Goal: Task Accomplishment & Management: Manage account settings

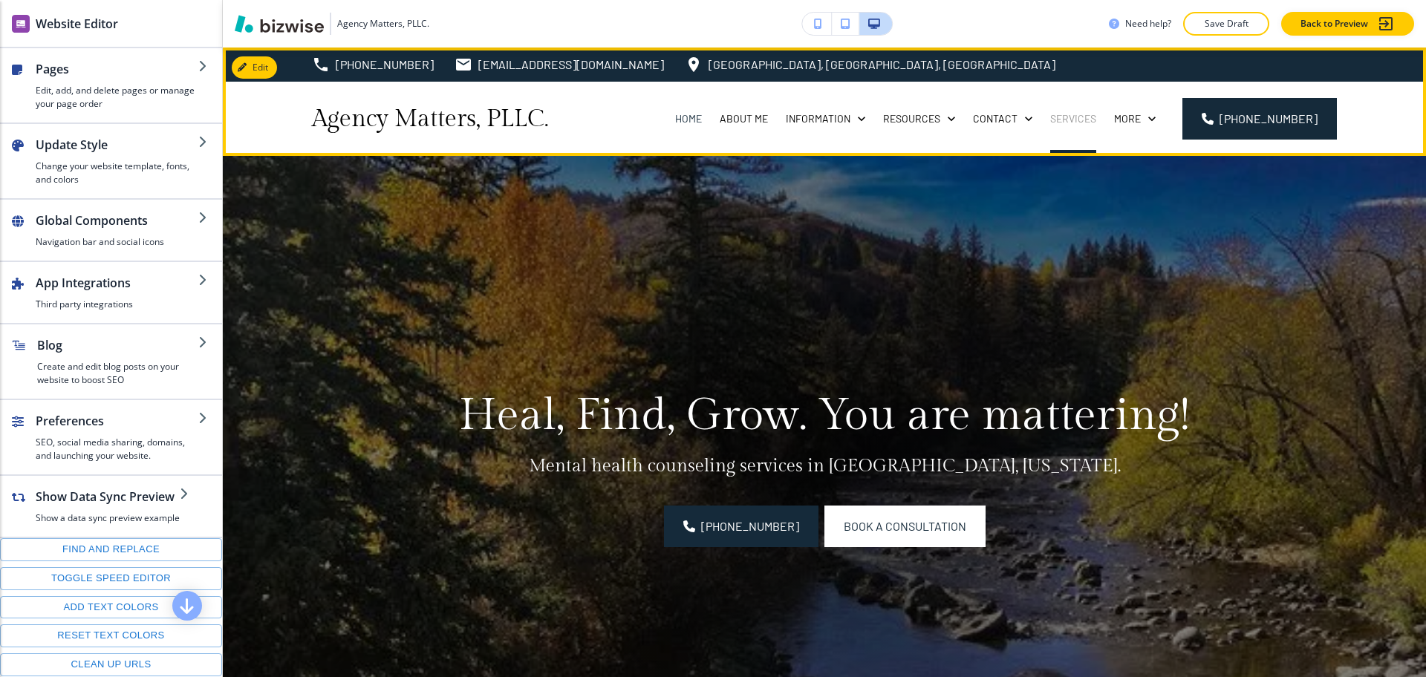
click at [1083, 121] on p "Services" at bounding box center [1073, 118] width 46 height 15
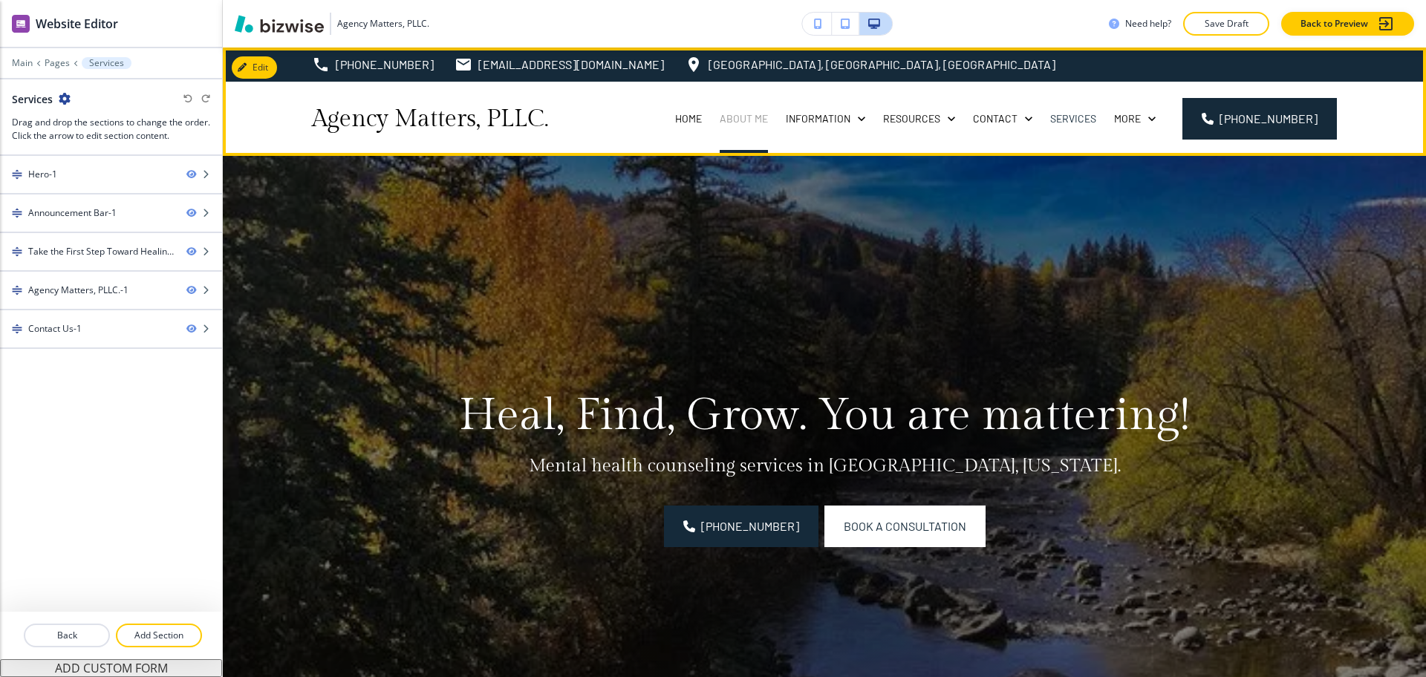
click at [741, 120] on p "About Me" at bounding box center [744, 118] width 48 height 15
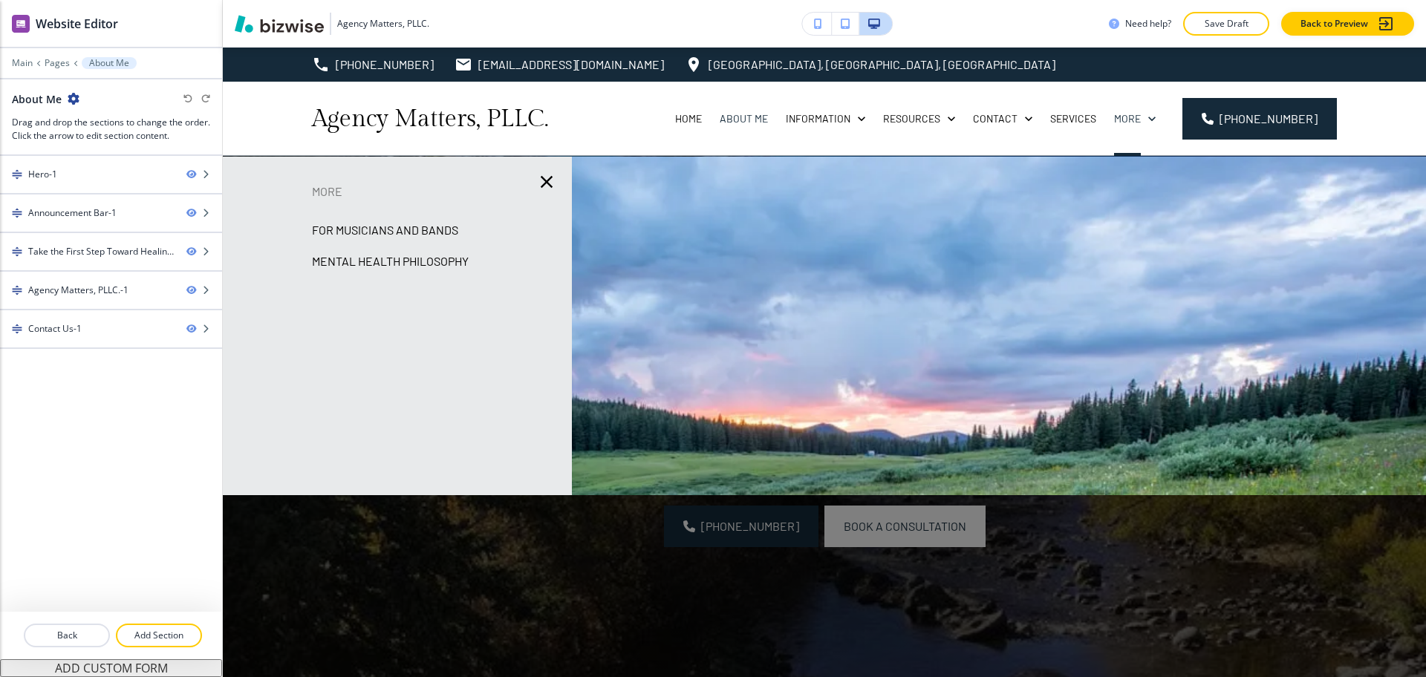
click at [336, 232] on p "For Musicians and Bands" at bounding box center [385, 230] width 146 height 22
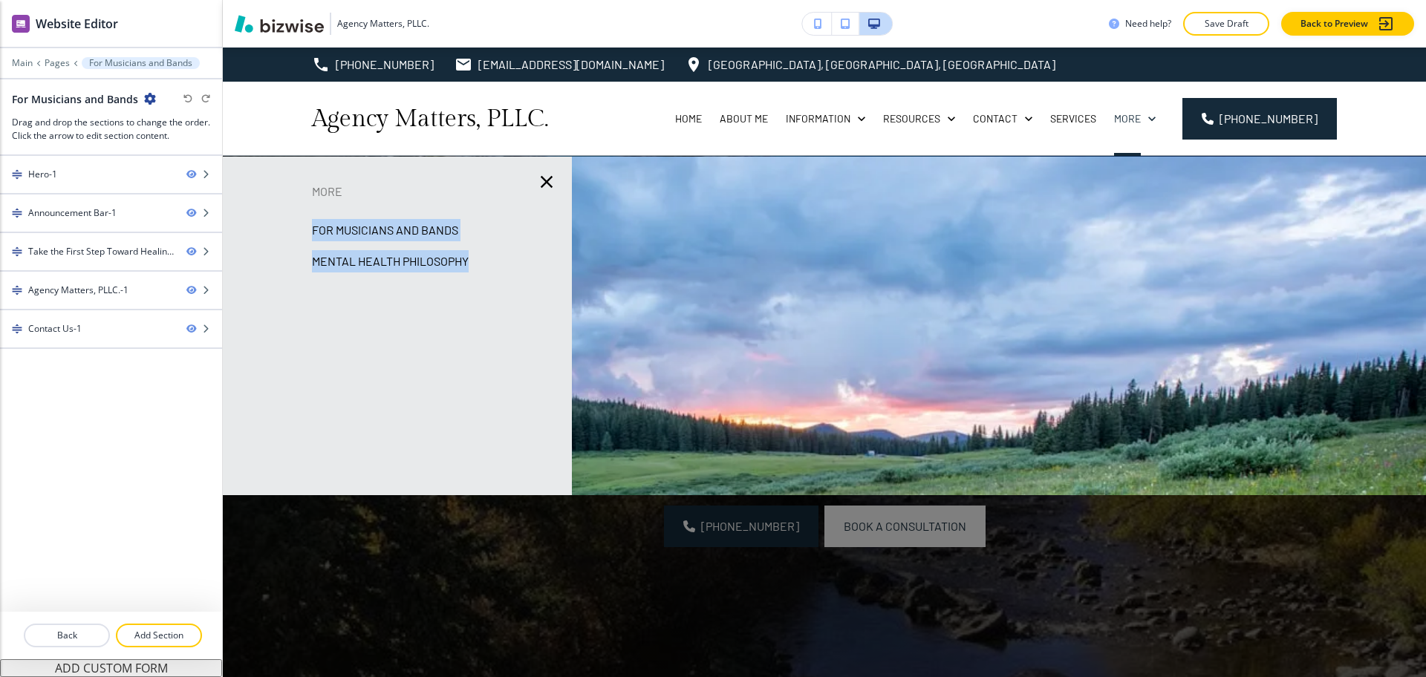
drag, startPoint x: 284, startPoint y: 221, endPoint x: 489, endPoint y: 273, distance: 212.0
click at [489, 273] on div "More For Musicians and Bands Mental Health Philosophy" at bounding box center [397, 325] width 349 height 291
copy div "For Musicians and Bands Mental Health Philosophy"
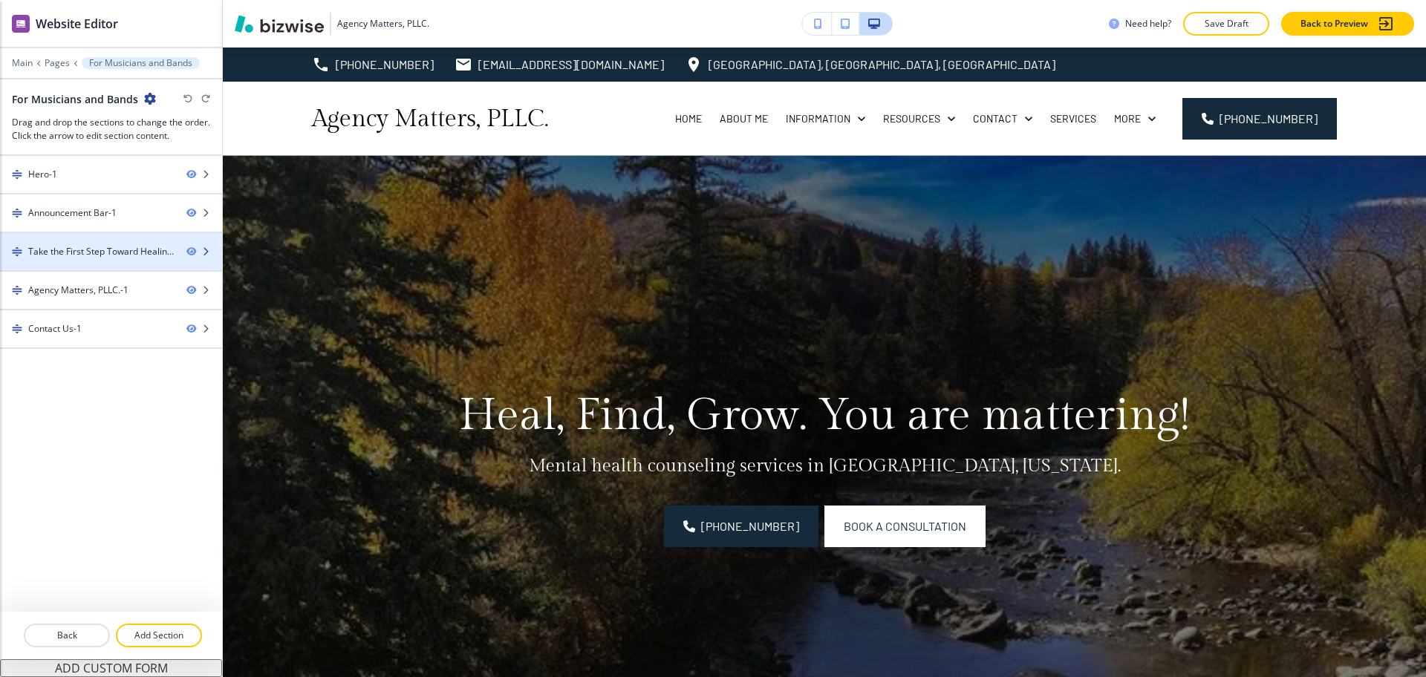
click at [126, 260] on div at bounding box center [111, 264] width 222 height 12
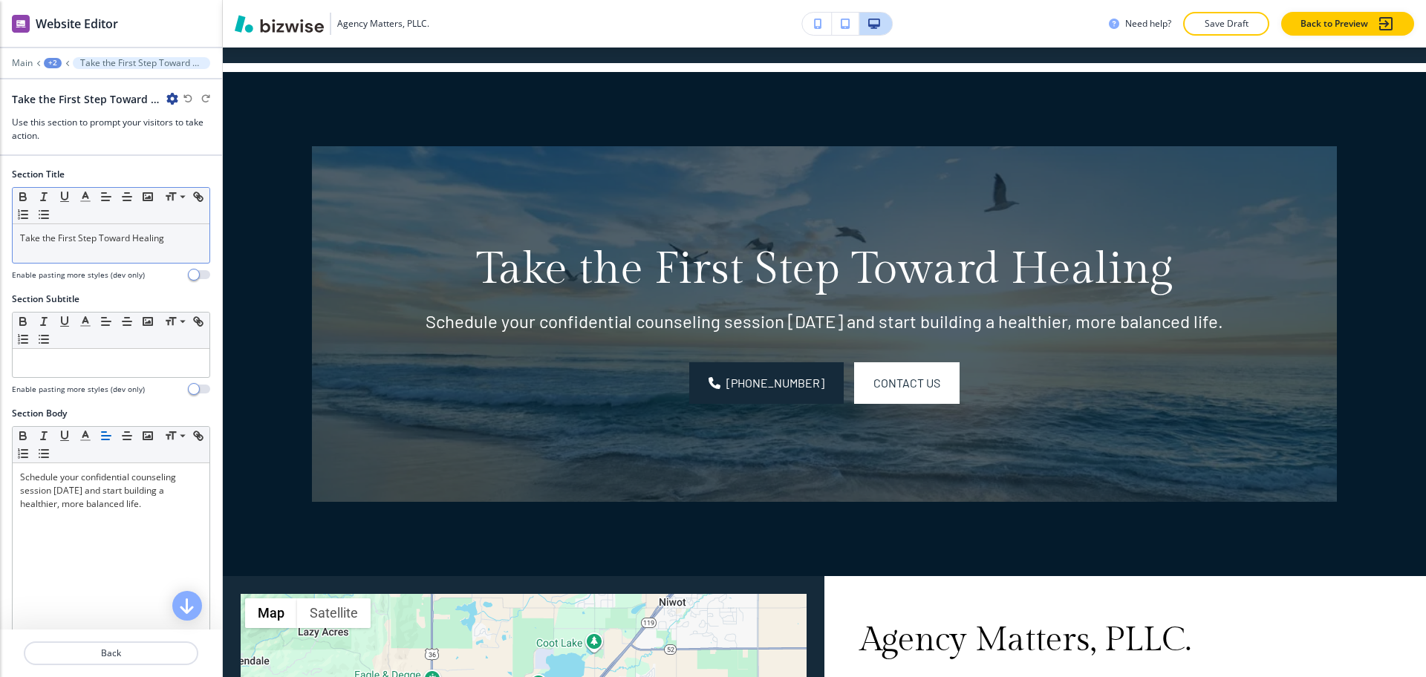
scroll to position [804, 0]
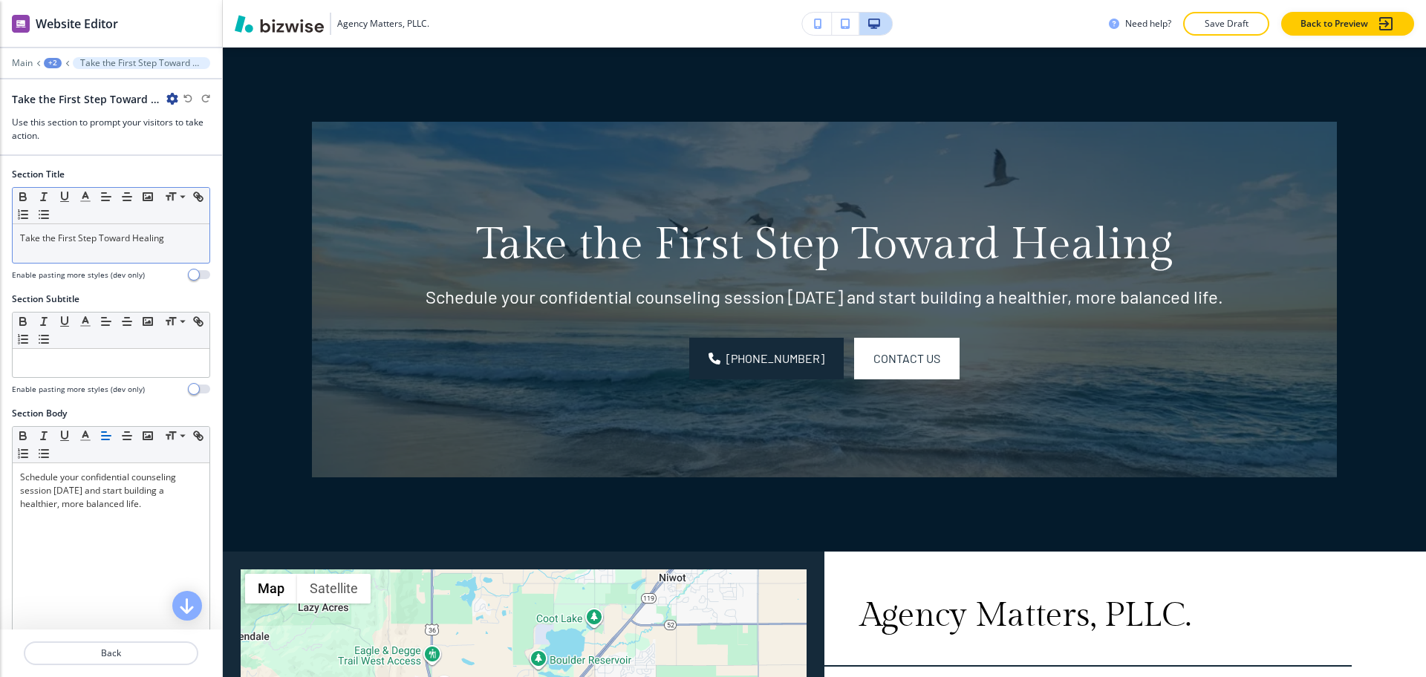
click at [114, 234] on p "Take the First Step Toward Healing" at bounding box center [111, 238] width 182 height 13
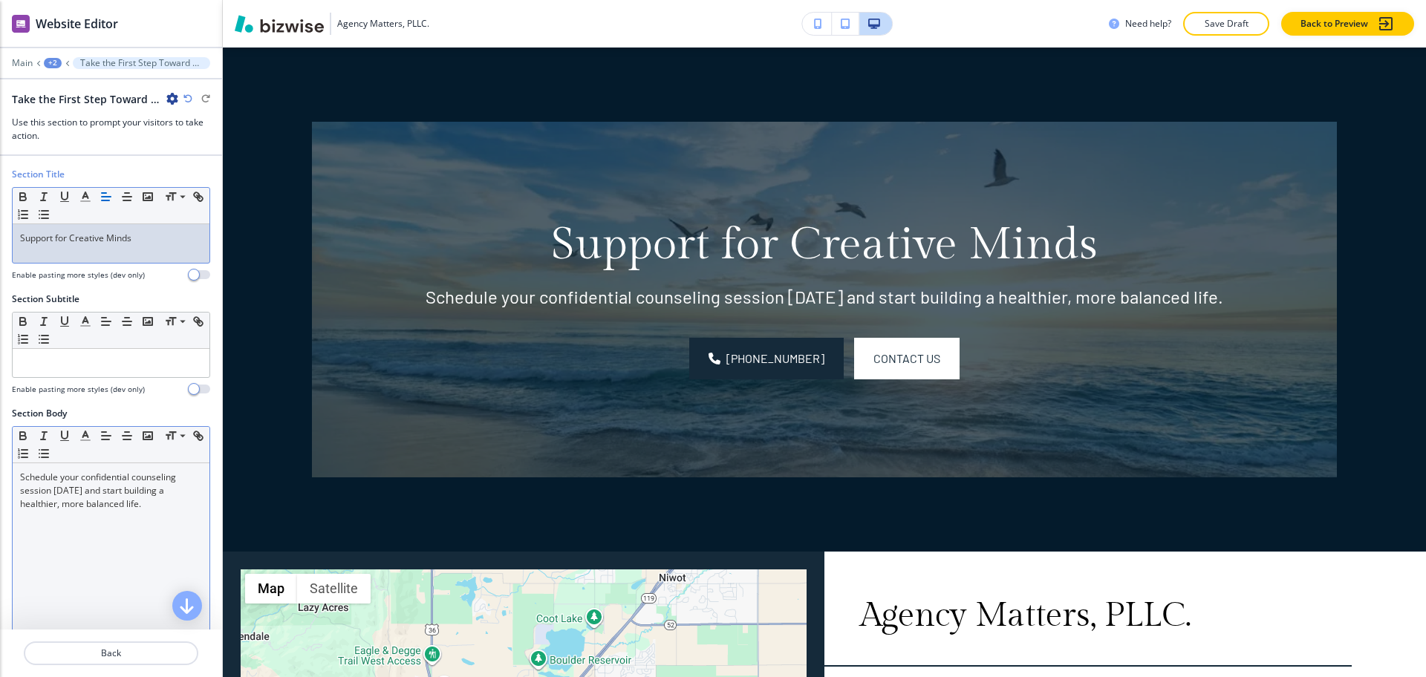
click at [136, 508] on p "Schedule your confidential counseling session [DATE] and start building a healt…" at bounding box center [111, 491] width 182 height 40
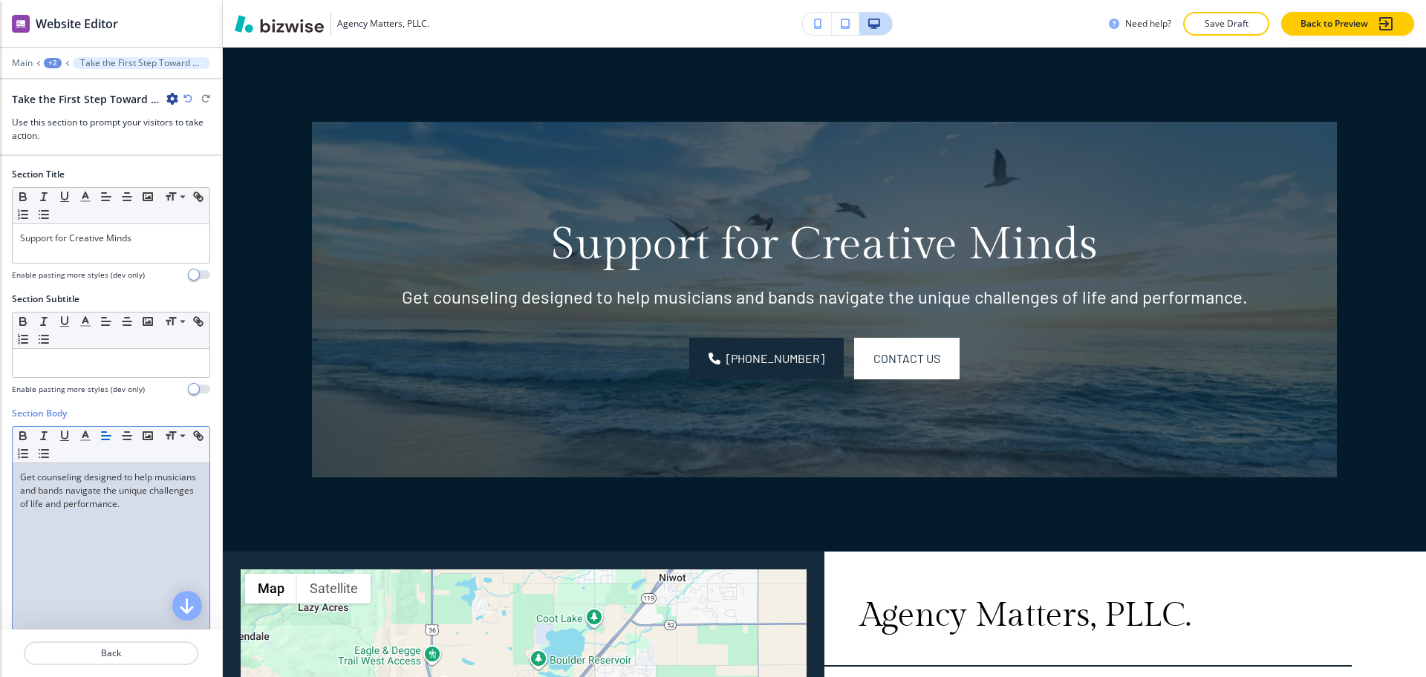
scroll to position [0, 0]
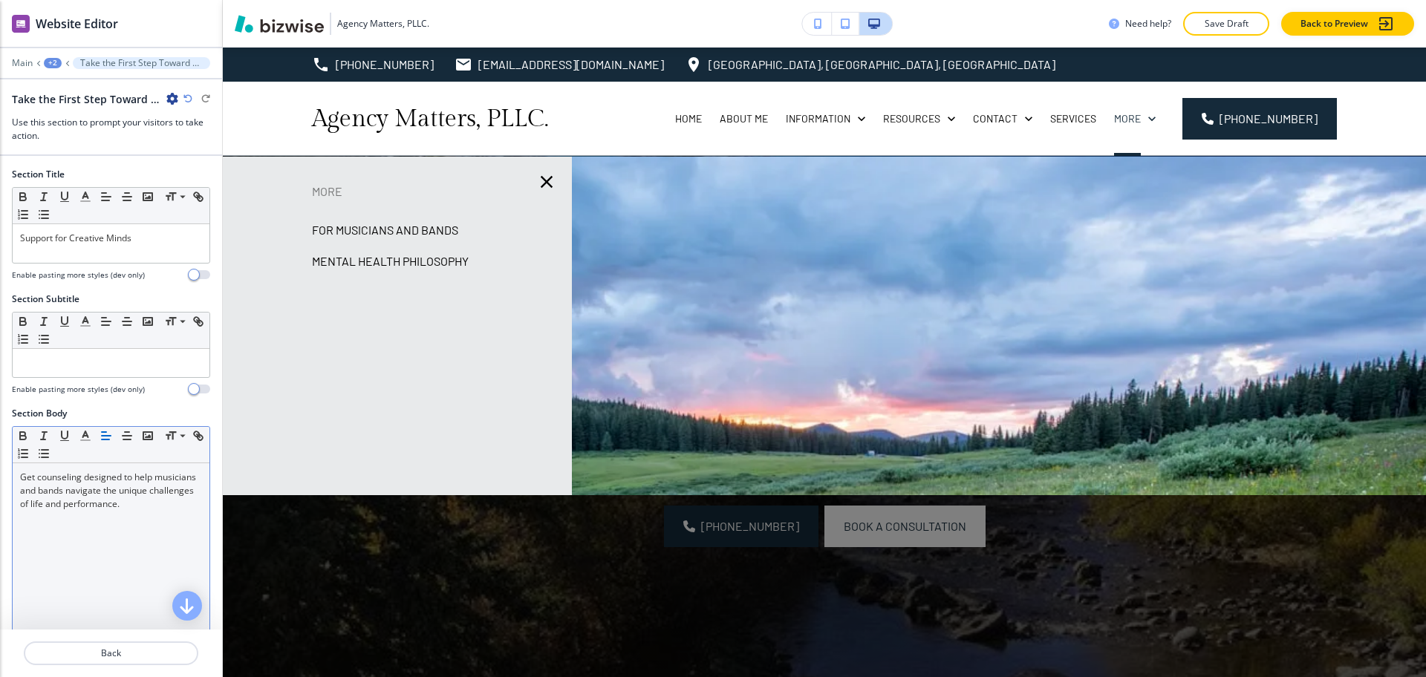
click at [456, 263] on p "Mental Health Philosophy" at bounding box center [390, 261] width 157 height 22
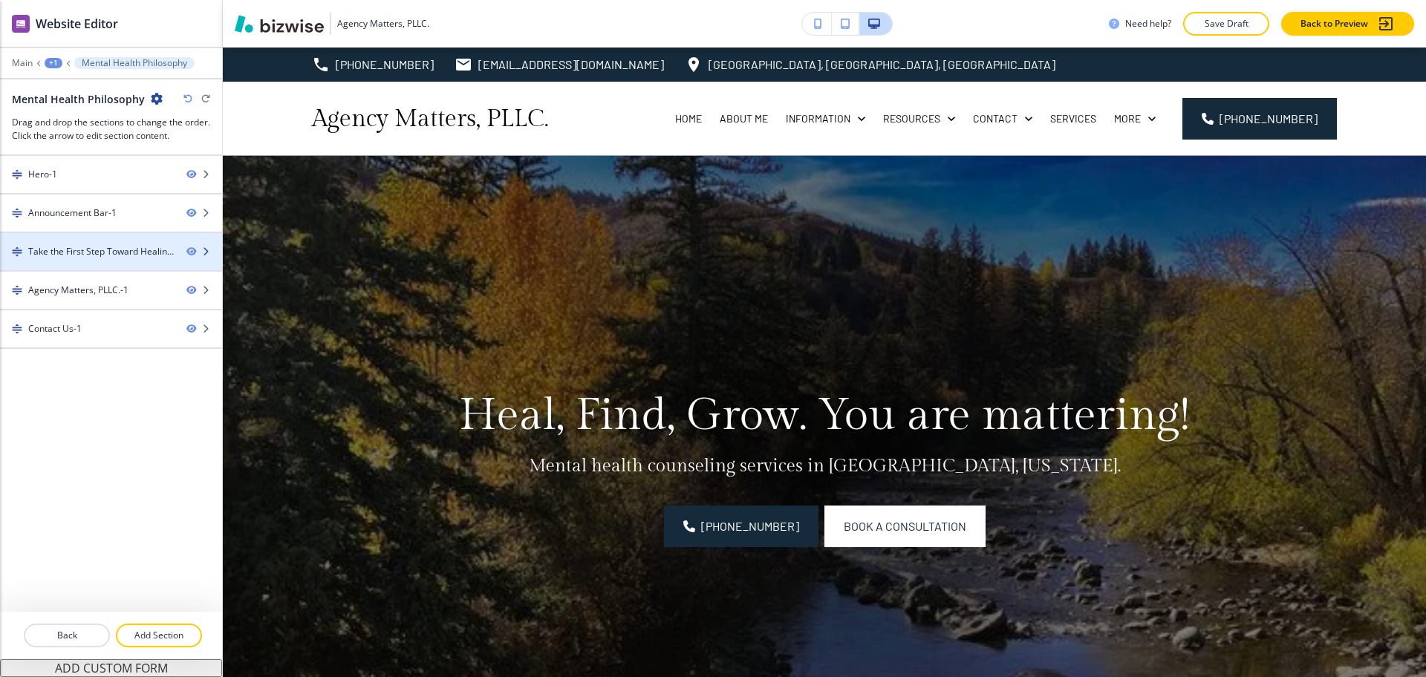
click at [95, 253] on div "Take the First Step Toward Healing-1" at bounding box center [101, 251] width 146 height 13
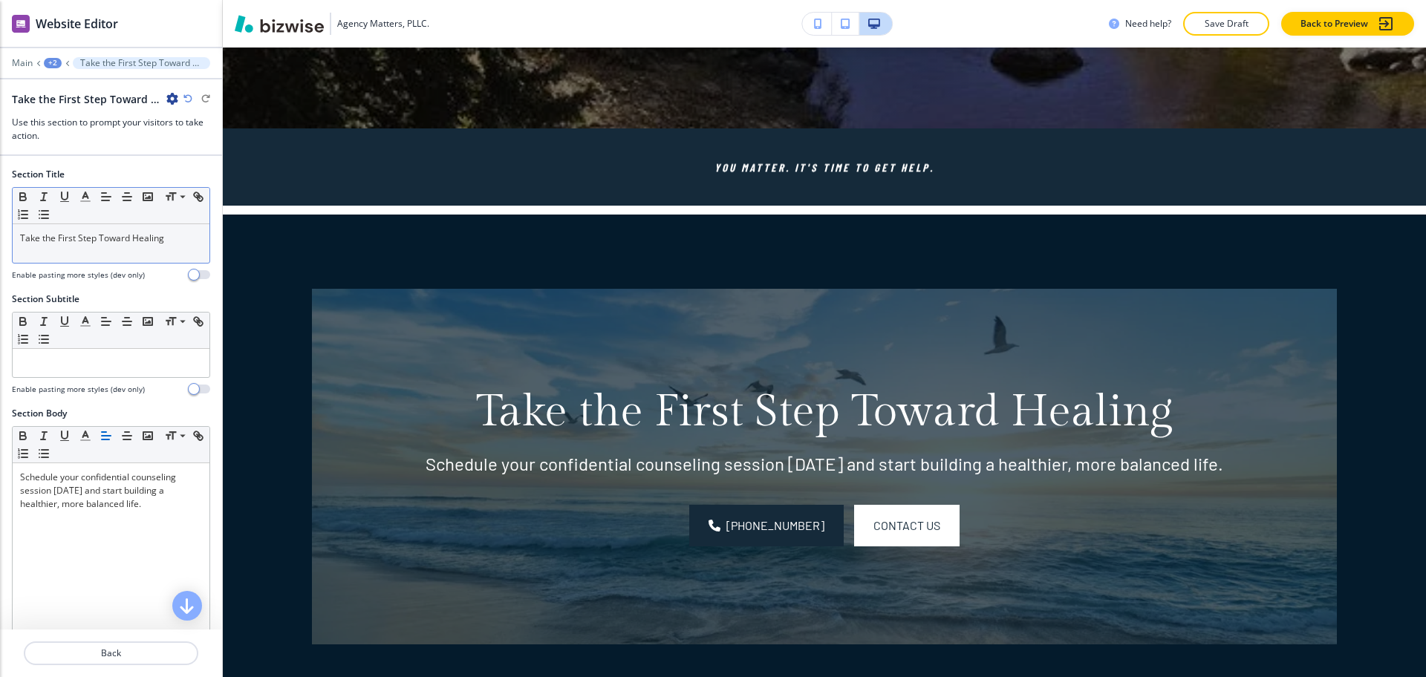
click at [137, 238] on p "Take the First Step Toward Healing" at bounding box center [111, 238] width 182 height 13
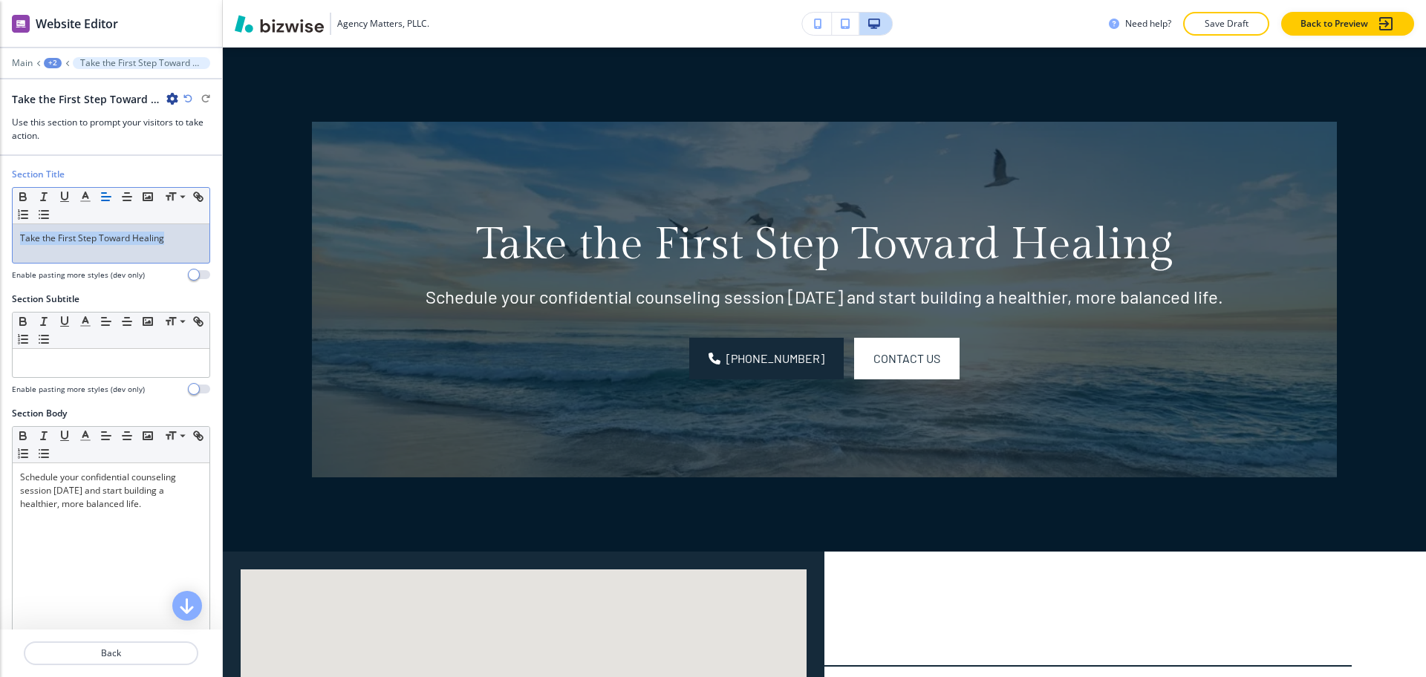
paste div
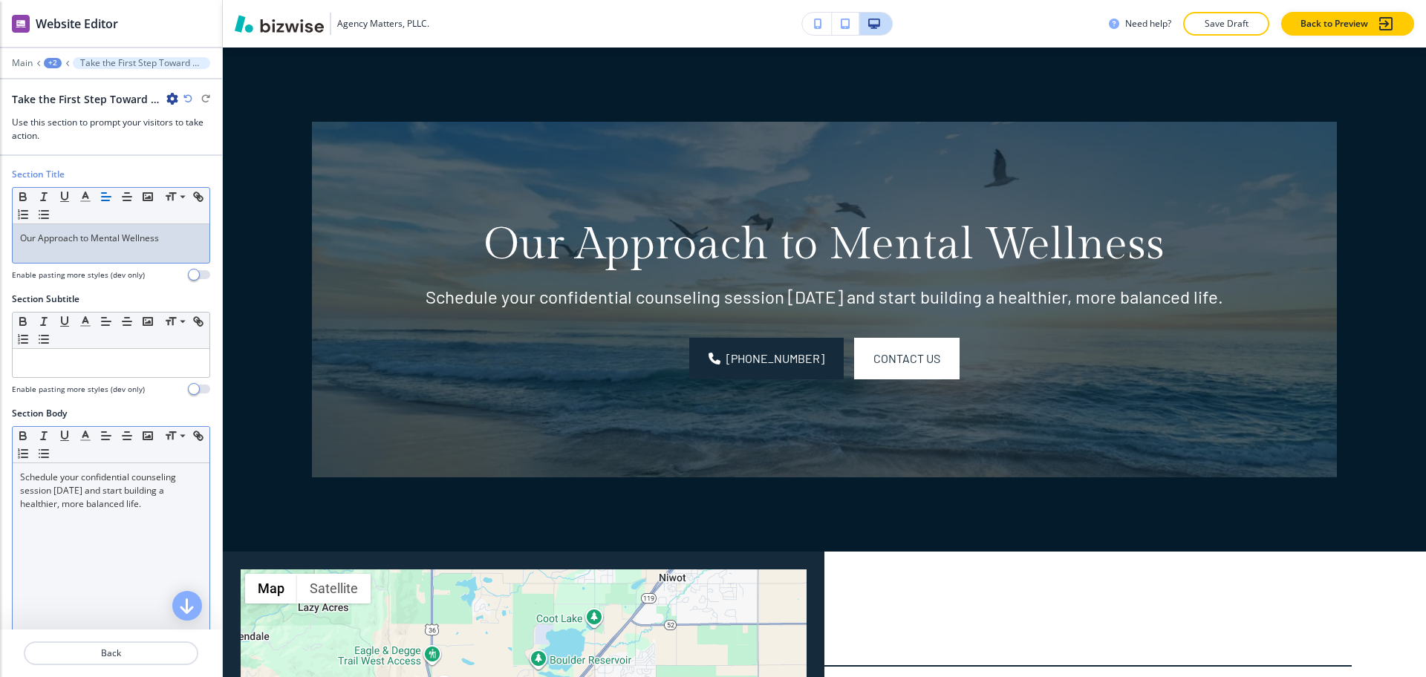
click at [155, 501] on p "Schedule your confidential counseling session [DATE] and start building a healt…" at bounding box center [111, 491] width 182 height 40
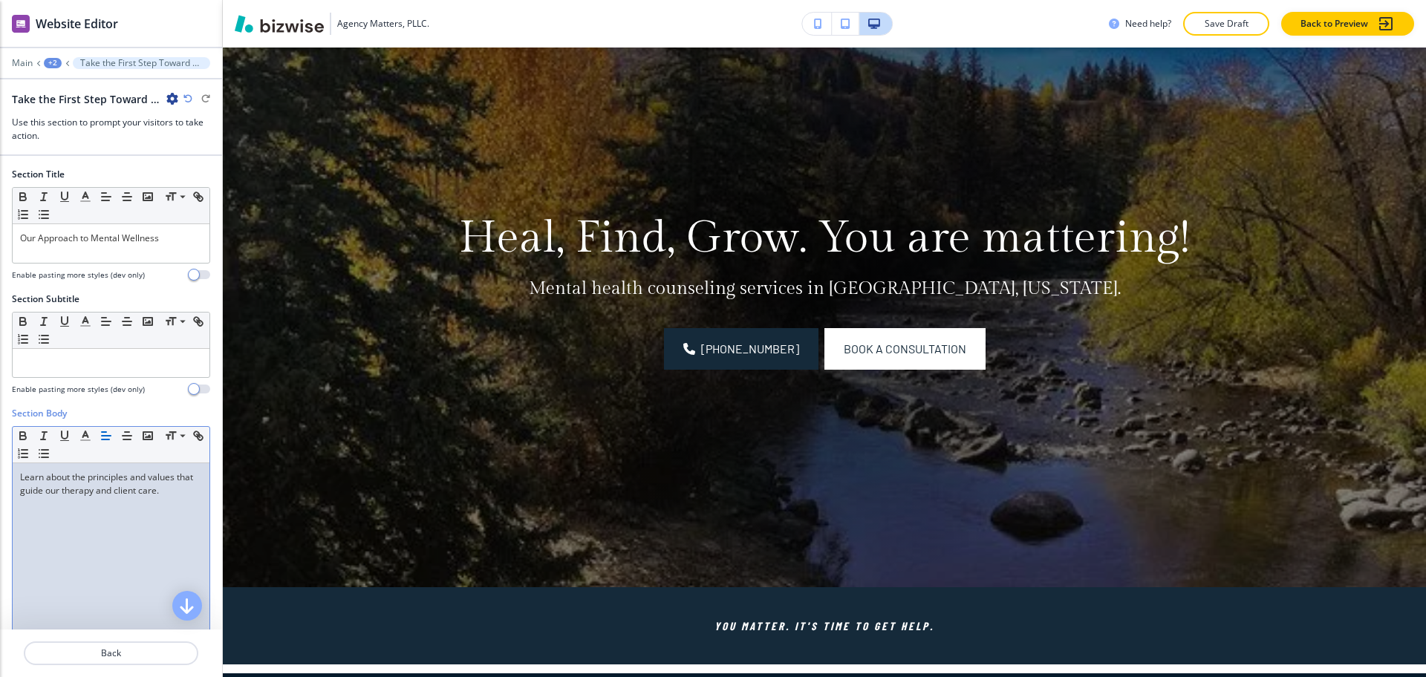
scroll to position [0, 0]
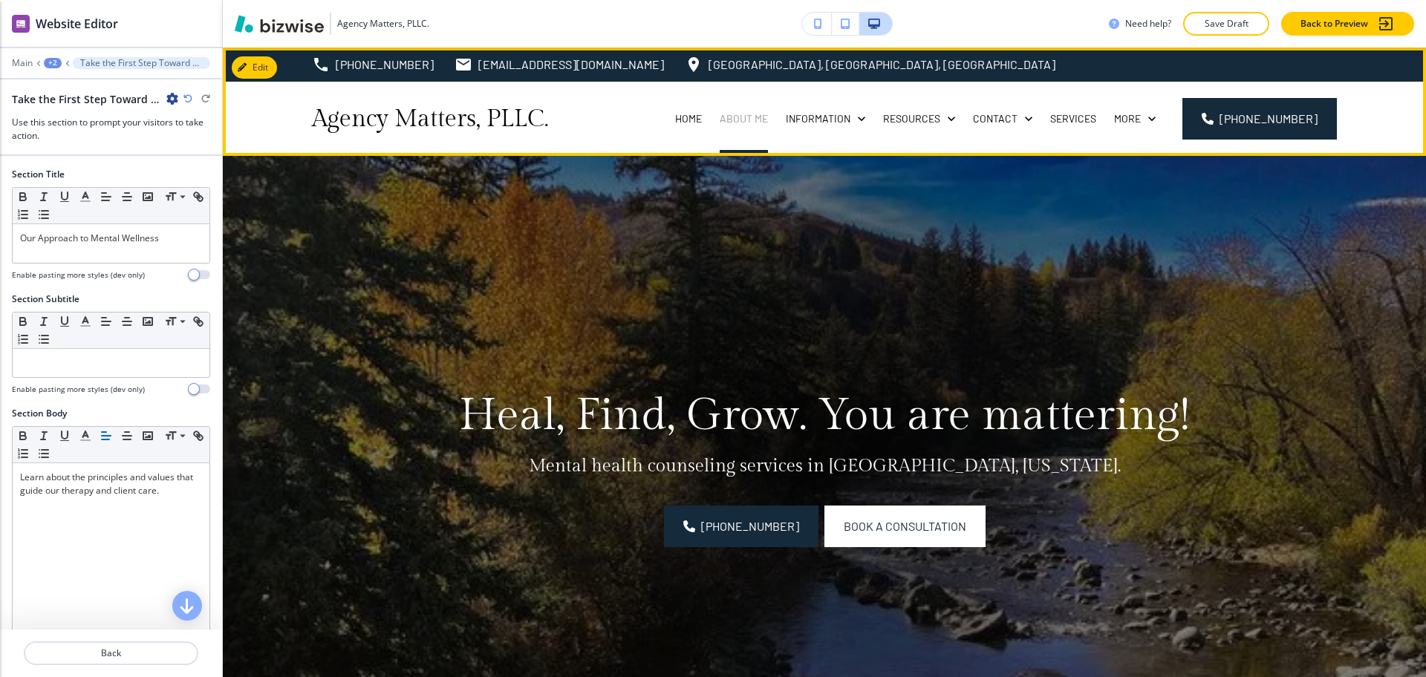
click at [747, 119] on p "About Me" at bounding box center [744, 118] width 48 height 15
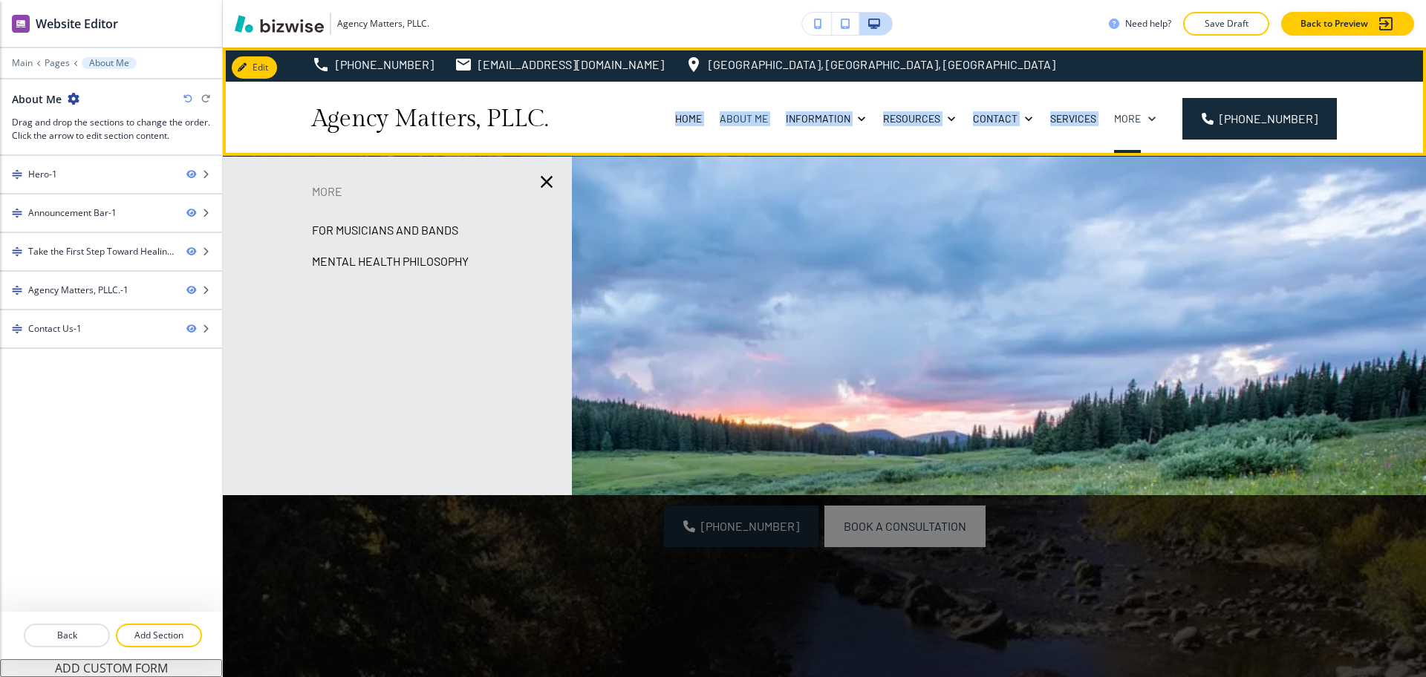
drag, startPoint x: 662, startPoint y: 105, endPoint x: 1105, endPoint y: 128, distance: 444.0
click at [1105, 128] on div "Home About Me Information Resources Contact Services For Musicians and Bands Me…" at bounding box center [850, 119] width 509 height 74
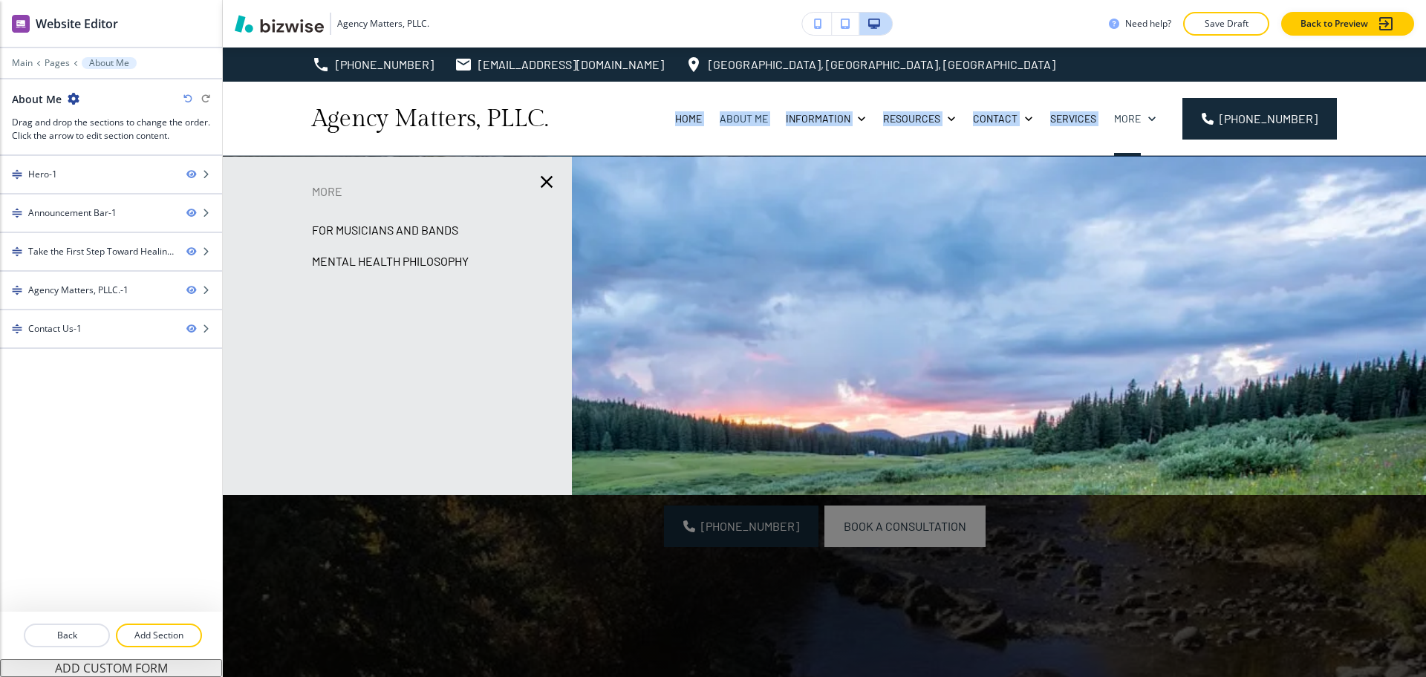
copy div "Home About Me Information Resources Contact Services For Musicians and Bands Me…"
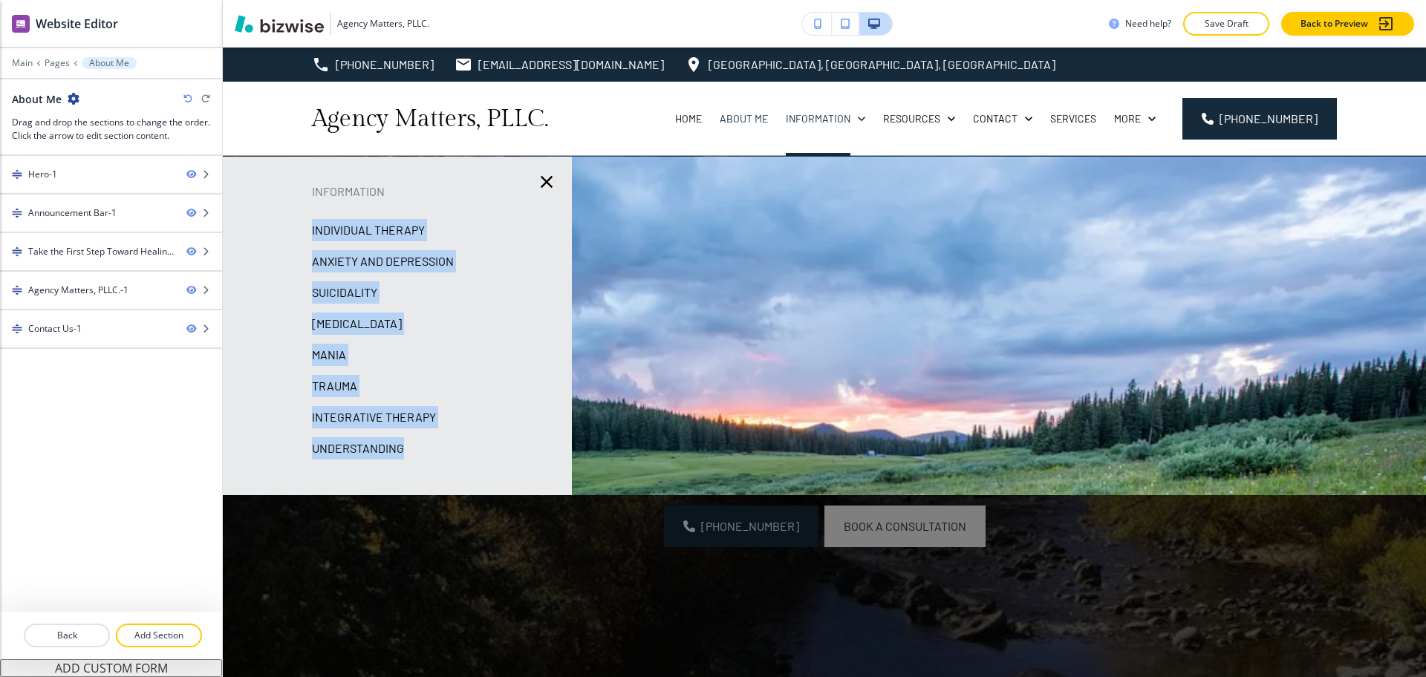
drag, startPoint x: 298, startPoint y: 232, endPoint x: 435, endPoint y: 439, distance: 248.0
click at [435, 439] on div "Information Individual Therapy Anxiety and Depression Suicidality [MEDICAL_DATA…" at bounding box center [397, 325] width 349 height 291
copy div "Individual Therapy Anxiety and Depression Suicidality [MEDICAL_DATA] Mania Trau…"
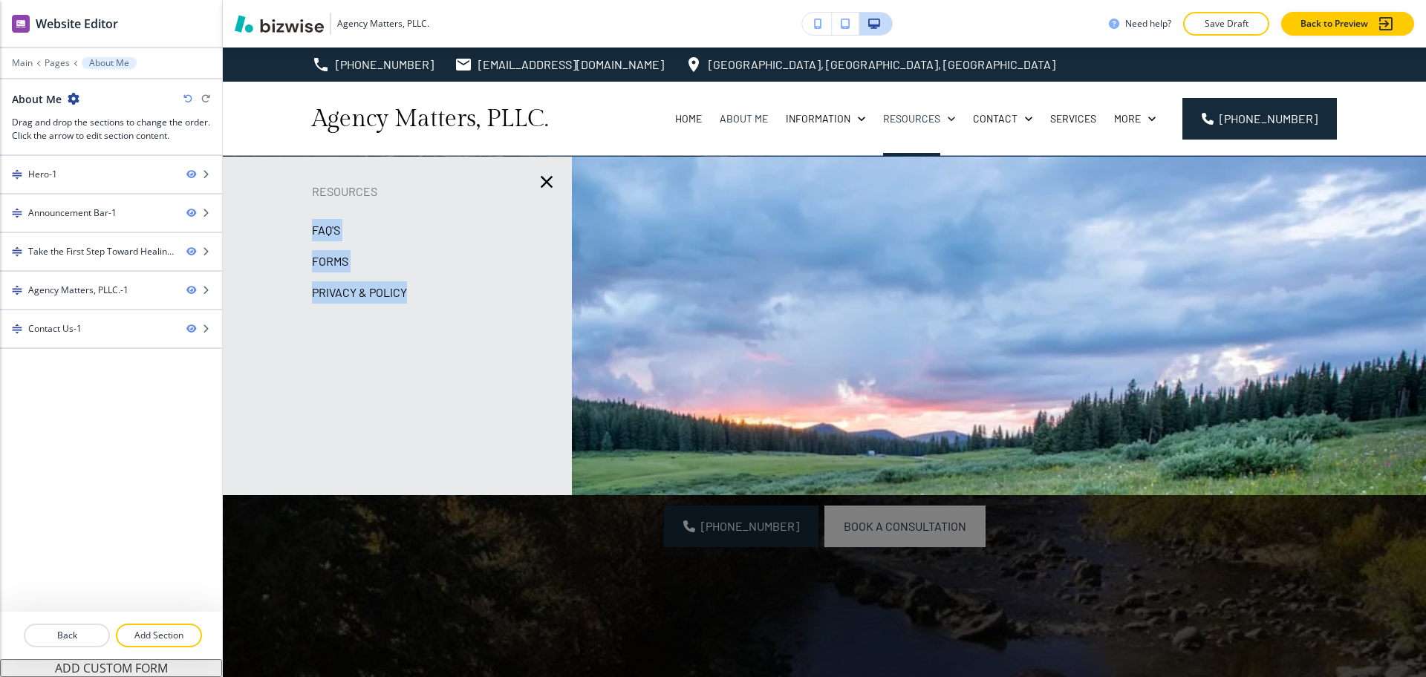
drag, startPoint x: 307, startPoint y: 224, endPoint x: 434, endPoint y: 289, distance: 143.2
click at [434, 289] on div "Resources FAQ's Forms Privacy & Policy" at bounding box center [397, 325] width 349 height 291
copy div "FAQ's Forms Privacy & Policy"
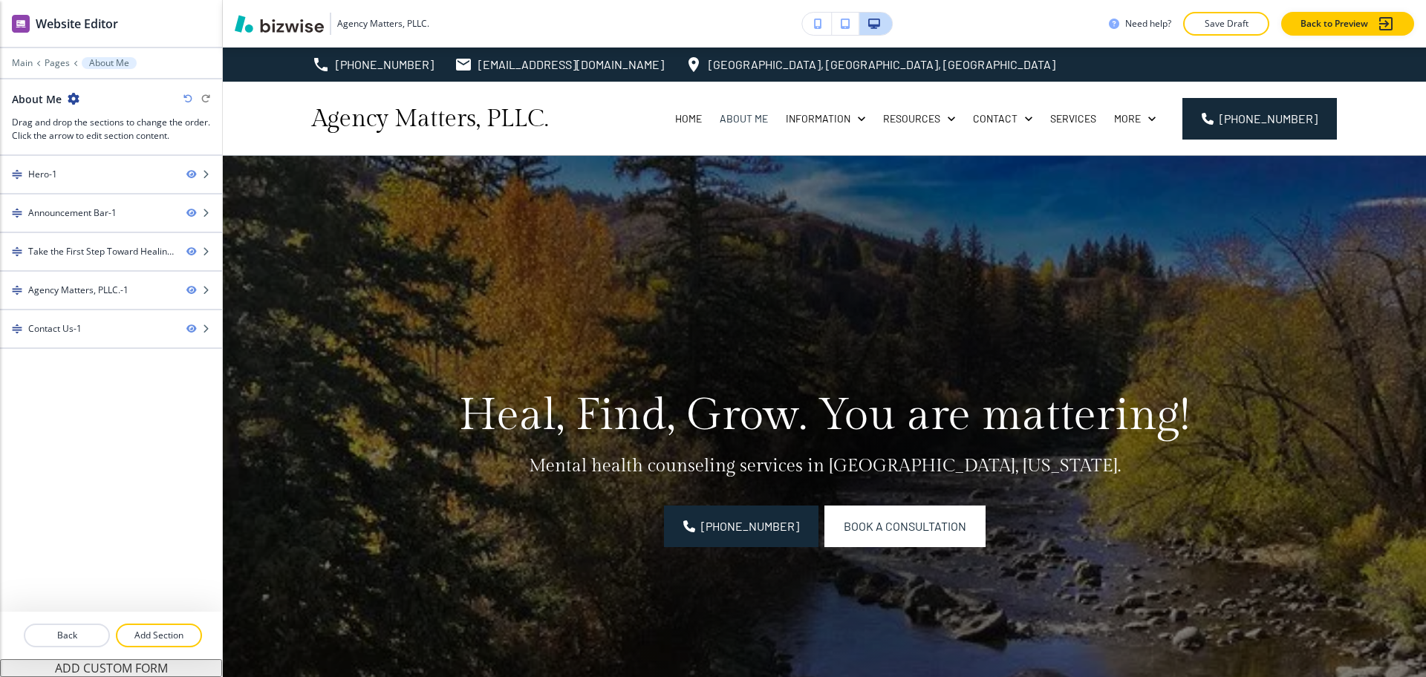
drag, startPoint x: 645, startPoint y: 608, endPoint x: 775, endPoint y: 541, distance: 146.2
click at [645, 608] on div at bounding box center [824, 460] width 609 height 609
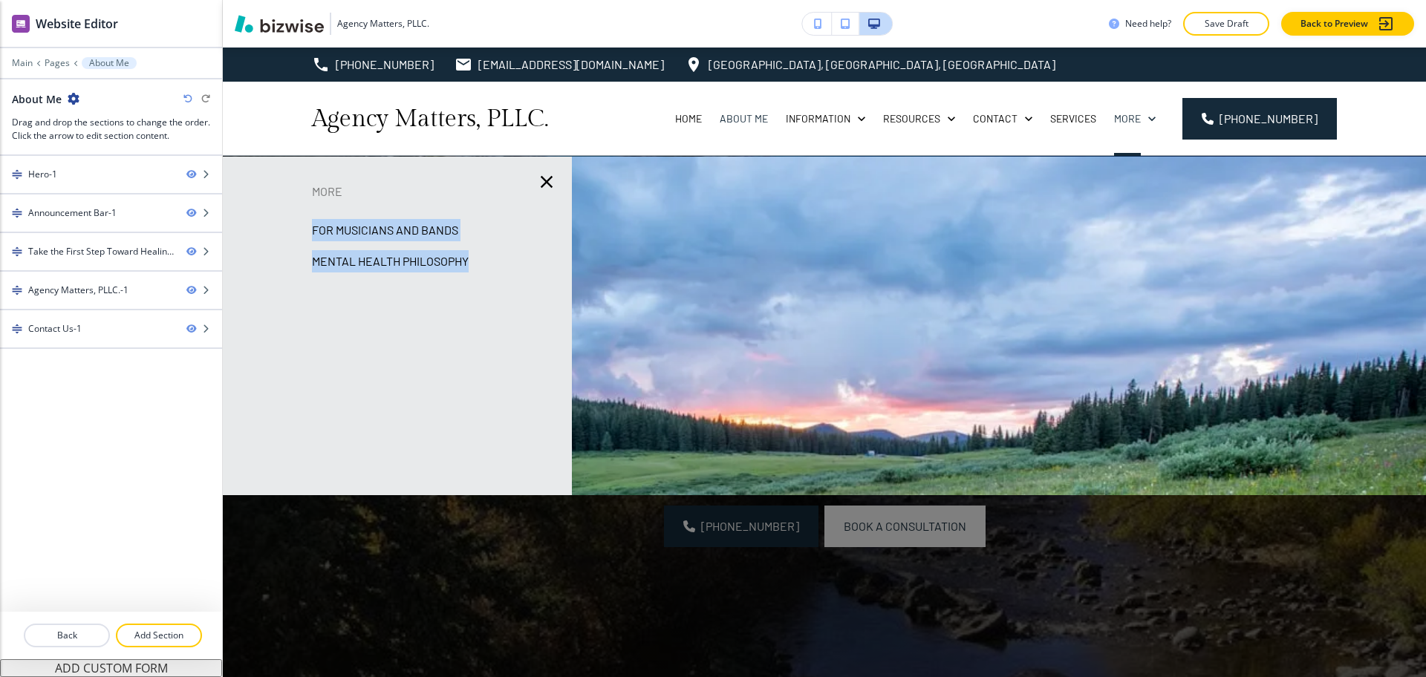
drag, startPoint x: 298, startPoint y: 235, endPoint x: 484, endPoint y: 268, distance: 188.5
click at [484, 268] on div "More For Musicians and Bands Mental Health Philosophy" at bounding box center [397, 325] width 349 height 291
copy div "For Musicians and Bands Mental Health Philosophy"
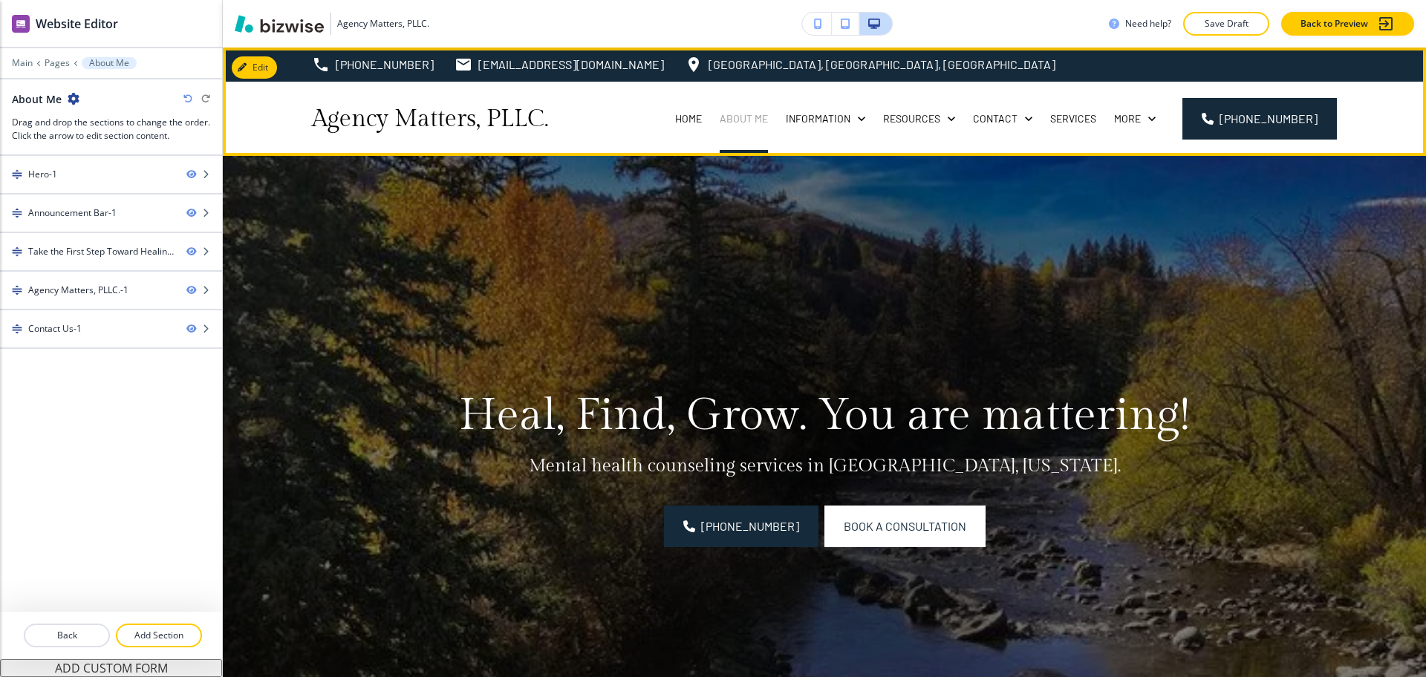
click at [753, 116] on p "About Me" at bounding box center [744, 118] width 48 height 15
click at [747, 114] on p "About Me" at bounding box center [744, 118] width 48 height 15
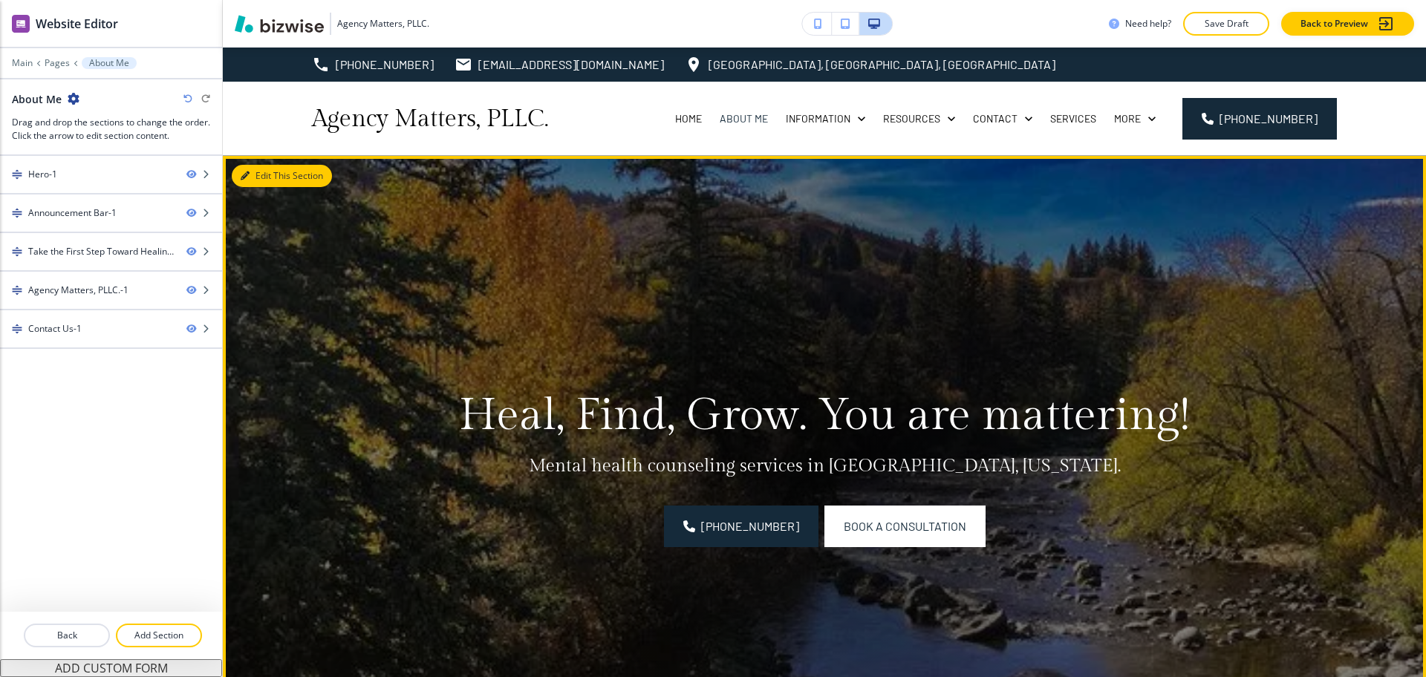
click at [264, 169] on button "Edit This Section" at bounding box center [282, 176] width 100 height 22
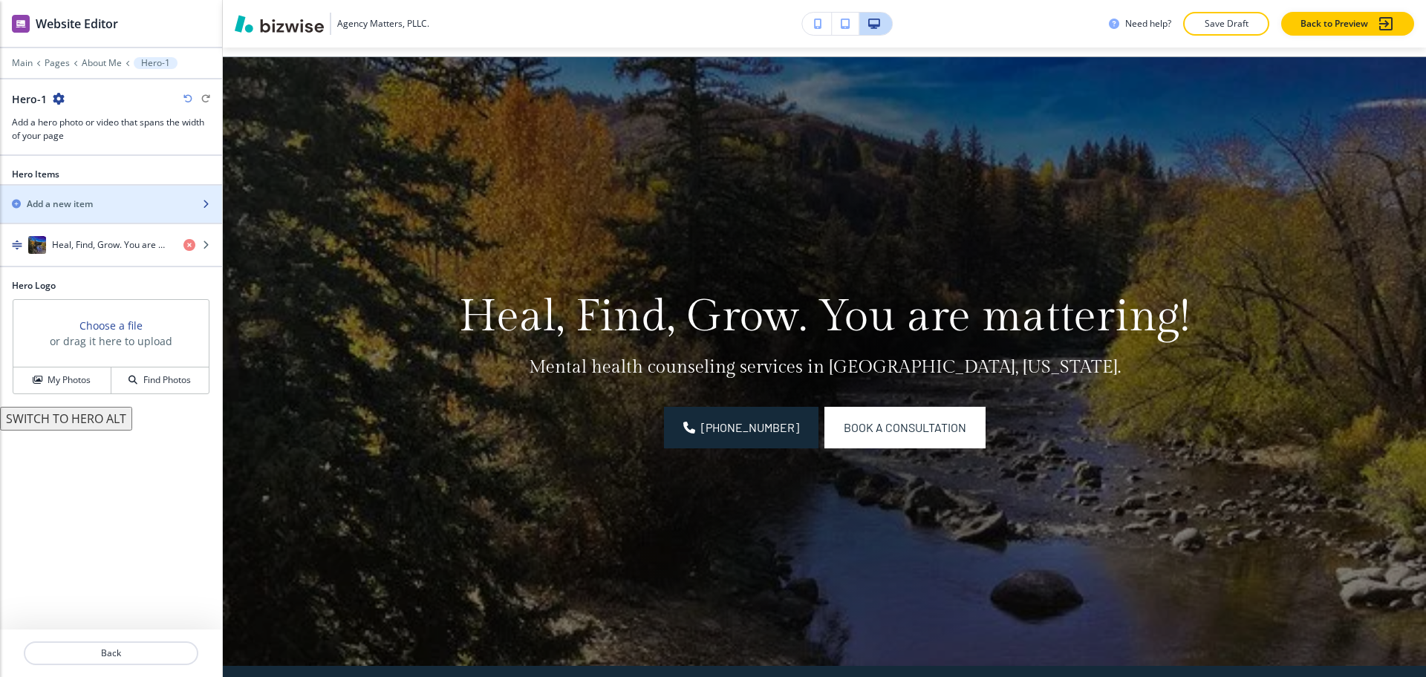
scroll to position [108, 0]
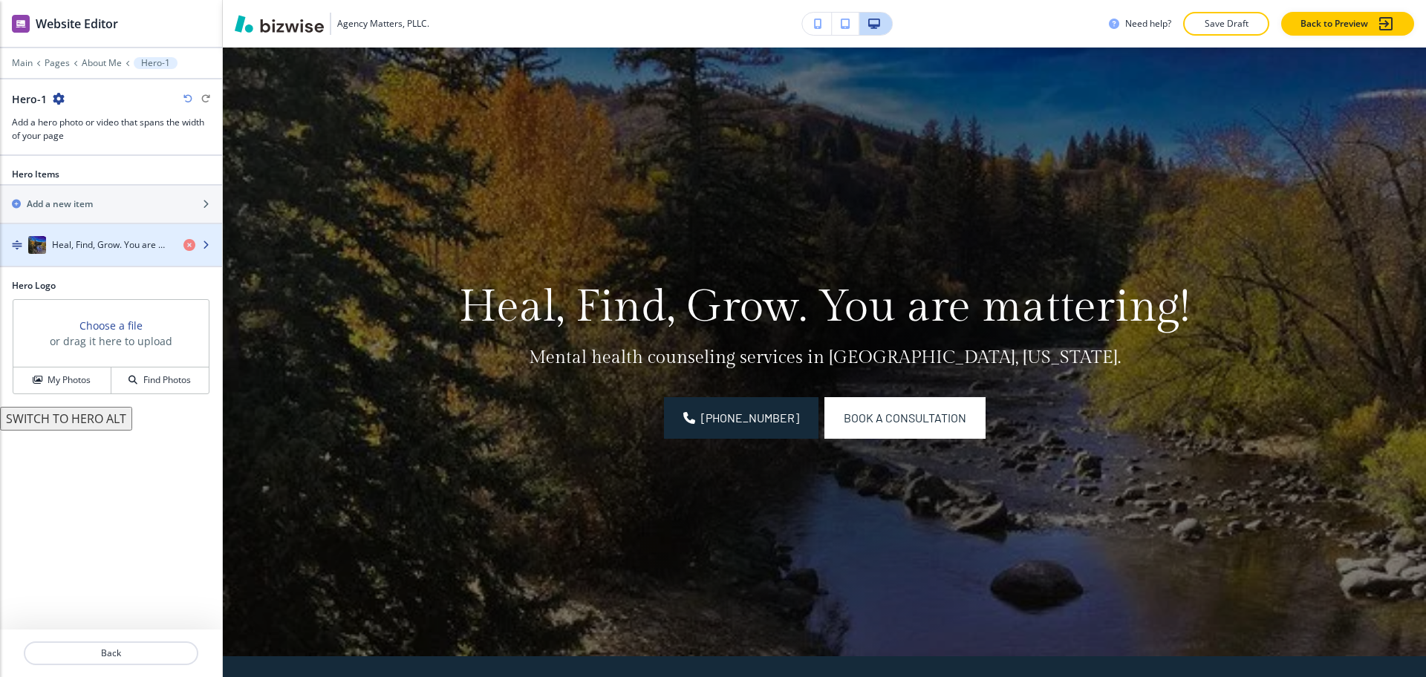
click at [94, 257] on div "button" at bounding box center [111, 260] width 222 height 12
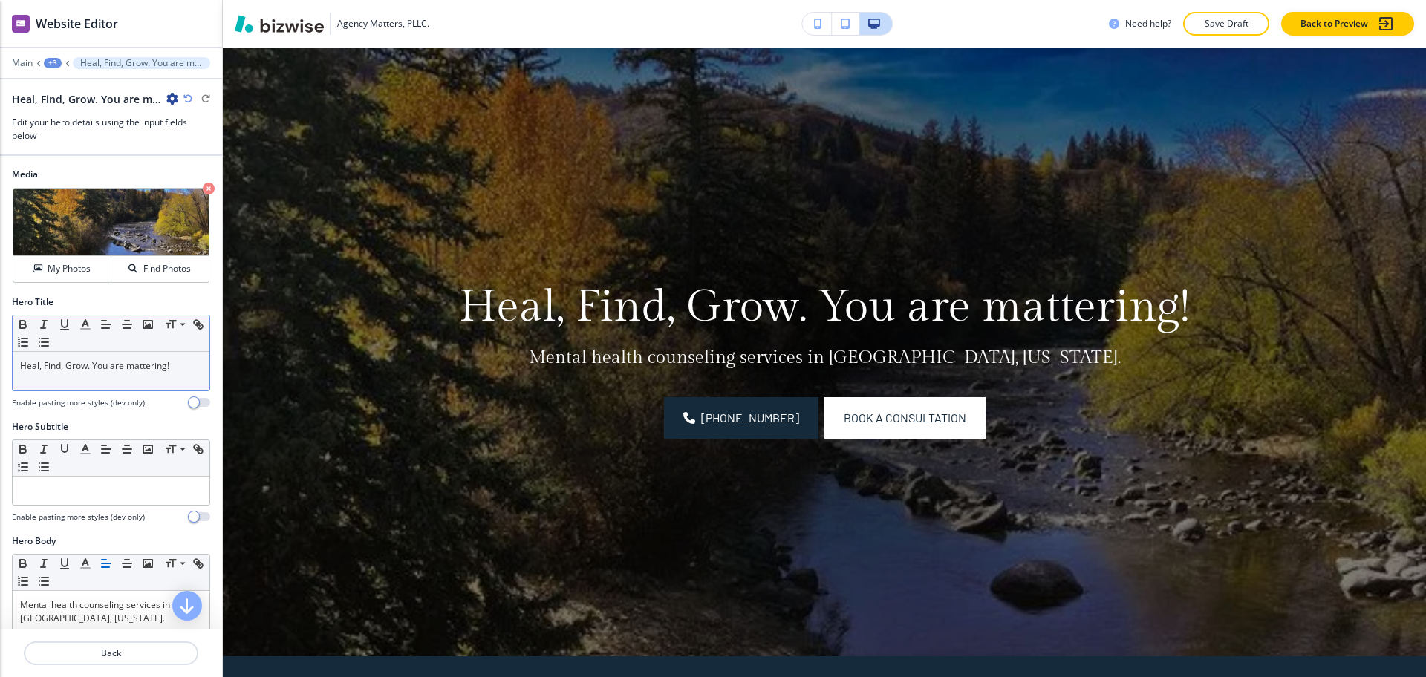
click at [124, 373] on div "Heal, Find, Grow. You are mattering!" at bounding box center [111, 371] width 197 height 39
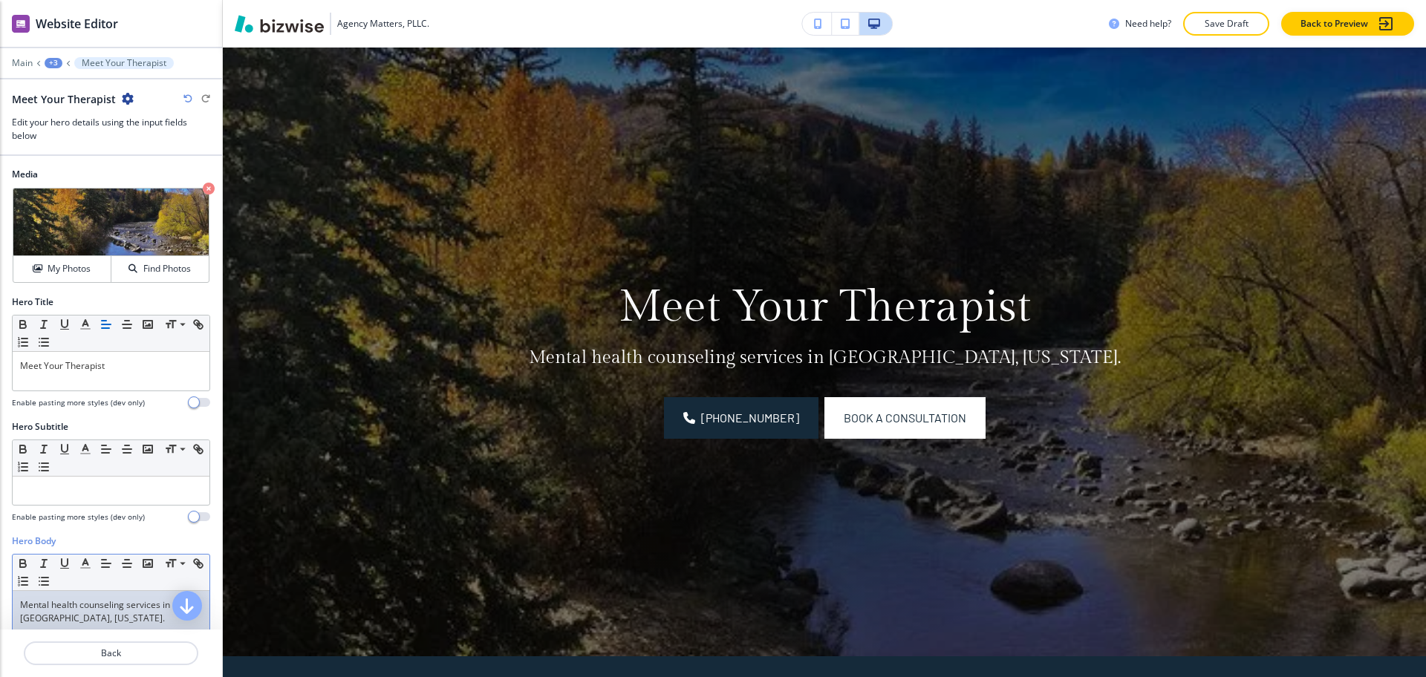
click at [137, 620] on p "Mental health counseling services in [GEOGRAPHIC_DATA], [US_STATE]." at bounding box center [111, 612] width 182 height 27
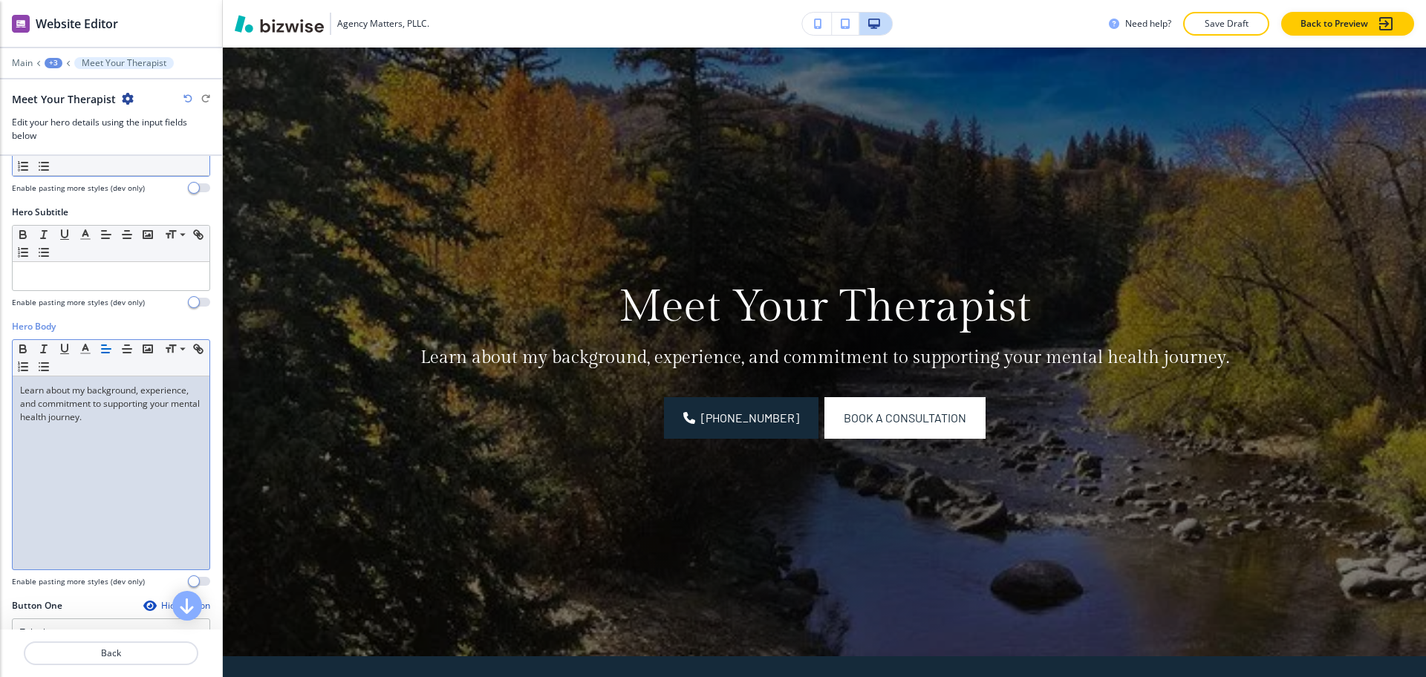
scroll to position [0, 0]
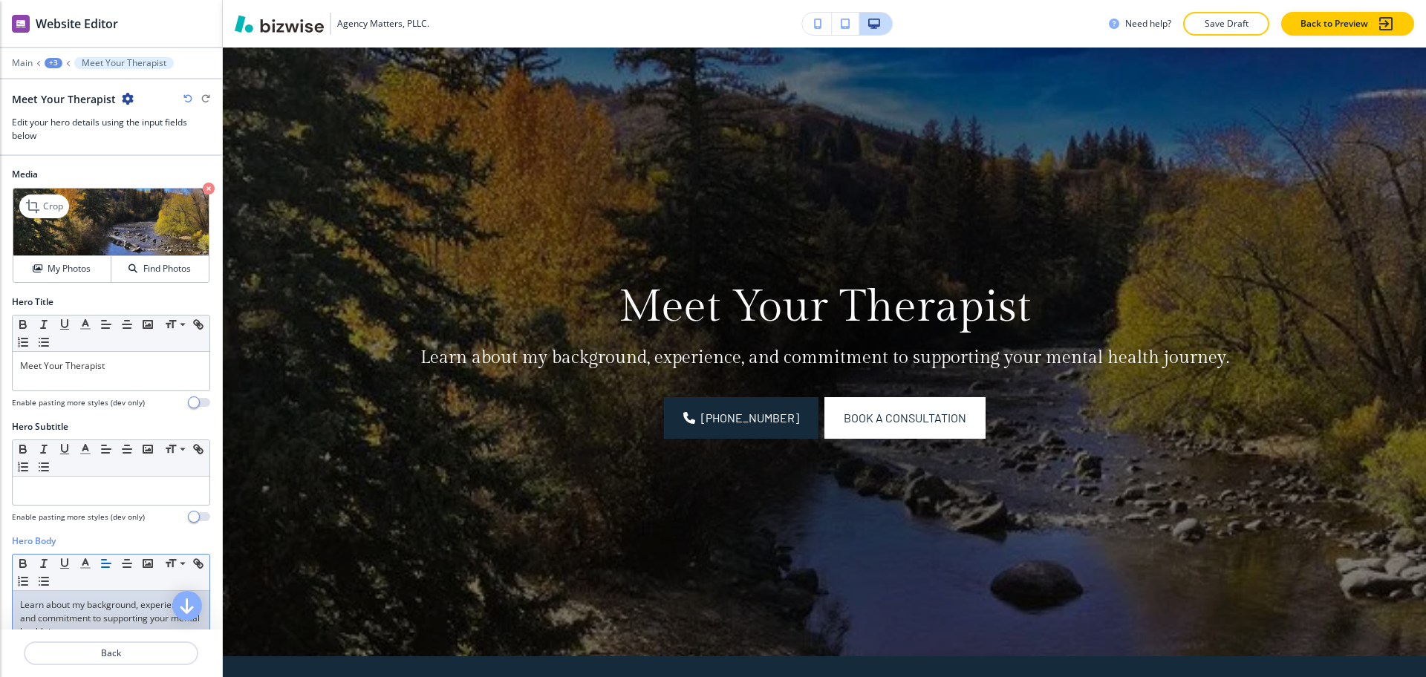
click at [203, 191] on icon "button" at bounding box center [209, 189] width 12 height 12
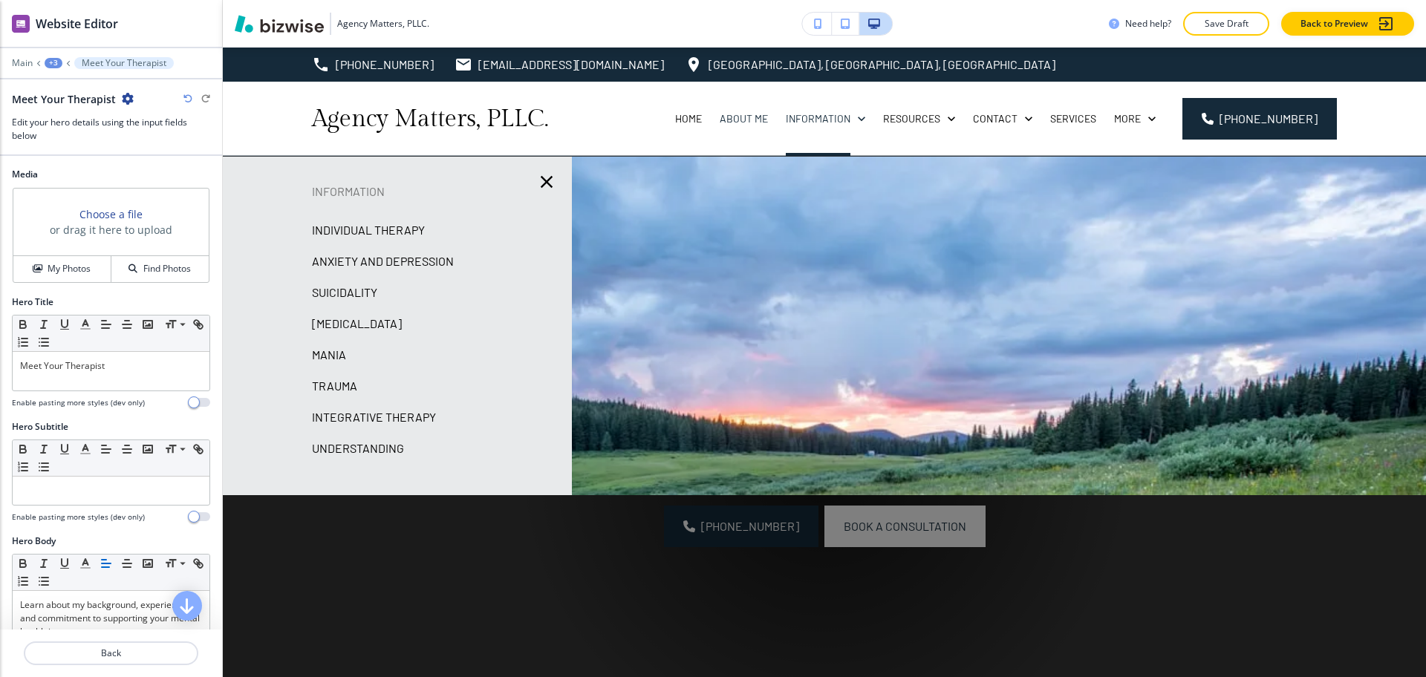
click at [403, 224] on p "Individual Therapy" at bounding box center [368, 230] width 113 height 22
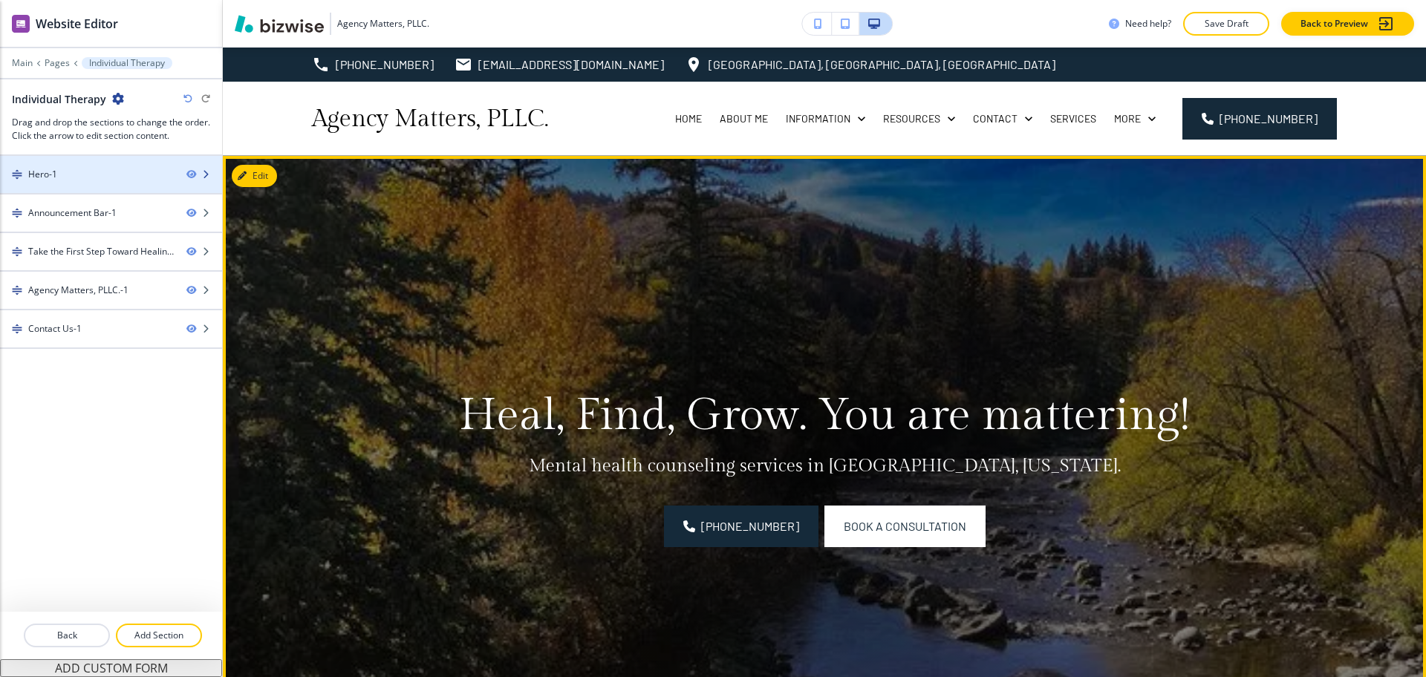
click at [88, 172] on div "Hero-1" at bounding box center [87, 174] width 175 height 13
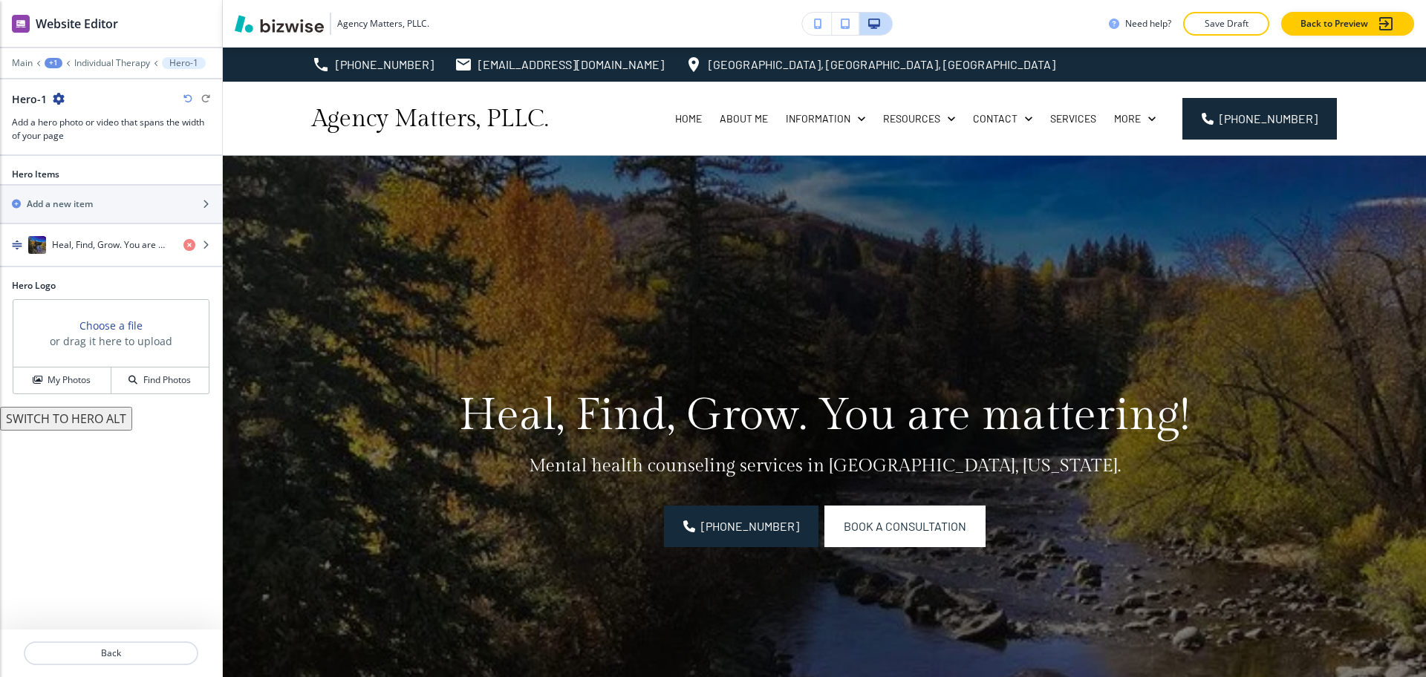
scroll to position [108, 0]
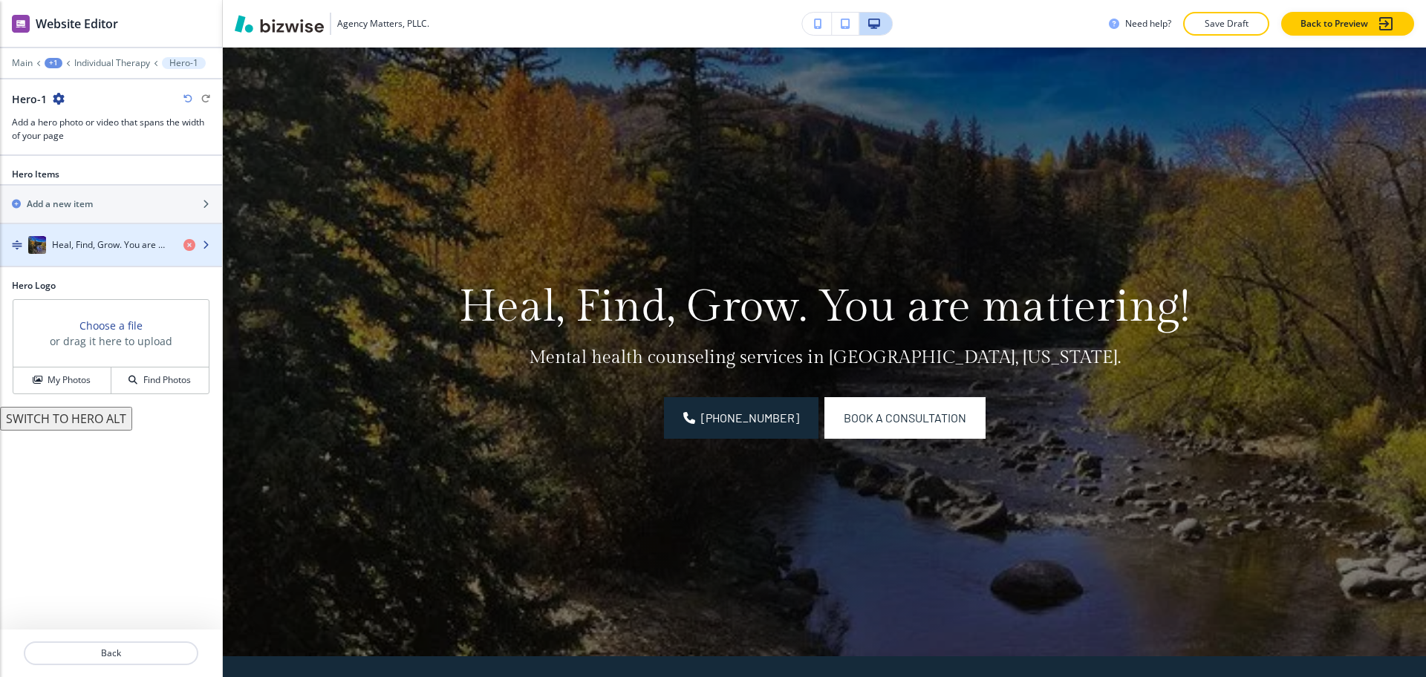
click at [130, 234] on div "button" at bounding box center [111, 230] width 222 height 12
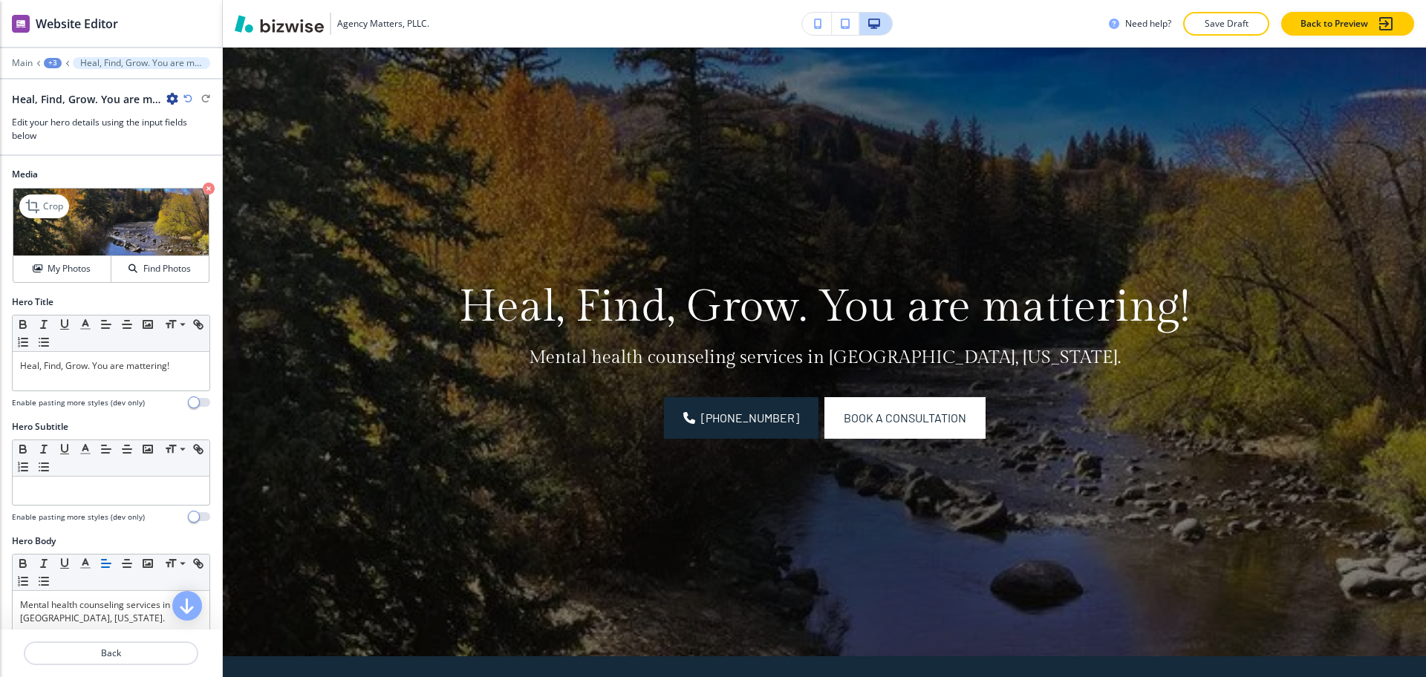
click at [203, 189] on icon "button" at bounding box center [209, 189] width 12 height 12
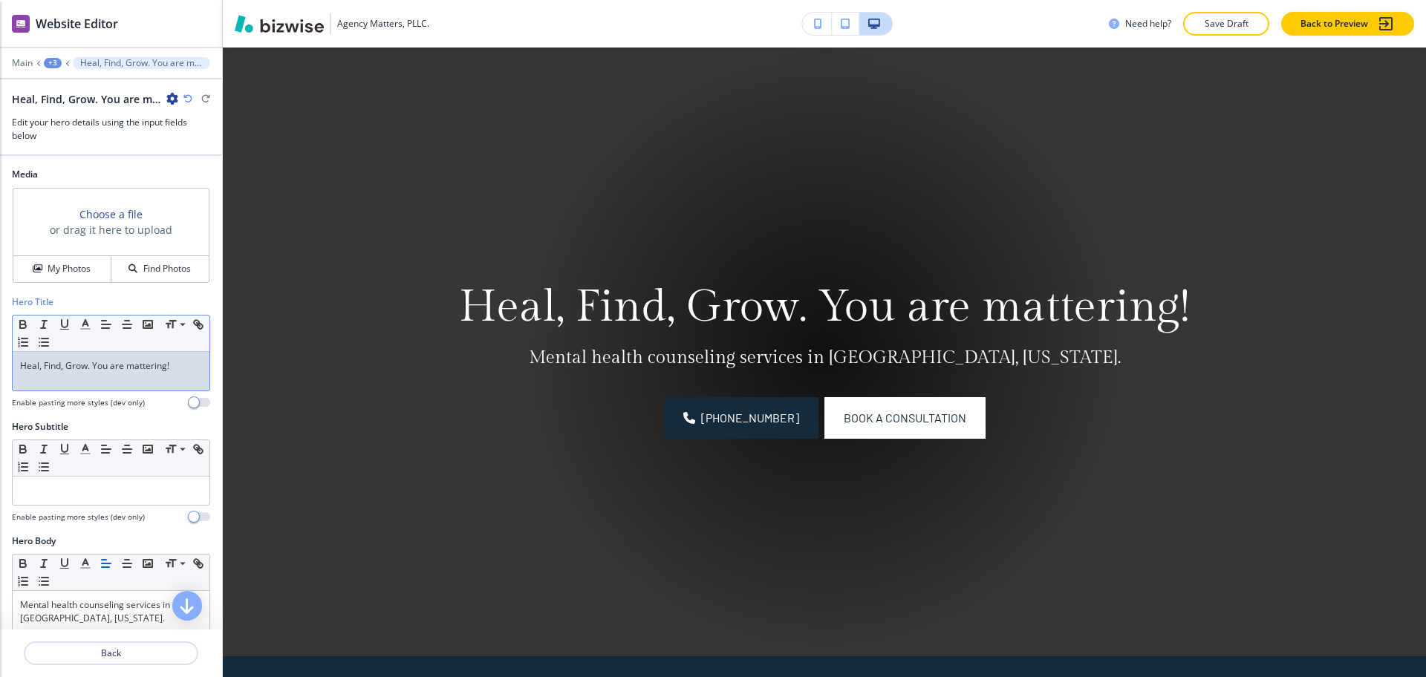
click at [162, 368] on p "Heal, Find, Grow. You are mattering!" at bounding box center [111, 365] width 182 height 13
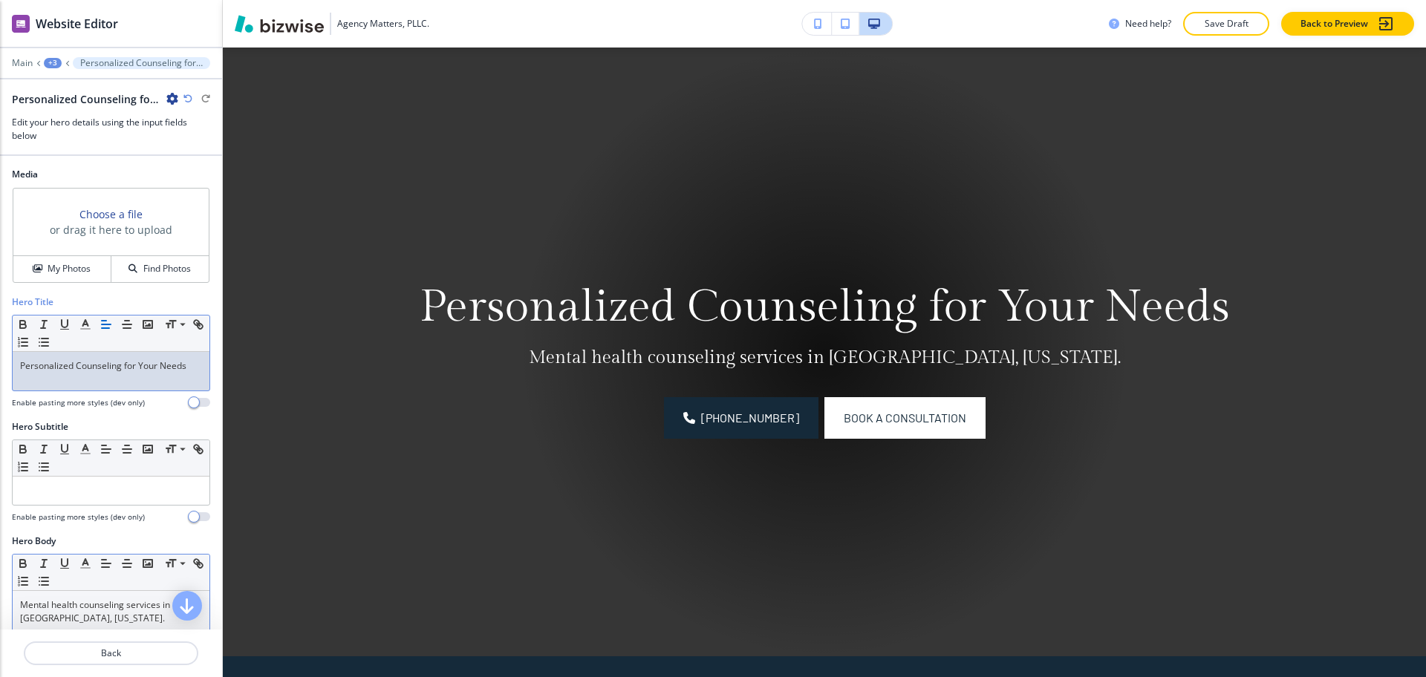
click at [100, 612] on p "Mental health counseling services in [GEOGRAPHIC_DATA], [US_STATE]." at bounding box center [111, 612] width 182 height 27
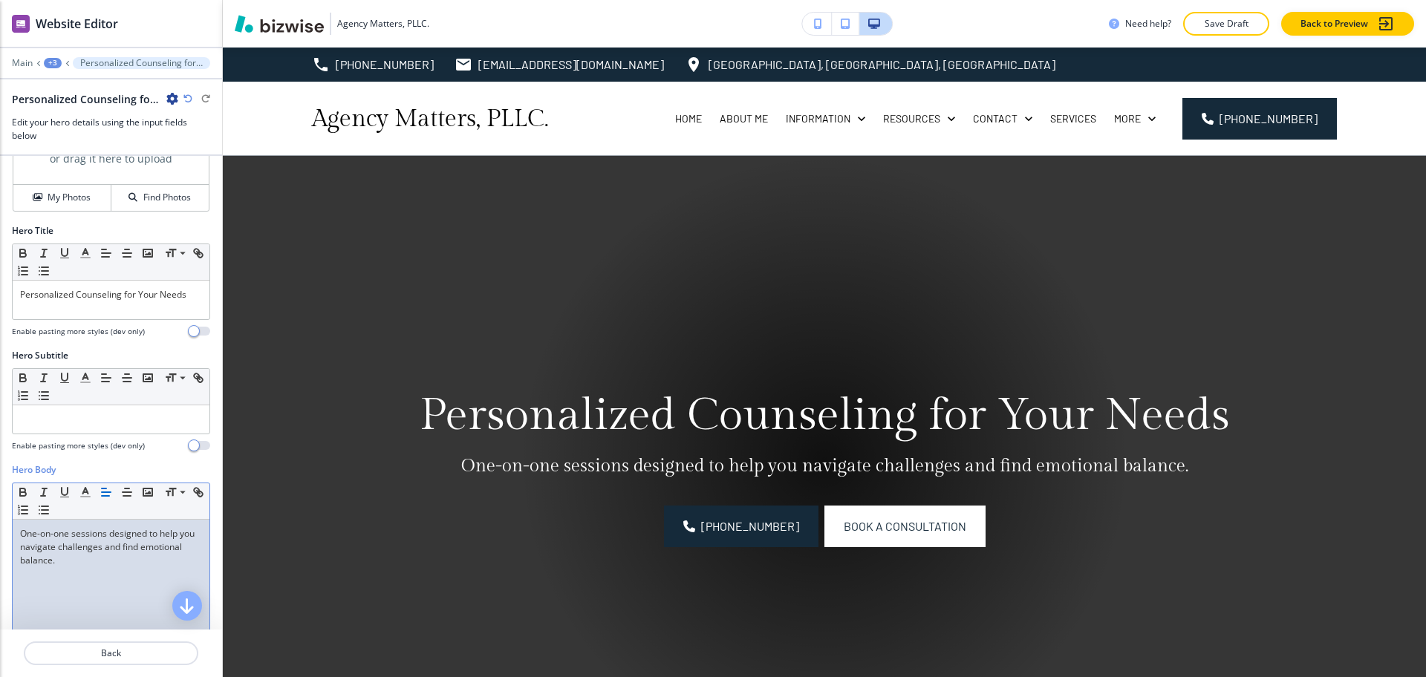
scroll to position [0, 0]
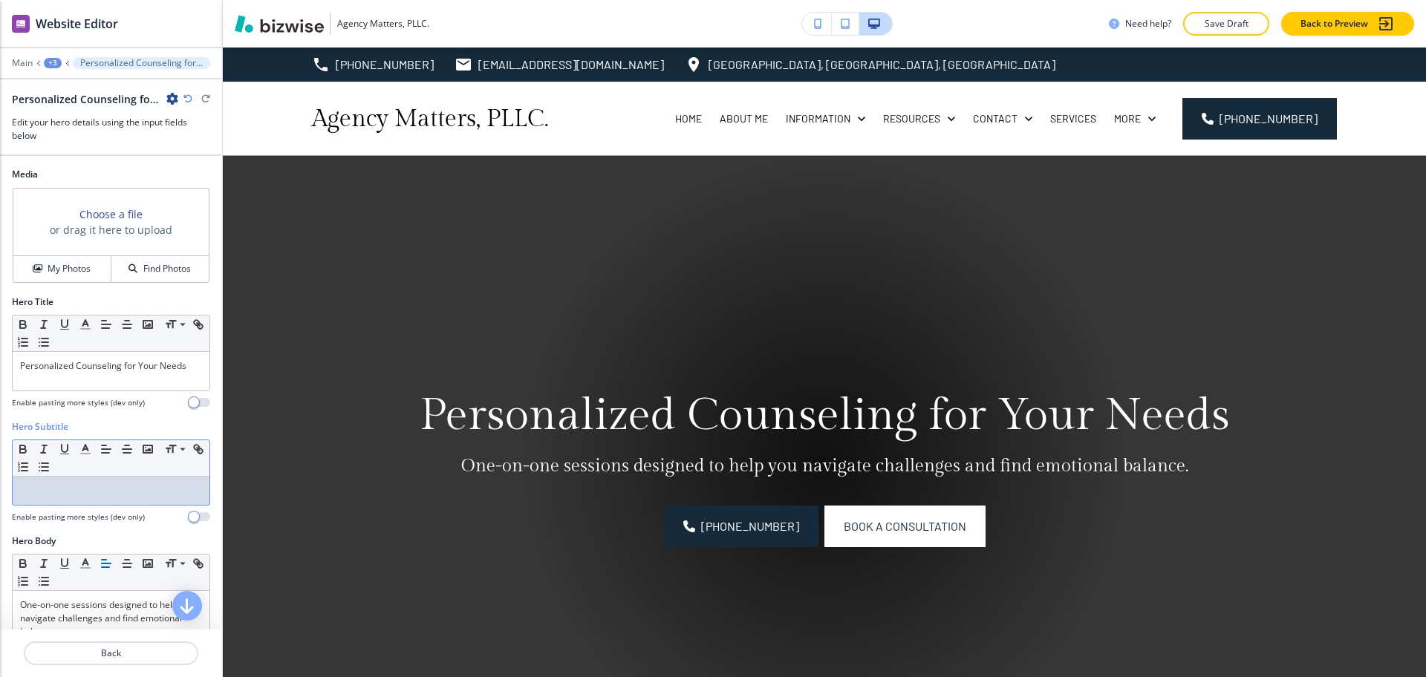
click at [127, 497] on p at bounding box center [111, 490] width 182 height 13
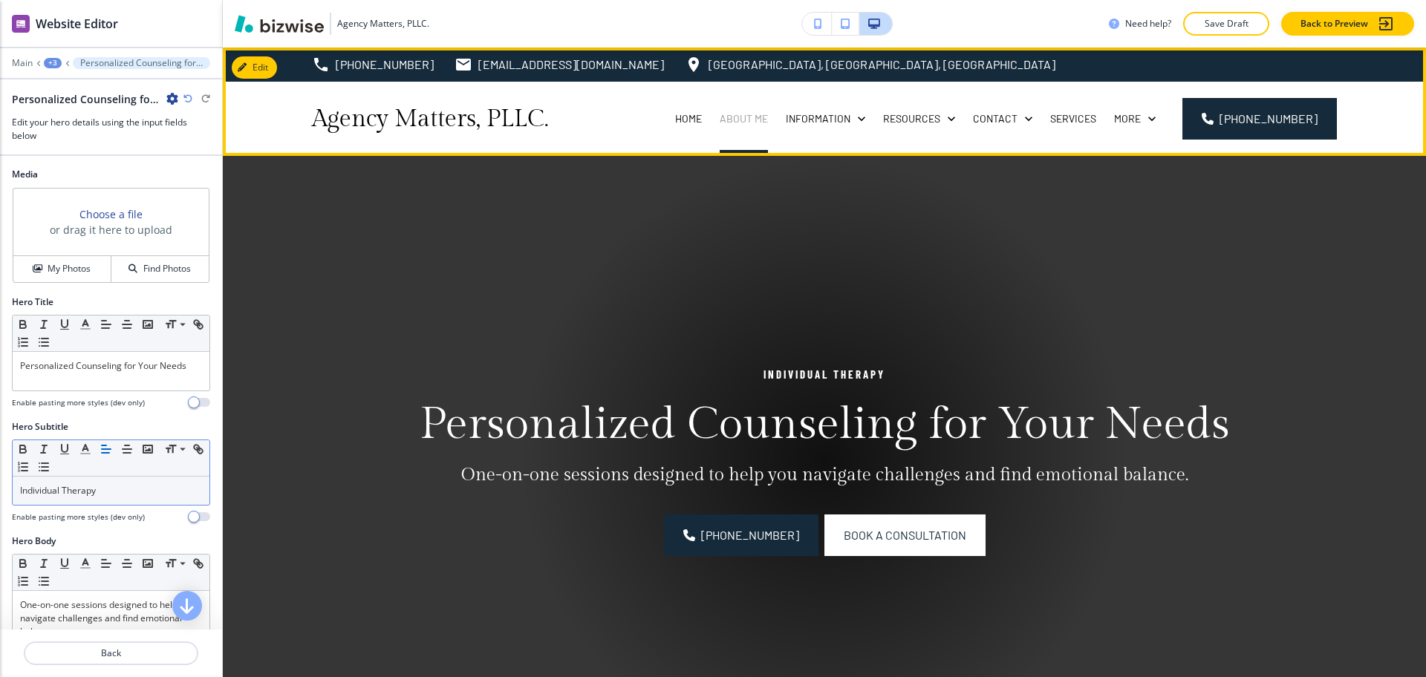
click at [758, 120] on p "About Me" at bounding box center [744, 118] width 48 height 15
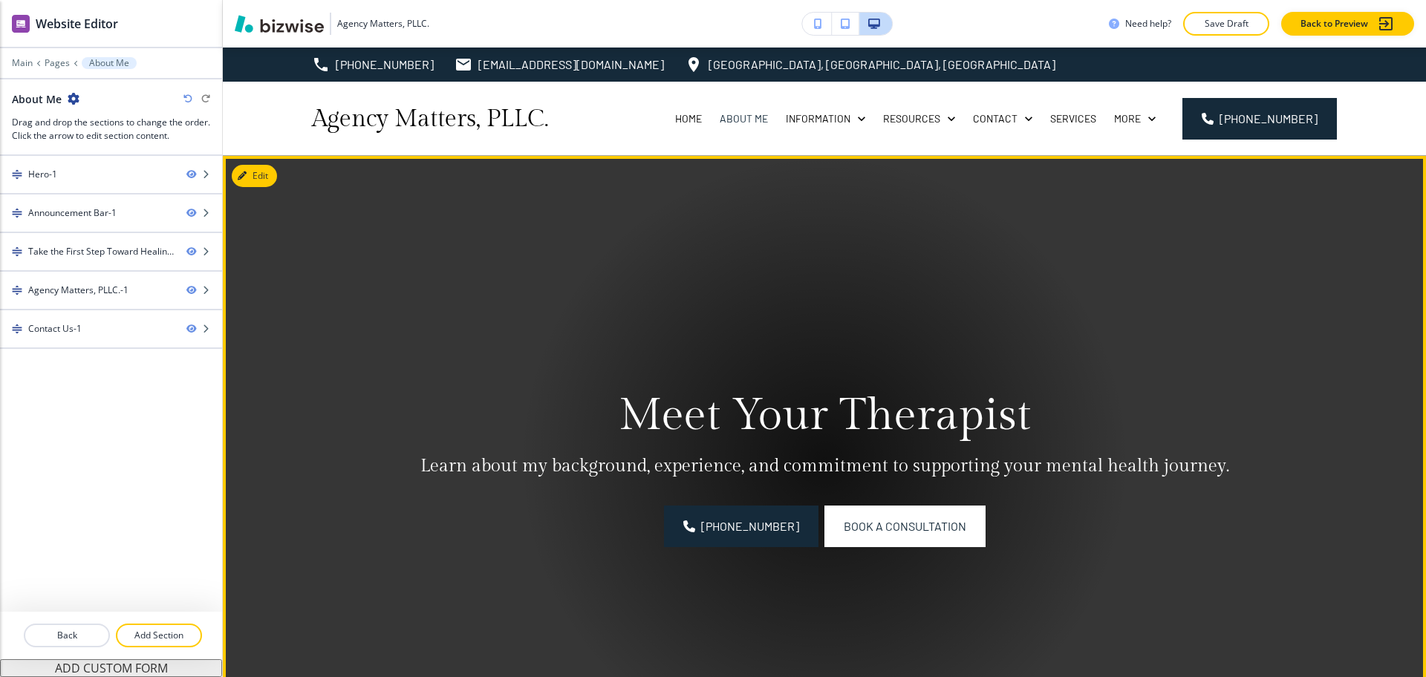
click at [246, 172] on icon "button" at bounding box center [242, 176] width 9 height 9
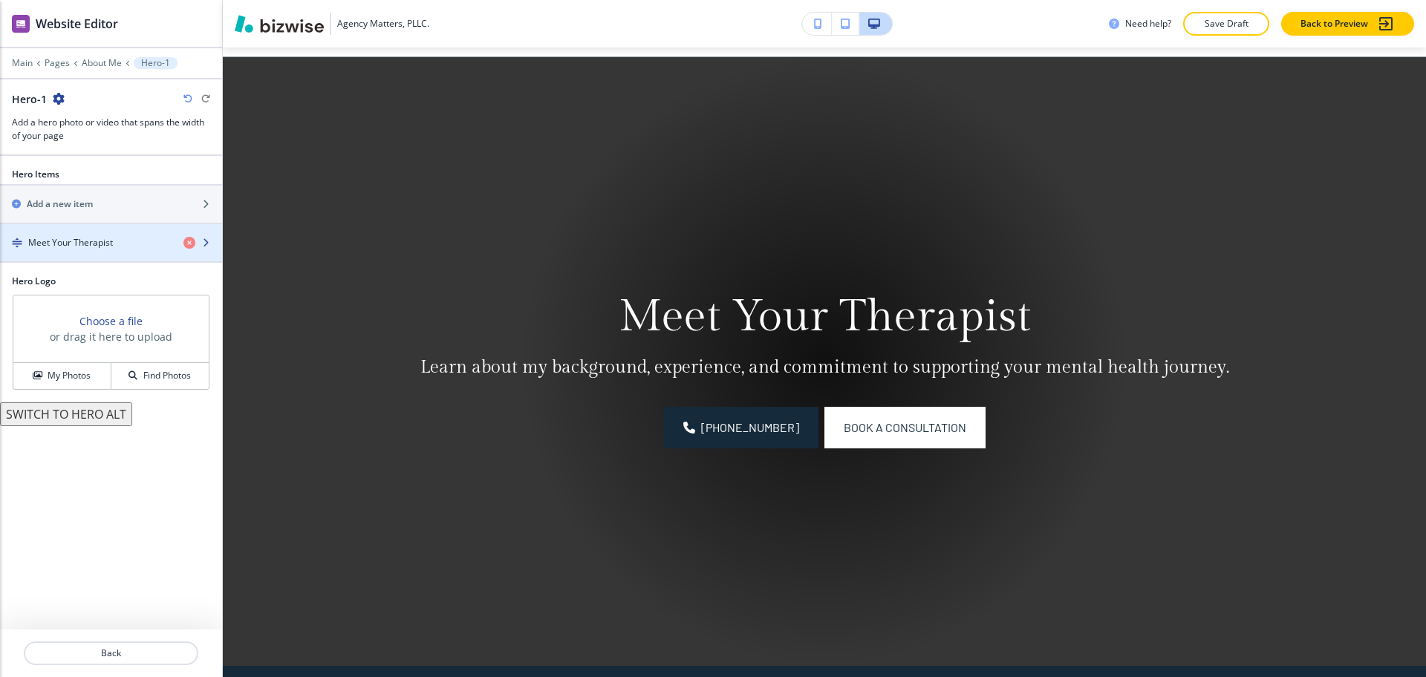
scroll to position [108, 0]
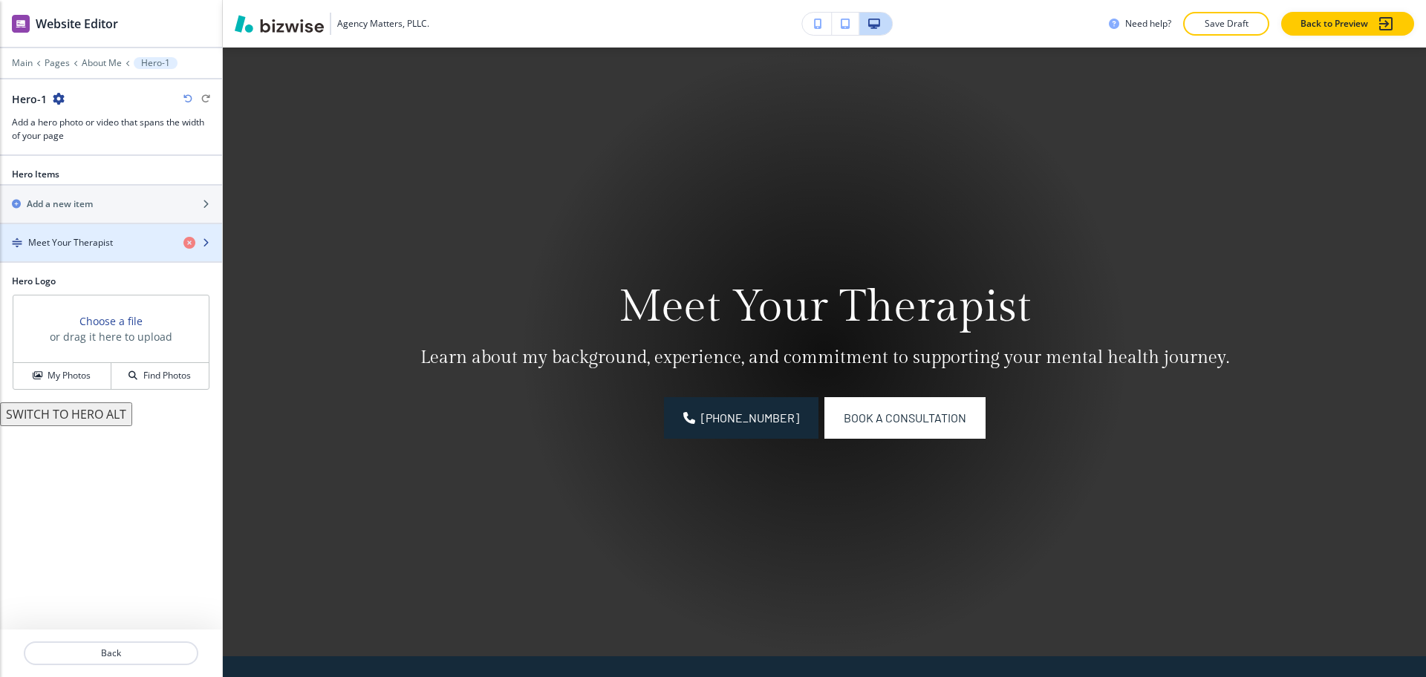
click at [91, 244] on h4 "Meet Your Therapist" at bounding box center [70, 242] width 85 height 13
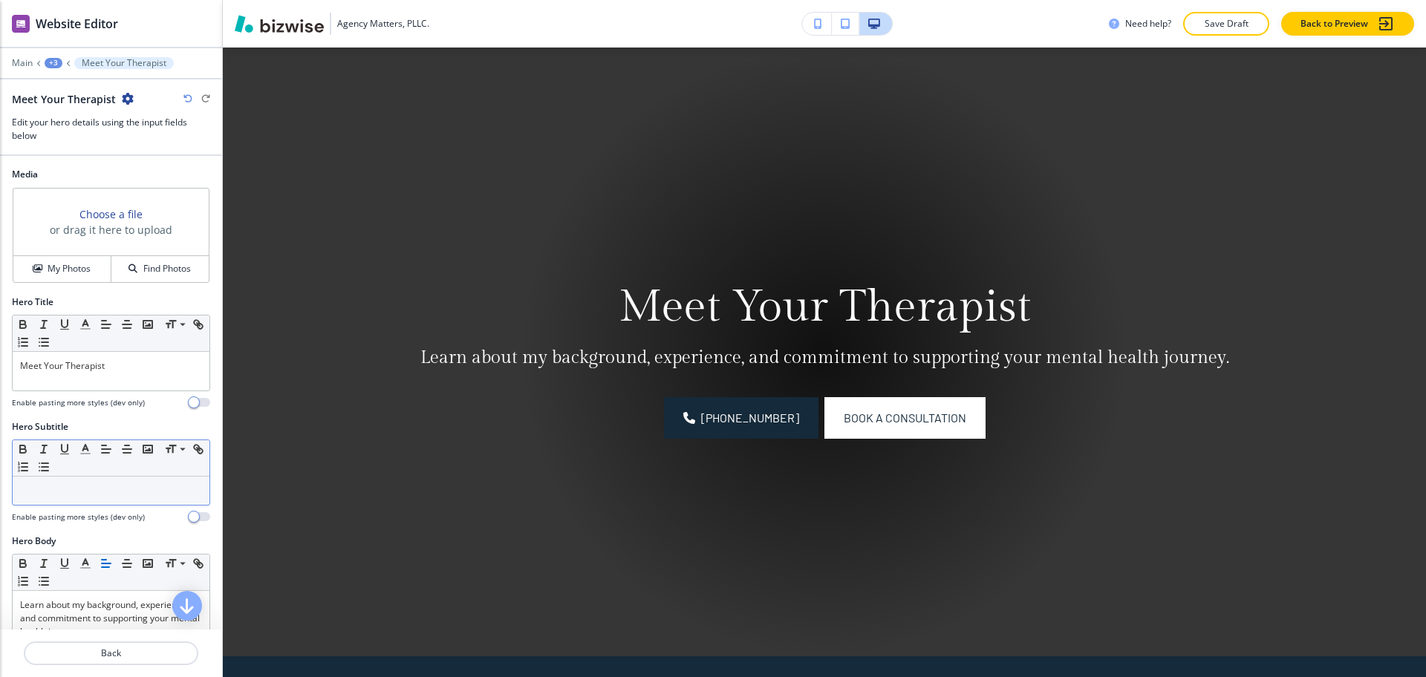
click at [96, 485] on p at bounding box center [111, 490] width 182 height 13
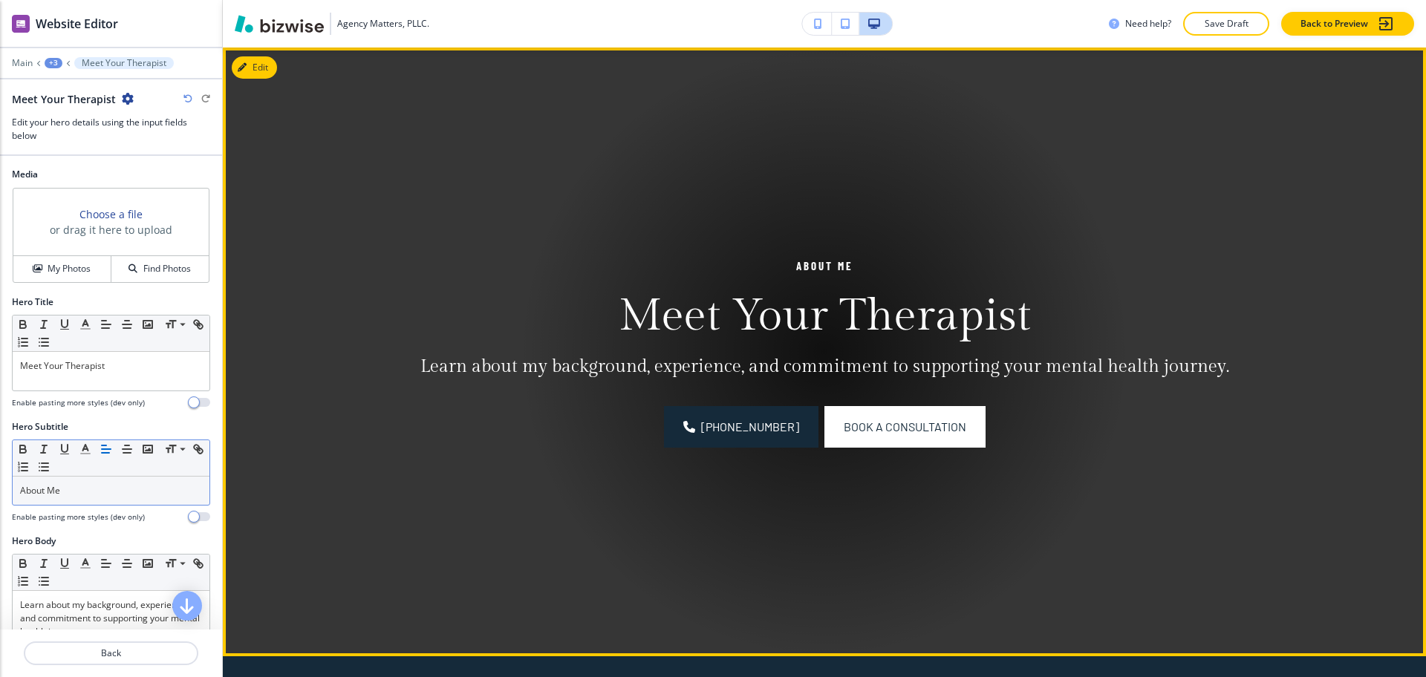
click at [733, 547] on div at bounding box center [824, 352] width 609 height 609
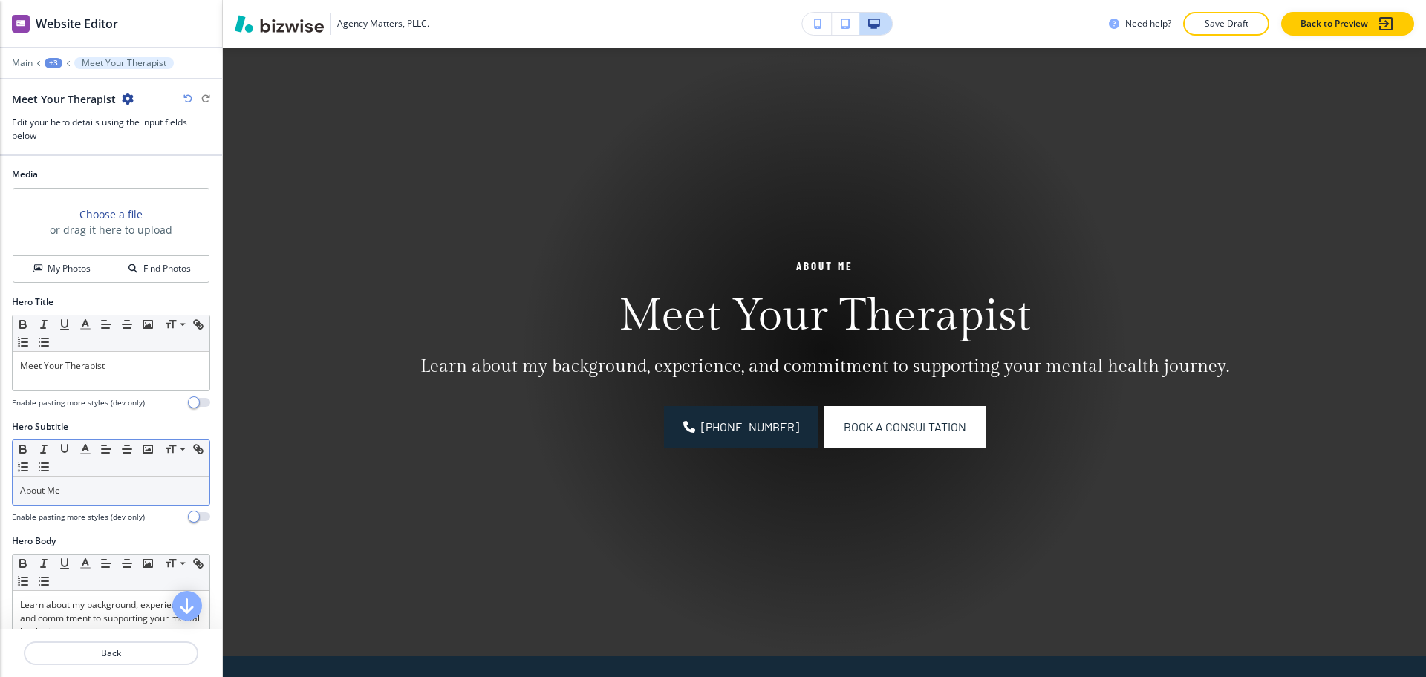
scroll to position [0, 0]
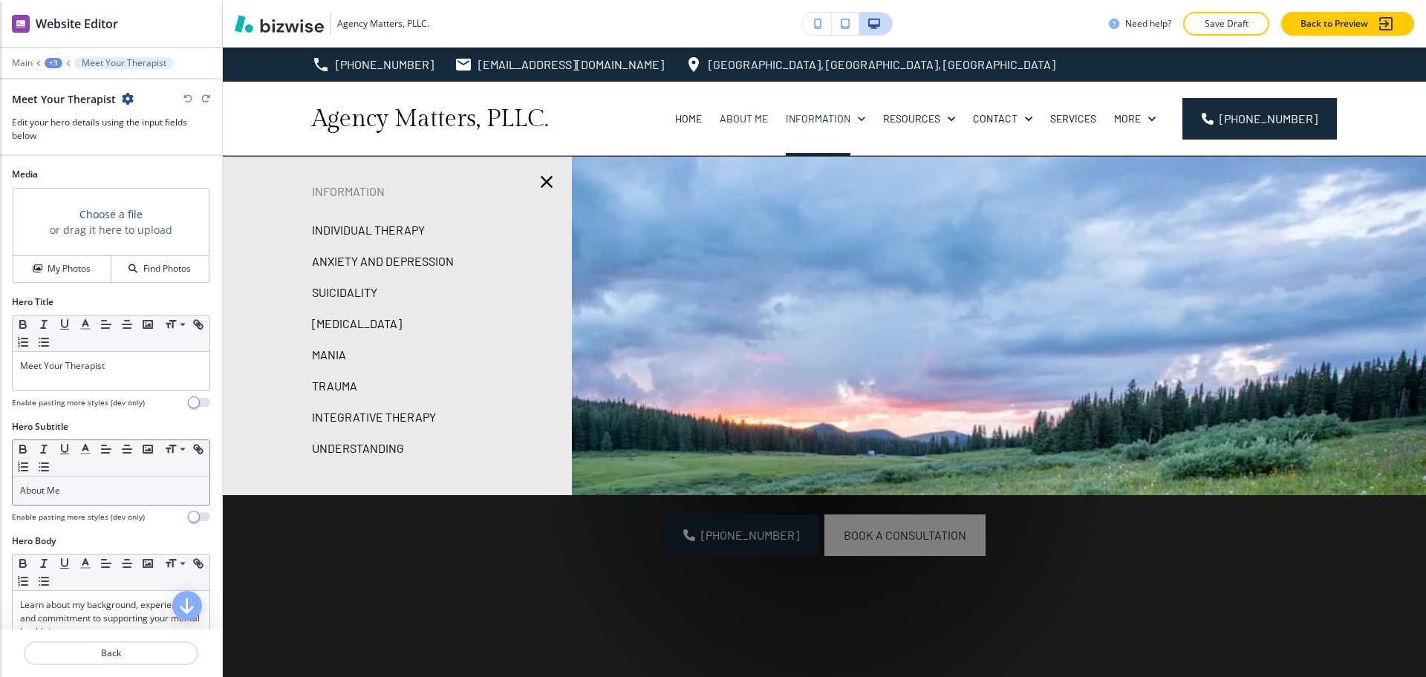
click at [358, 255] on p "Anxiety and Depression" at bounding box center [383, 261] width 142 height 22
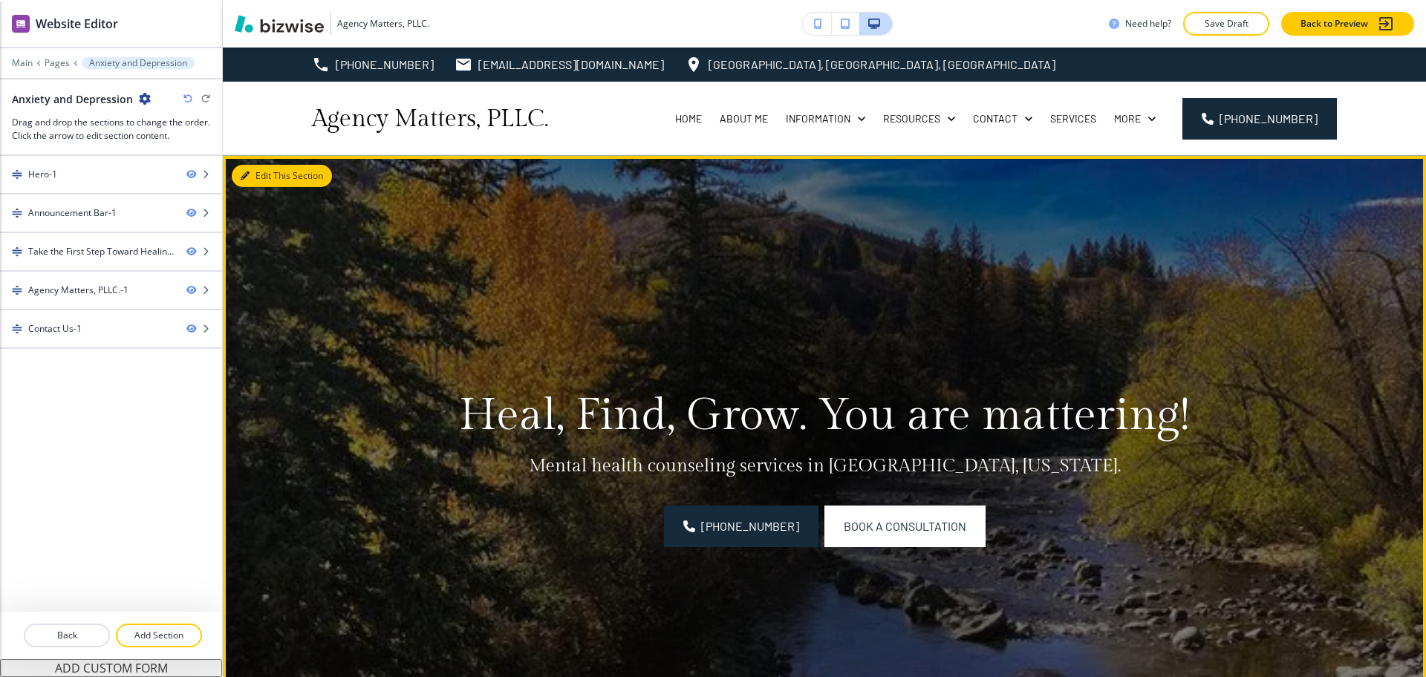
click at [260, 178] on button "Edit This Section" at bounding box center [282, 176] width 100 height 22
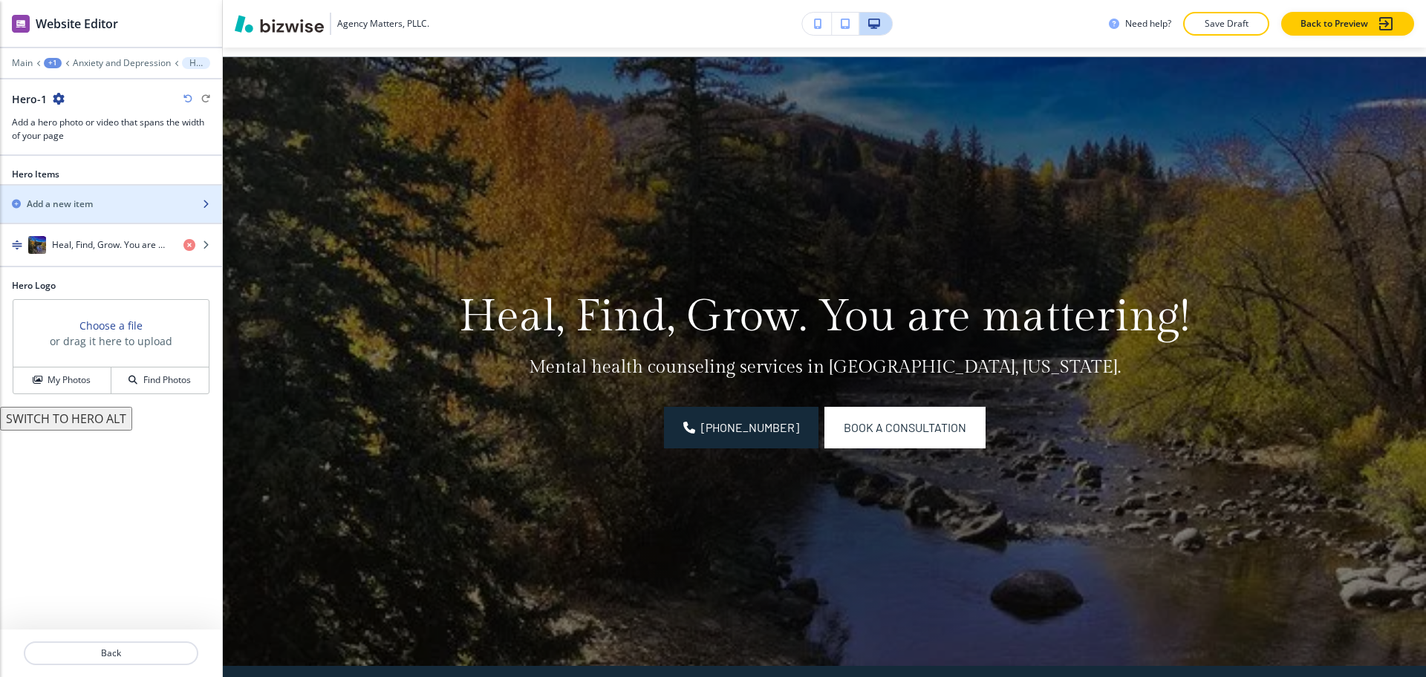
scroll to position [108, 0]
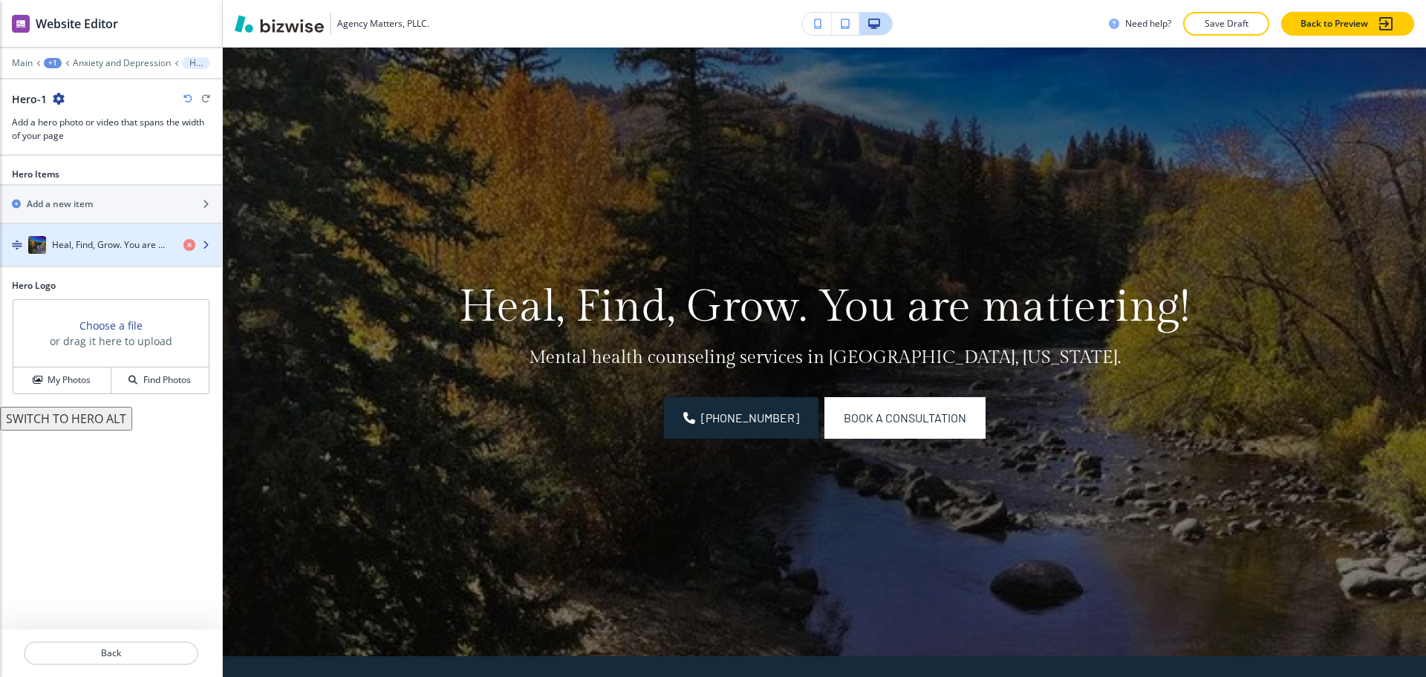
click at [86, 244] on h4 "Heal, Find, Grow. You are mattering!" at bounding box center [112, 244] width 120 height 13
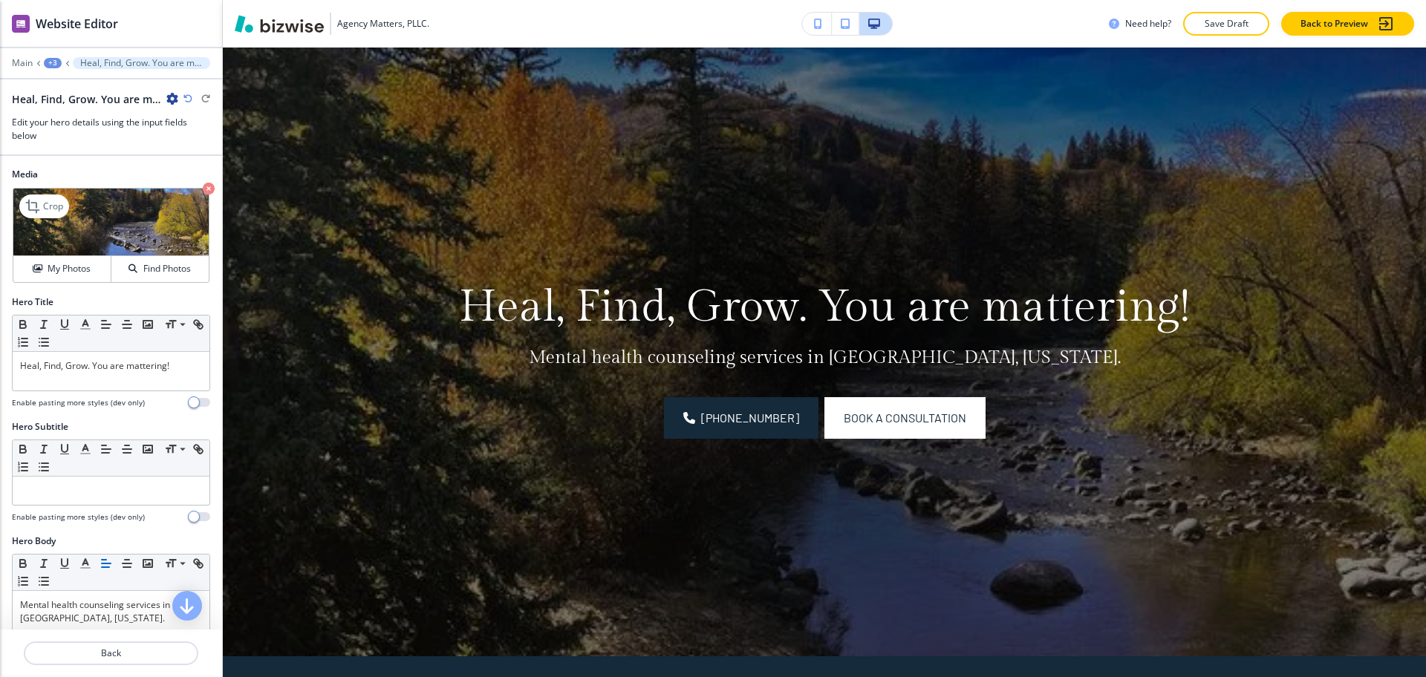
click at [203, 183] on icon "button" at bounding box center [209, 189] width 12 height 12
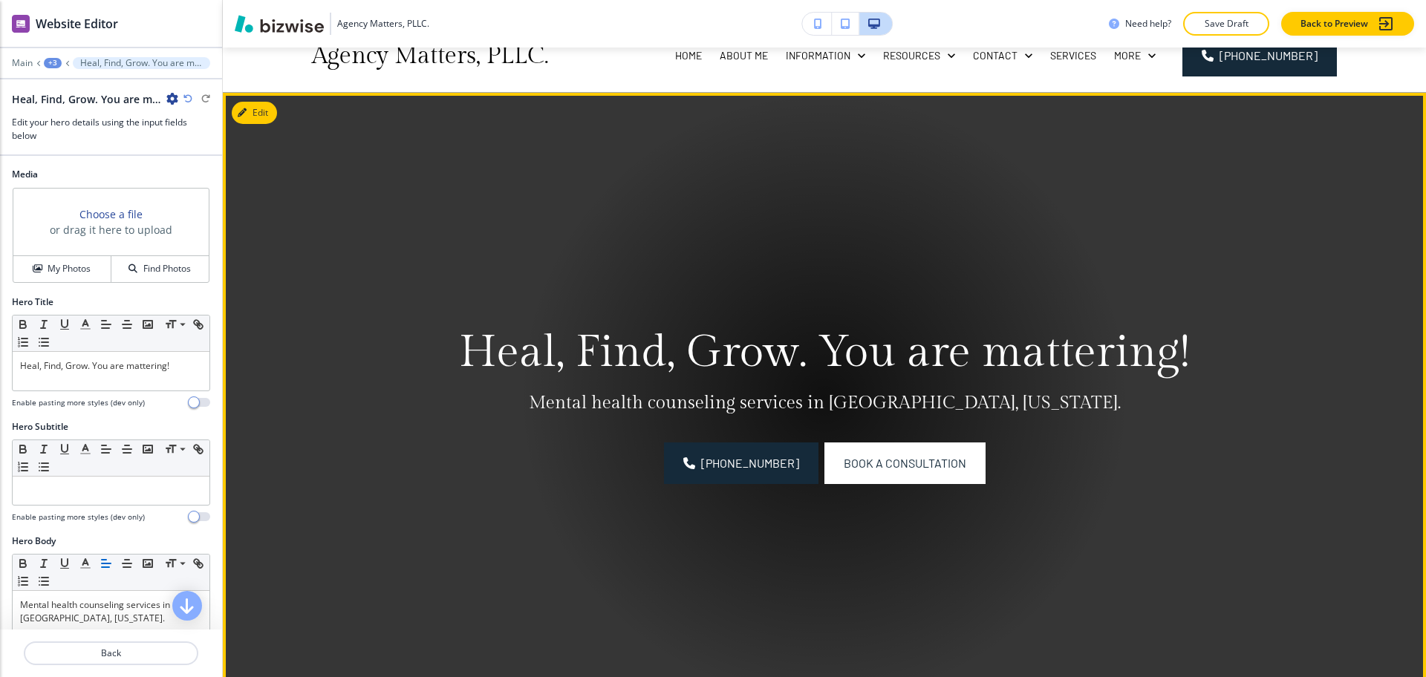
scroll to position [0, 0]
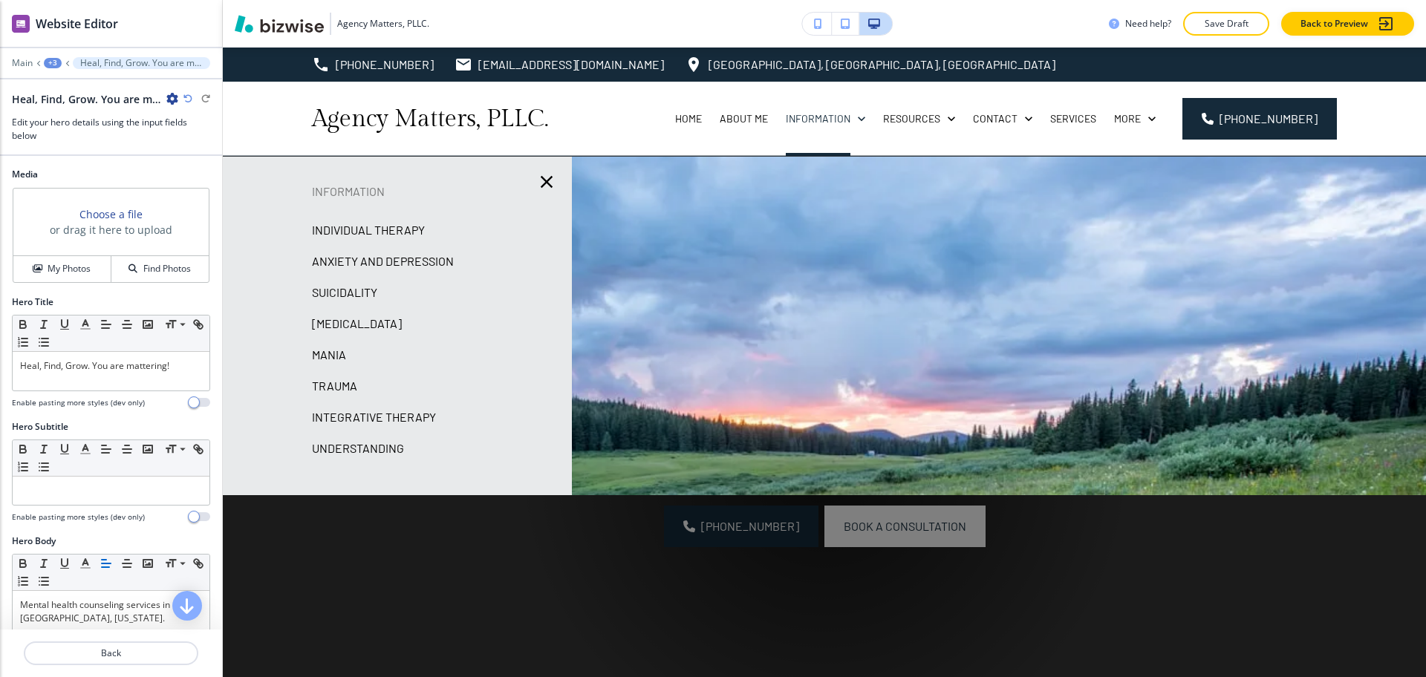
click at [375, 229] on p "Individual Therapy" at bounding box center [368, 230] width 113 height 22
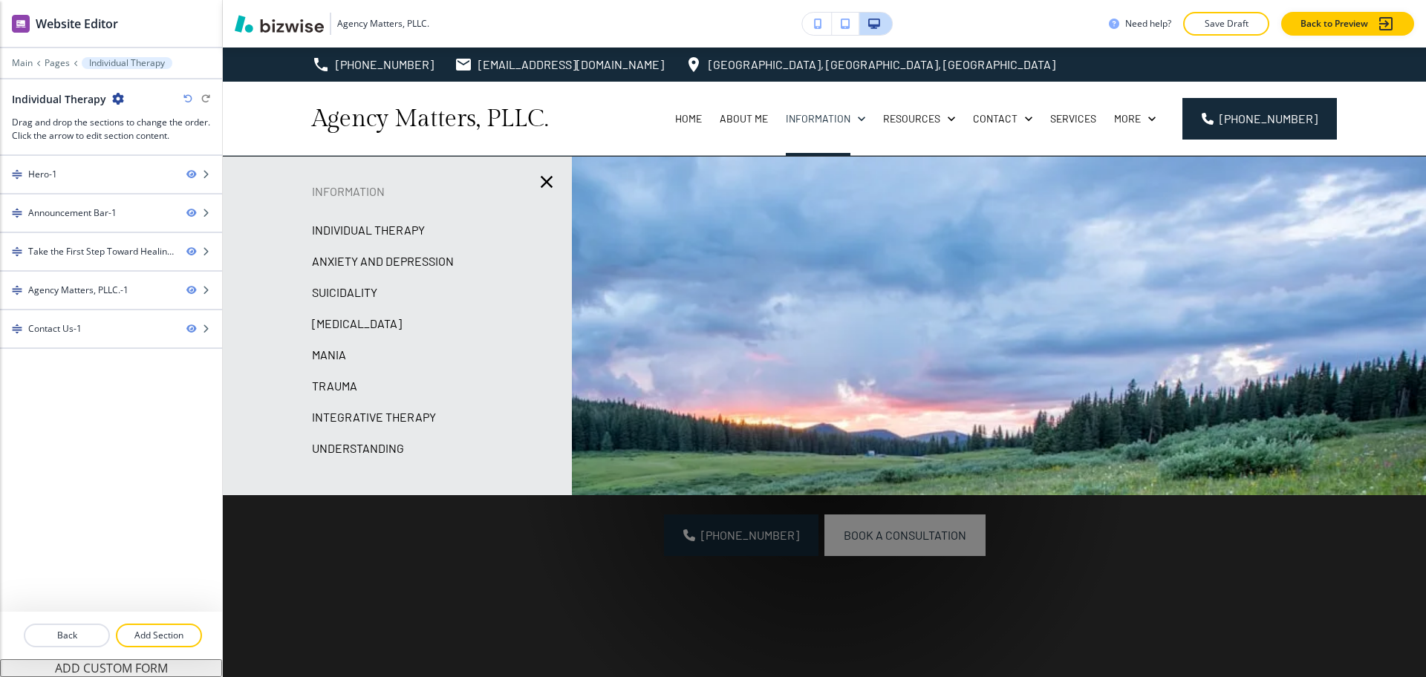
click at [388, 261] on p "Anxiety and Depression" at bounding box center [383, 261] width 142 height 22
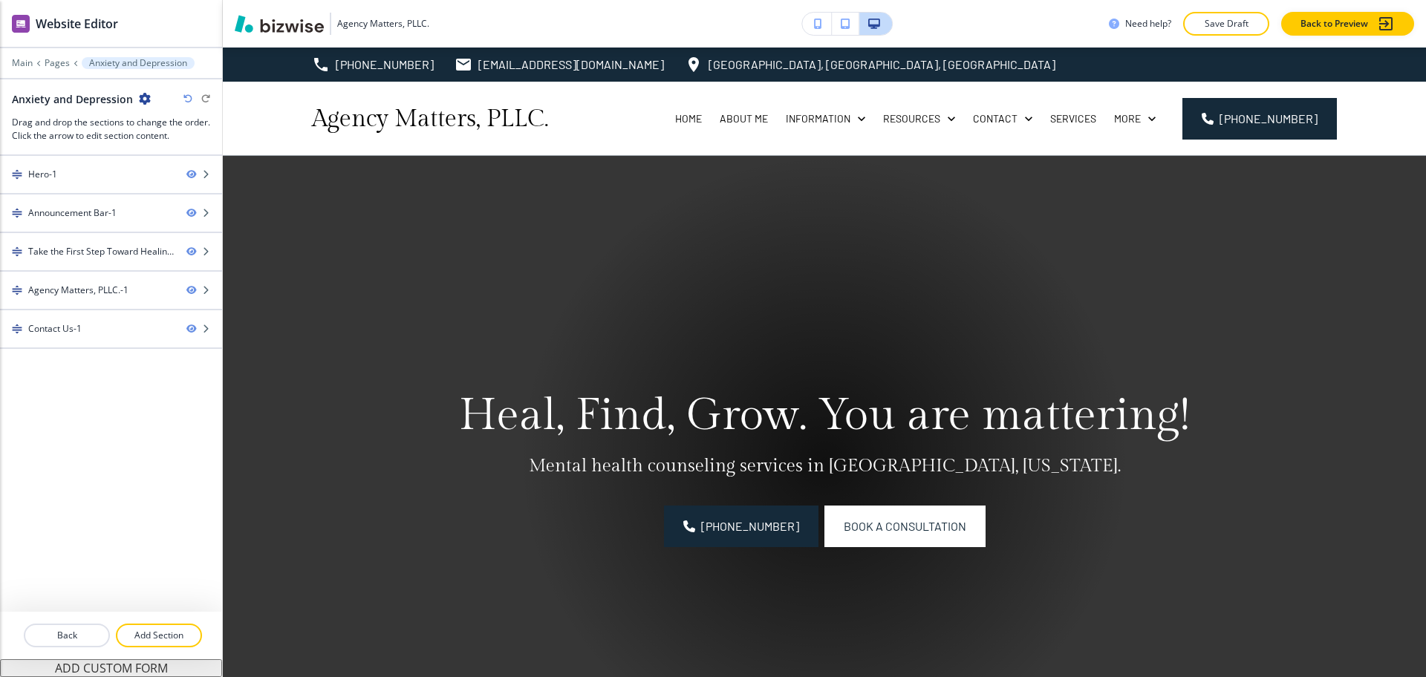
click at [102, 100] on h2 "Anxiety and Depression" at bounding box center [72, 99] width 121 height 16
copy div "Anxiety and Depression"
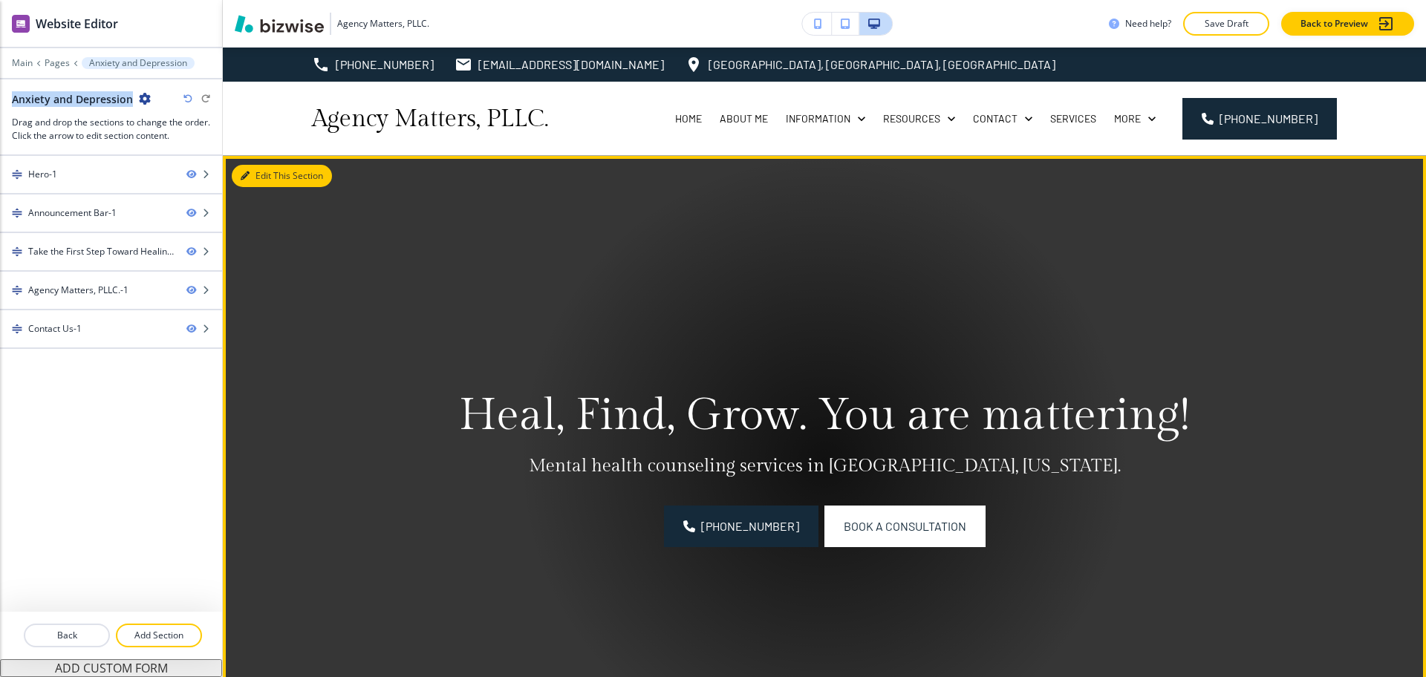
click at [252, 182] on button "Edit This Section" at bounding box center [282, 176] width 100 height 22
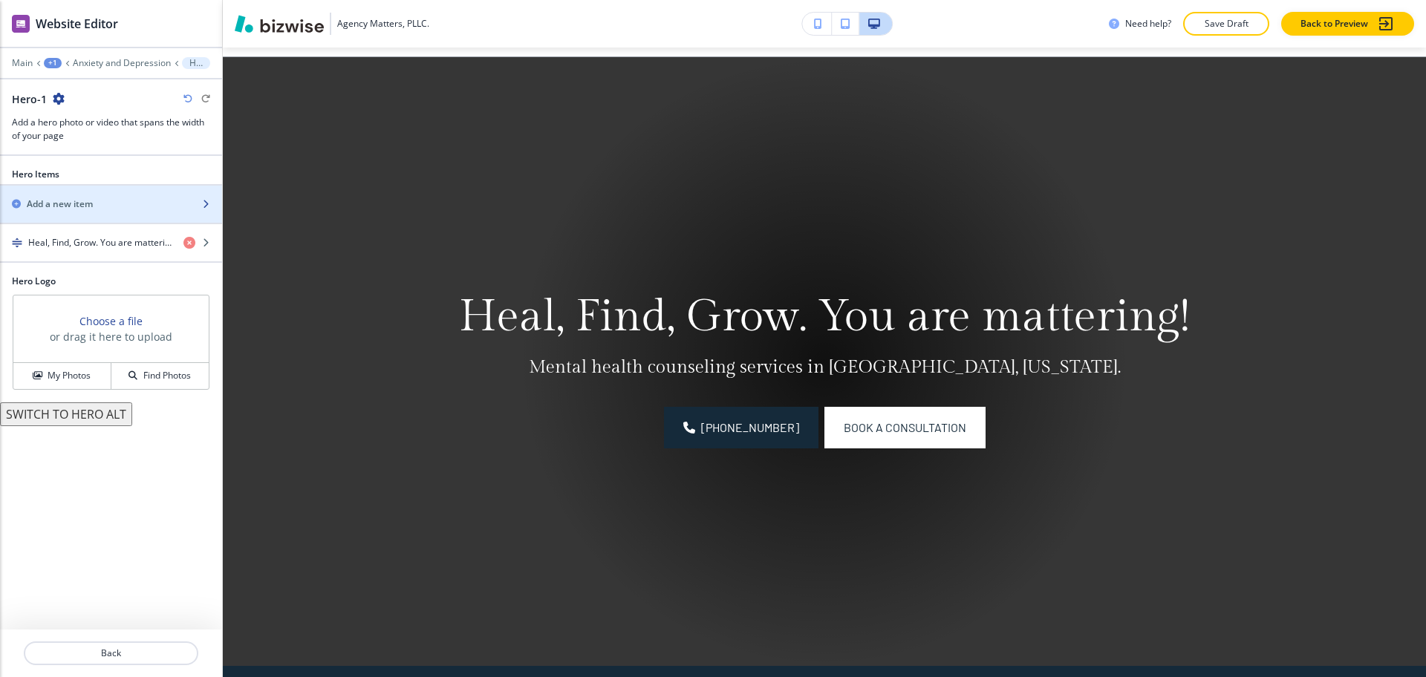
scroll to position [108, 0]
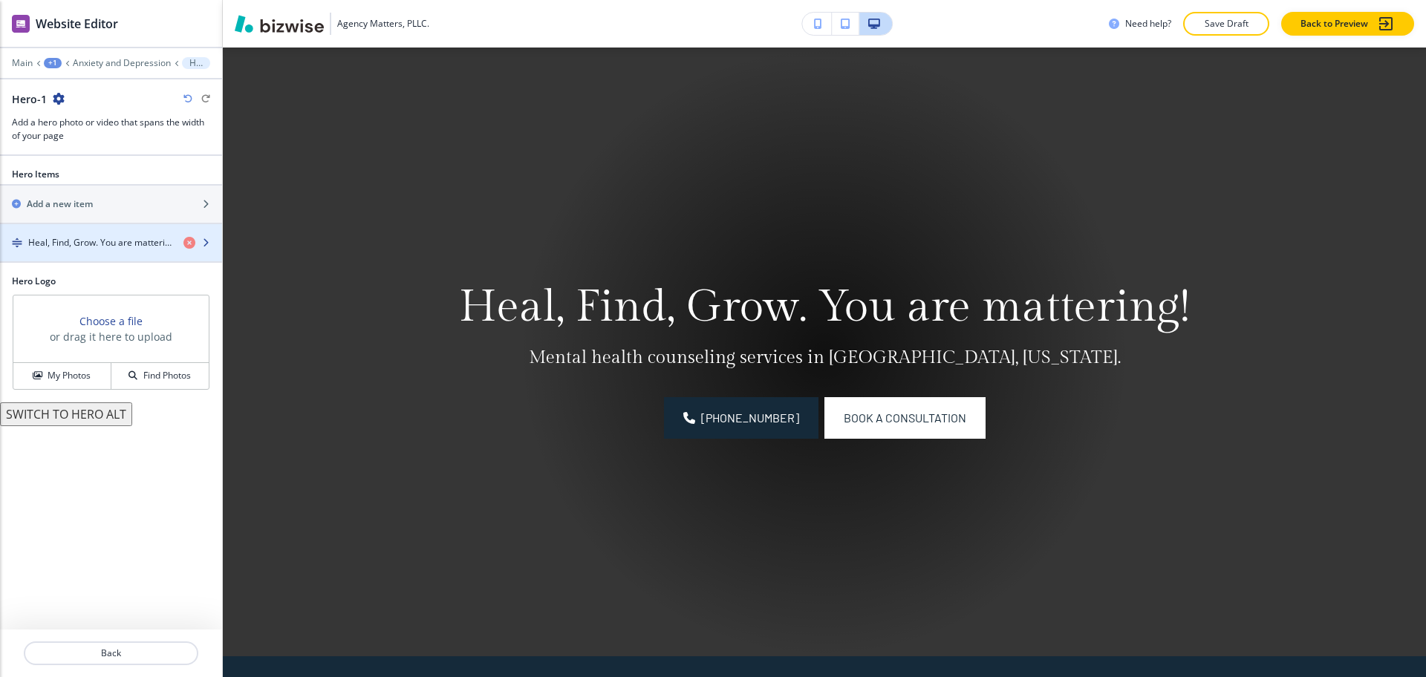
click at [91, 248] on h4 "Heal, Find, Grow. You are mattering!" at bounding box center [99, 242] width 143 height 13
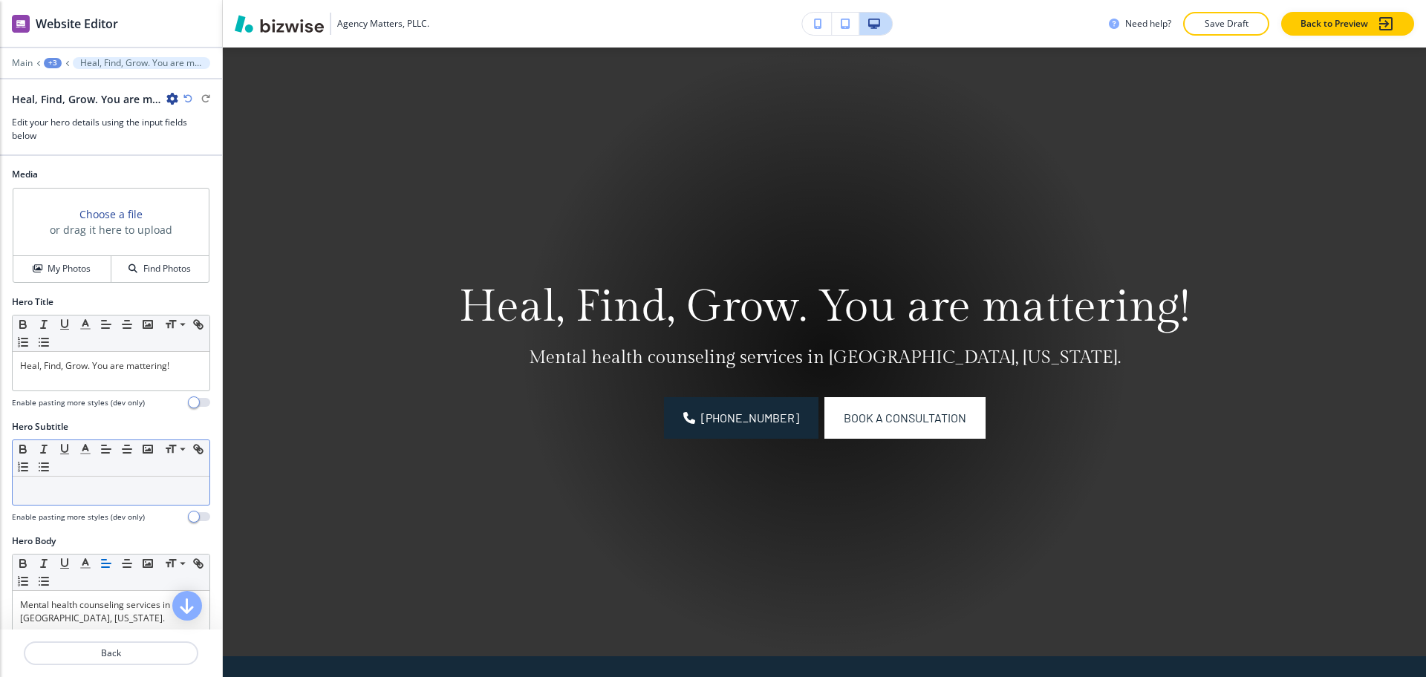
click at [100, 498] on div at bounding box center [111, 491] width 197 height 28
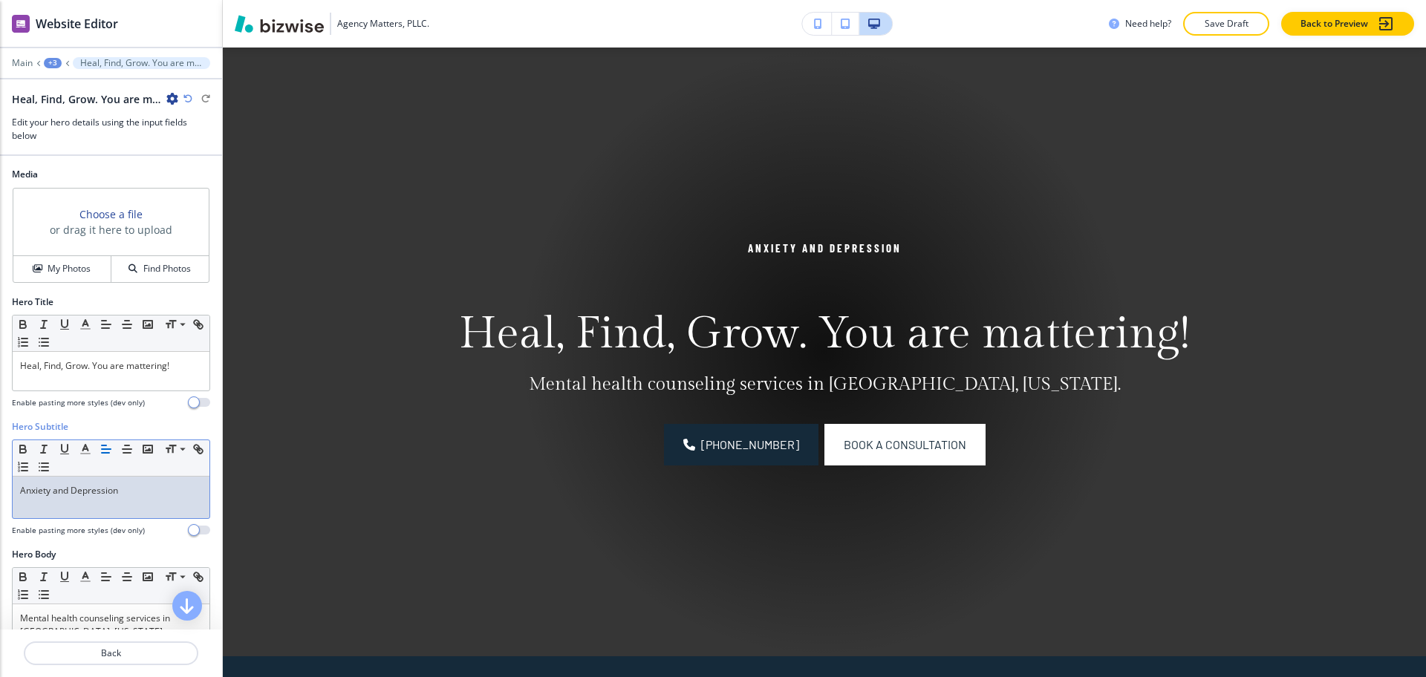
scroll to position [0, 0]
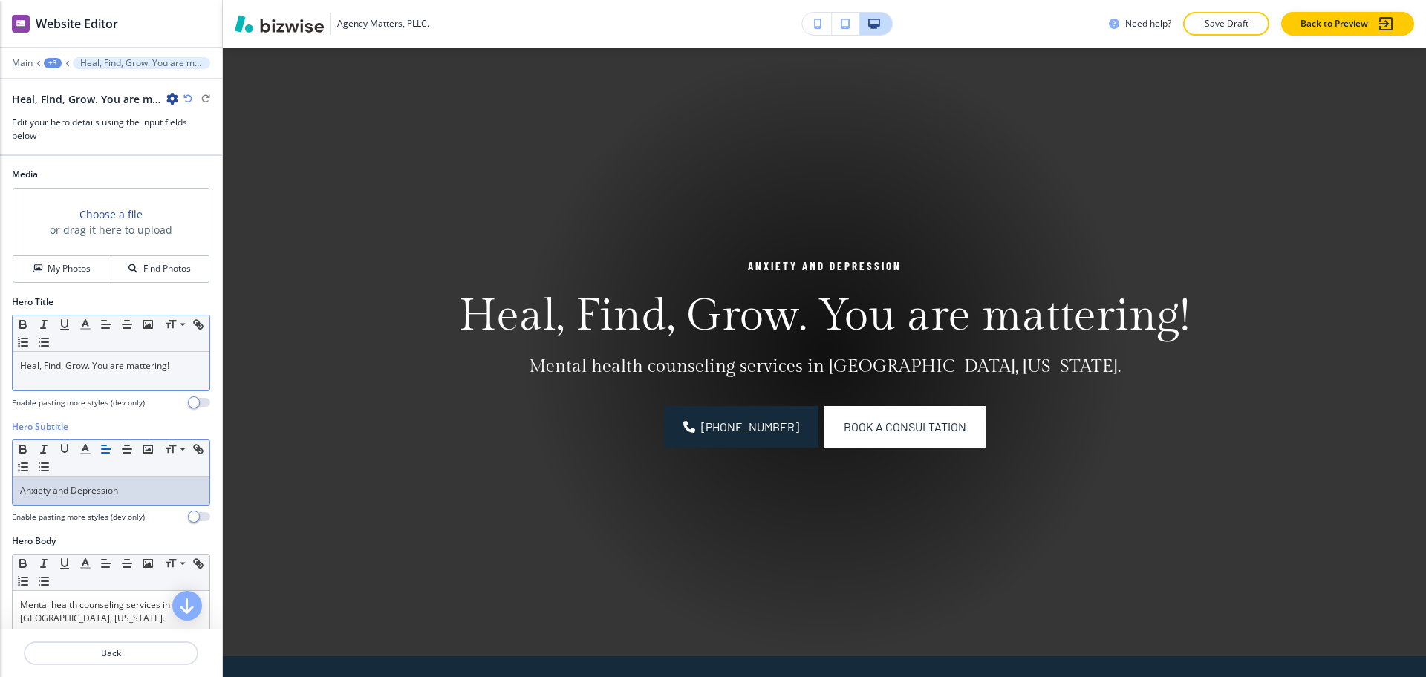
click at [148, 367] on p "Heal, Find, Grow. You are mattering!" at bounding box center [111, 365] width 182 height 13
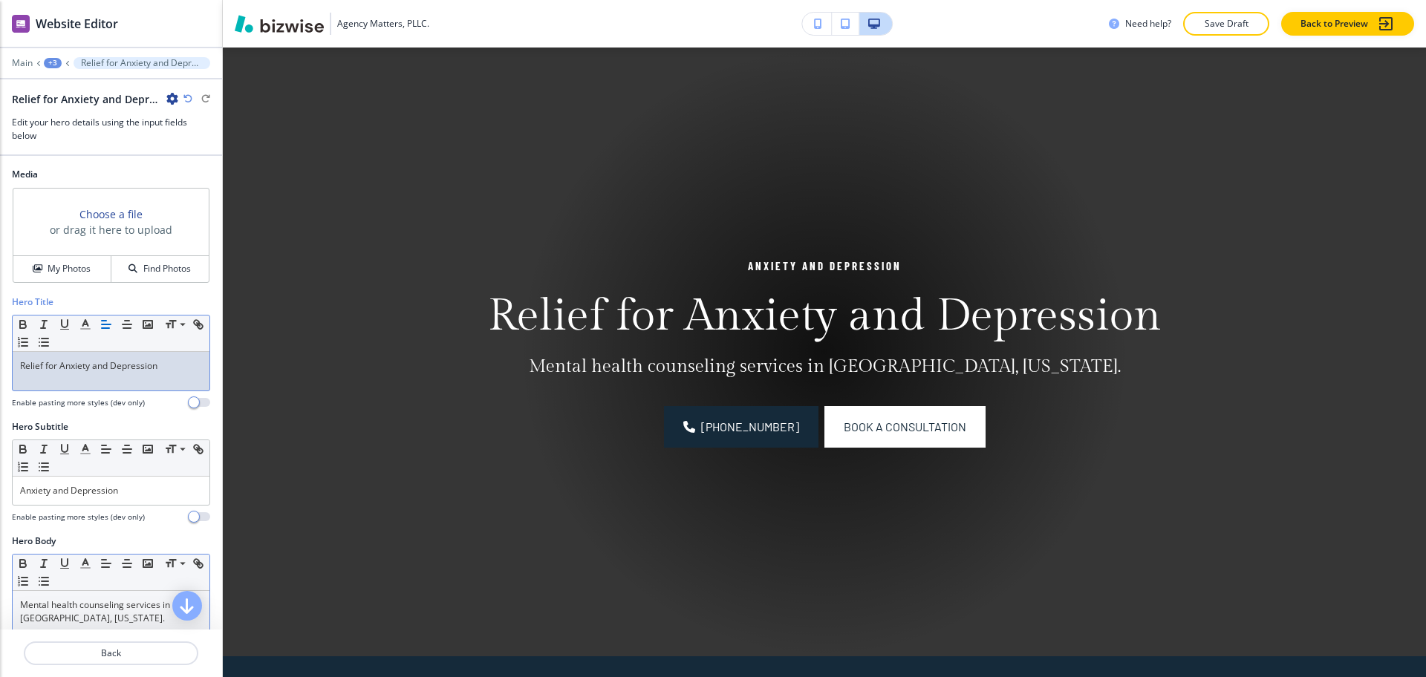
click at [139, 615] on p "Mental health counseling services in [GEOGRAPHIC_DATA], [US_STATE]." at bounding box center [111, 612] width 182 height 27
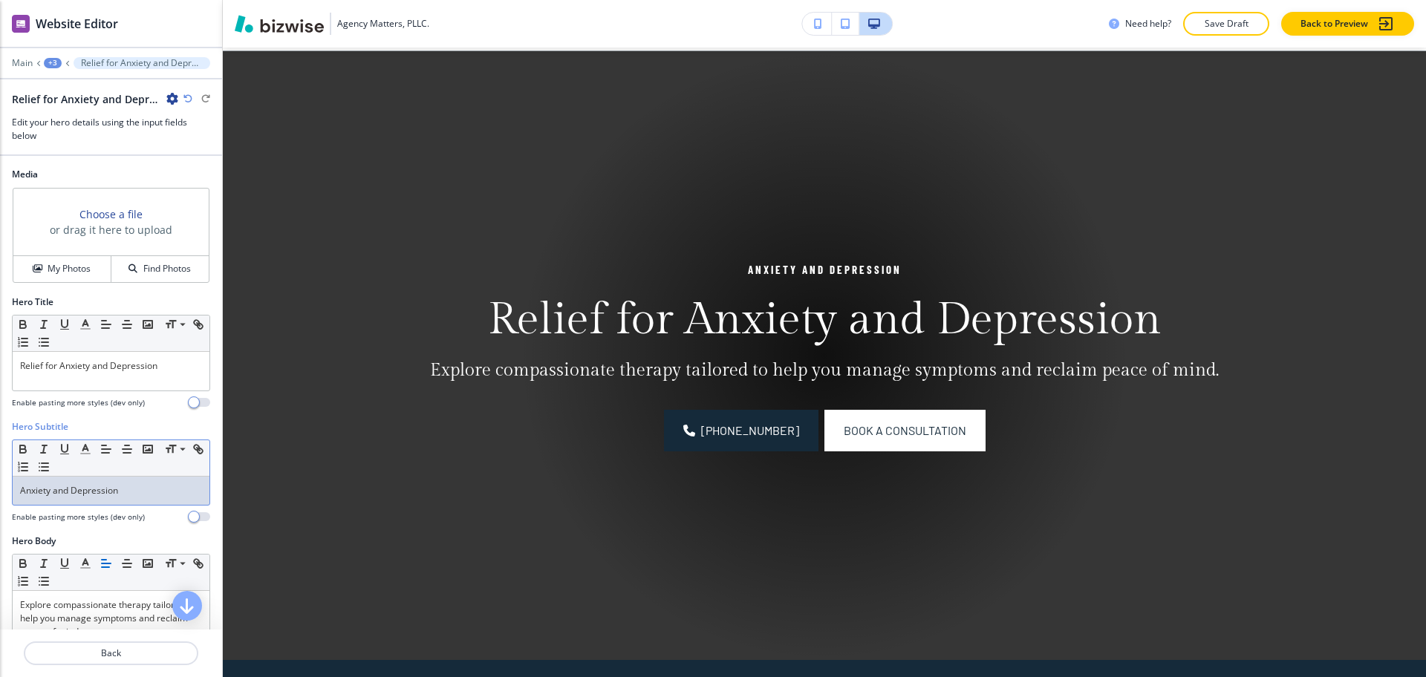
click at [140, 489] on p "Anxiety and Depression" at bounding box center [111, 490] width 182 height 13
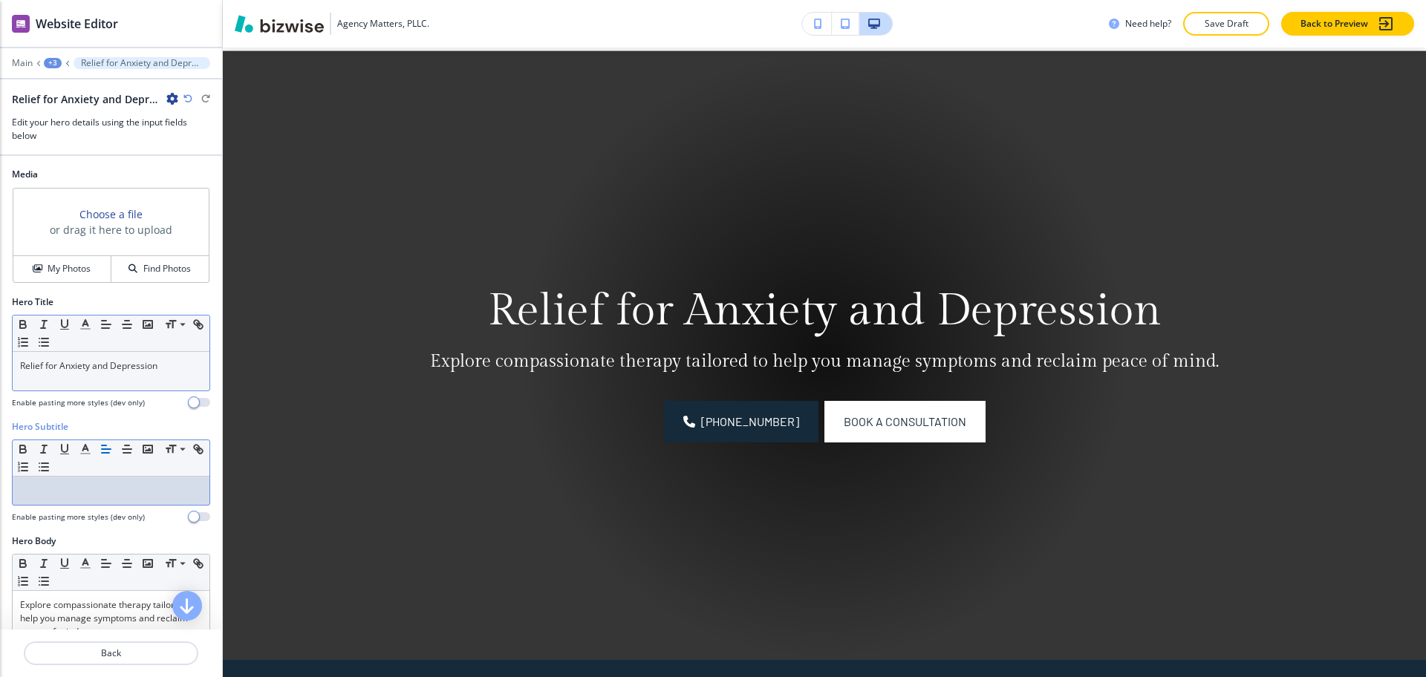
click at [152, 373] on div "Relief for Anxiety and Depression" at bounding box center [111, 371] width 197 height 39
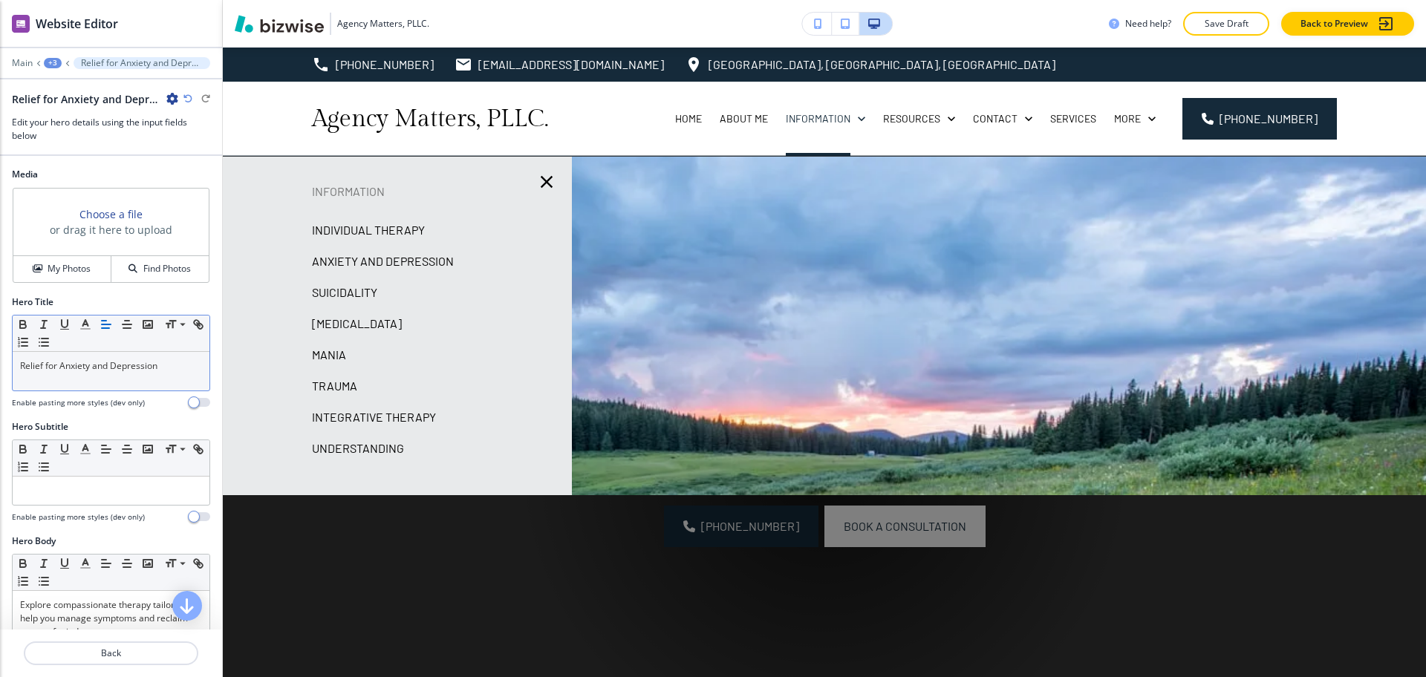
click at [382, 264] on p "Anxiety and Depression" at bounding box center [383, 261] width 142 height 22
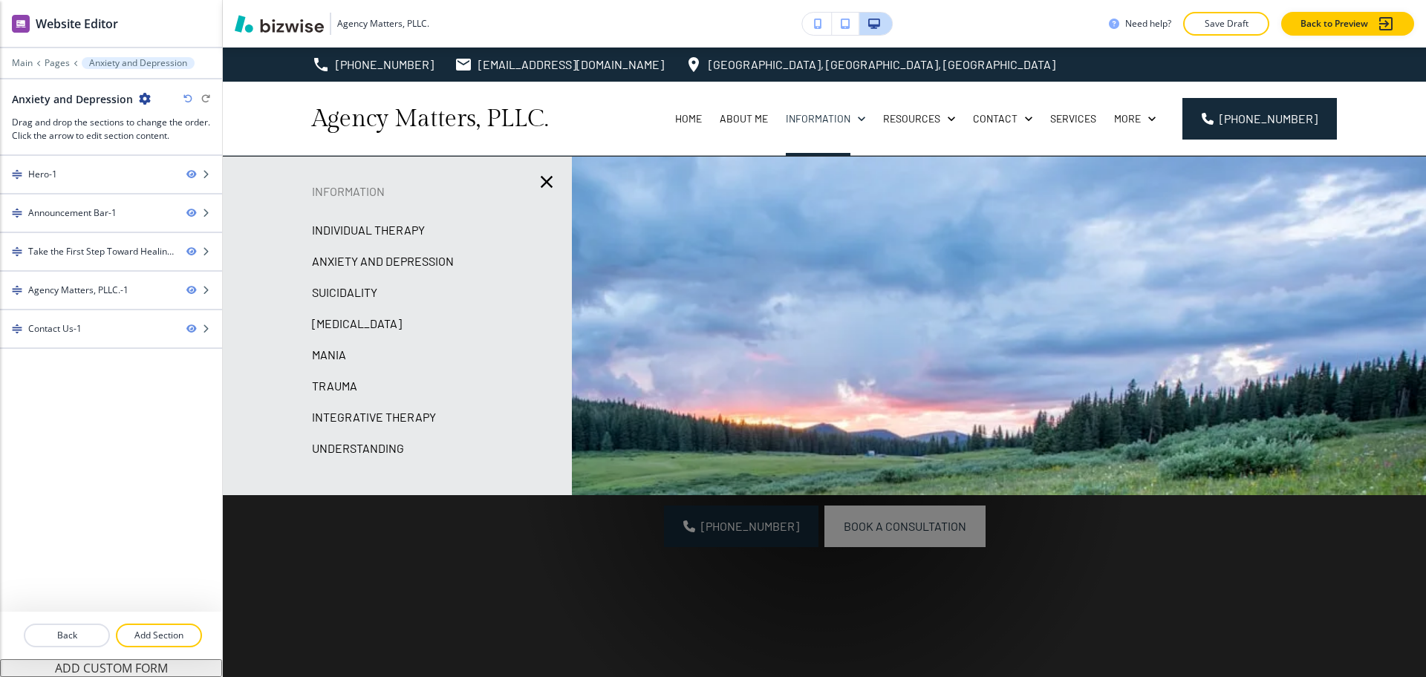
click at [402, 231] on p "Individual Therapy" at bounding box center [368, 230] width 113 height 22
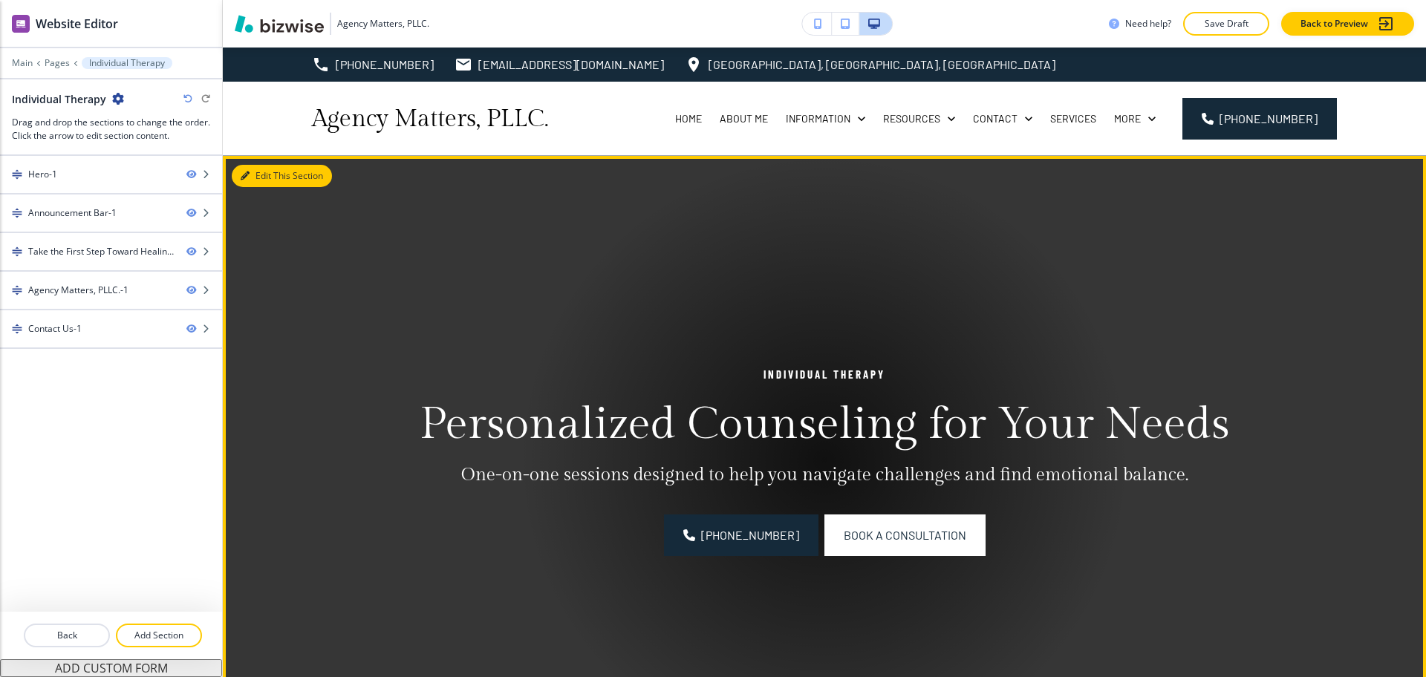
click at [253, 179] on button "Edit This Section" at bounding box center [282, 176] width 100 height 22
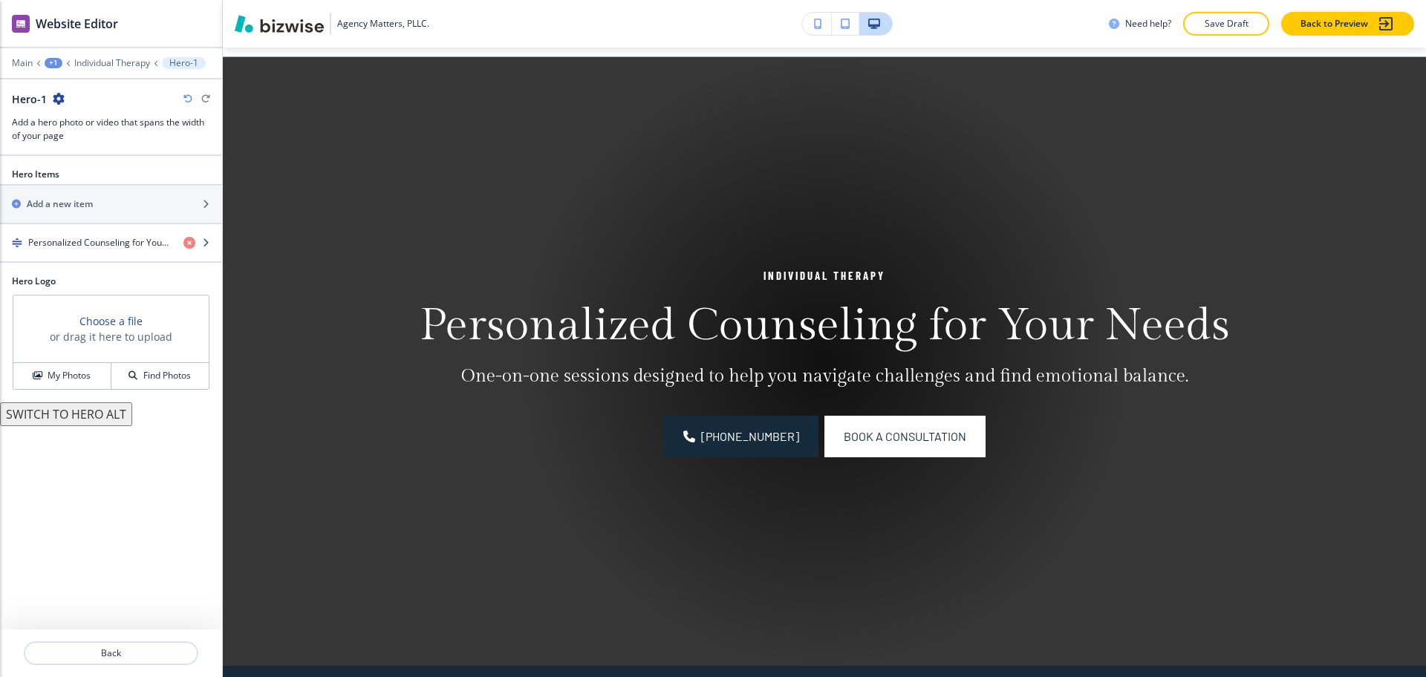
scroll to position [108, 0]
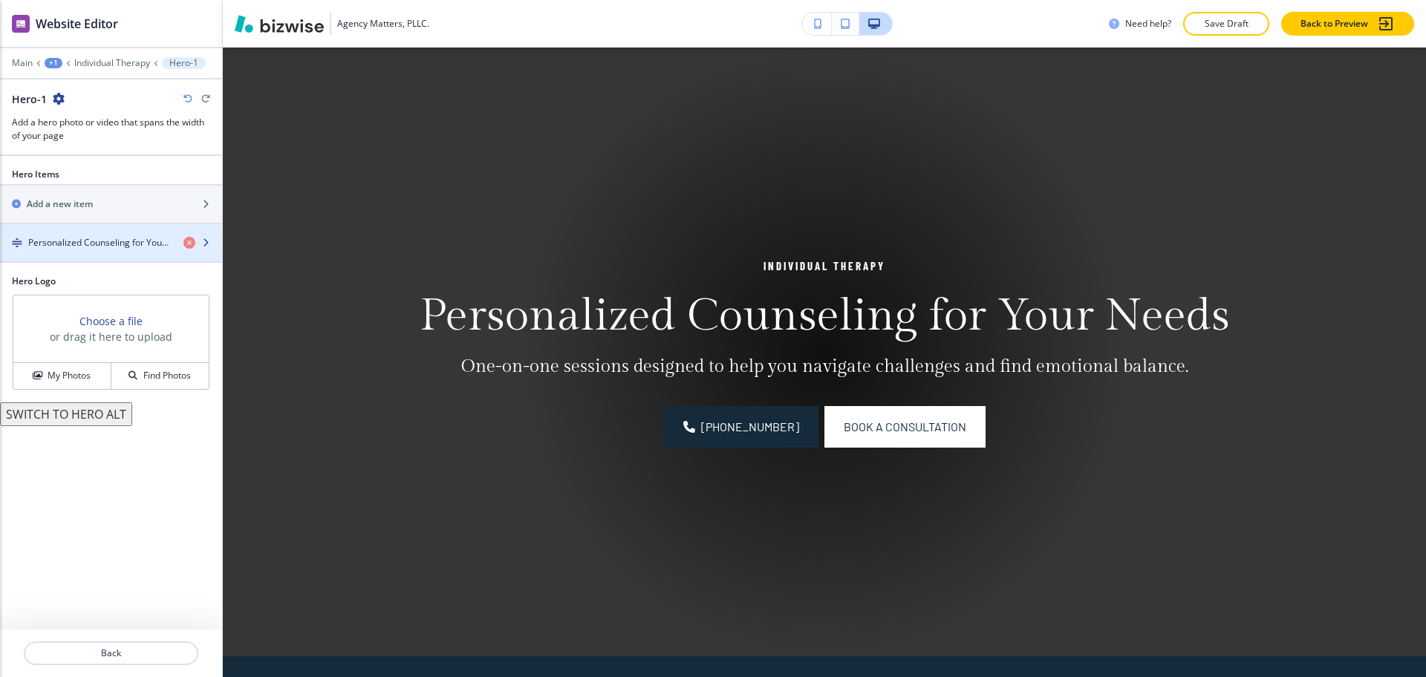
click at [91, 243] on h4 "Personalized Counseling for Your Needs" at bounding box center [99, 242] width 143 height 13
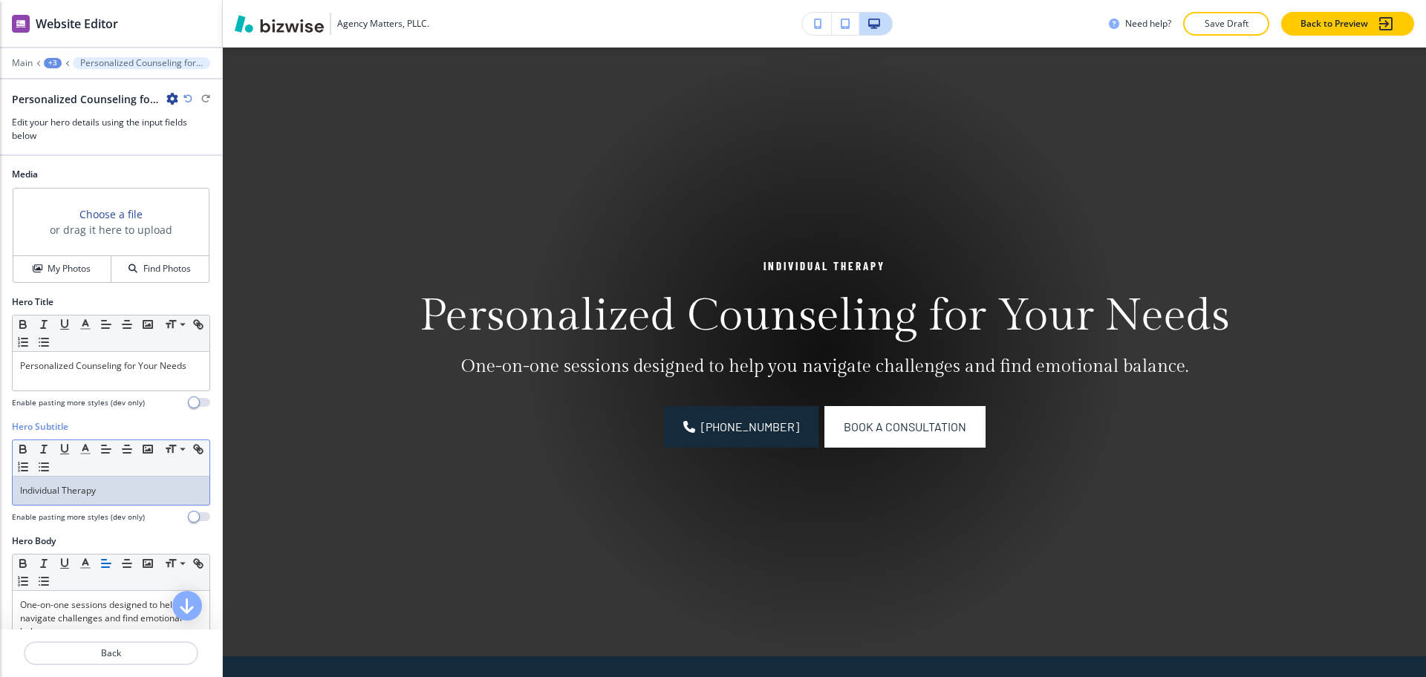
click at [114, 493] on p "Individual Therapy" at bounding box center [111, 490] width 182 height 13
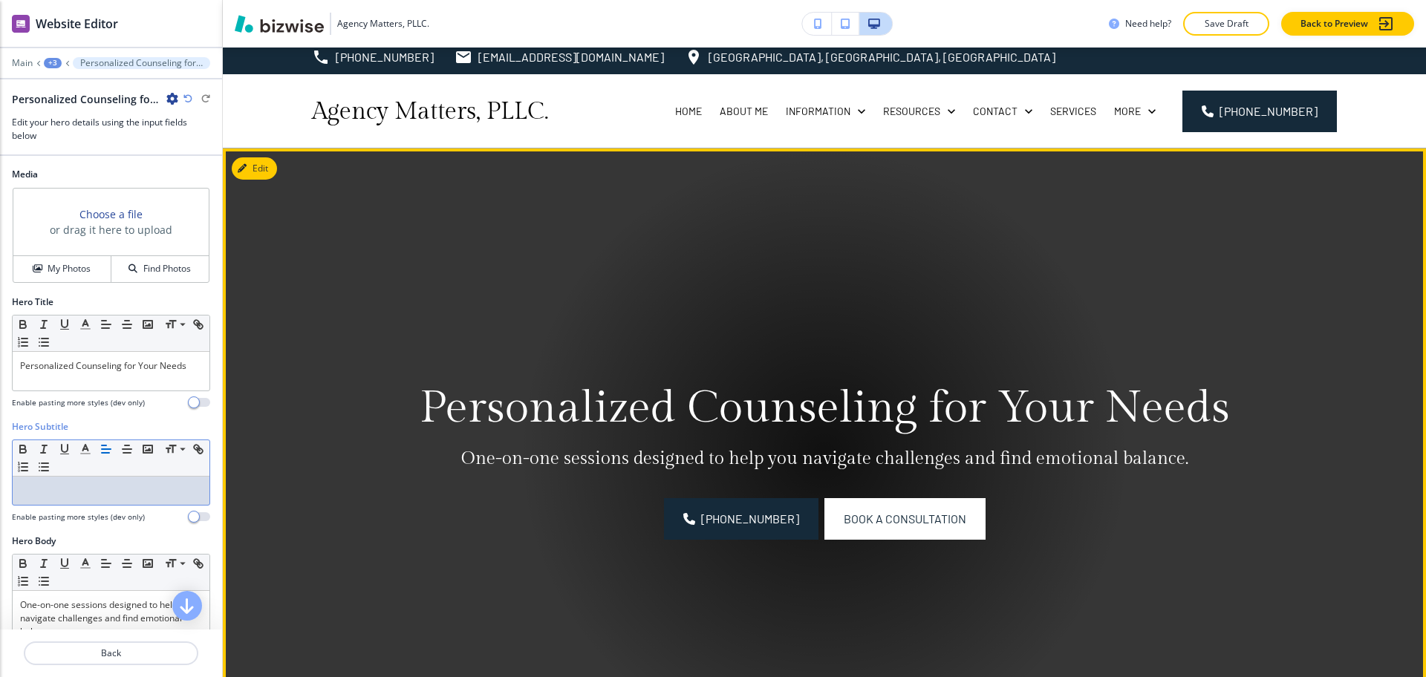
scroll to position [0, 0]
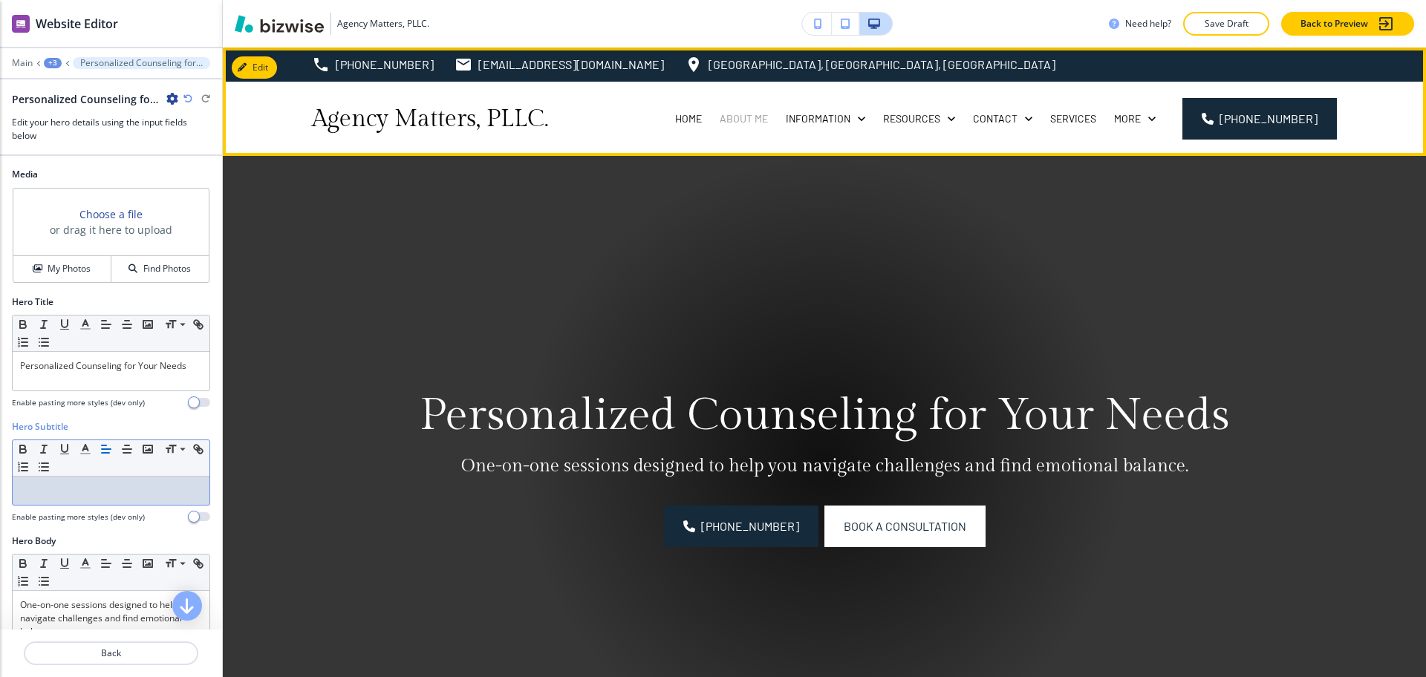
click at [751, 114] on p "About Me" at bounding box center [744, 118] width 48 height 15
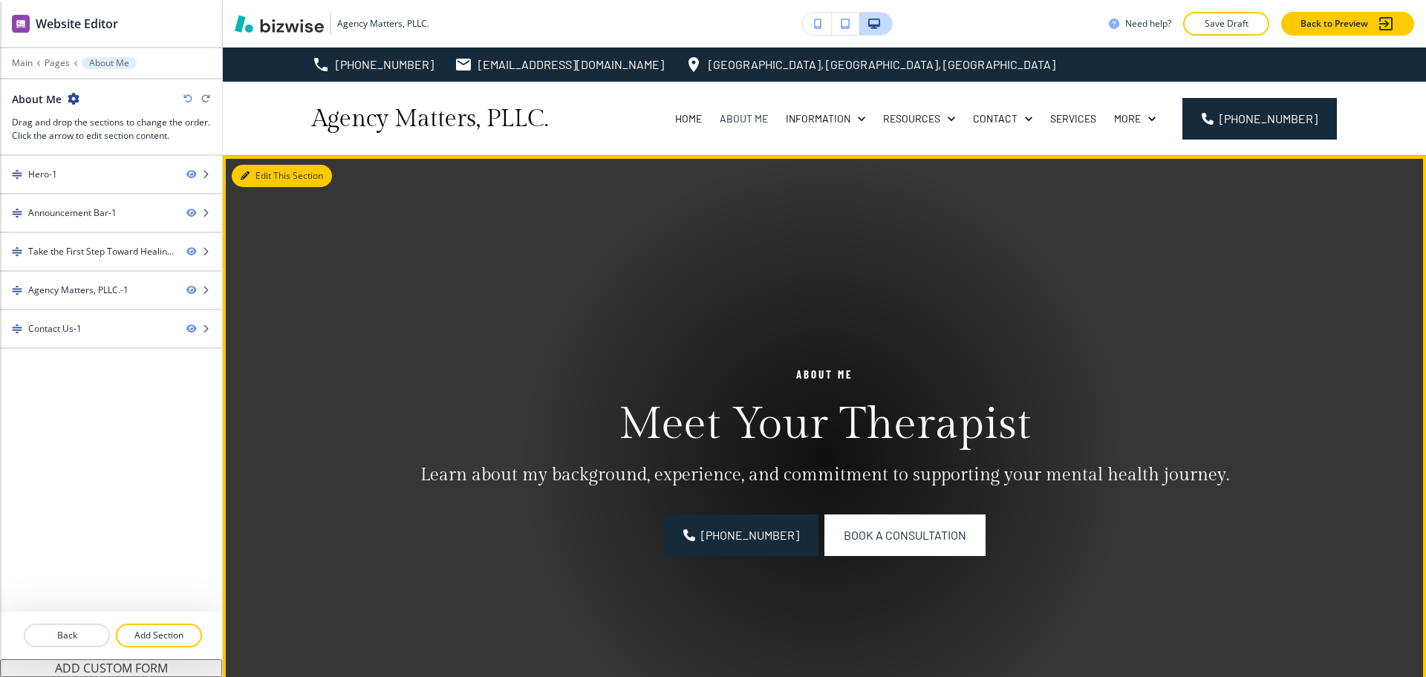
click at [261, 173] on button "Edit This Section" at bounding box center [282, 176] width 100 height 22
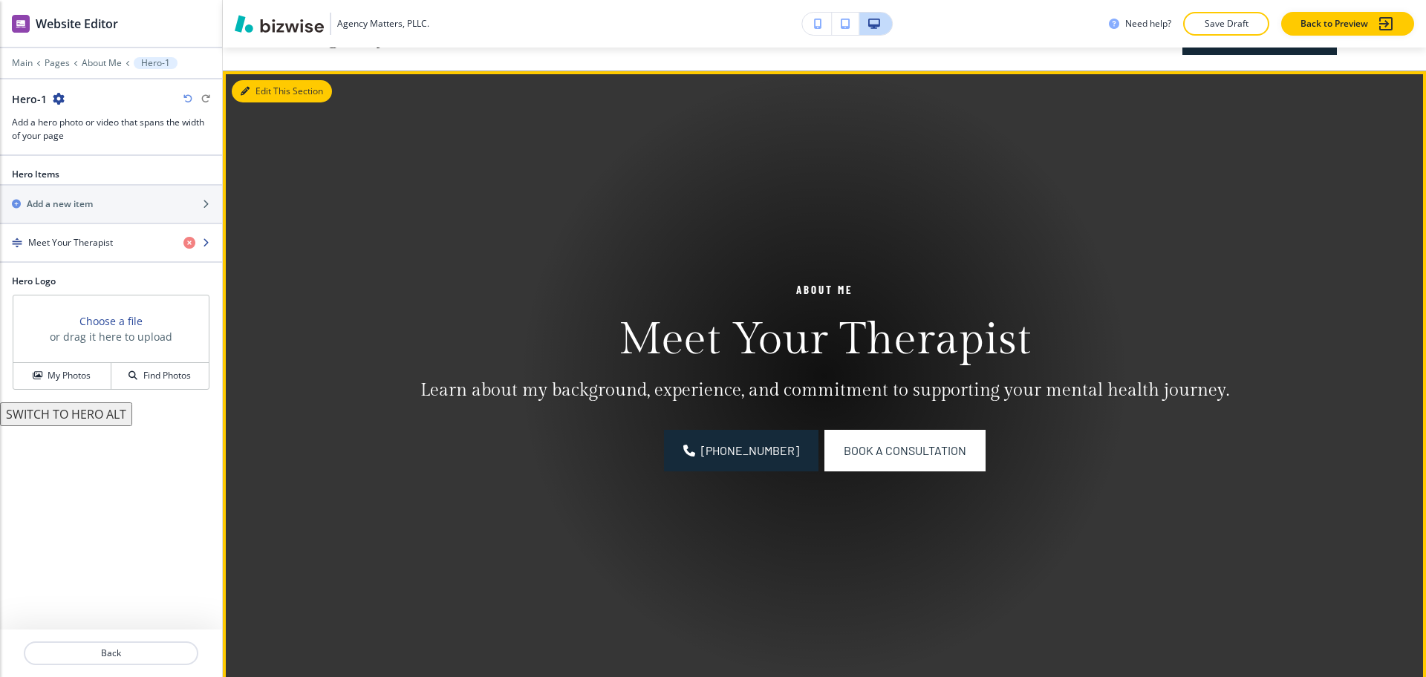
scroll to position [108, 0]
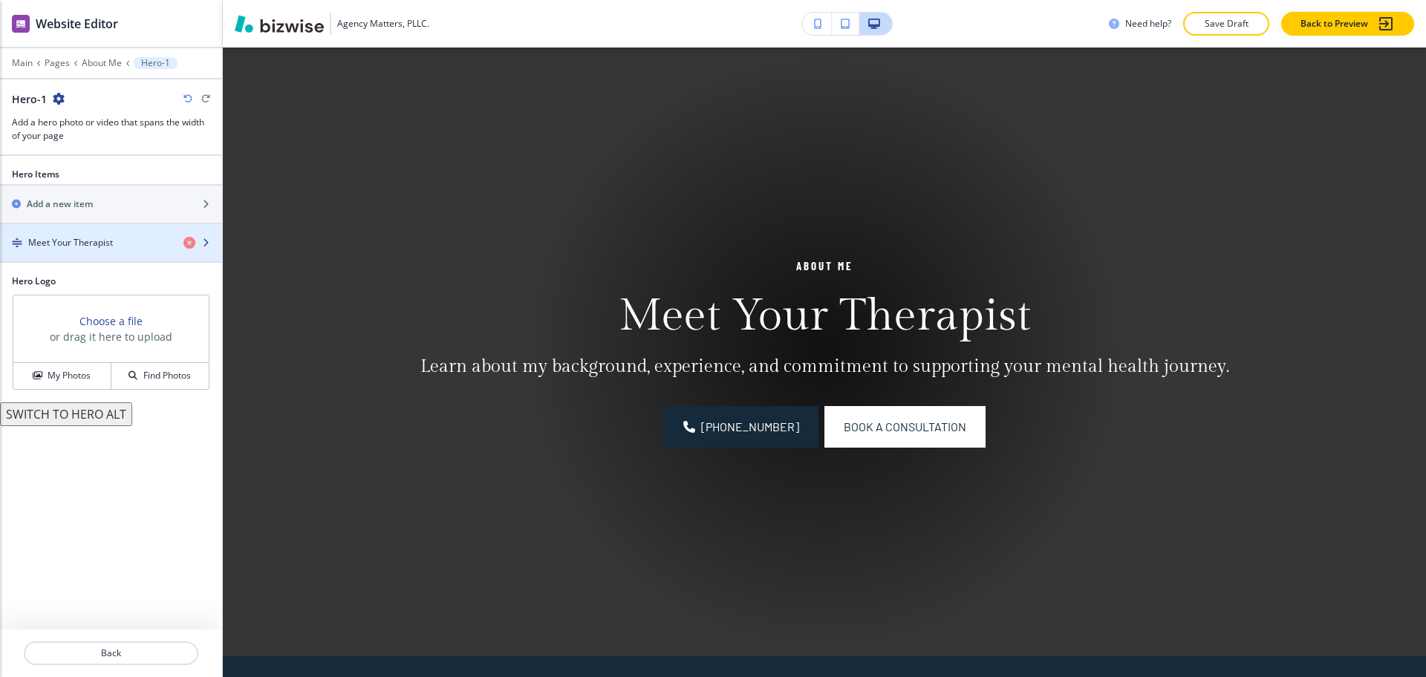
click at [65, 258] on div "button" at bounding box center [111, 256] width 222 height 12
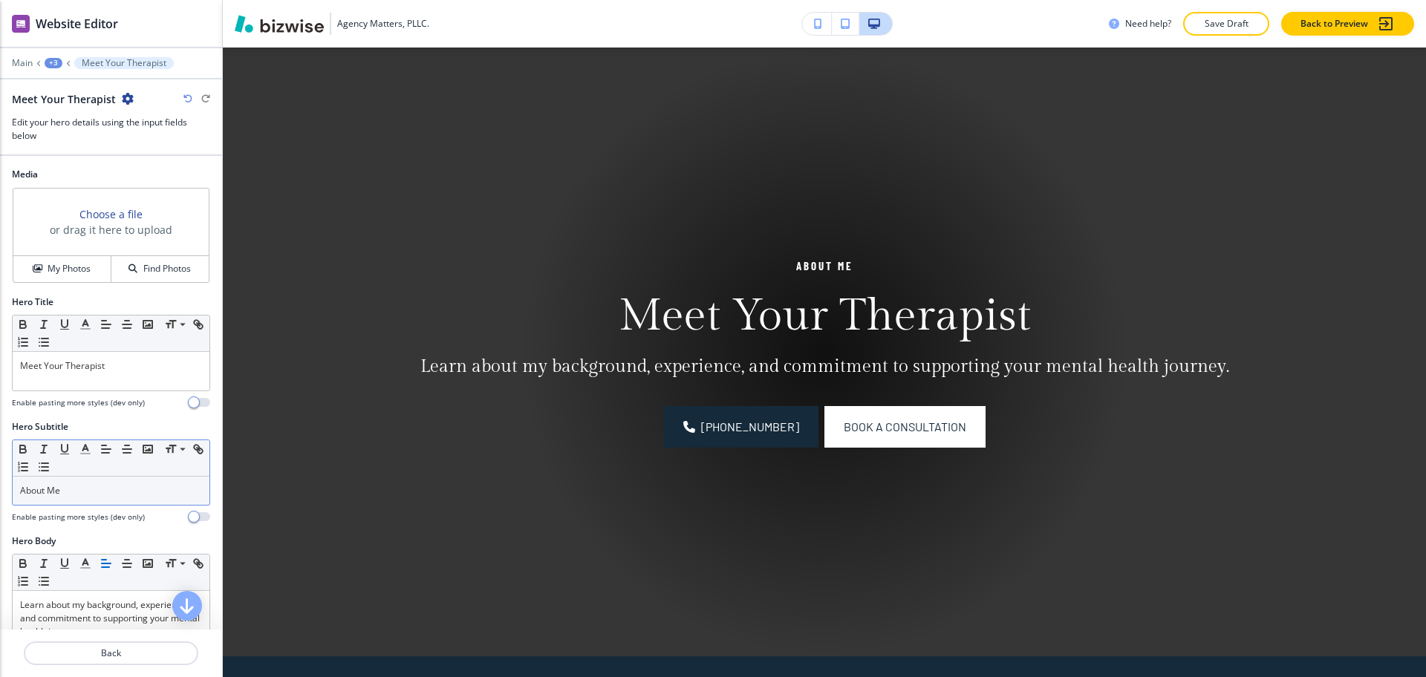
click at [108, 474] on div "Small Normal Large Huge" at bounding box center [111, 458] width 197 height 36
click at [114, 486] on p "About Me" at bounding box center [111, 490] width 182 height 13
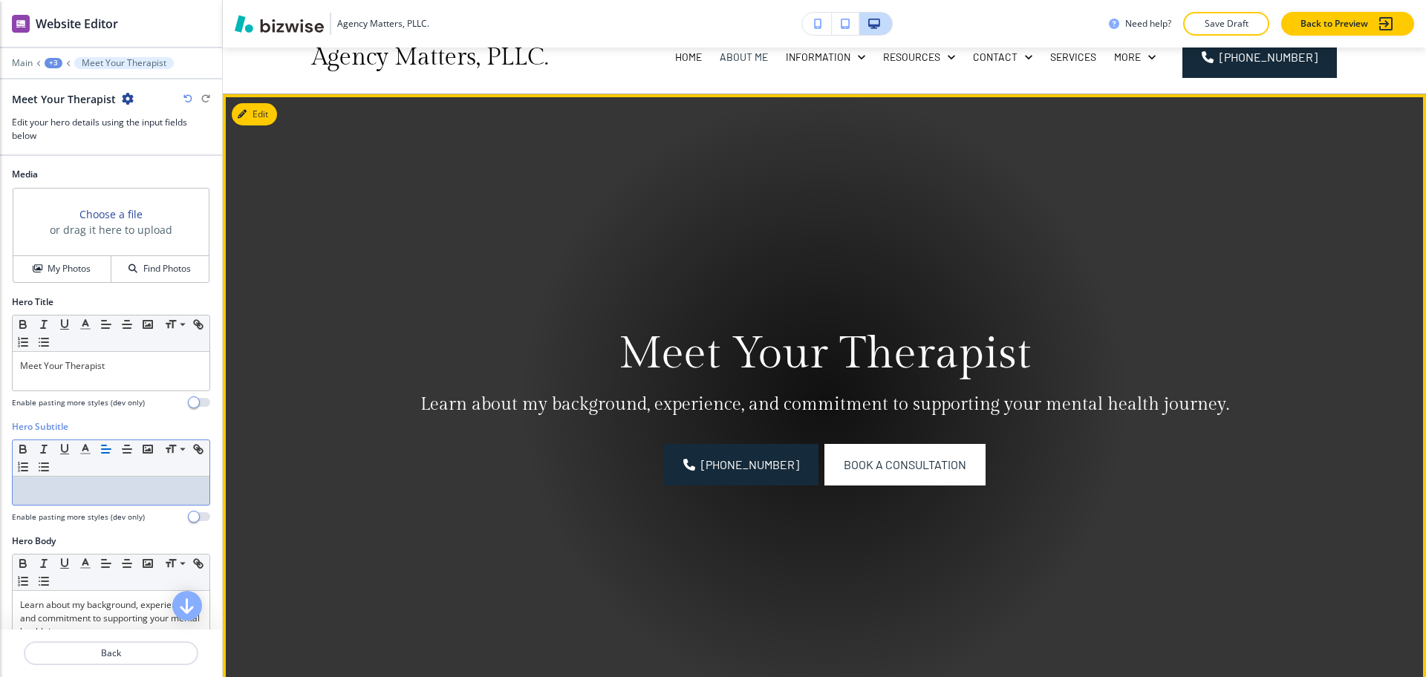
scroll to position [0, 0]
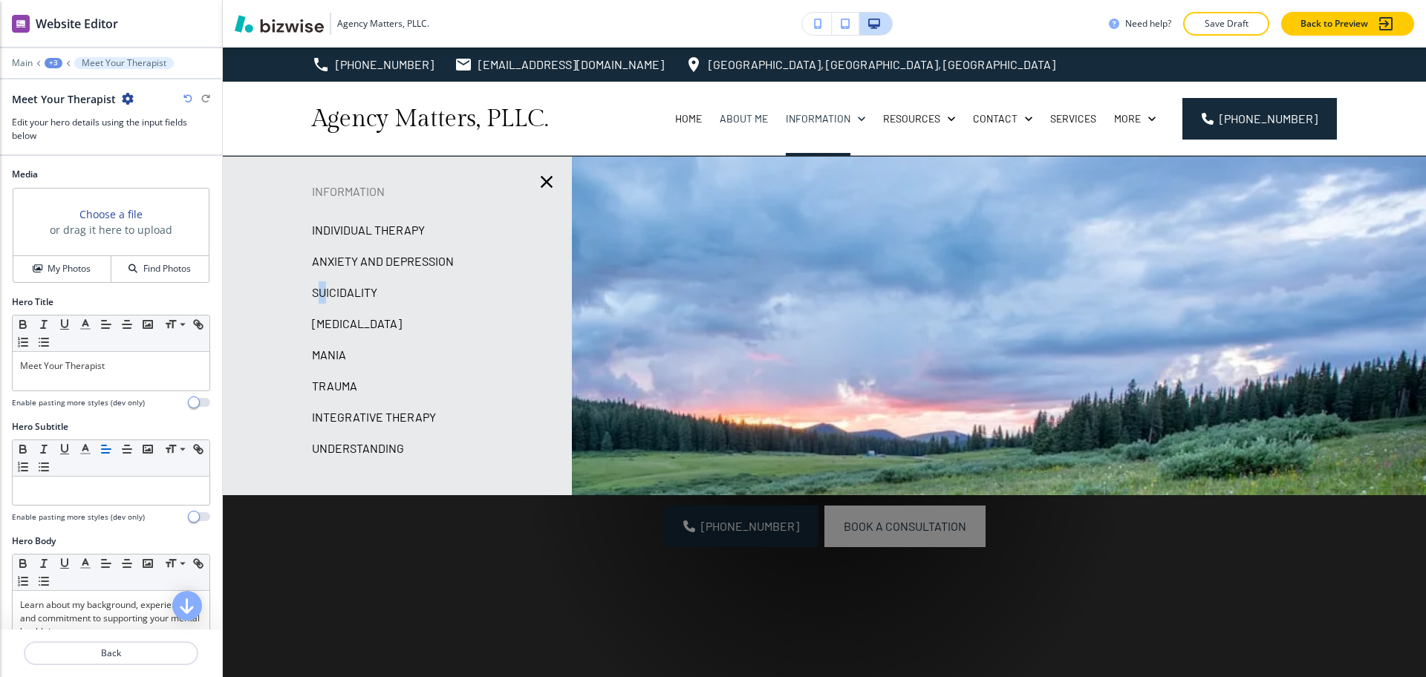
click at [324, 291] on p "Suicidality" at bounding box center [344, 292] width 65 height 22
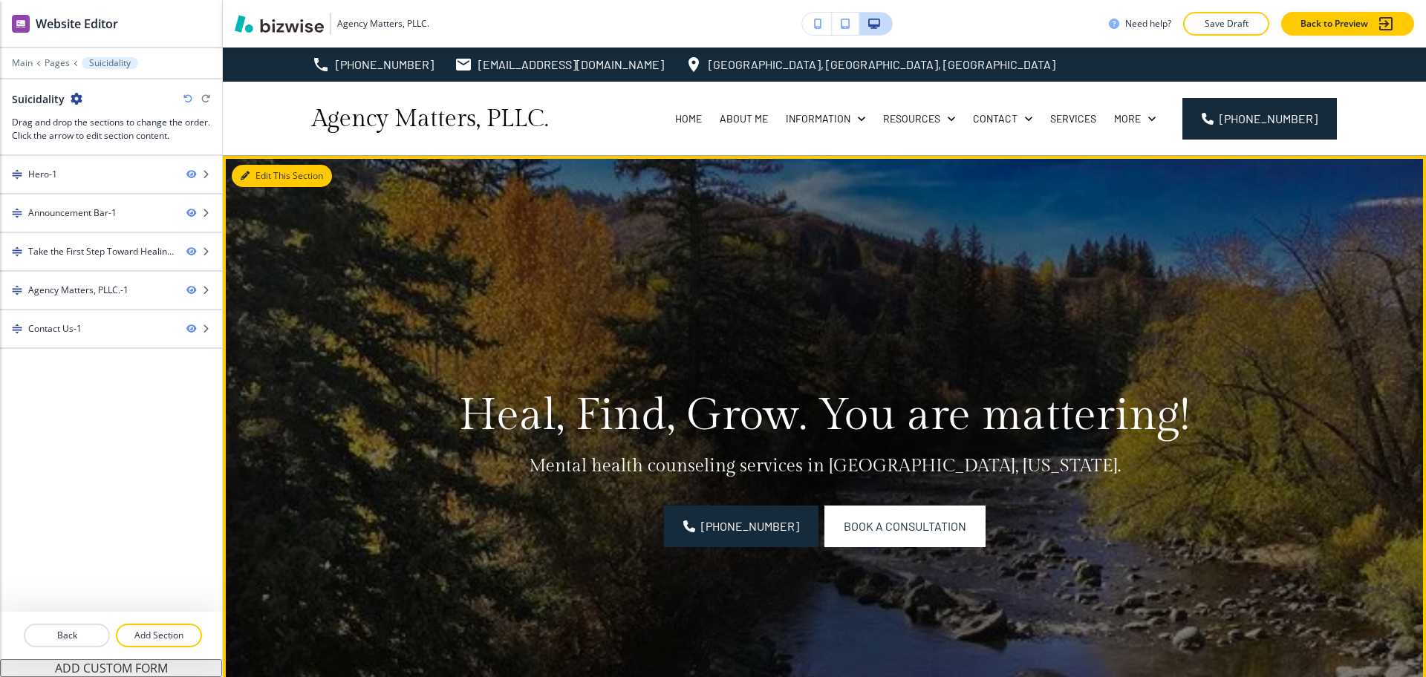
click at [259, 173] on button "Edit This Section" at bounding box center [282, 176] width 100 height 22
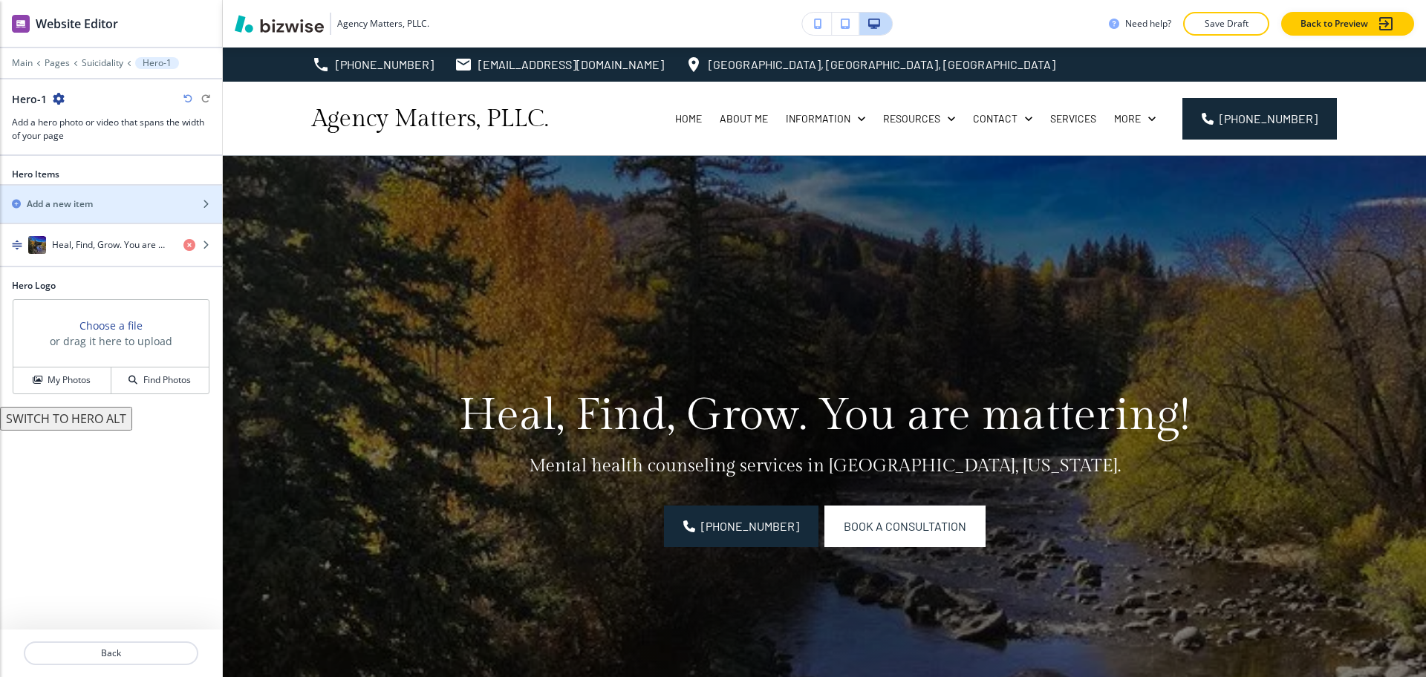
scroll to position [108, 0]
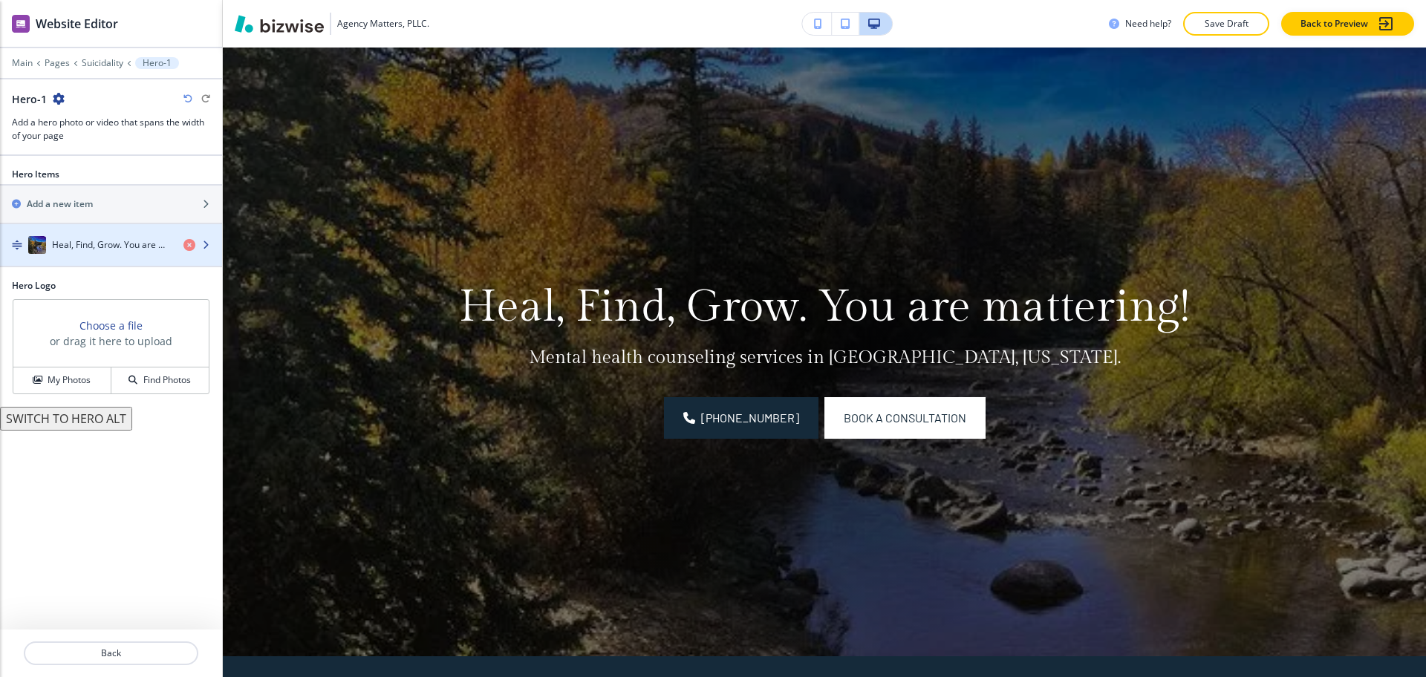
click at [86, 245] on h4 "Heal, Find, Grow. You are mattering!" at bounding box center [112, 244] width 120 height 13
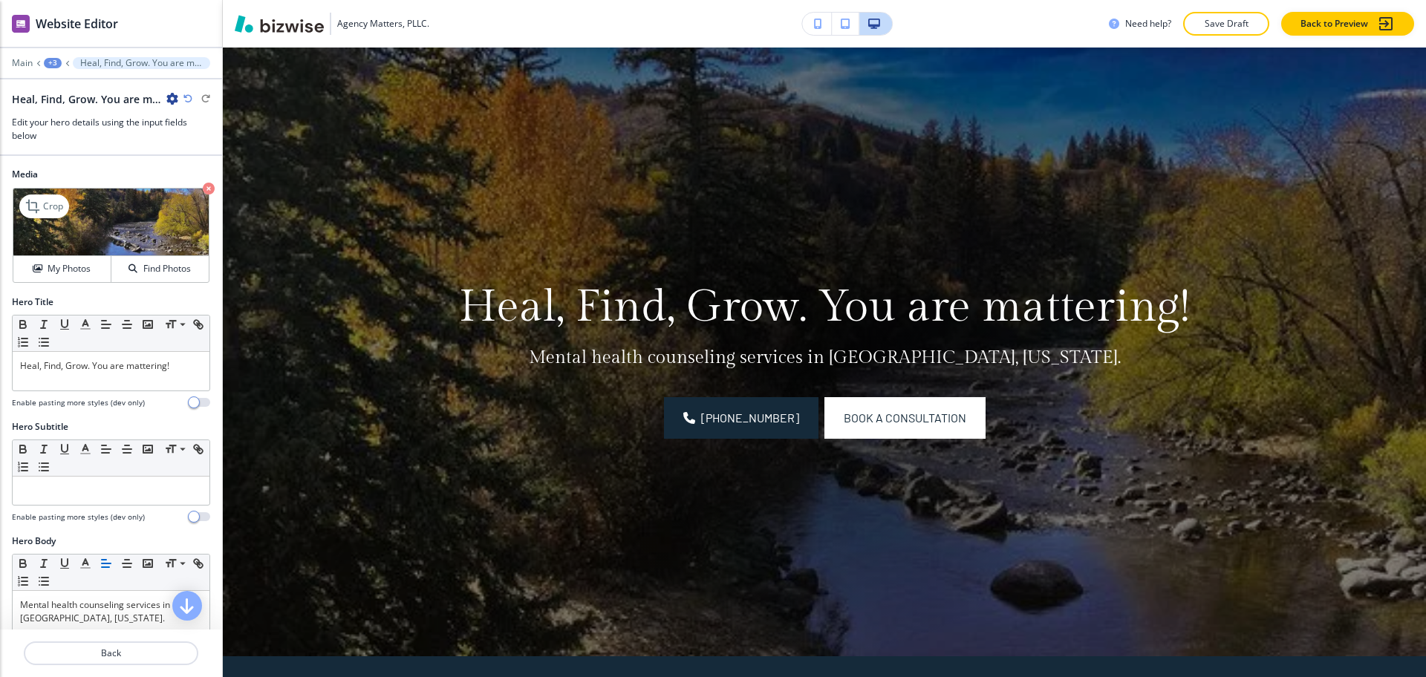
click at [203, 190] on icon "button" at bounding box center [209, 189] width 12 height 12
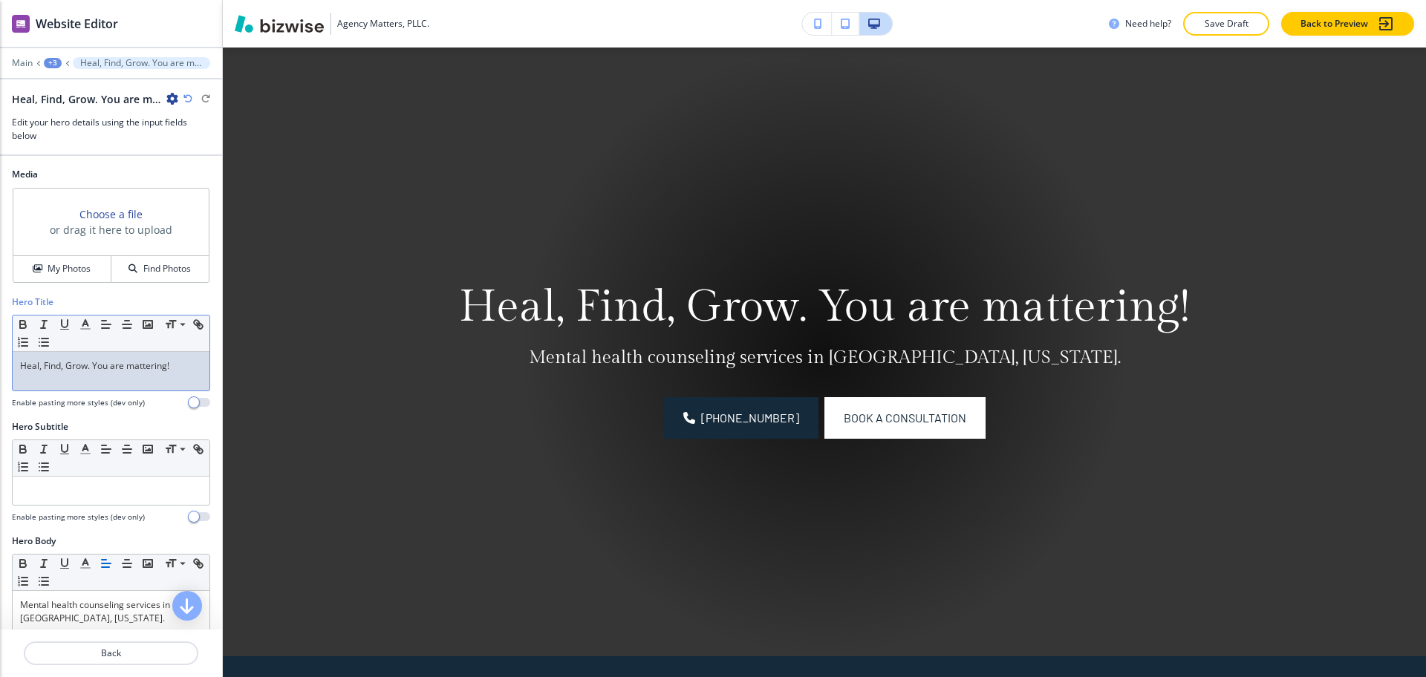
click at [176, 359] on p "Heal, Find, Grow. You are mattering!" at bounding box center [111, 365] width 182 height 13
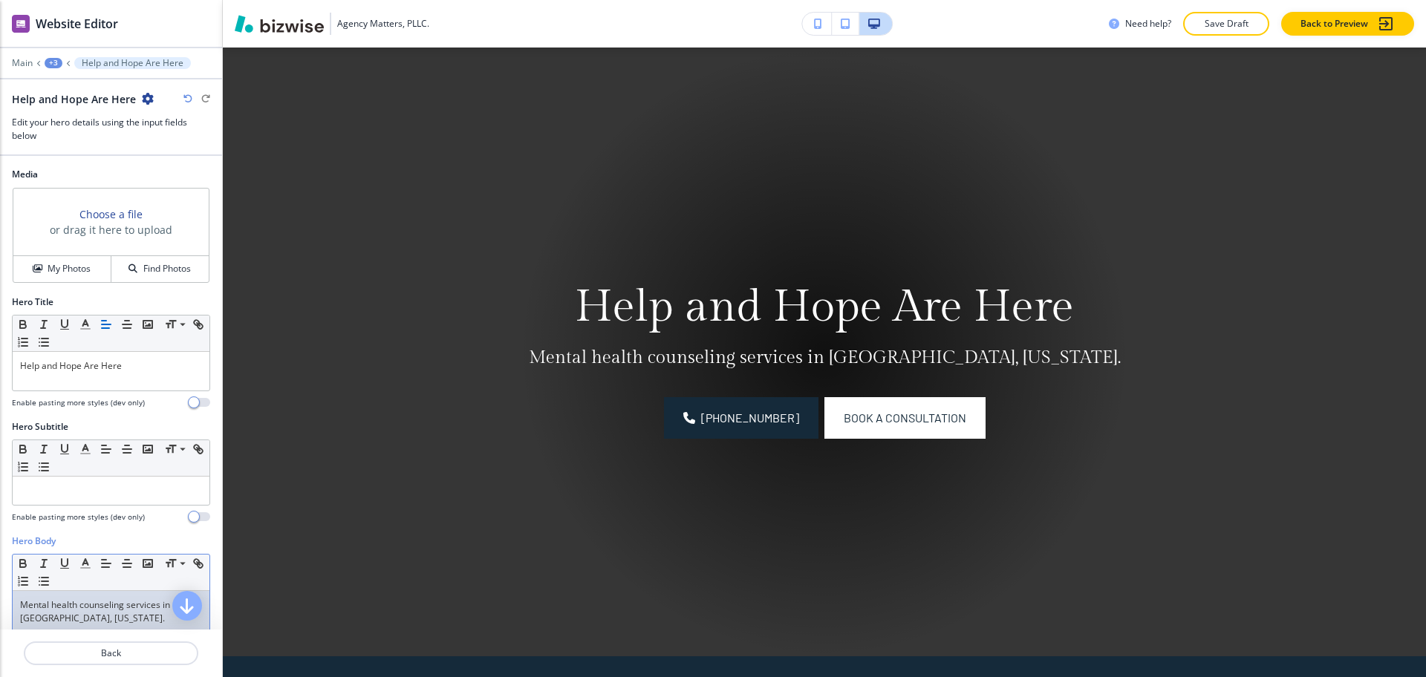
click at [140, 619] on p "Mental health counseling services in [GEOGRAPHIC_DATA], [US_STATE]." at bounding box center [111, 612] width 182 height 27
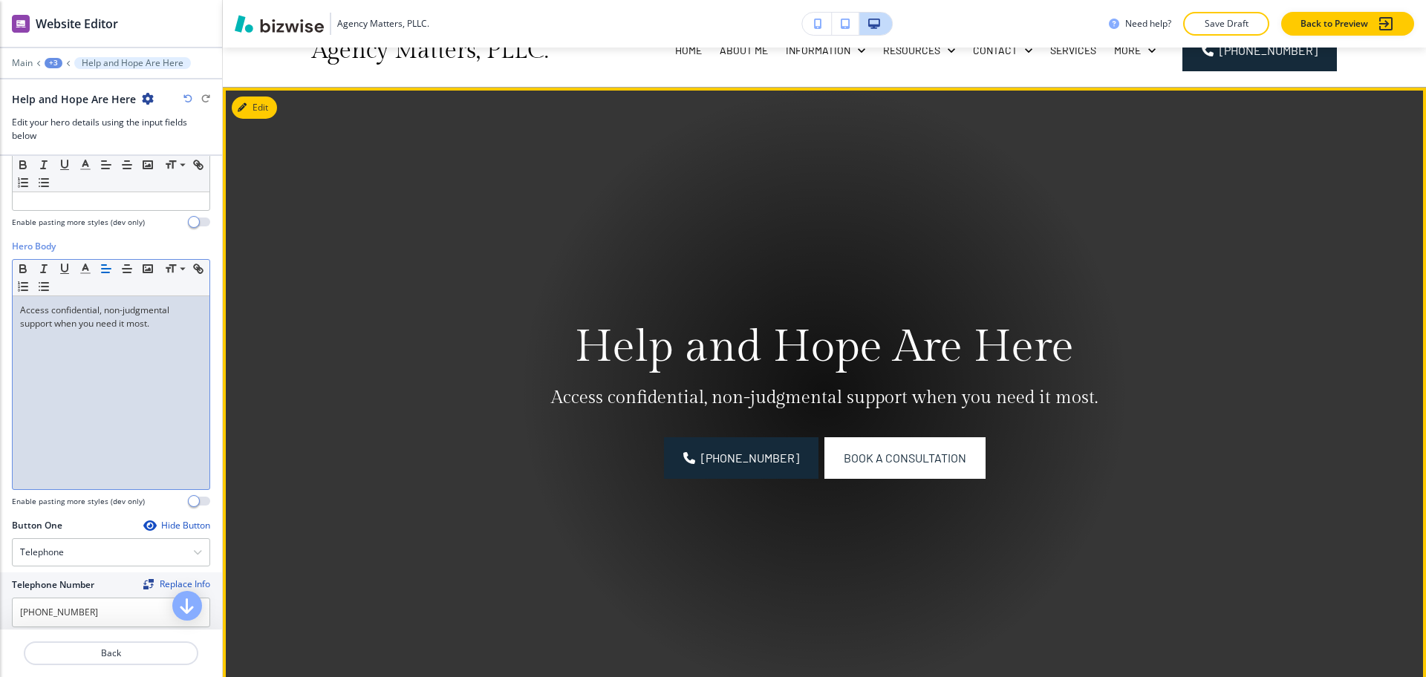
scroll to position [0, 0]
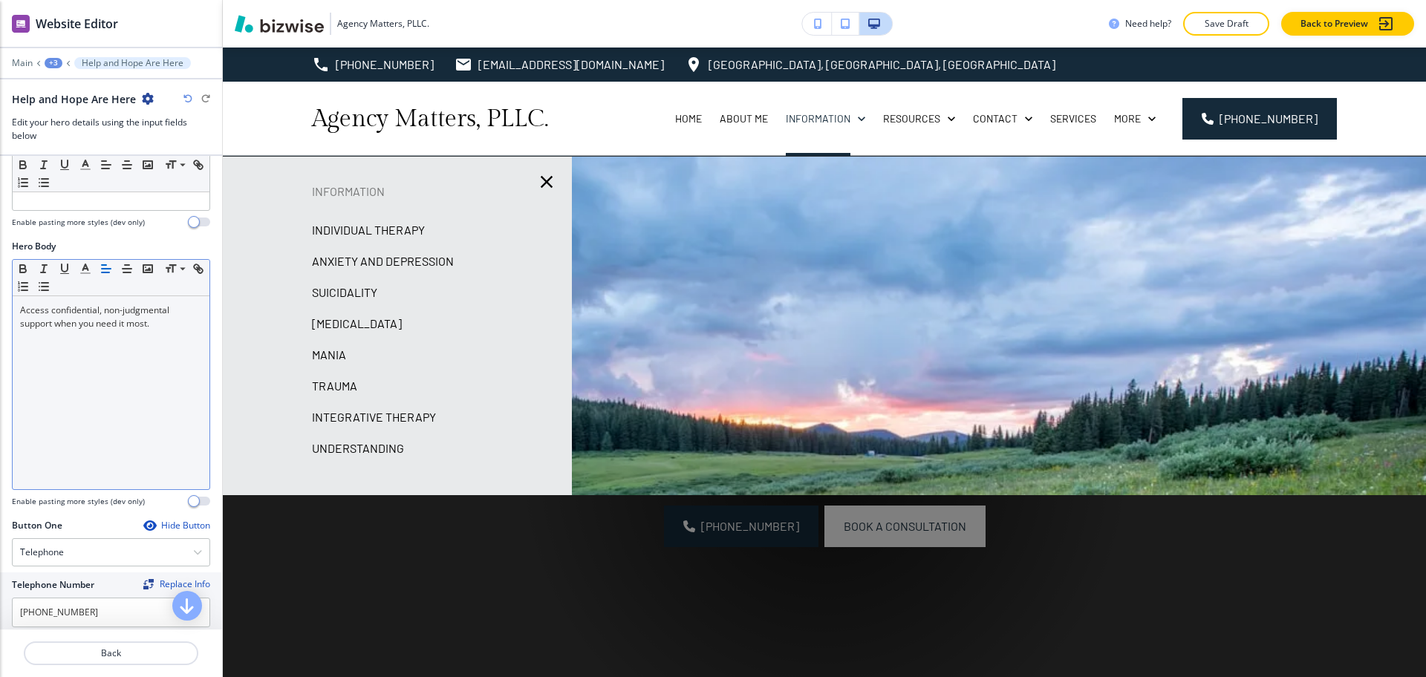
click at [397, 324] on p "[MEDICAL_DATA]" at bounding box center [357, 324] width 90 height 22
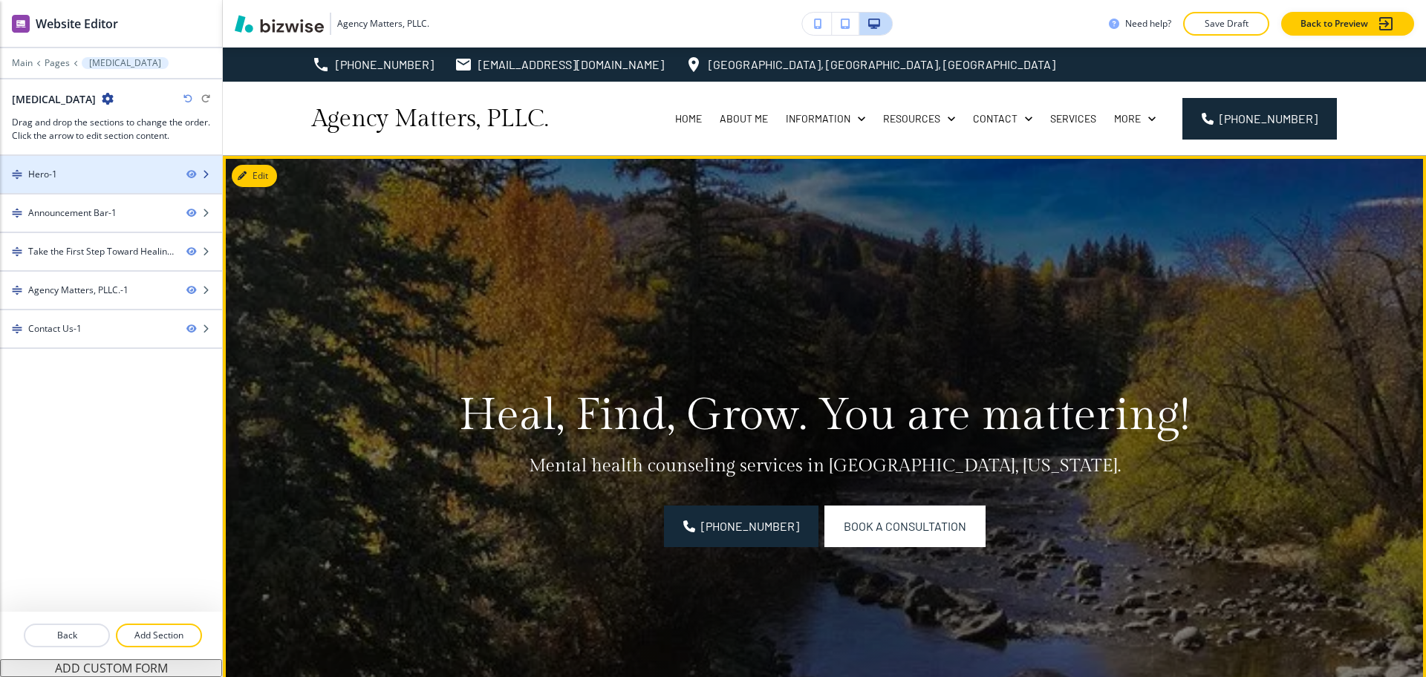
click at [132, 166] on div at bounding box center [111, 162] width 222 height 12
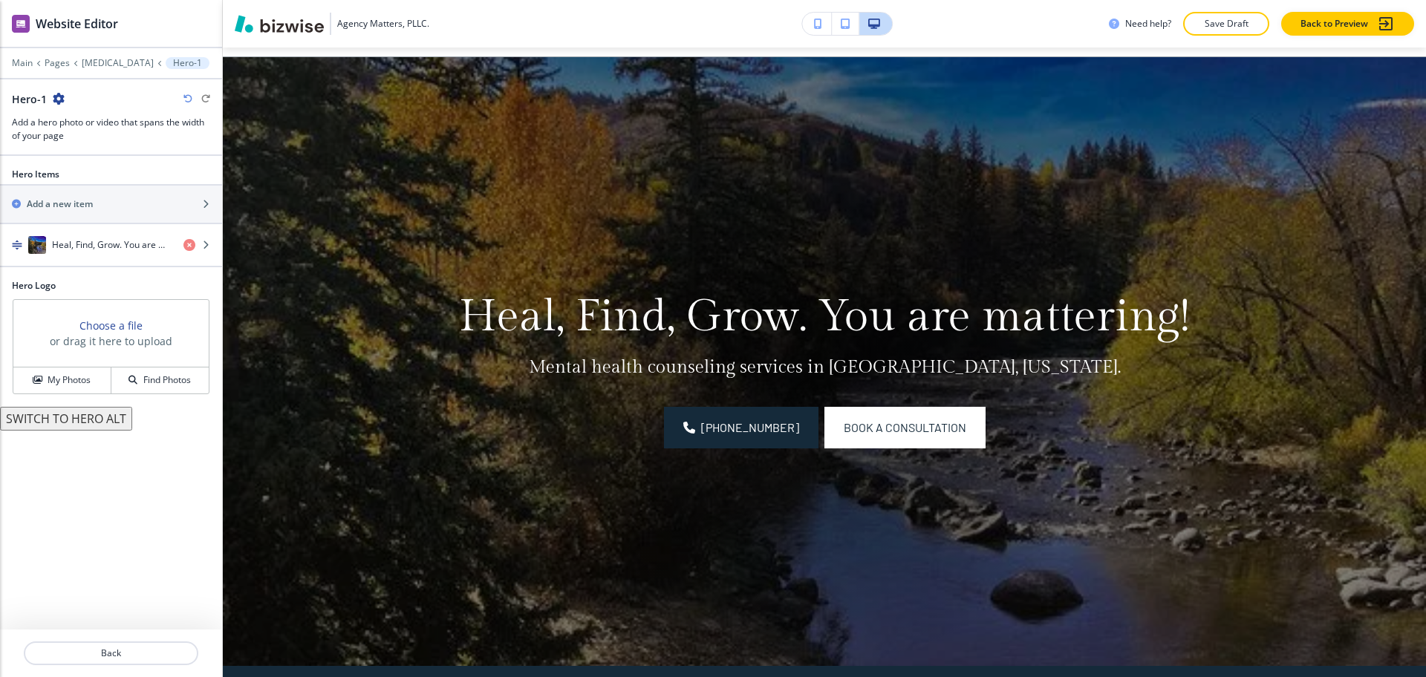
scroll to position [108, 0]
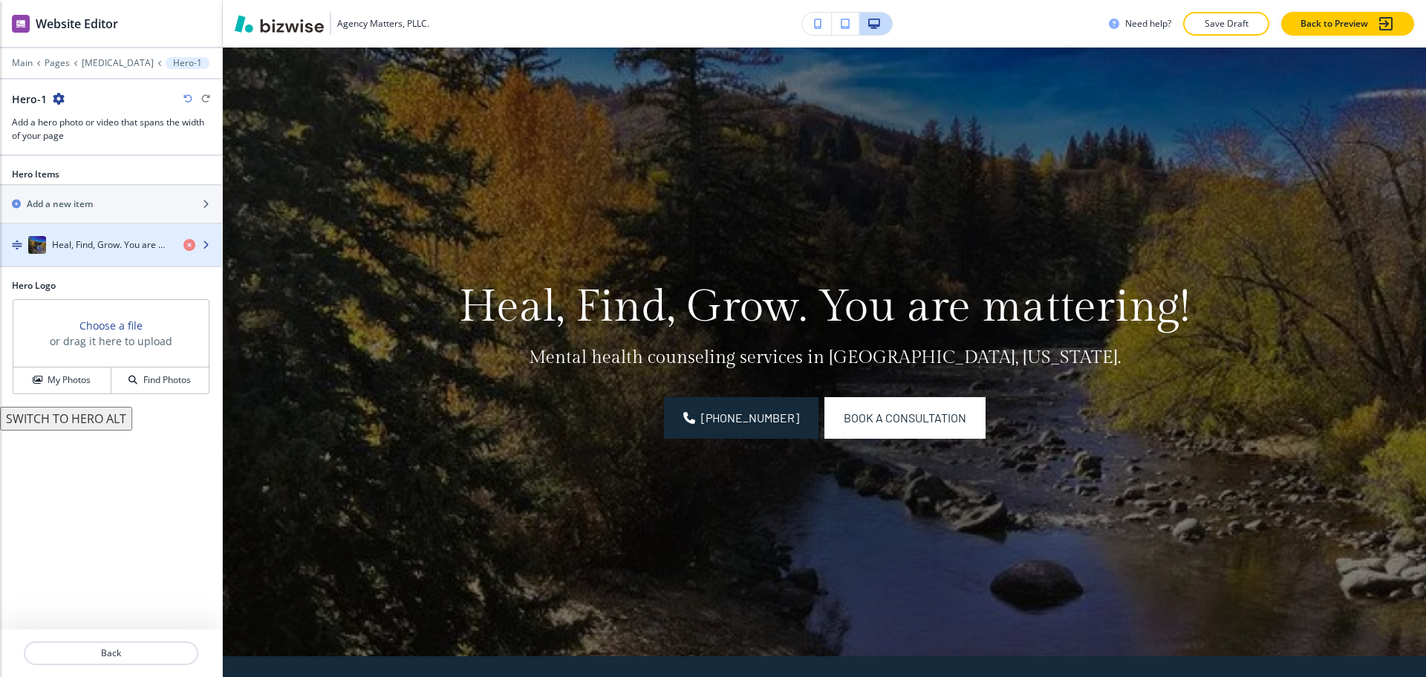
click at [88, 255] on div "button" at bounding box center [111, 260] width 222 height 12
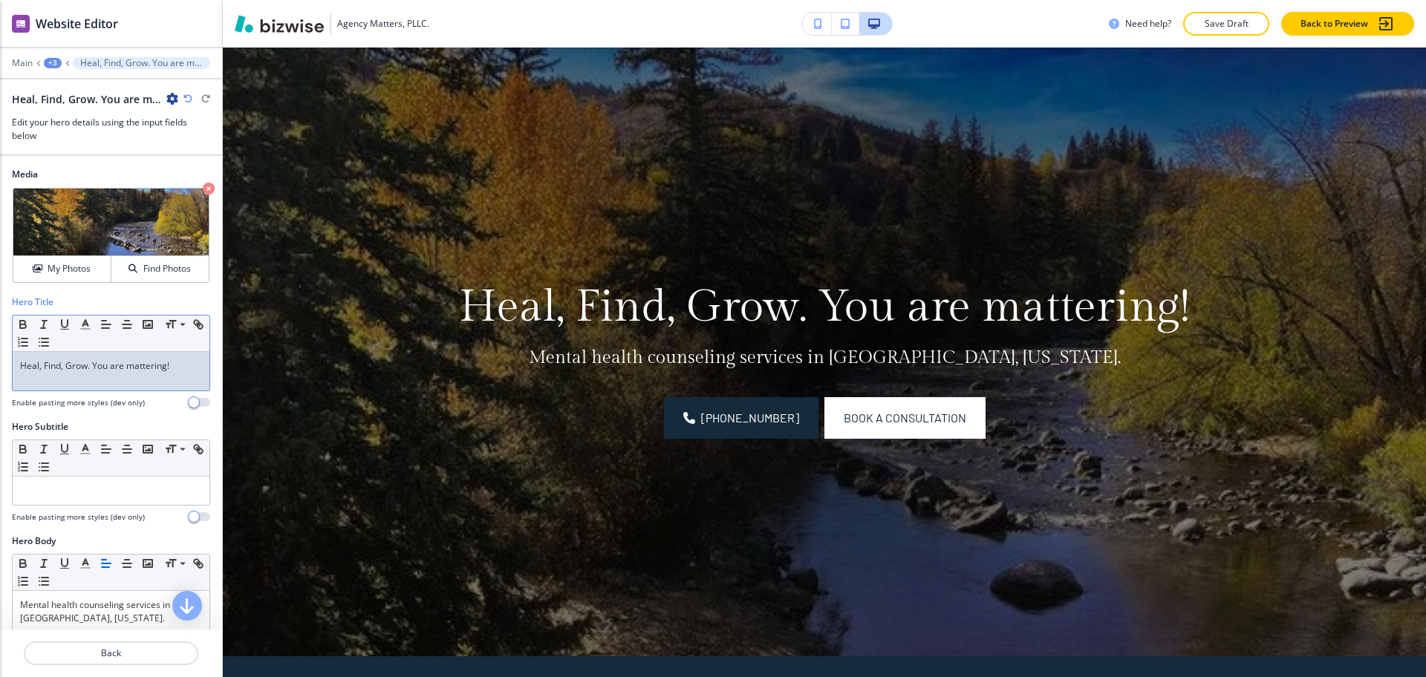
click at [130, 377] on div "Heal, Find, Grow. You are mattering!" at bounding box center [111, 371] width 197 height 39
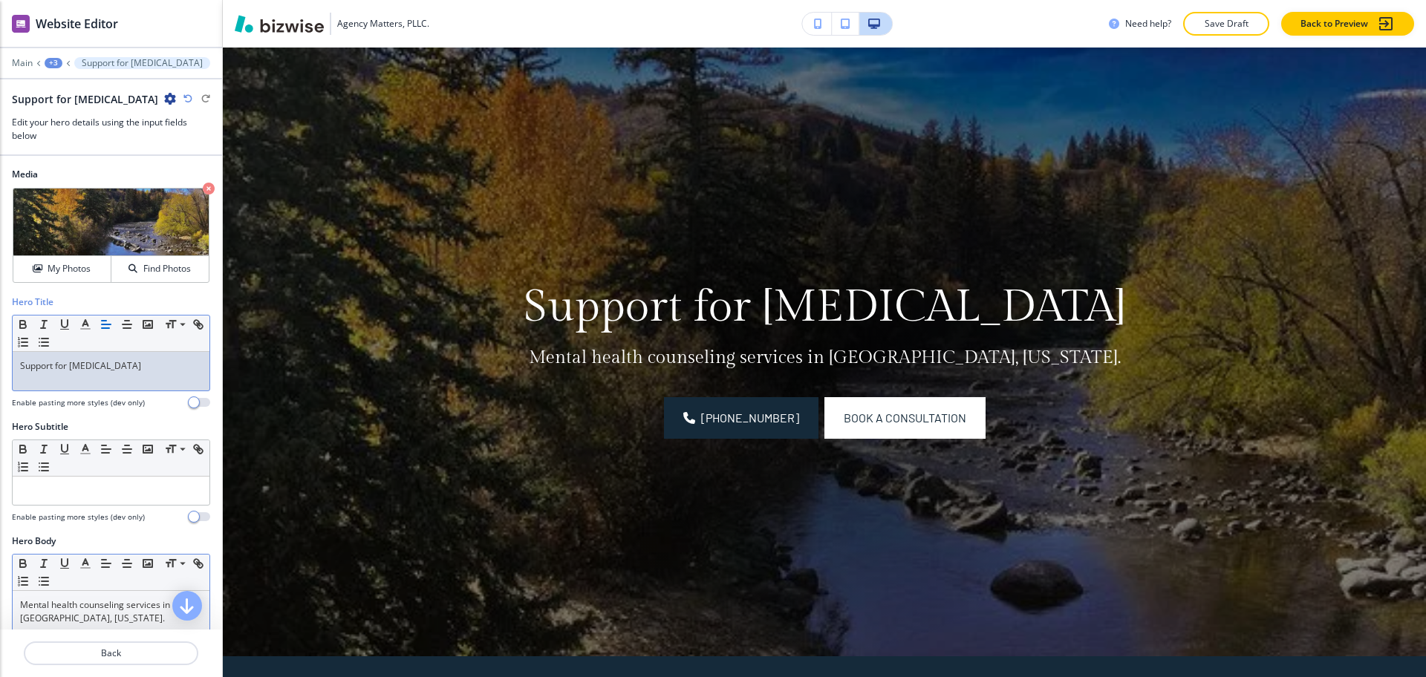
click at [140, 616] on p "Mental health counseling services in [GEOGRAPHIC_DATA], [US_STATE]." at bounding box center [111, 612] width 182 height 27
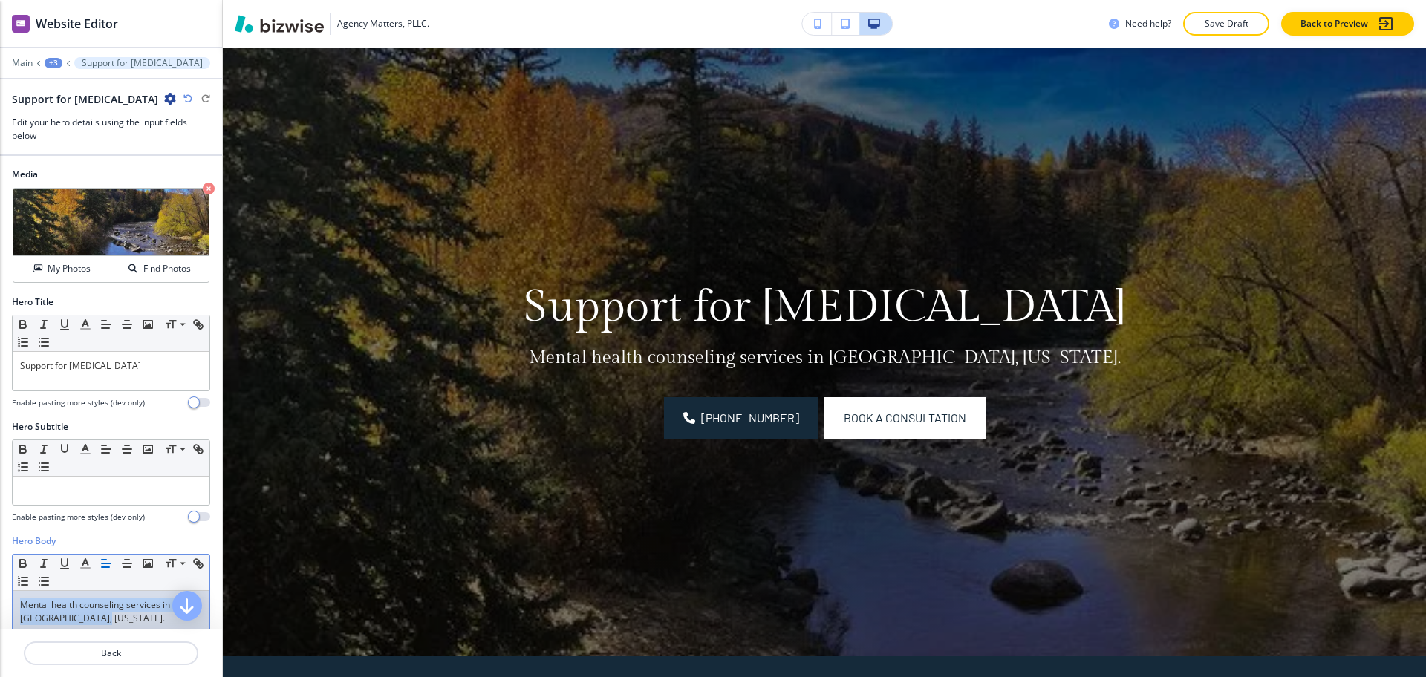
paste div
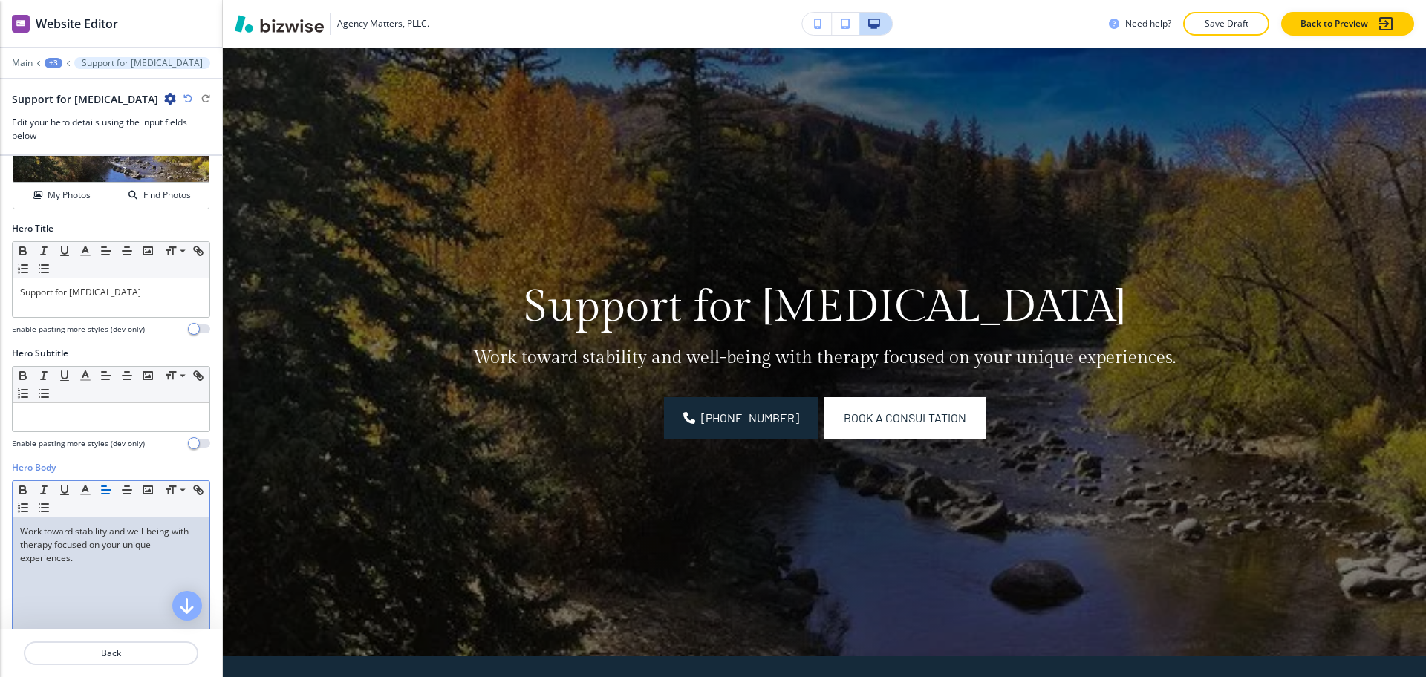
scroll to position [0, 0]
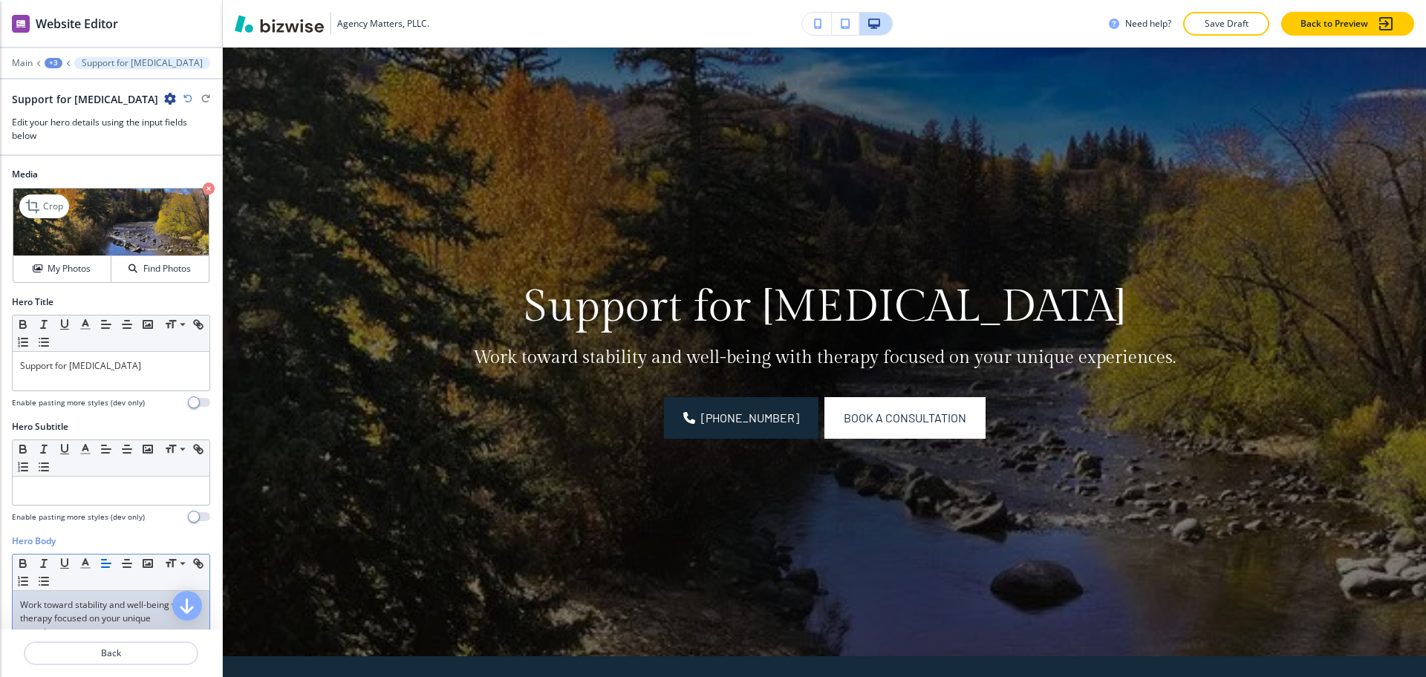
click at [203, 186] on icon "button" at bounding box center [209, 189] width 12 height 12
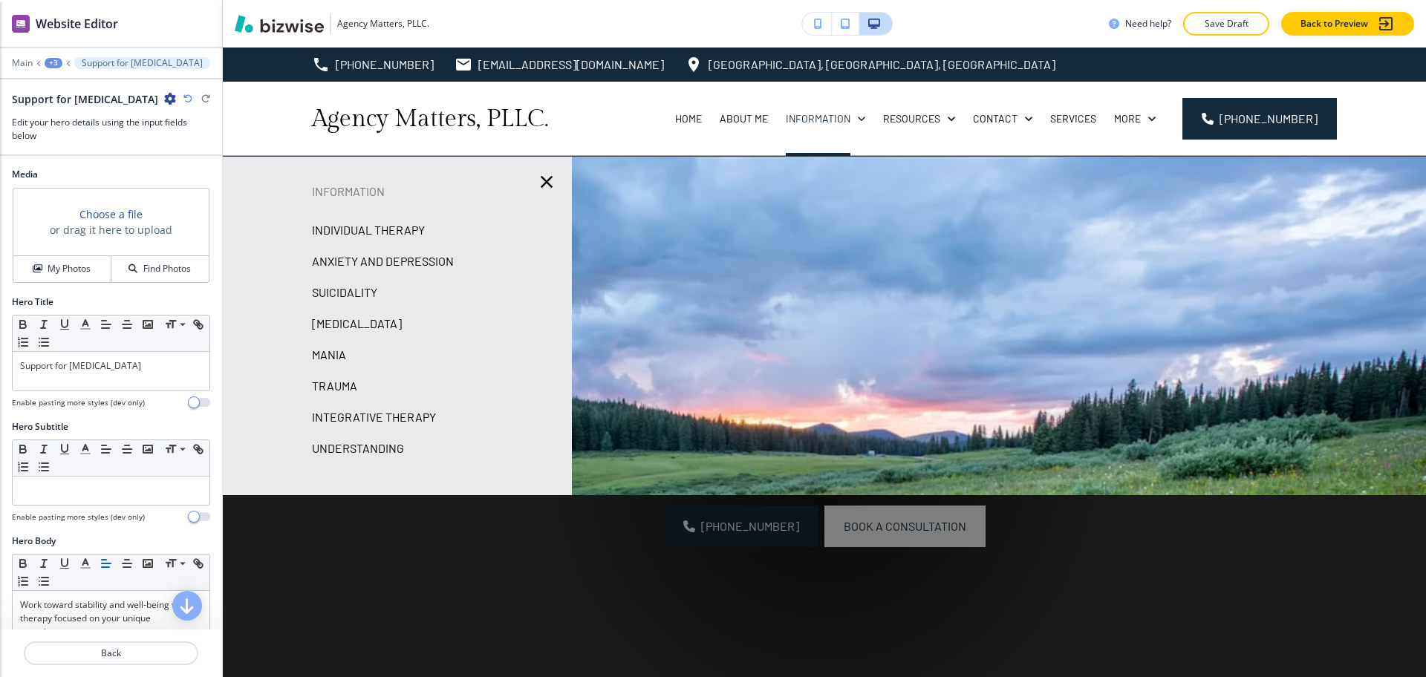
click at [334, 359] on p "Mania" at bounding box center [329, 355] width 34 height 22
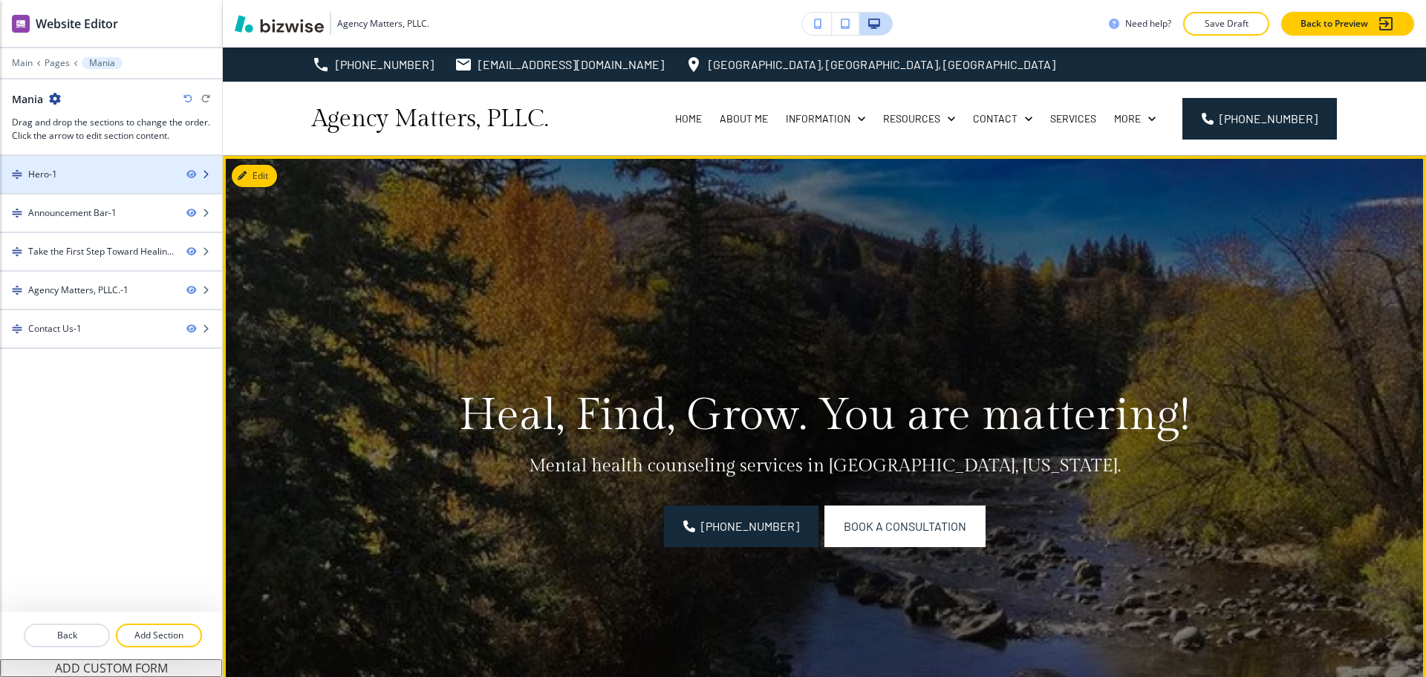
click at [65, 177] on div "Hero-1" at bounding box center [87, 174] width 175 height 13
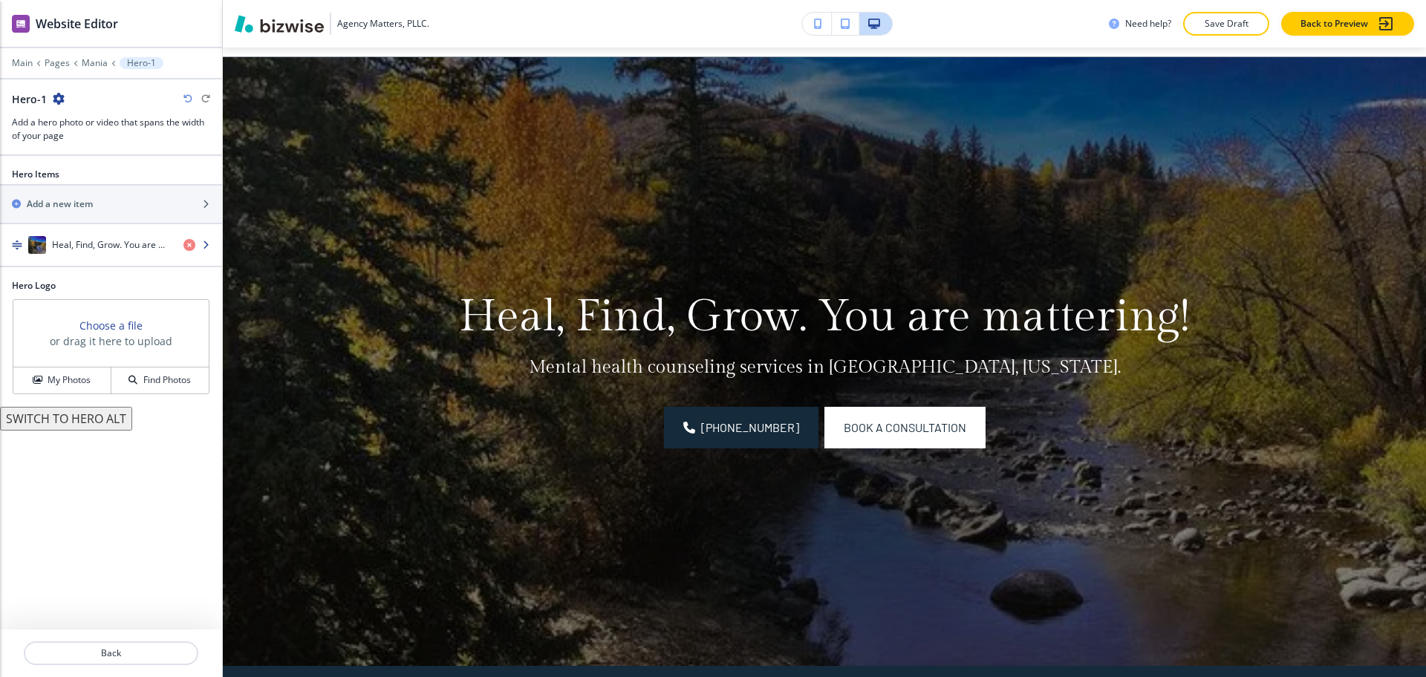
scroll to position [108, 0]
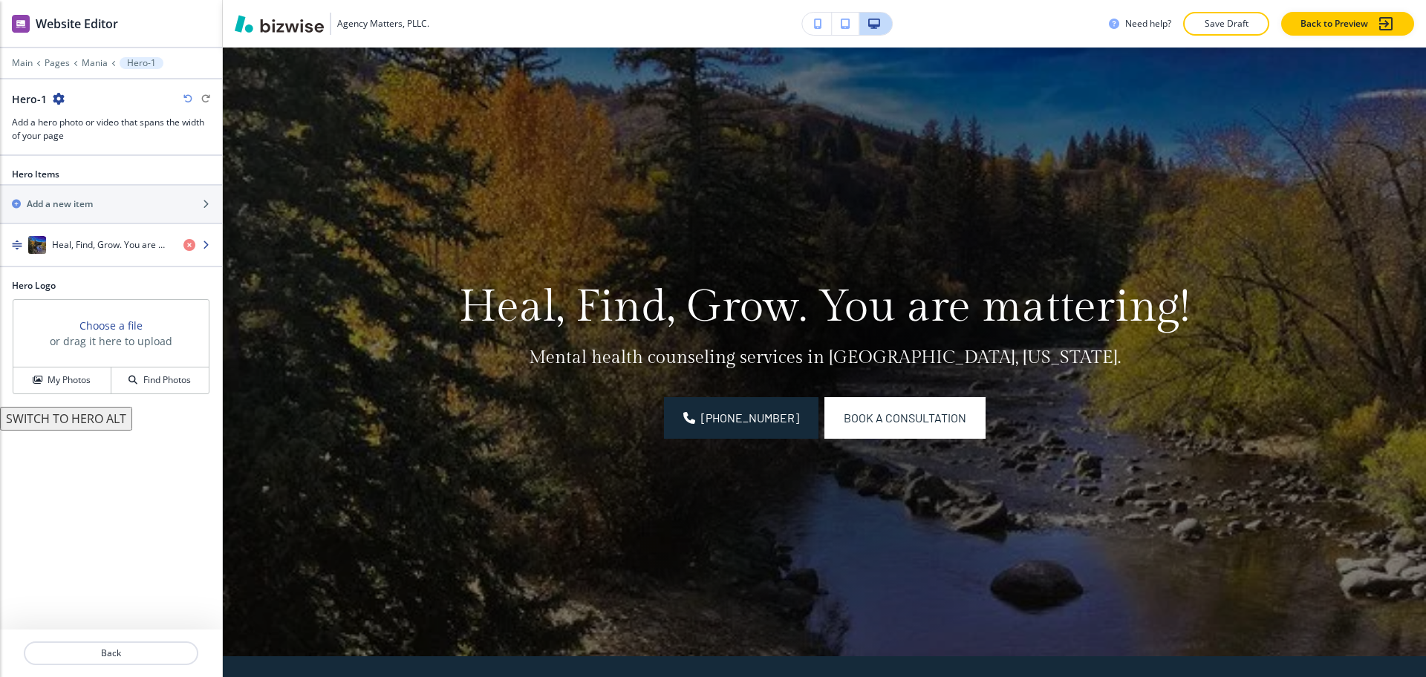
click at [82, 250] on h4 "Heal, Find, Grow. You are mattering!" at bounding box center [112, 244] width 120 height 13
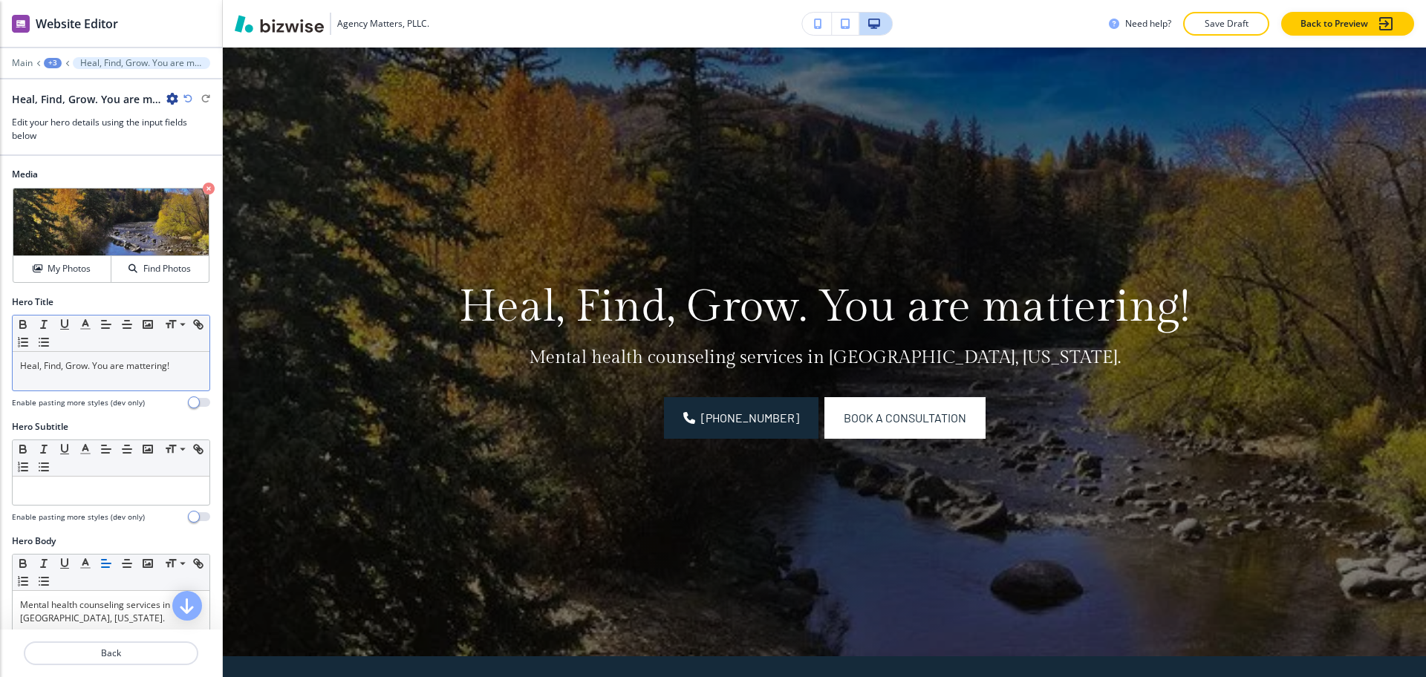
click at [123, 371] on p "Heal, Find, Grow. You are mattering!" at bounding box center [111, 365] width 182 height 13
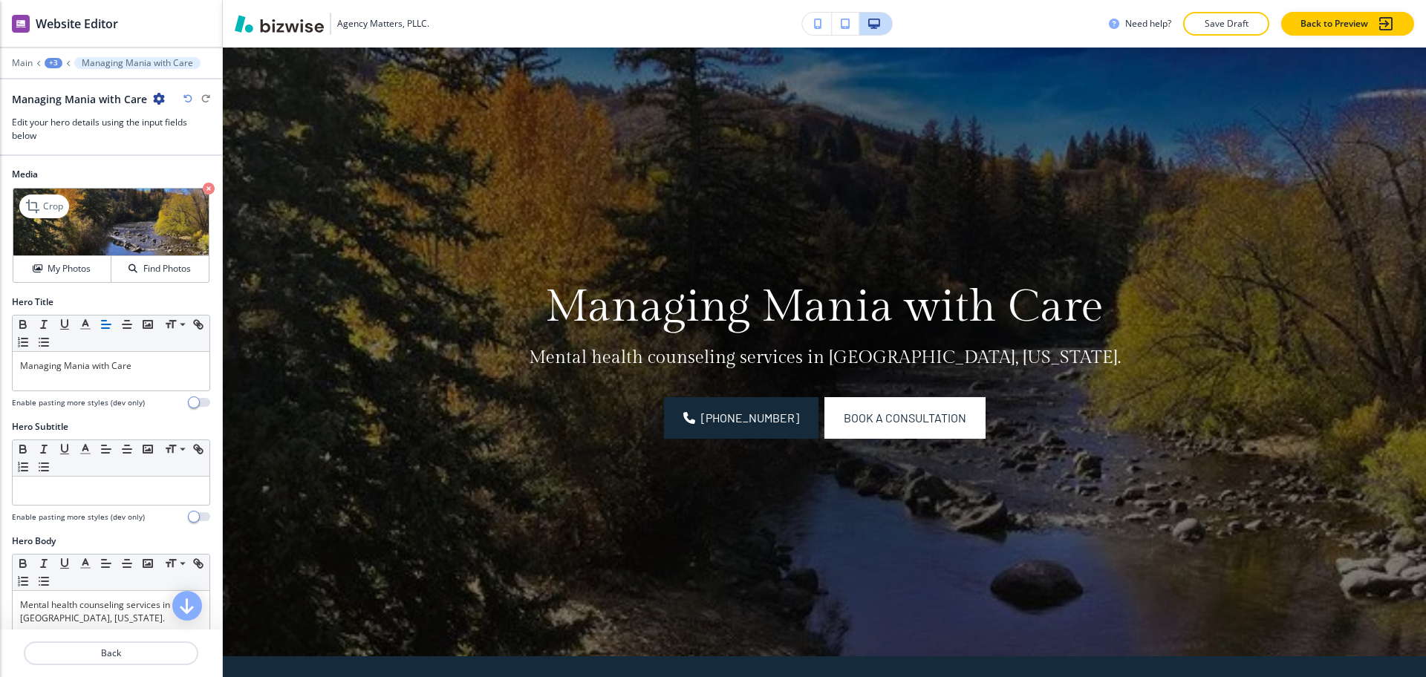
click at [203, 189] on icon "button" at bounding box center [209, 189] width 12 height 12
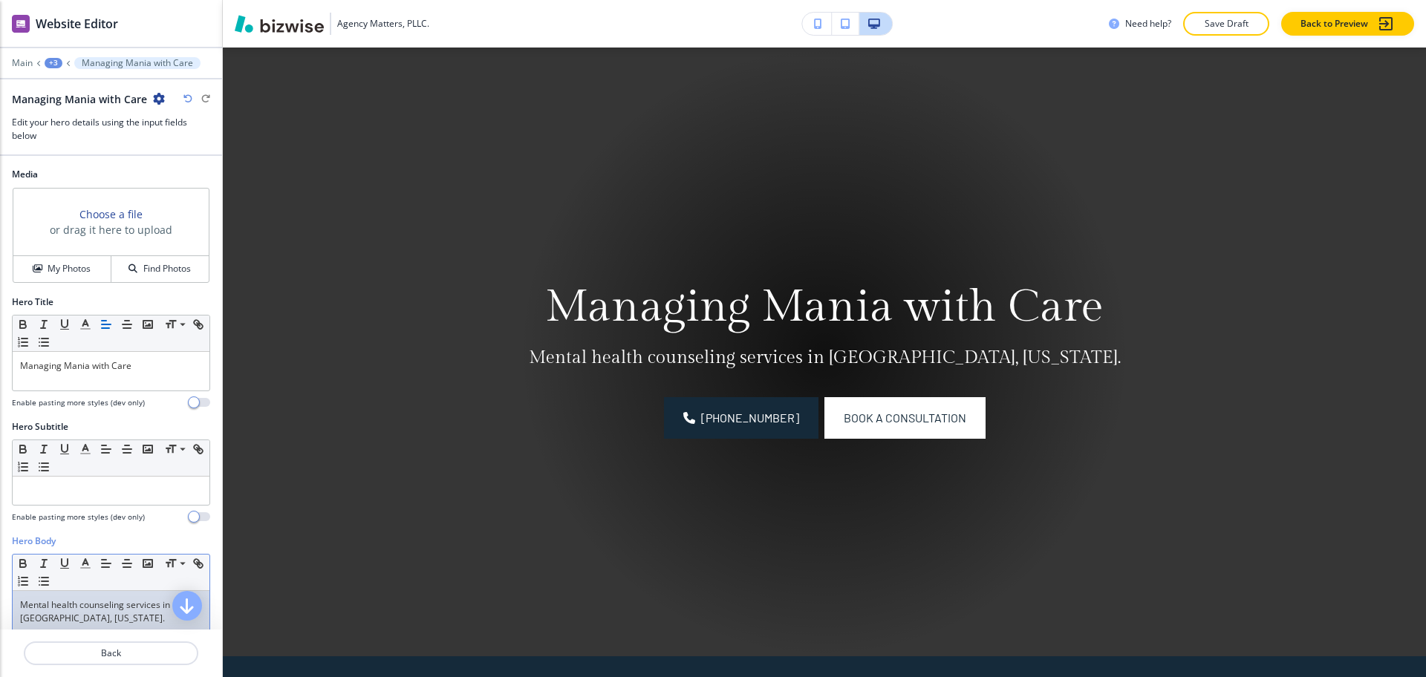
click at [112, 611] on p "Mental health counseling services in [GEOGRAPHIC_DATA], [US_STATE]." at bounding box center [111, 612] width 182 height 27
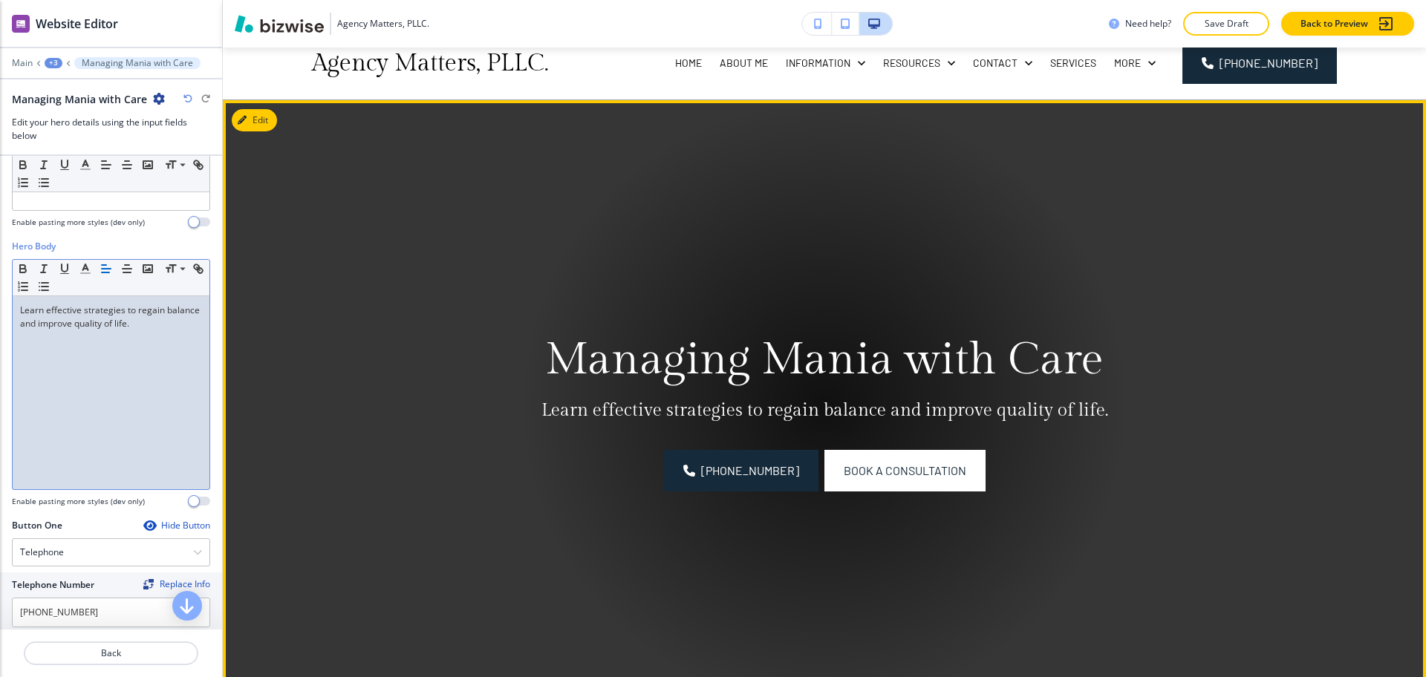
scroll to position [0, 0]
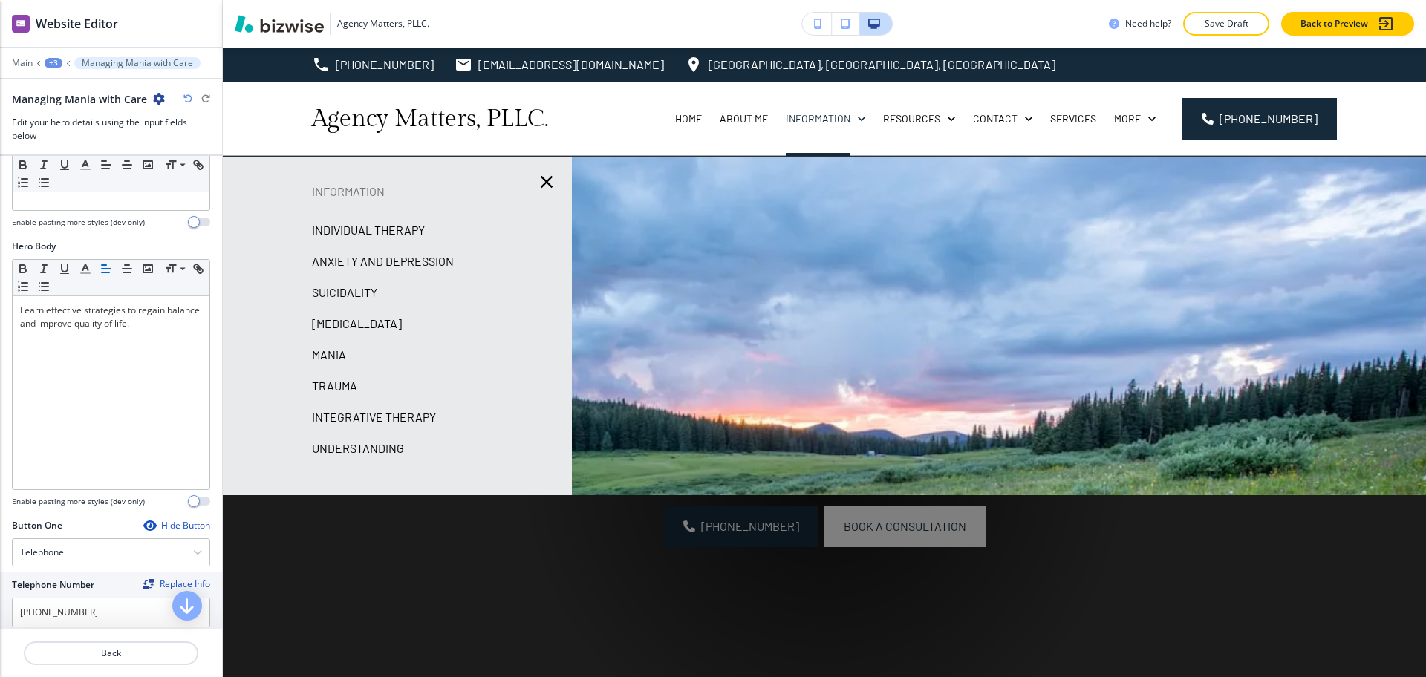
click at [333, 388] on p "Trauma" at bounding box center [334, 386] width 45 height 22
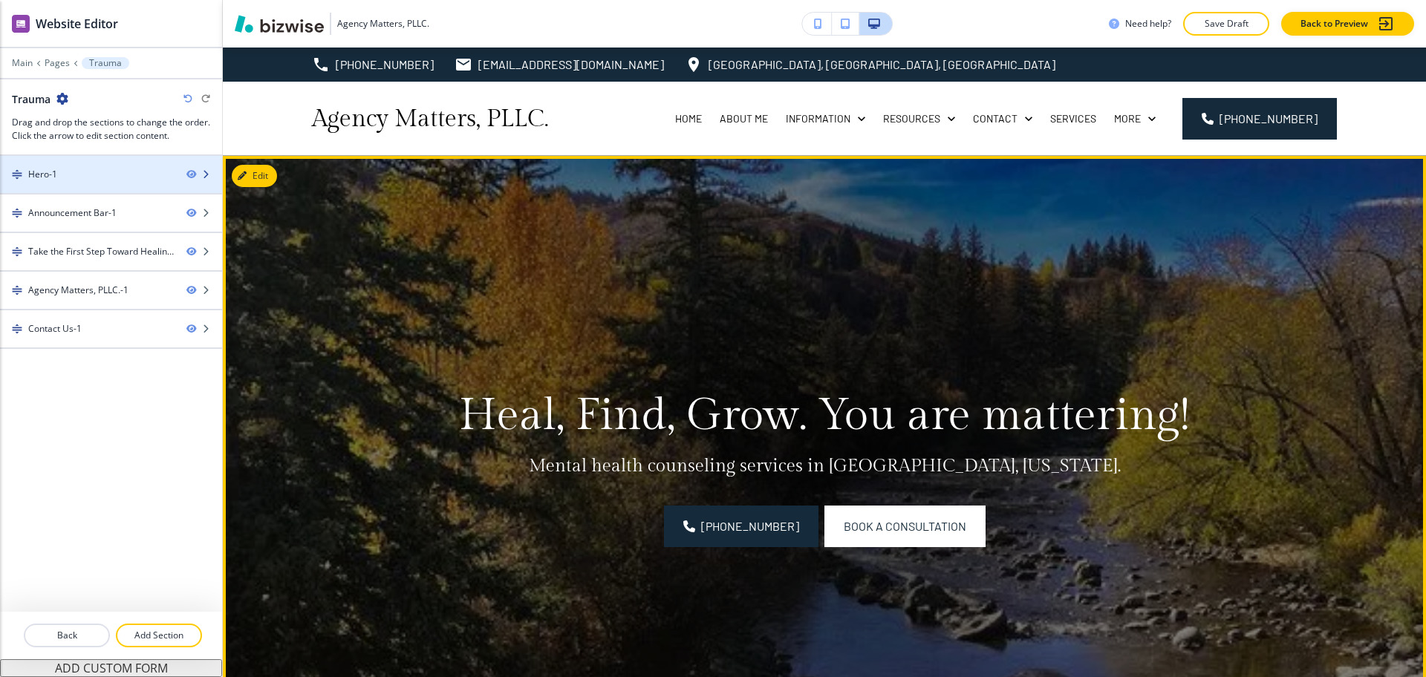
click at [91, 178] on div "Hero-1" at bounding box center [87, 174] width 175 height 13
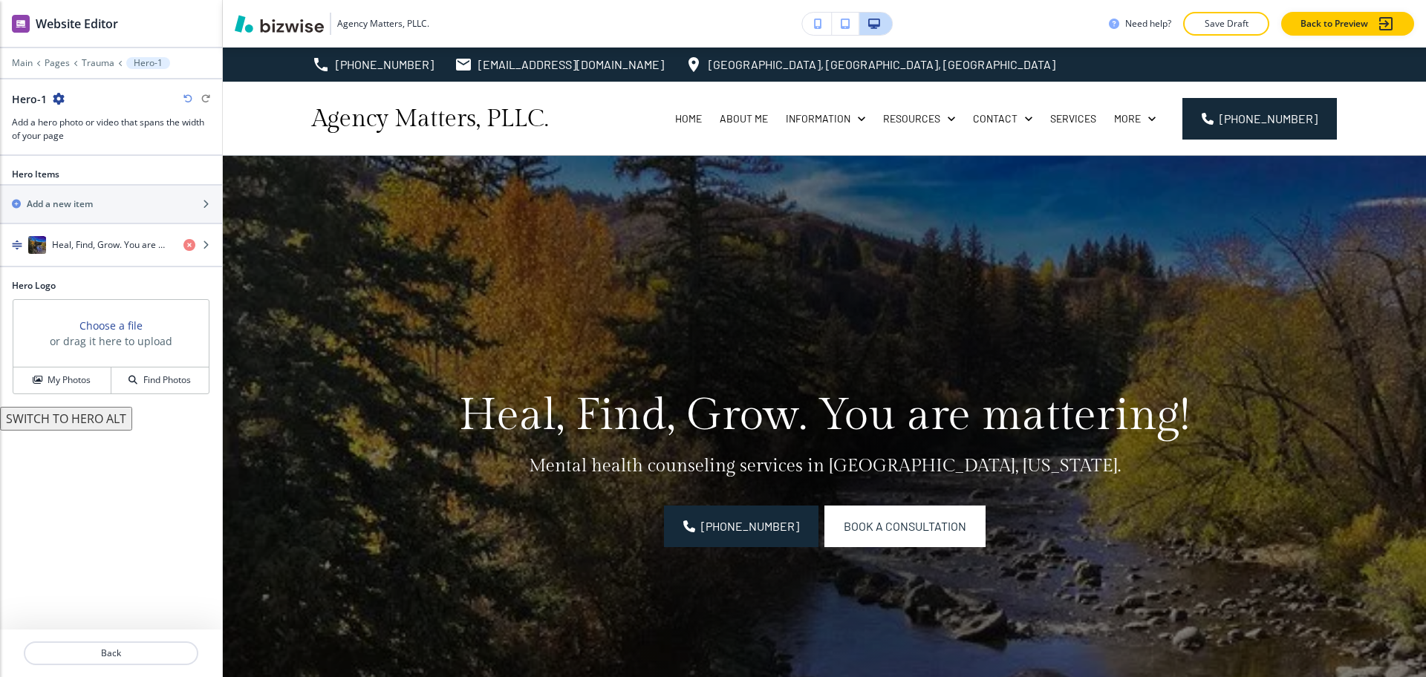
scroll to position [108, 0]
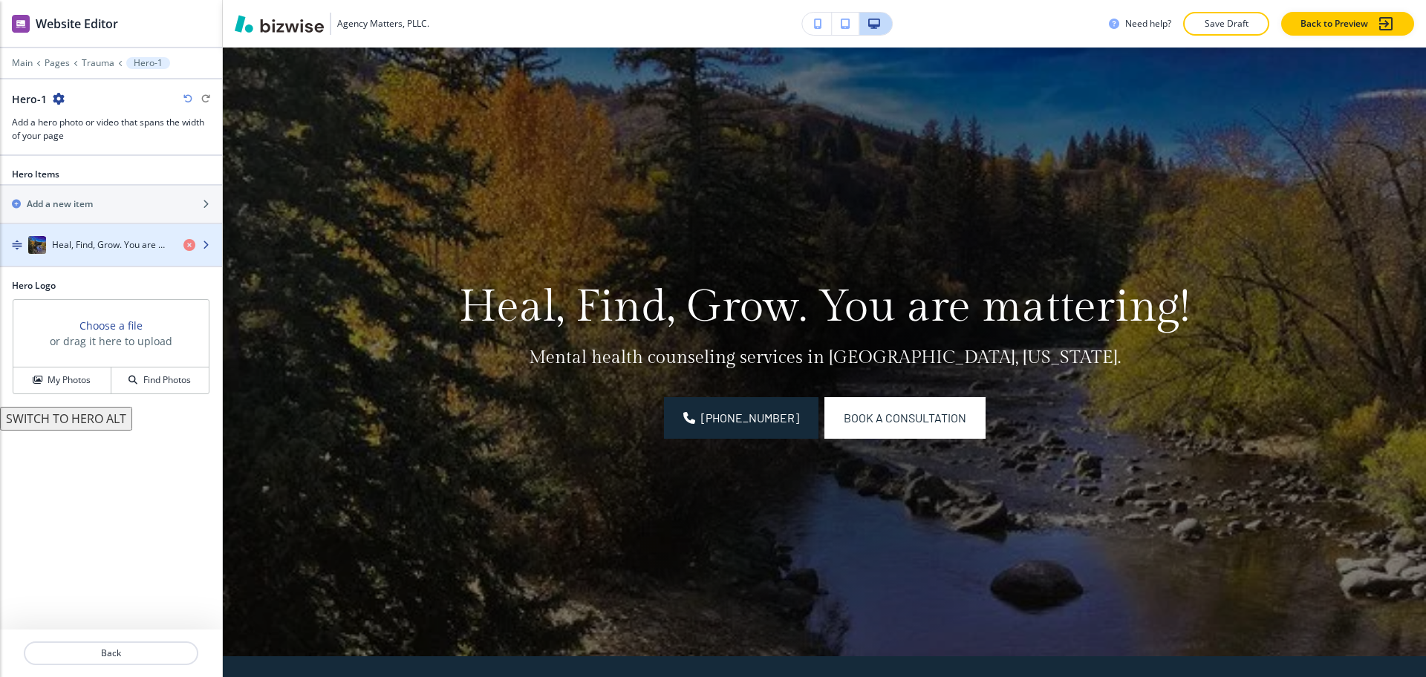
click at [88, 247] on h4 "Heal, Find, Grow. You are mattering!" at bounding box center [112, 244] width 120 height 13
click at [91, 253] on div "Heal, Find, Grow. You are mattering!" at bounding box center [86, 245] width 172 height 18
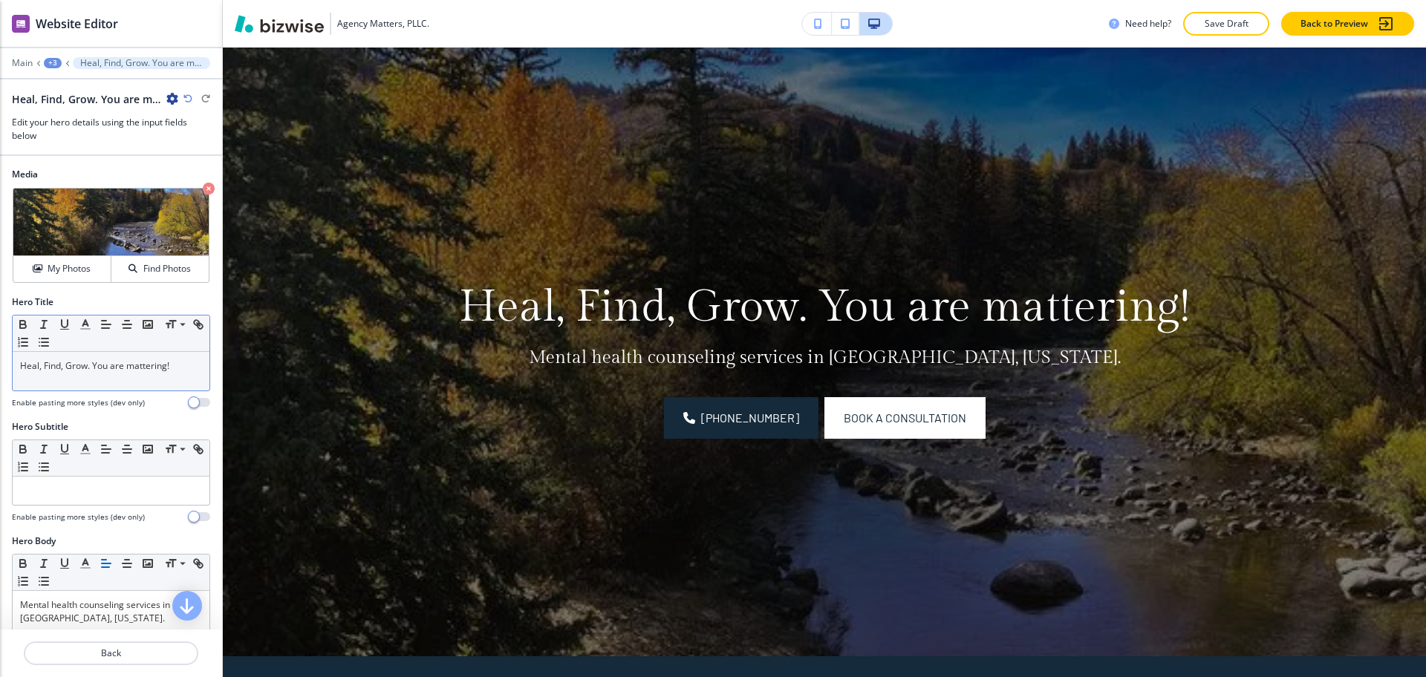
click at [117, 378] on div "Heal, Find, Grow. You are mattering!" at bounding box center [111, 371] width 197 height 39
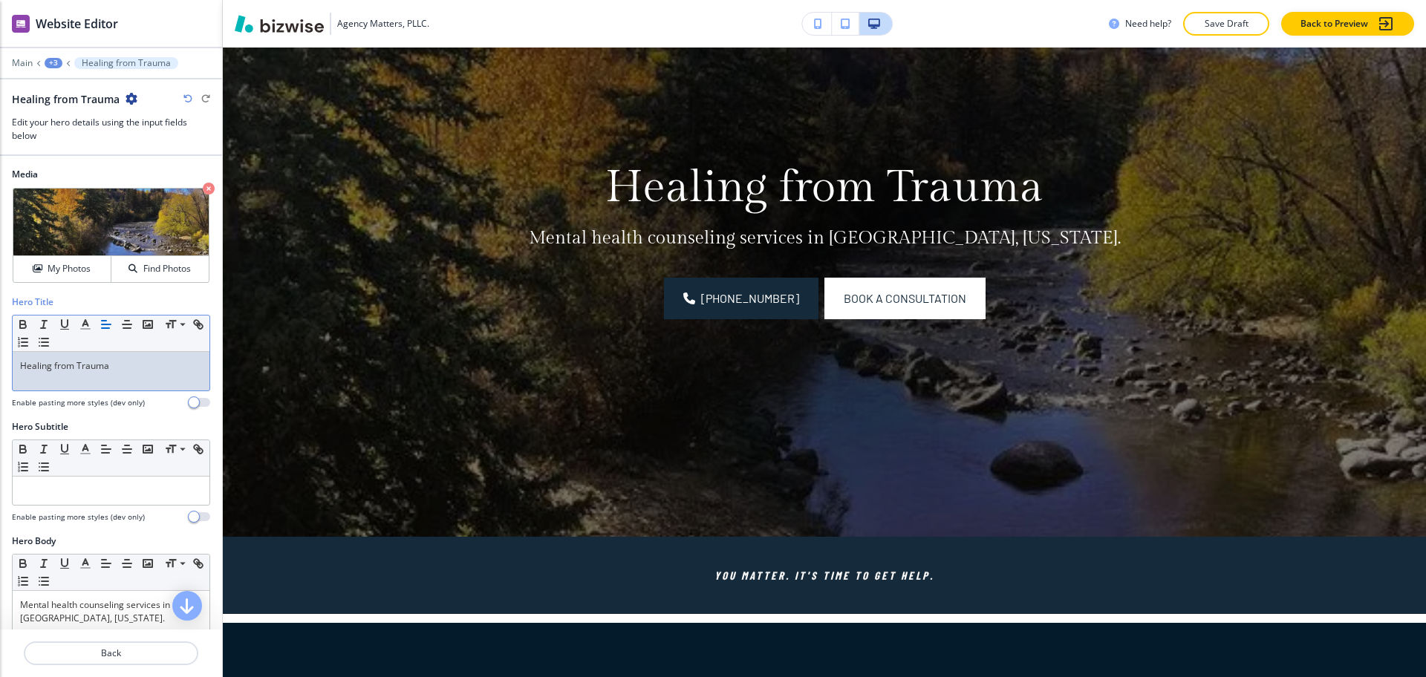
scroll to position [217, 0]
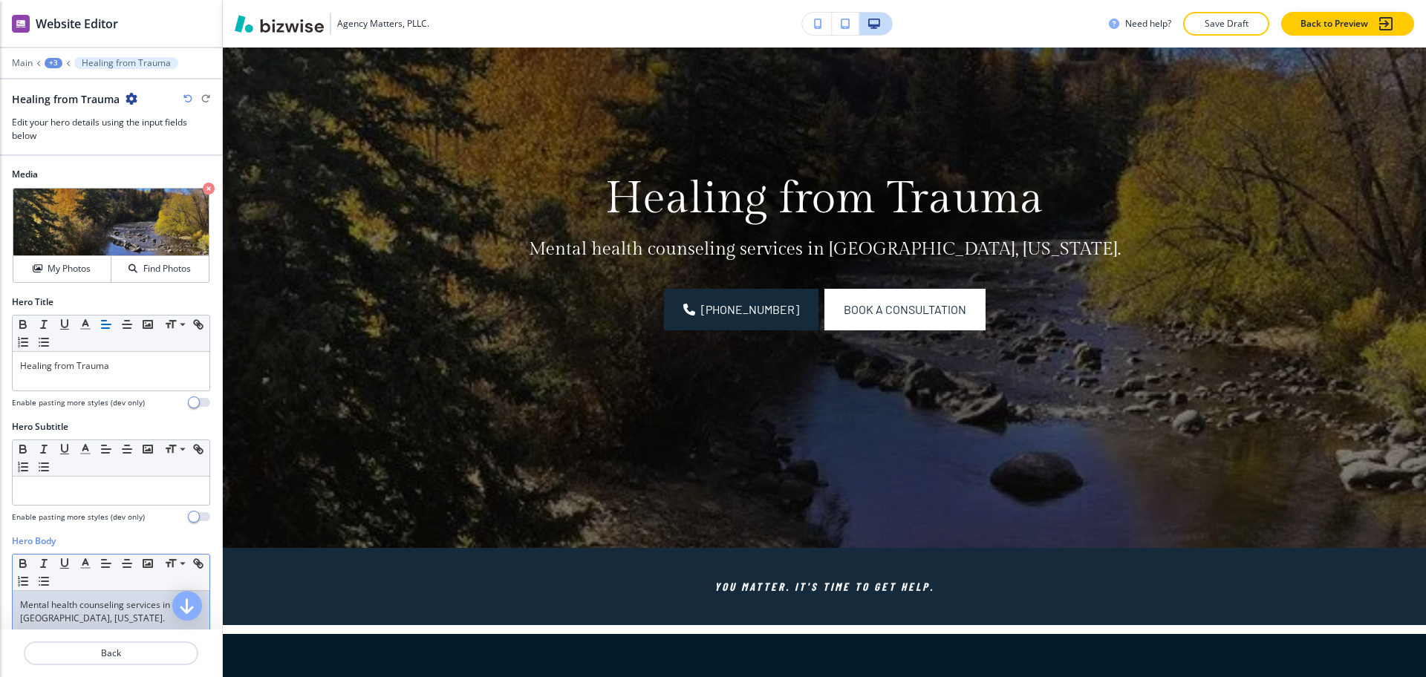
click at [128, 605] on p "Mental health counseling services in [GEOGRAPHIC_DATA], [US_STATE]." at bounding box center [111, 612] width 182 height 27
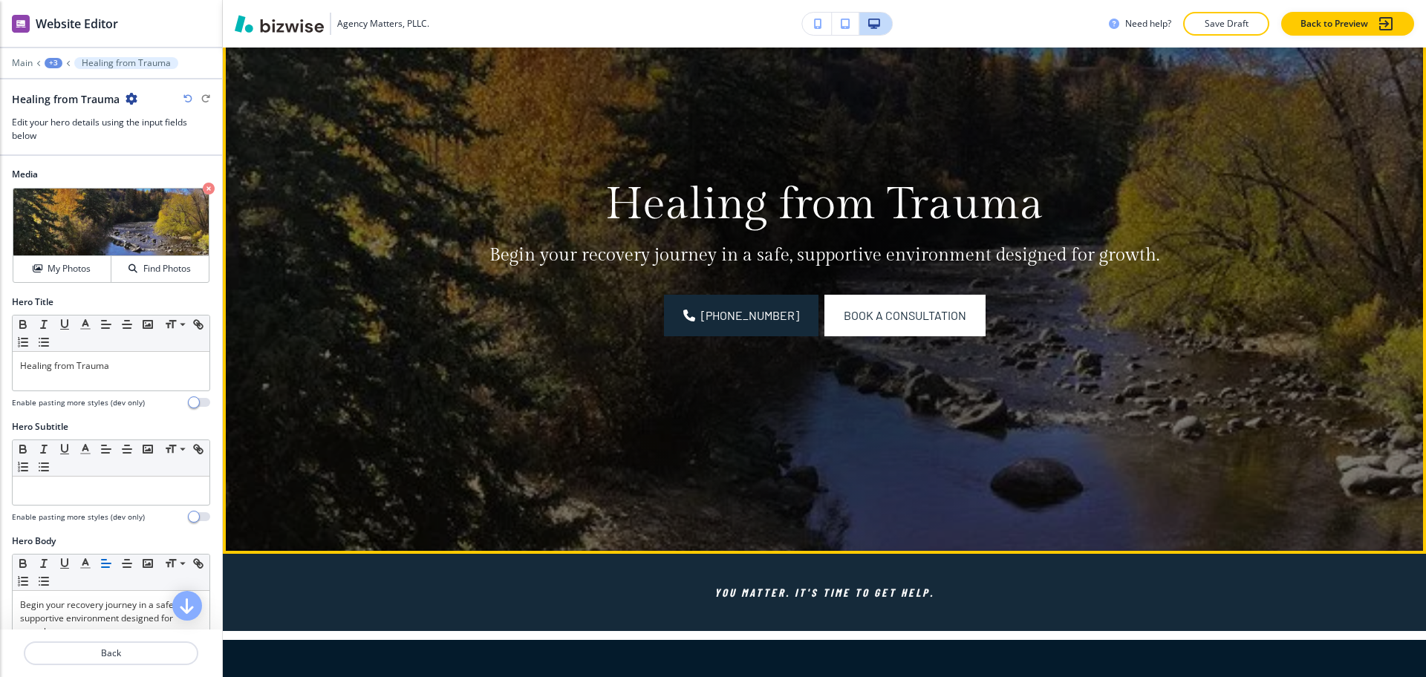
scroll to position [210, 0]
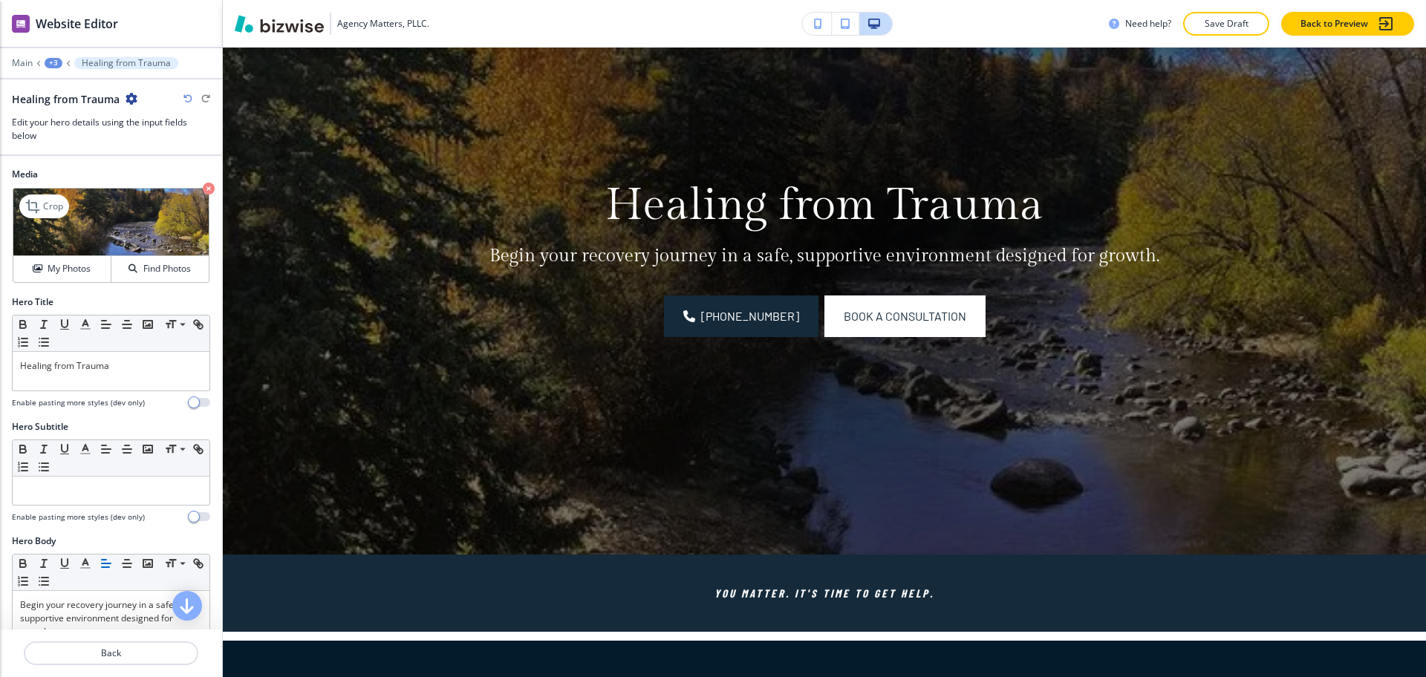
click at [203, 189] on icon "button" at bounding box center [209, 189] width 12 height 12
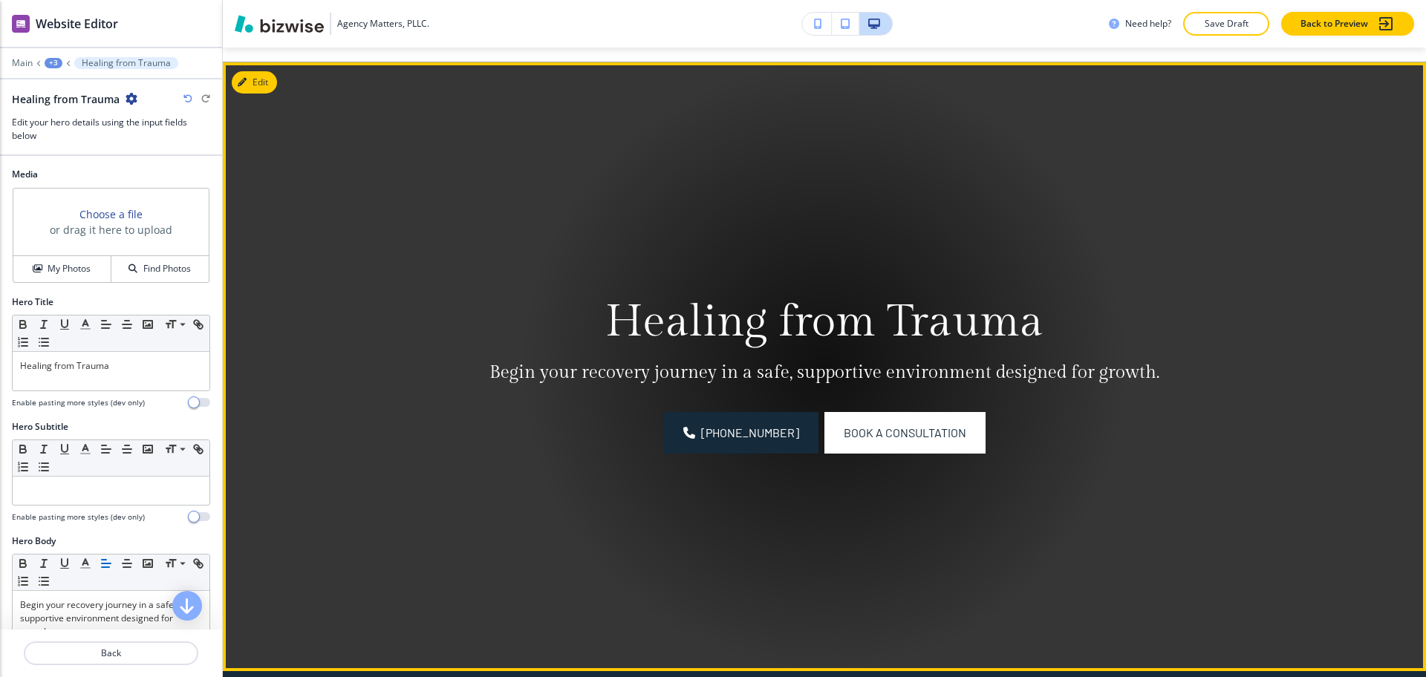
scroll to position [0, 0]
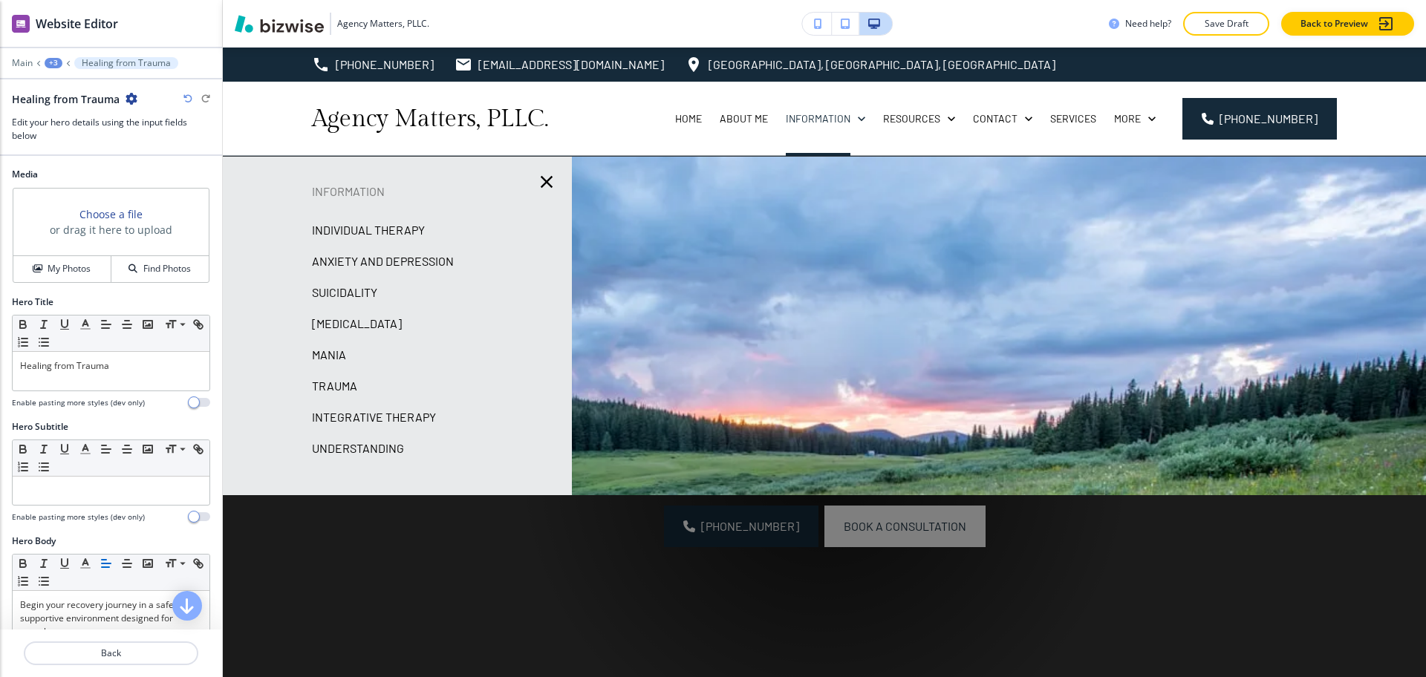
click at [368, 421] on p "Integrative Therapy" at bounding box center [374, 417] width 124 height 22
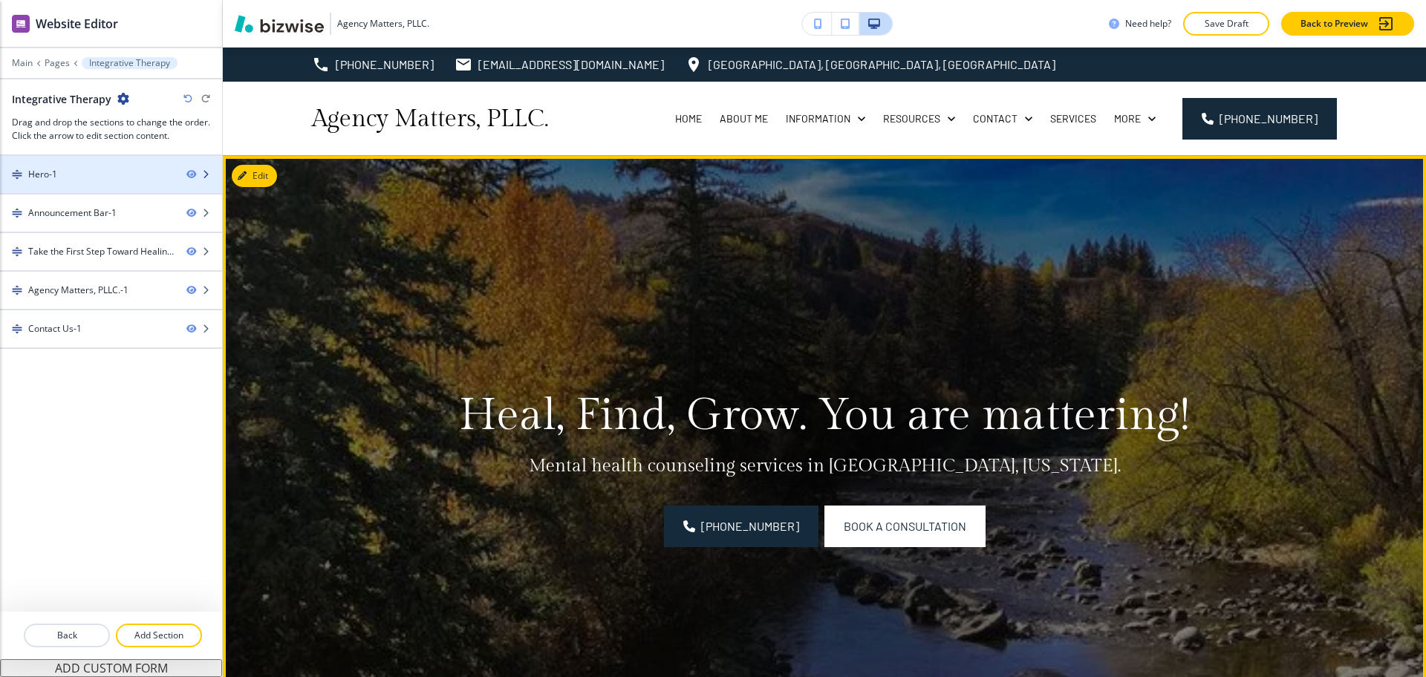
click at [31, 168] on div "Hero-1" at bounding box center [42, 174] width 29 height 13
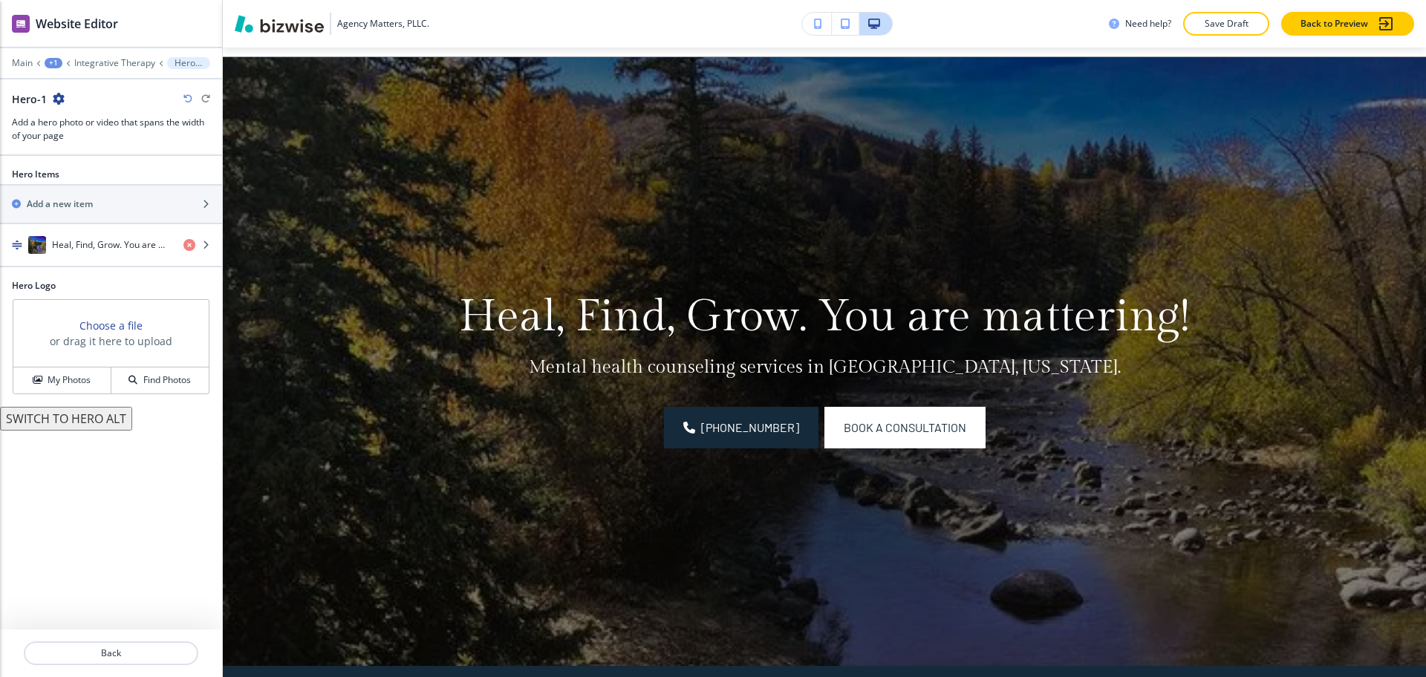
scroll to position [108, 0]
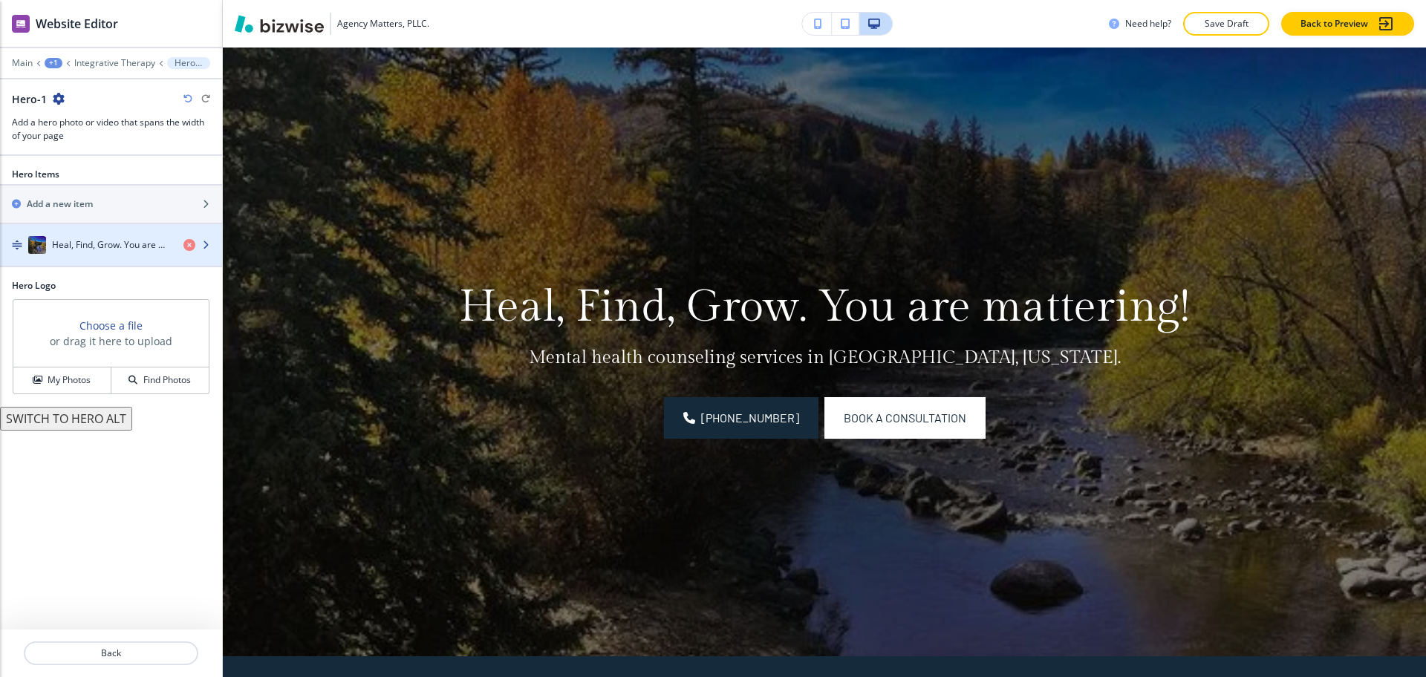
click at [100, 248] on h4 "Heal, Find, Grow. You are mattering!" at bounding box center [112, 244] width 120 height 13
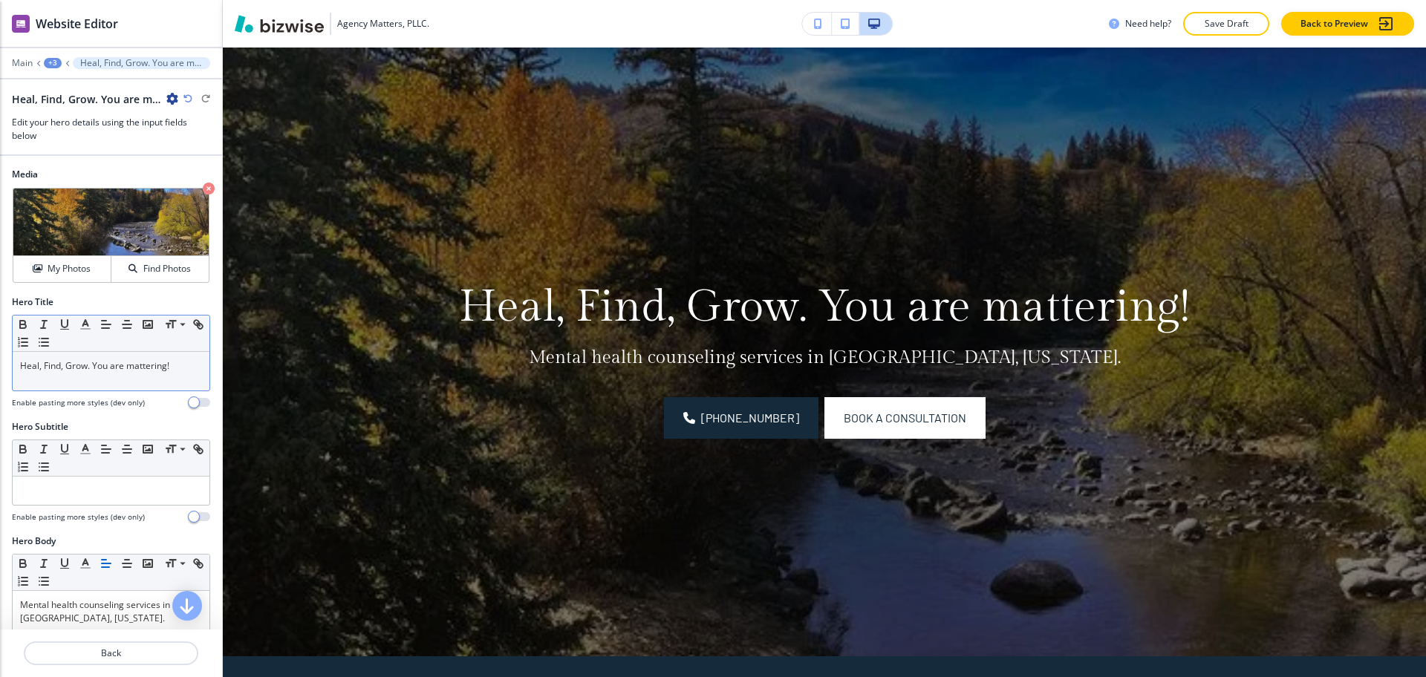
click at [147, 382] on div "Heal, Find, Grow. You are mattering!" at bounding box center [111, 371] width 197 height 39
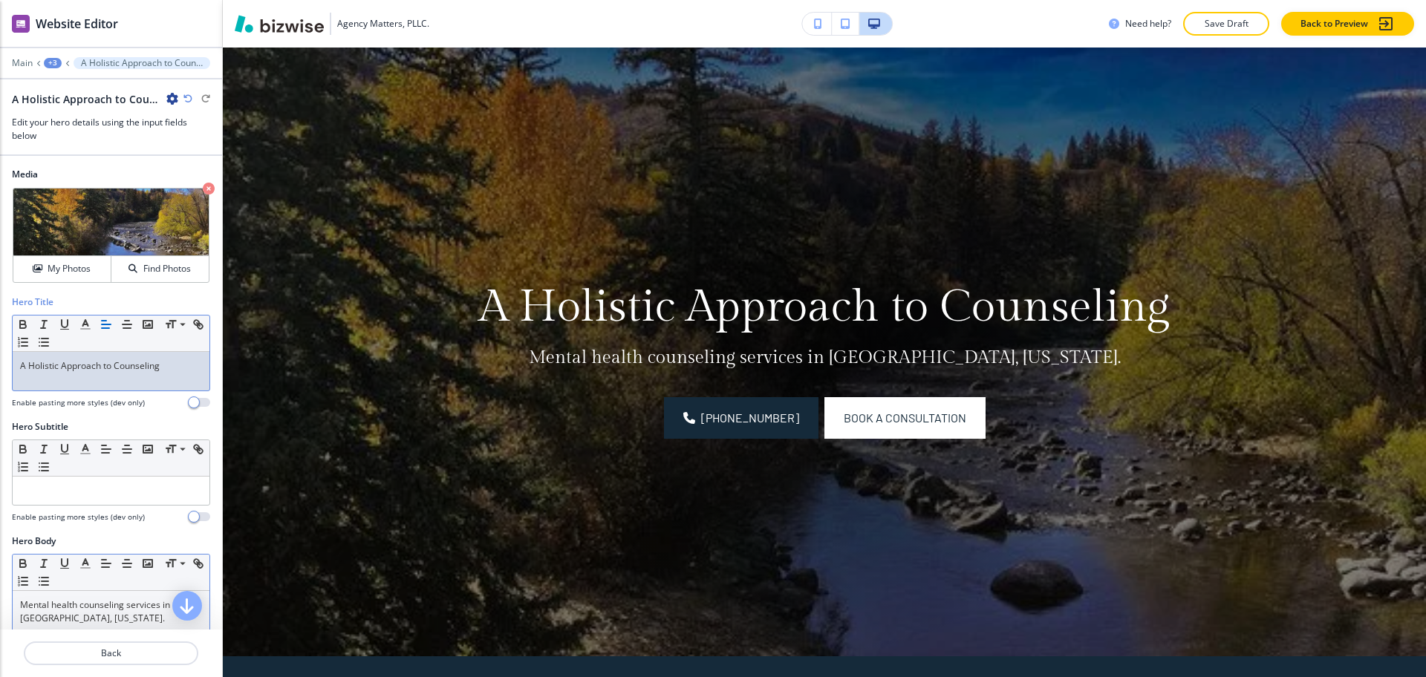
click at [149, 606] on p "Mental health counseling services in [GEOGRAPHIC_DATA], [US_STATE]." at bounding box center [111, 612] width 182 height 27
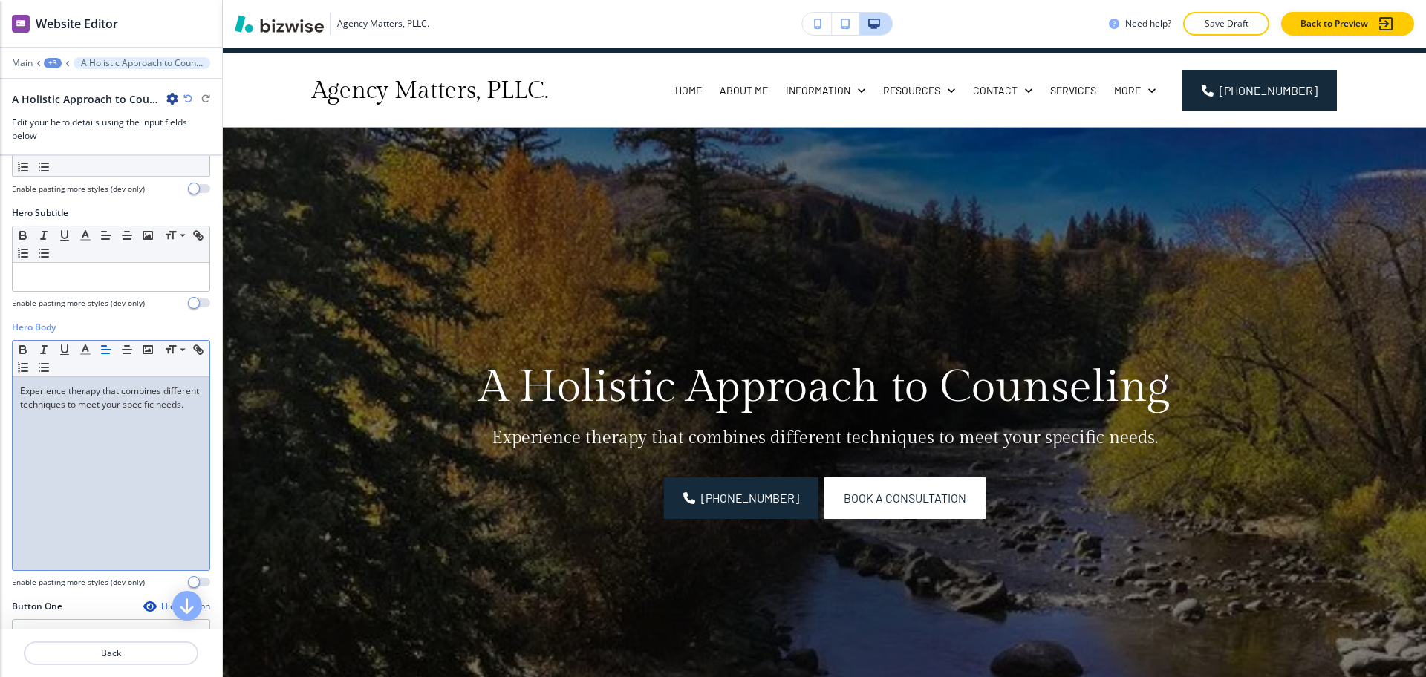
scroll to position [0, 0]
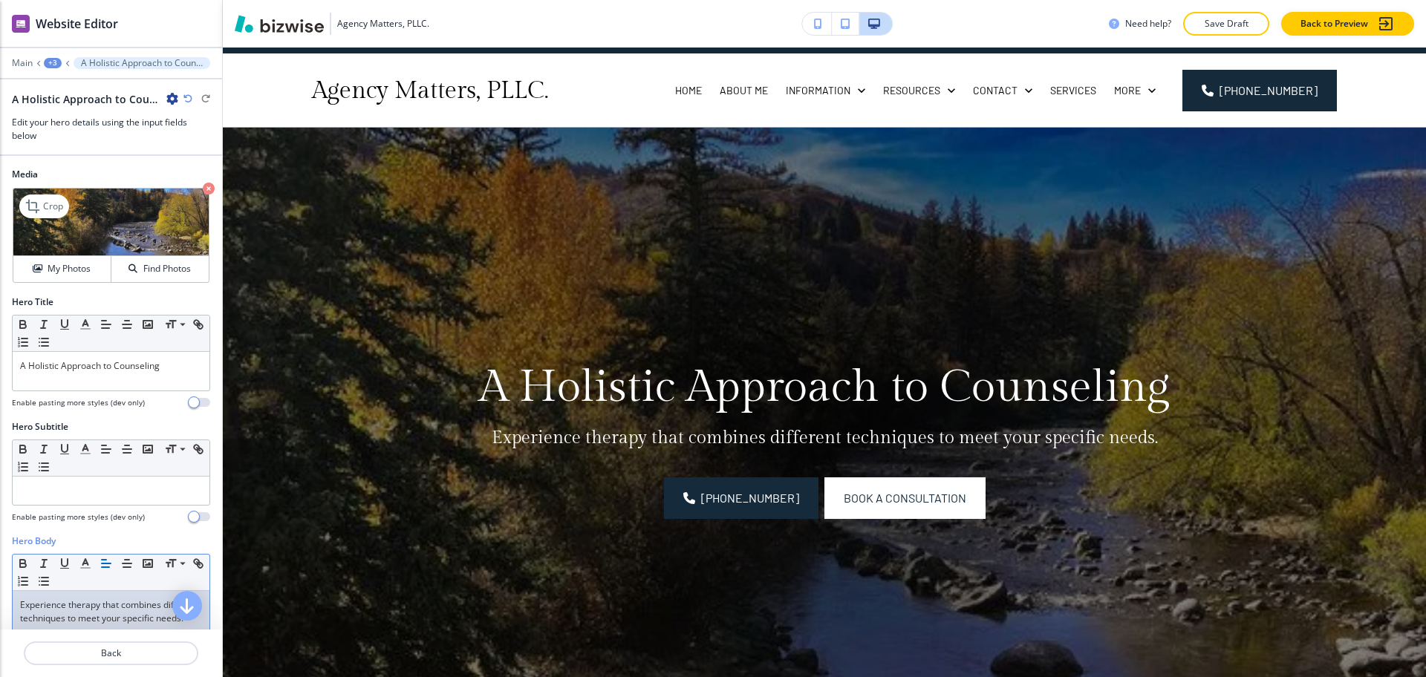
click at [203, 186] on icon "button" at bounding box center [209, 189] width 12 height 12
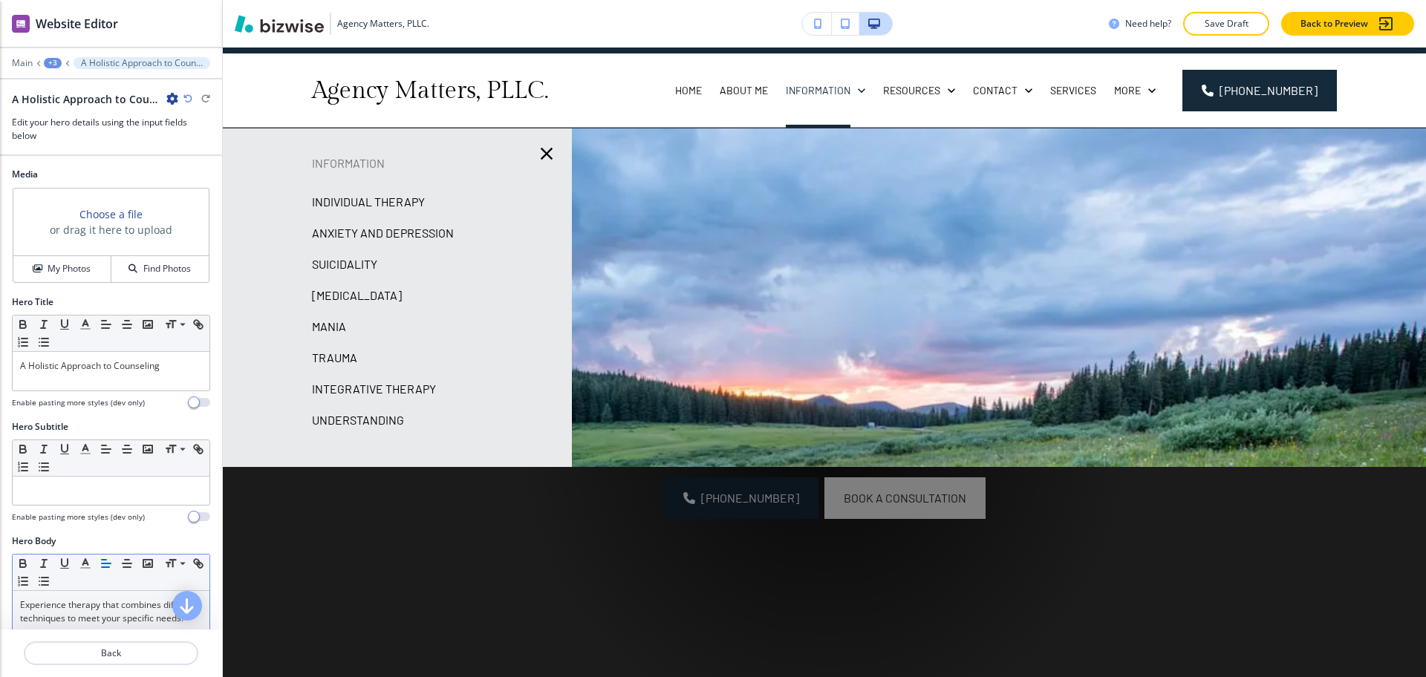
click at [381, 419] on p "Understanding" at bounding box center [358, 420] width 92 height 22
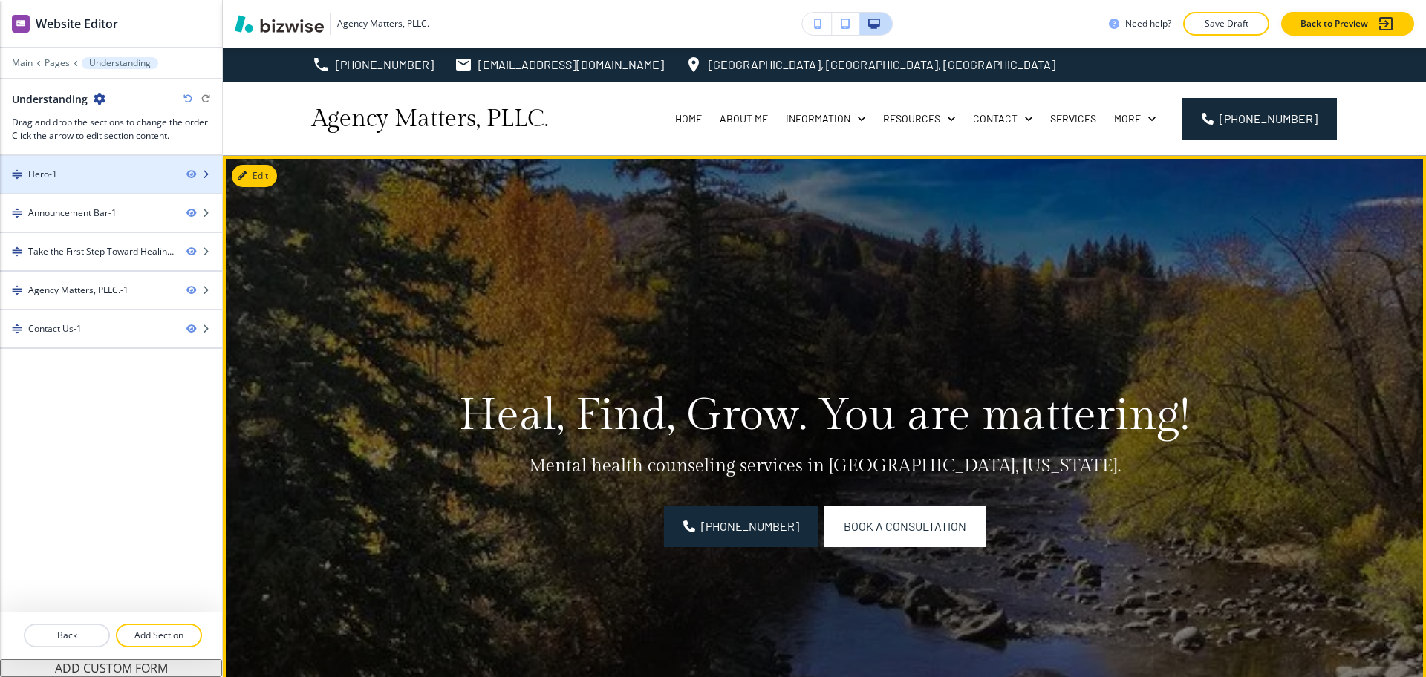
click at [73, 181] on div at bounding box center [111, 187] width 222 height 12
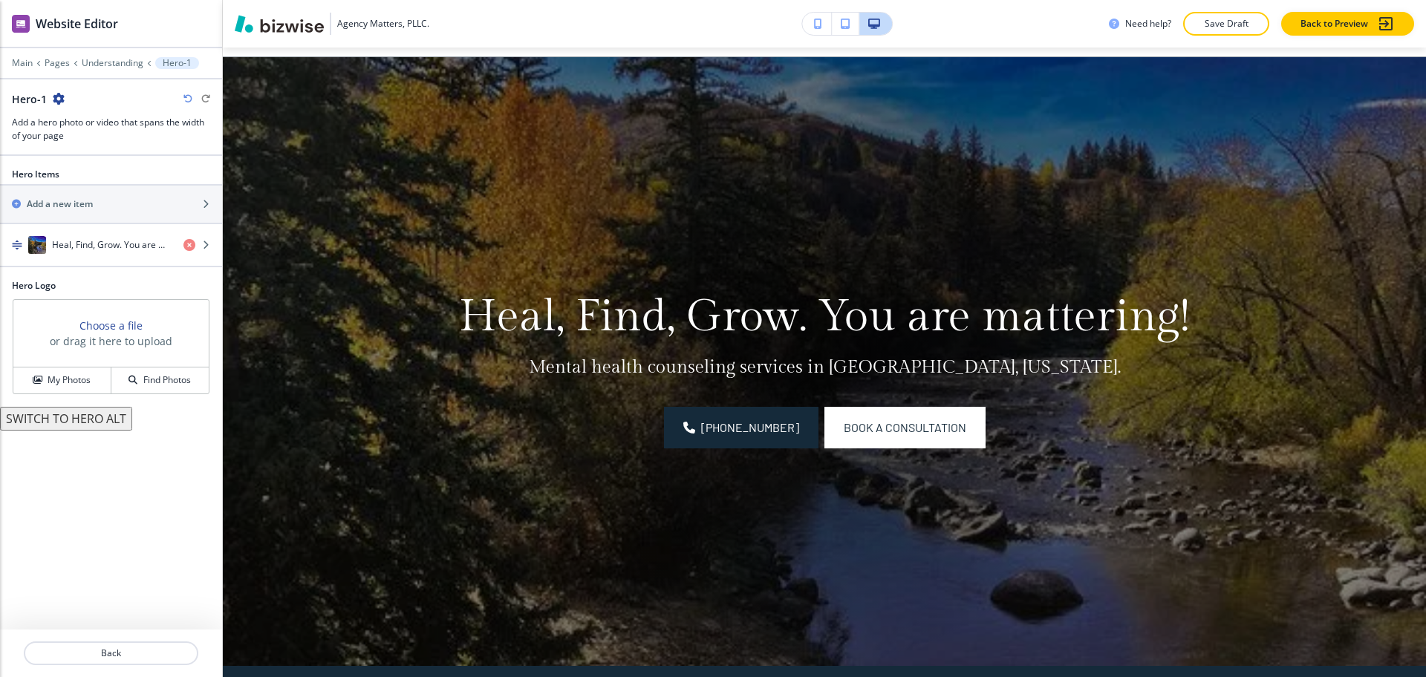
scroll to position [108, 0]
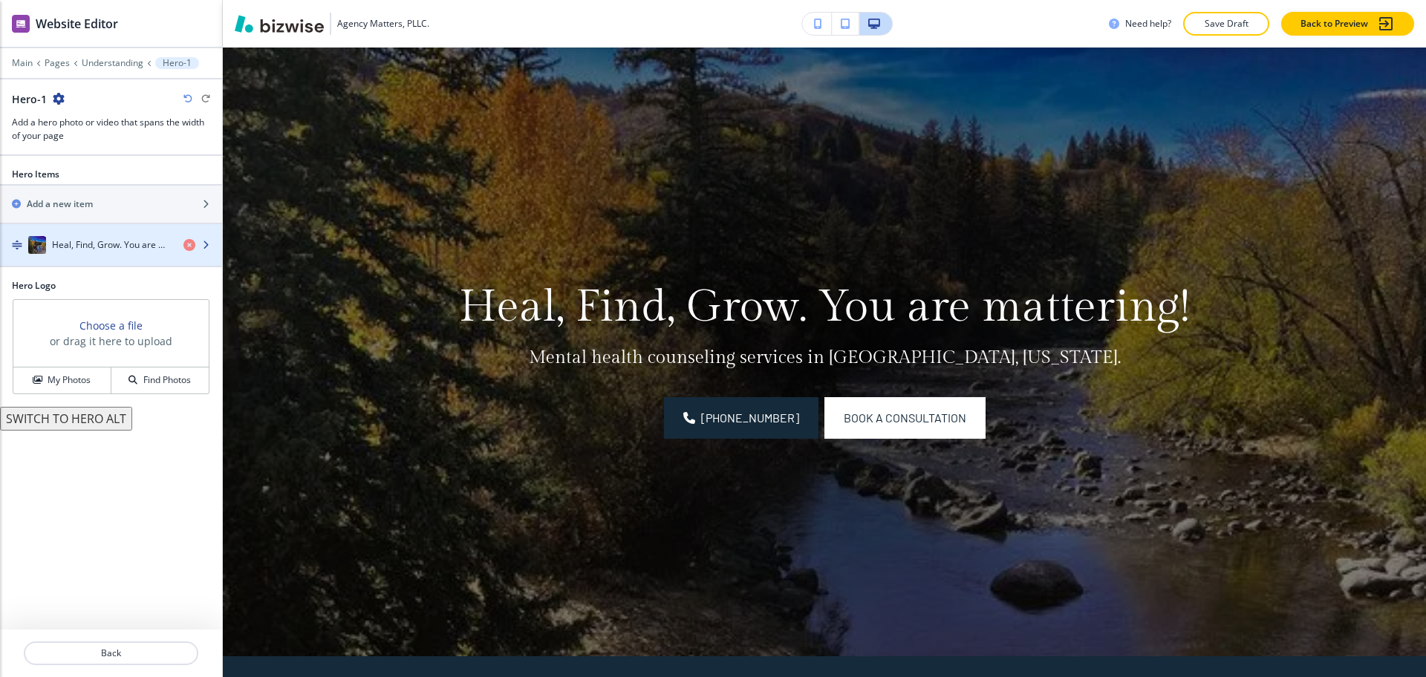
click at [113, 244] on h4 "Heal, Find, Grow. You are mattering!" at bounding box center [112, 244] width 120 height 13
click at [116, 243] on h4 "Heal, Find, Grow. You are mattering!" at bounding box center [112, 244] width 120 height 13
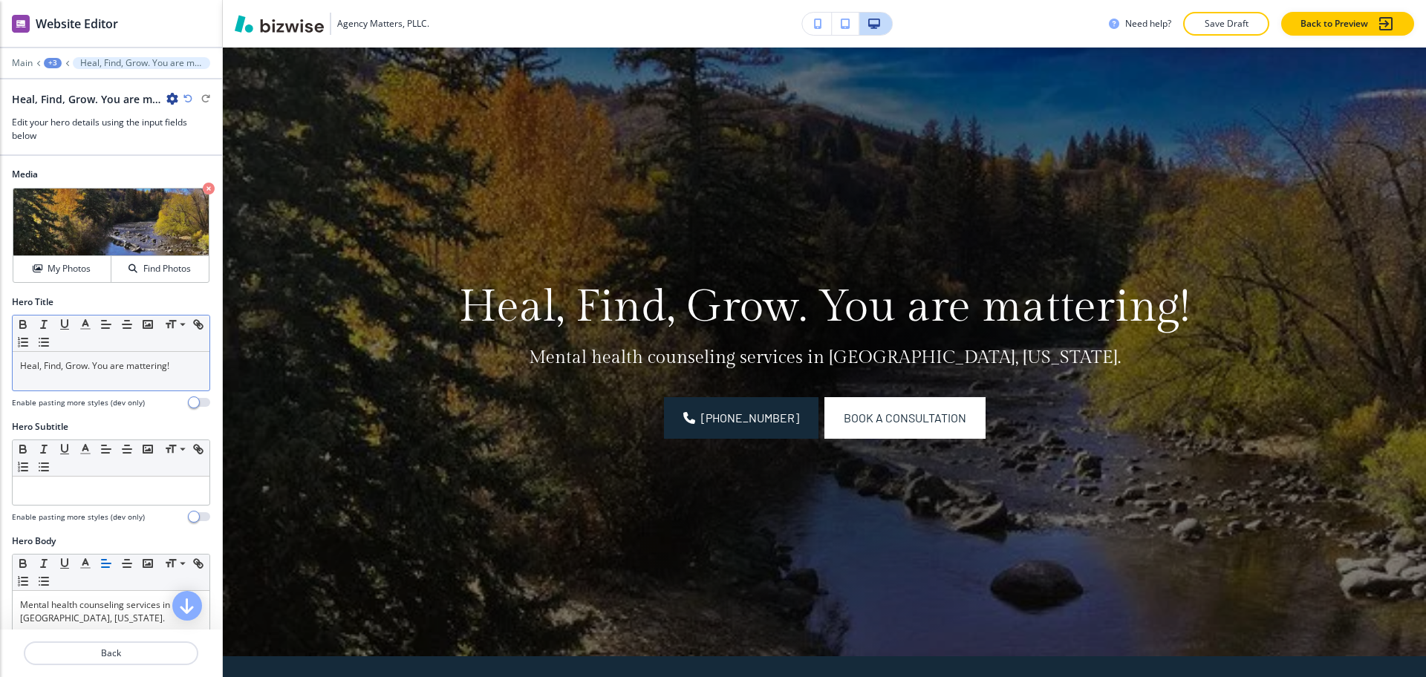
click at [132, 382] on div "Heal, Find, Grow. You are mattering!" at bounding box center [111, 371] width 197 height 39
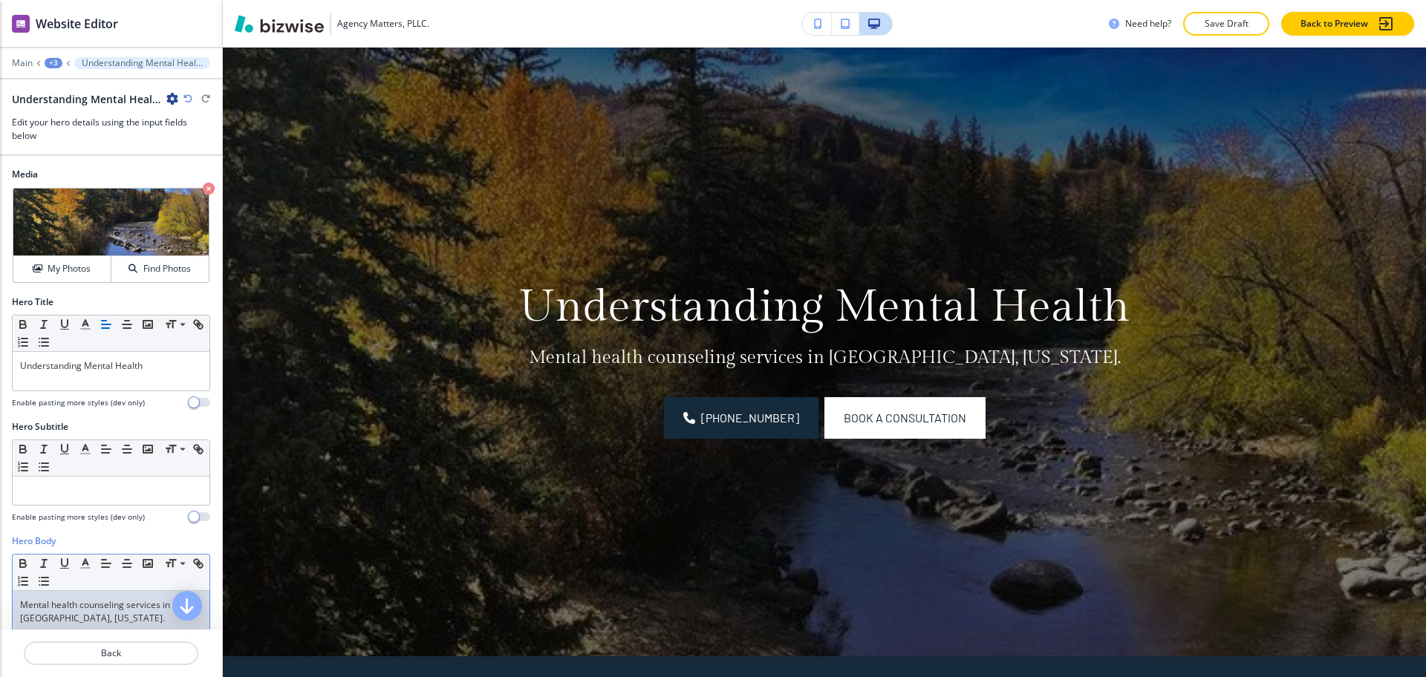
click at [118, 599] on p "Mental health counseling services in [GEOGRAPHIC_DATA], [US_STATE]." at bounding box center [111, 612] width 182 height 27
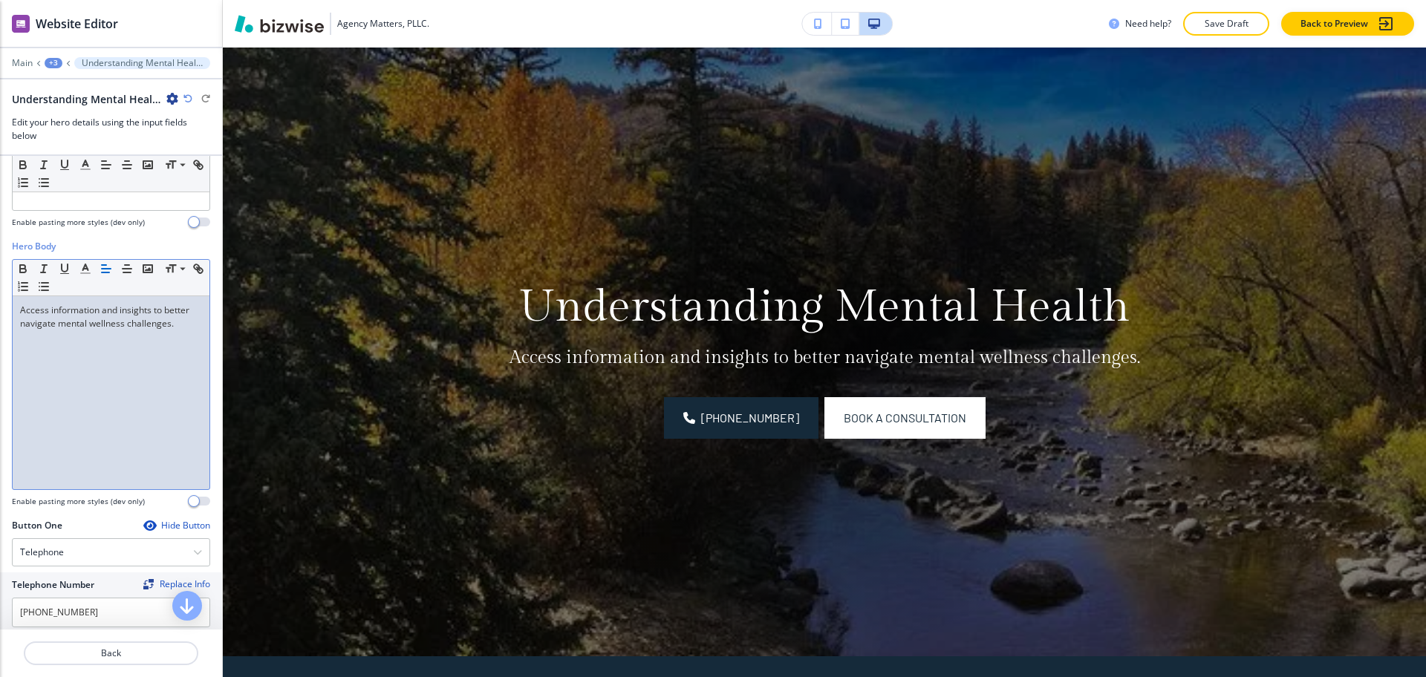
scroll to position [0, 0]
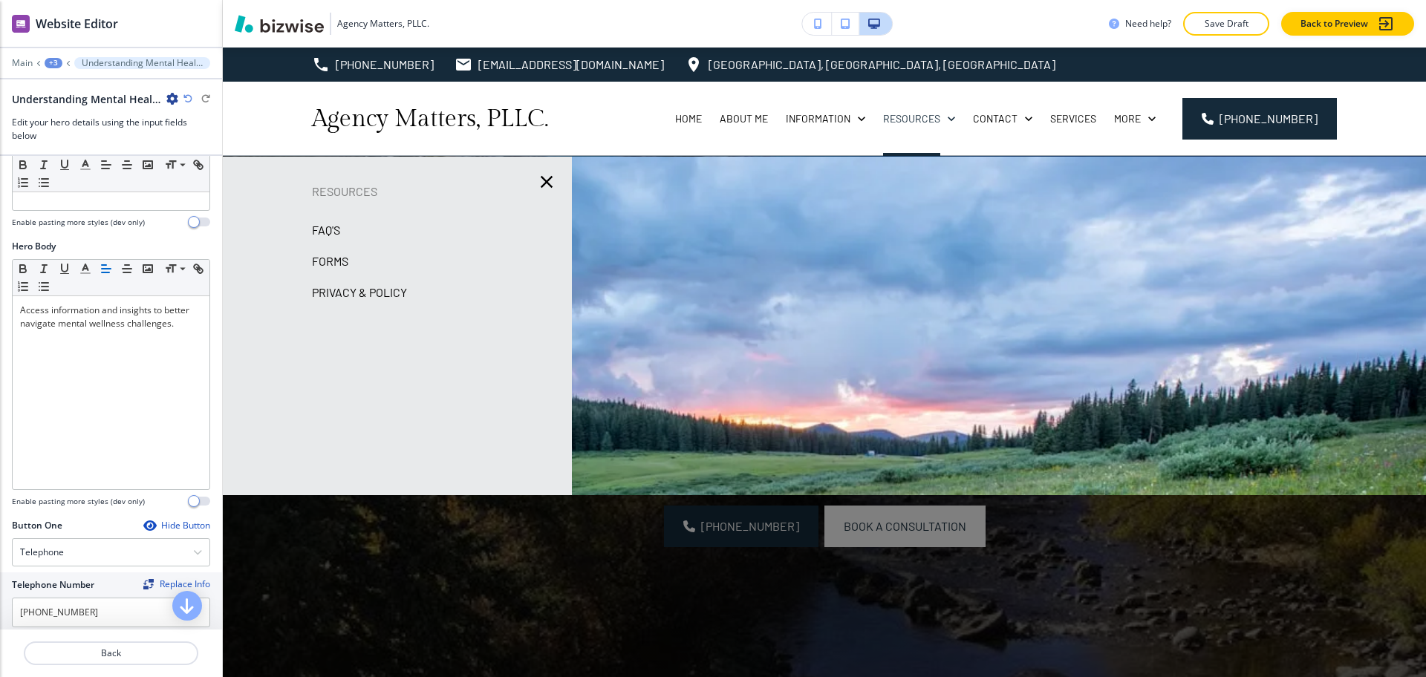
click at [328, 229] on p "FAQ's" at bounding box center [326, 230] width 28 height 22
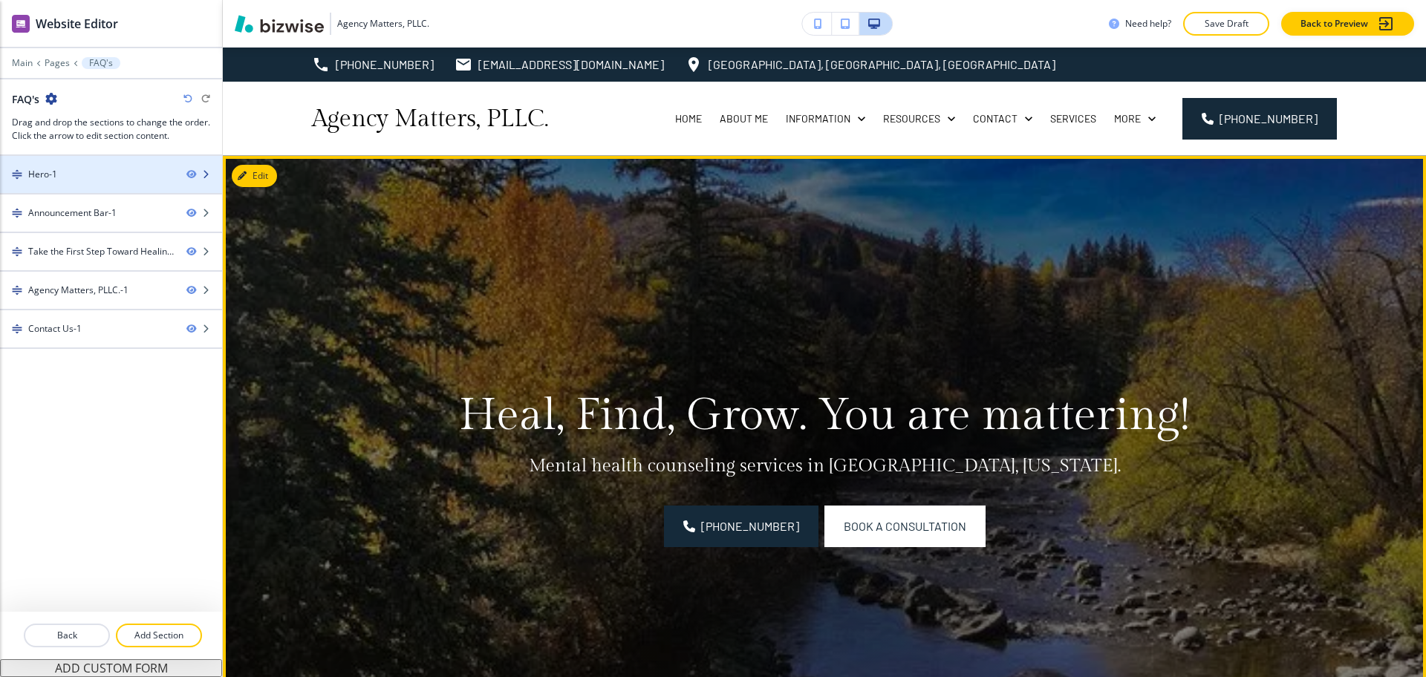
click at [83, 174] on div "Hero-1" at bounding box center [87, 174] width 175 height 13
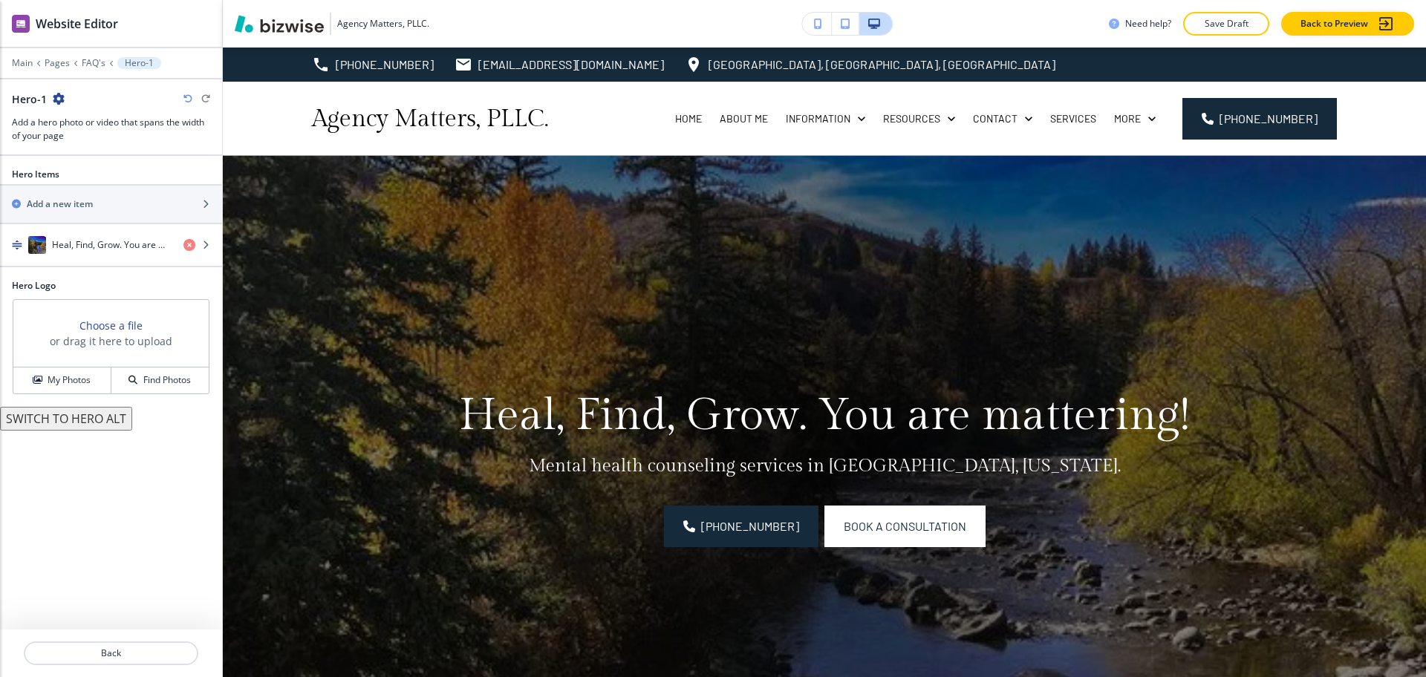
scroll to position [108, 0]
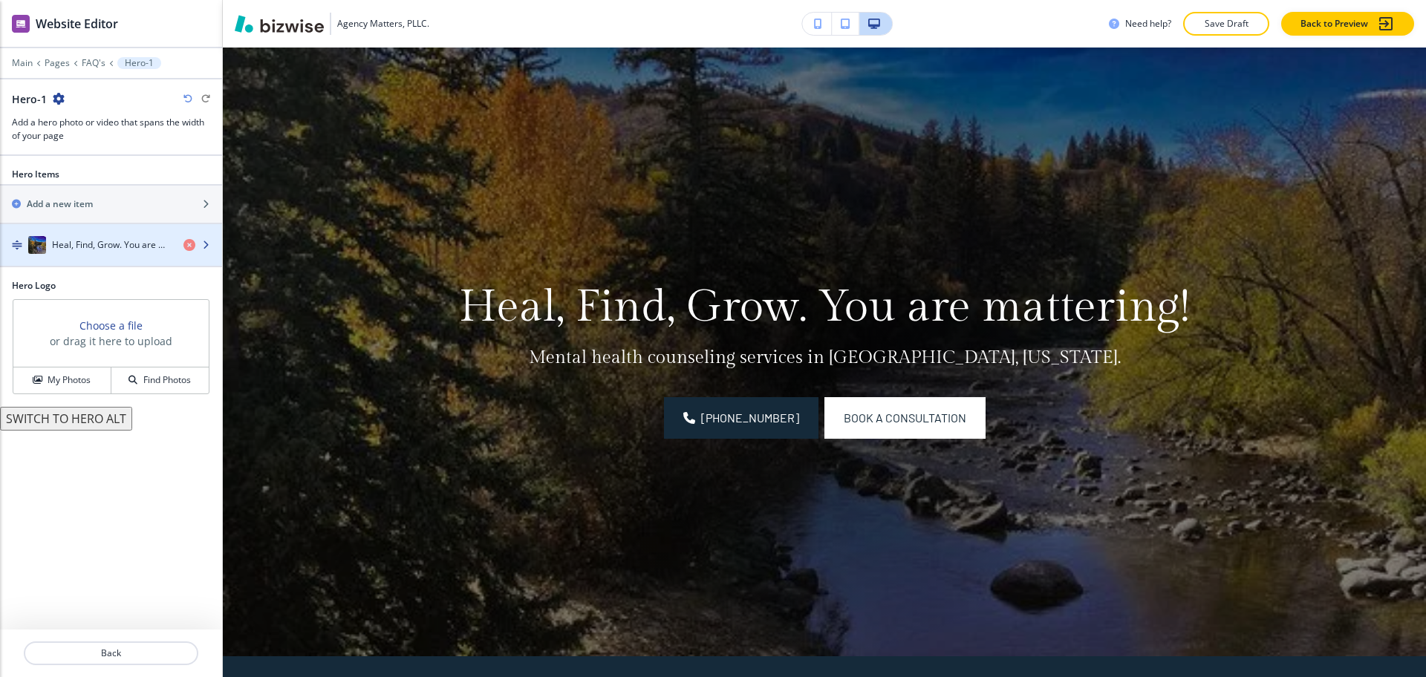
click at [109, 227] on div "button" at bounding box center [111, 230] width 222 height 12
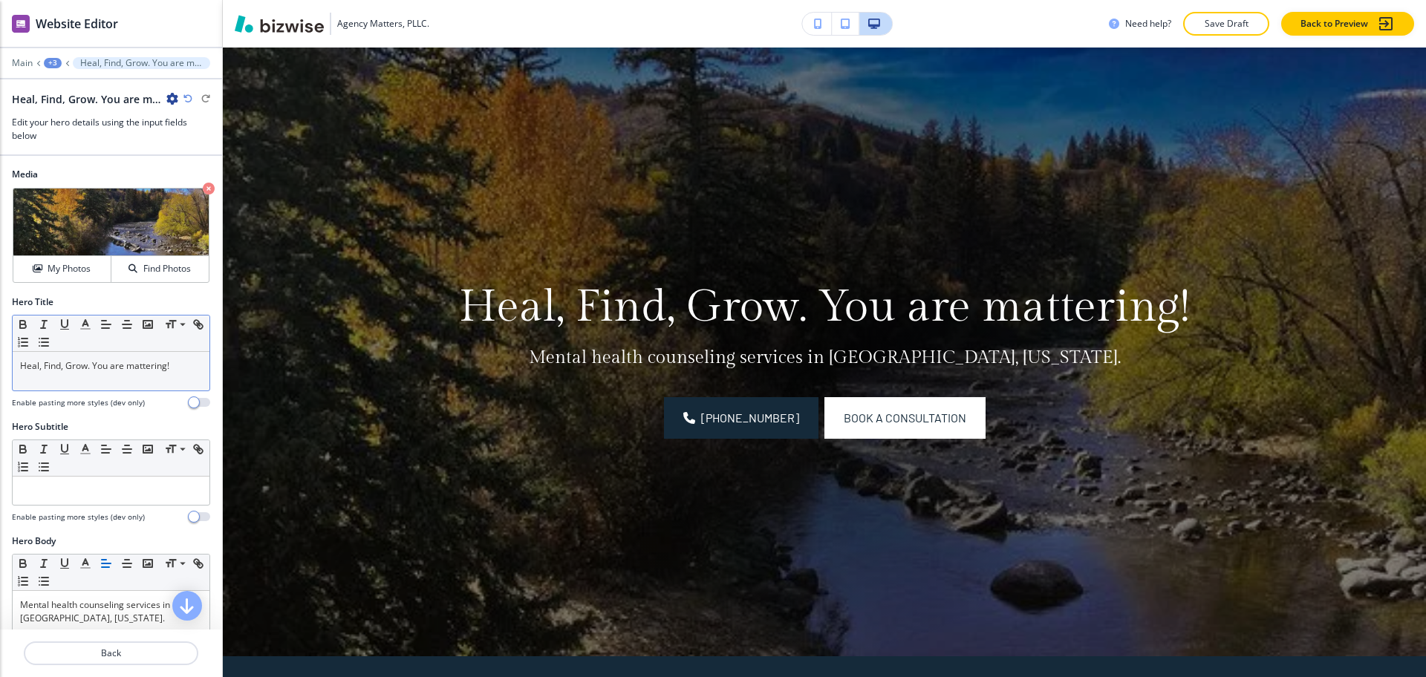
click at [141, 381] on div "Heal, Find, Grow. You are mattering!" at bounding box center [111, 371] width 197 height 39
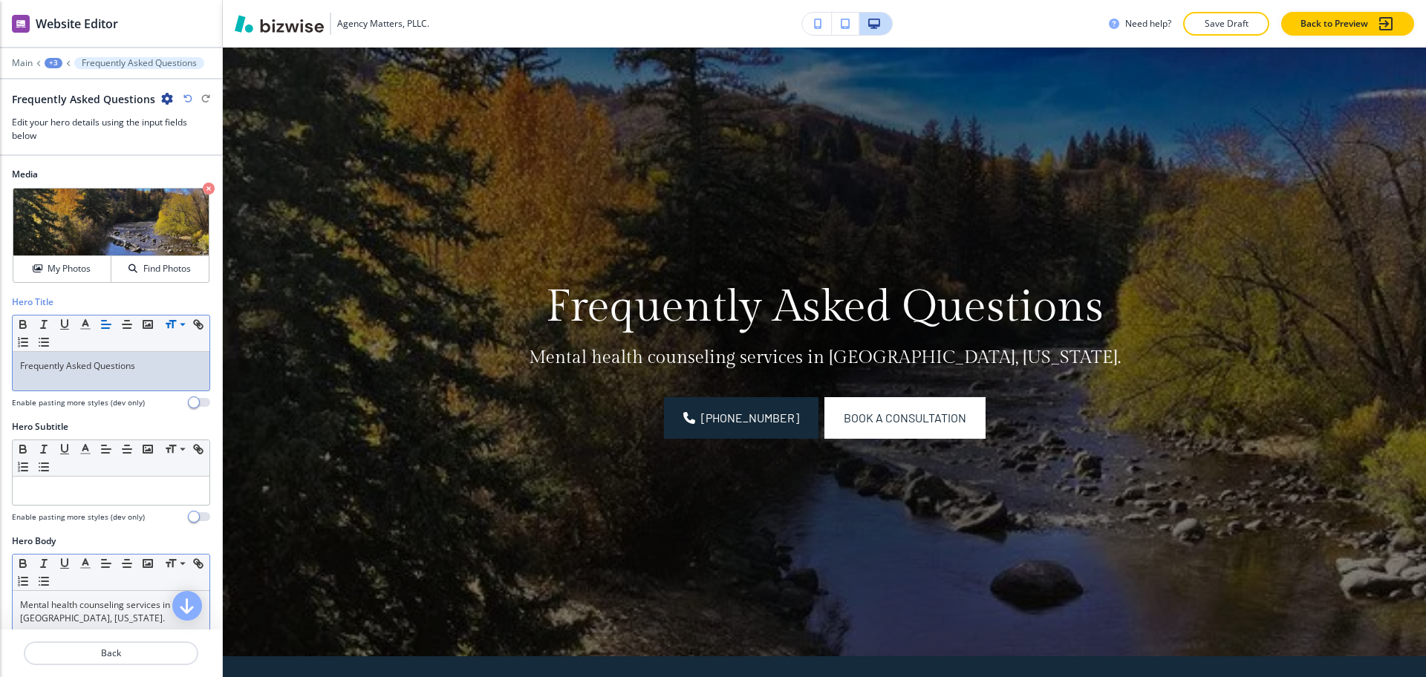
click at [128, 613] on p "Mental health counseling services in [GEOGRAPHIC_DATA], [US_STATE]." at bounding box center [111, 612] width 182 height 27
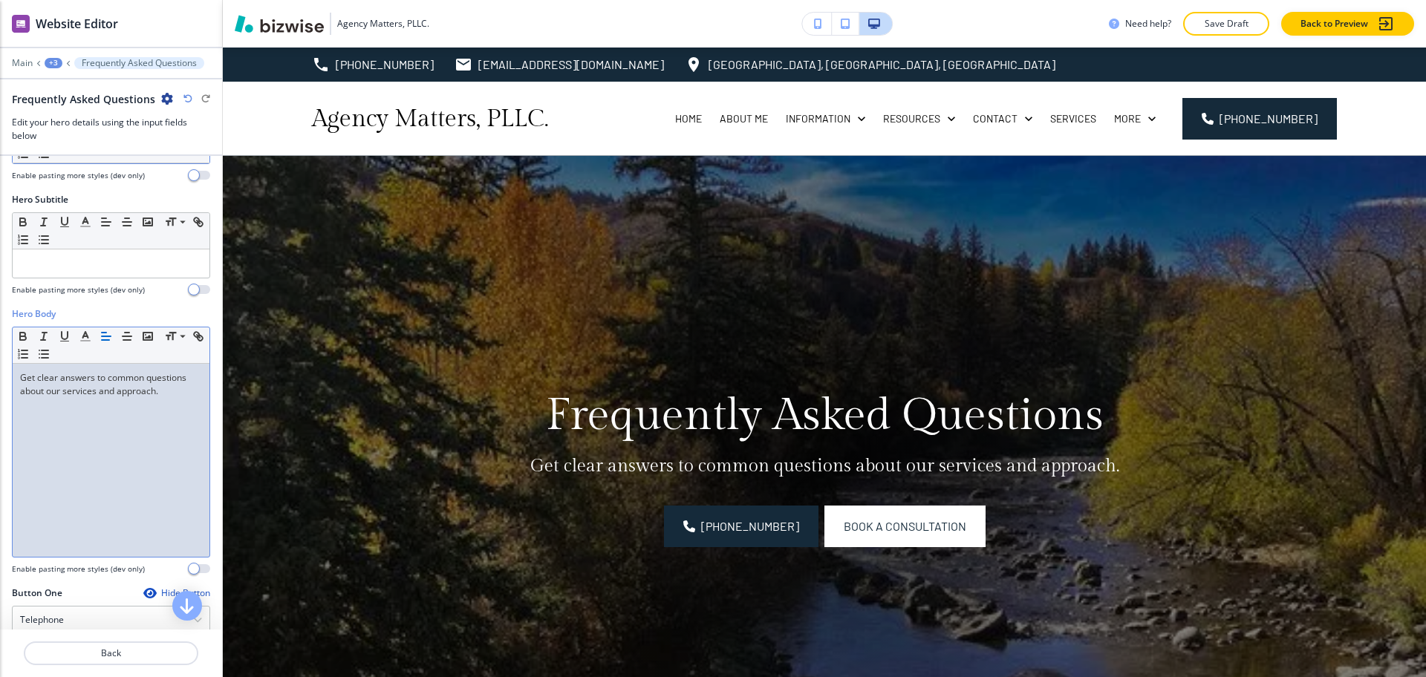
scroll to position [0, 0]
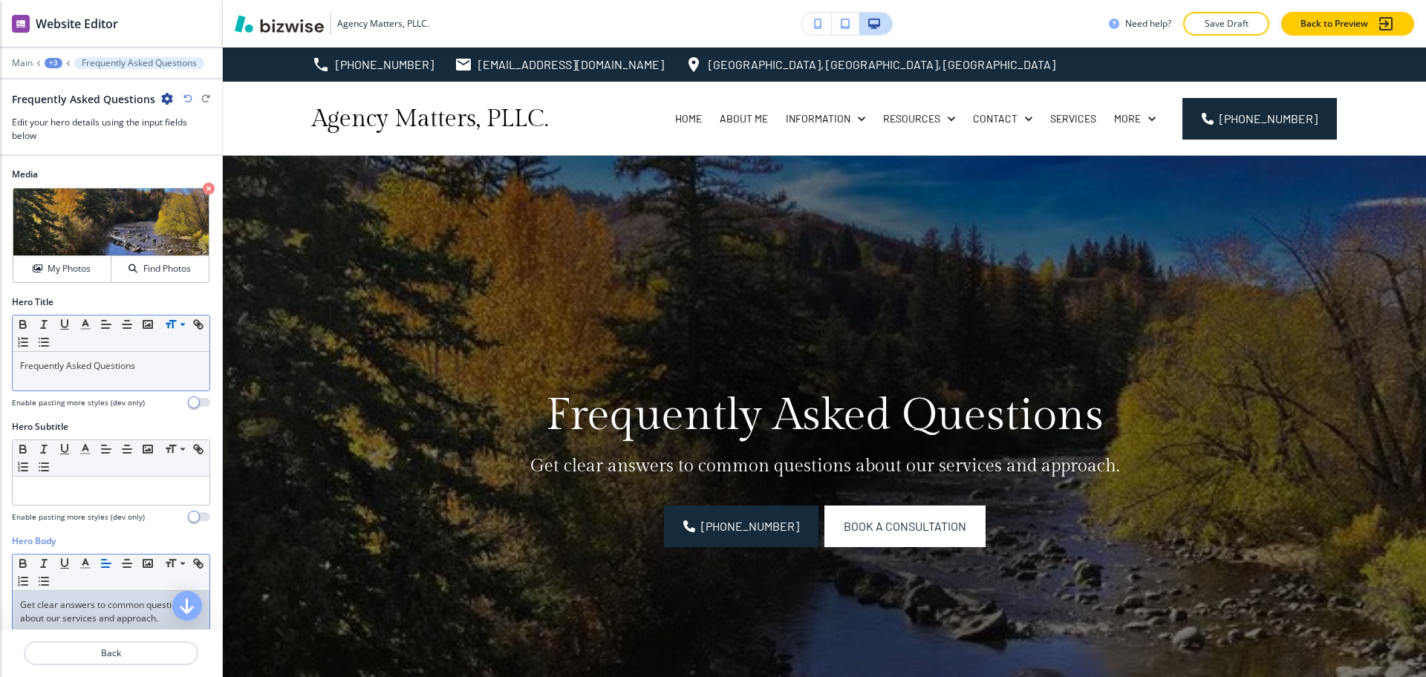
click at [49, 293] on div "Media Crop My Photos Find Photos" at bounding box center [111, 232] width 222 height 128
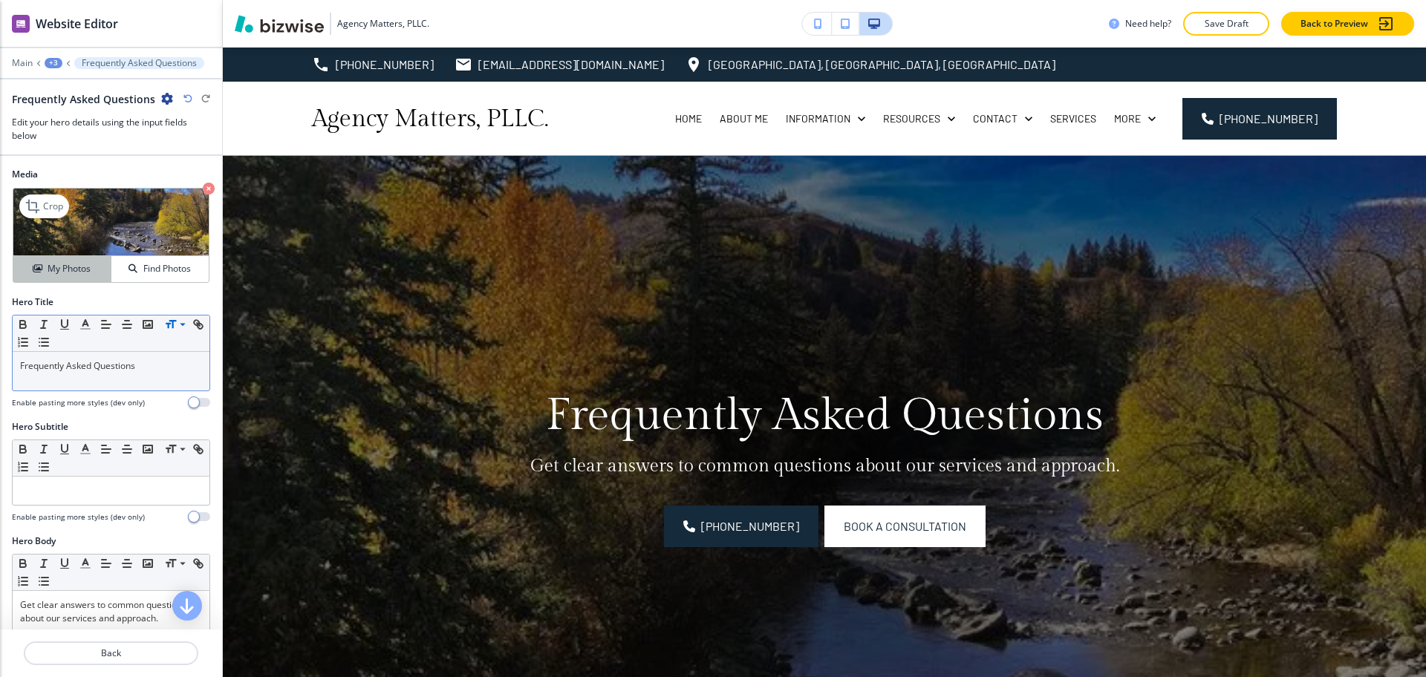
click at [48, 270] on h4 "My Photos" at bounding box center [69, 268] width 43 height 13
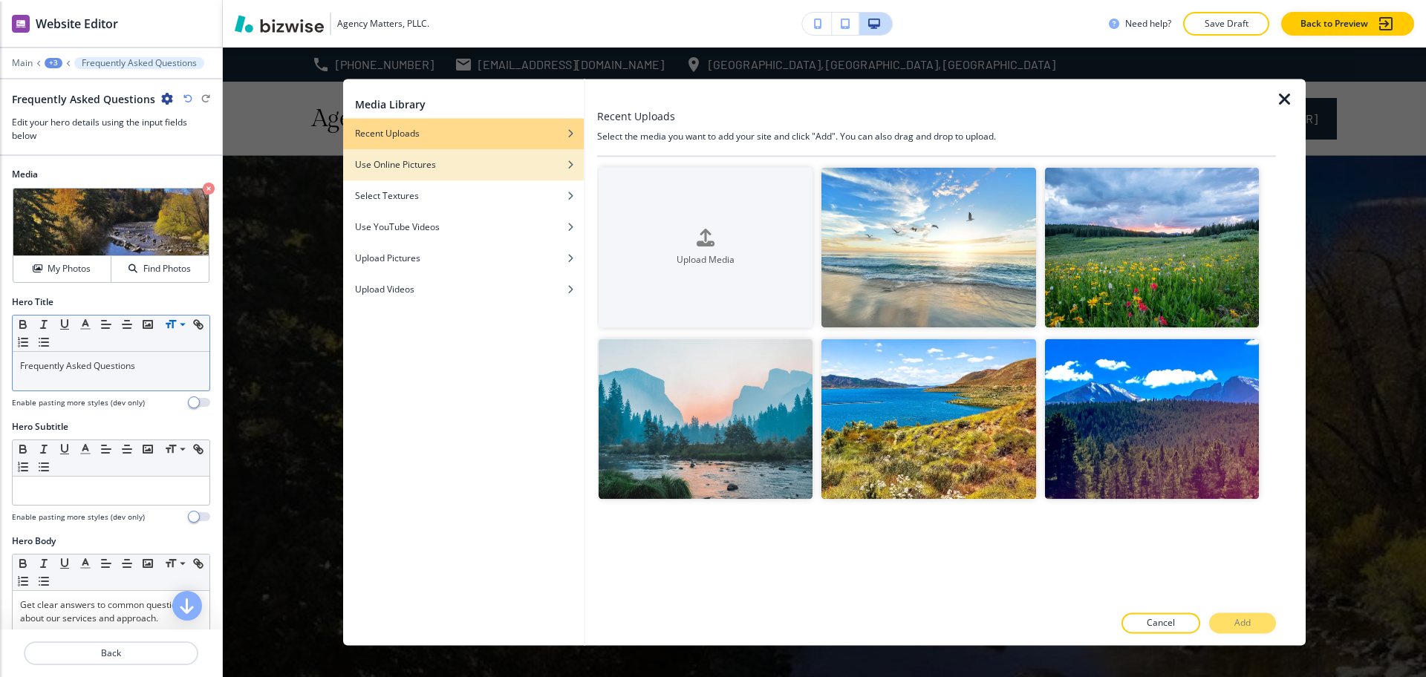
click at [498, 164] on div "Use Online Pictures" at bounding box center [463, 164] width 241 height 13
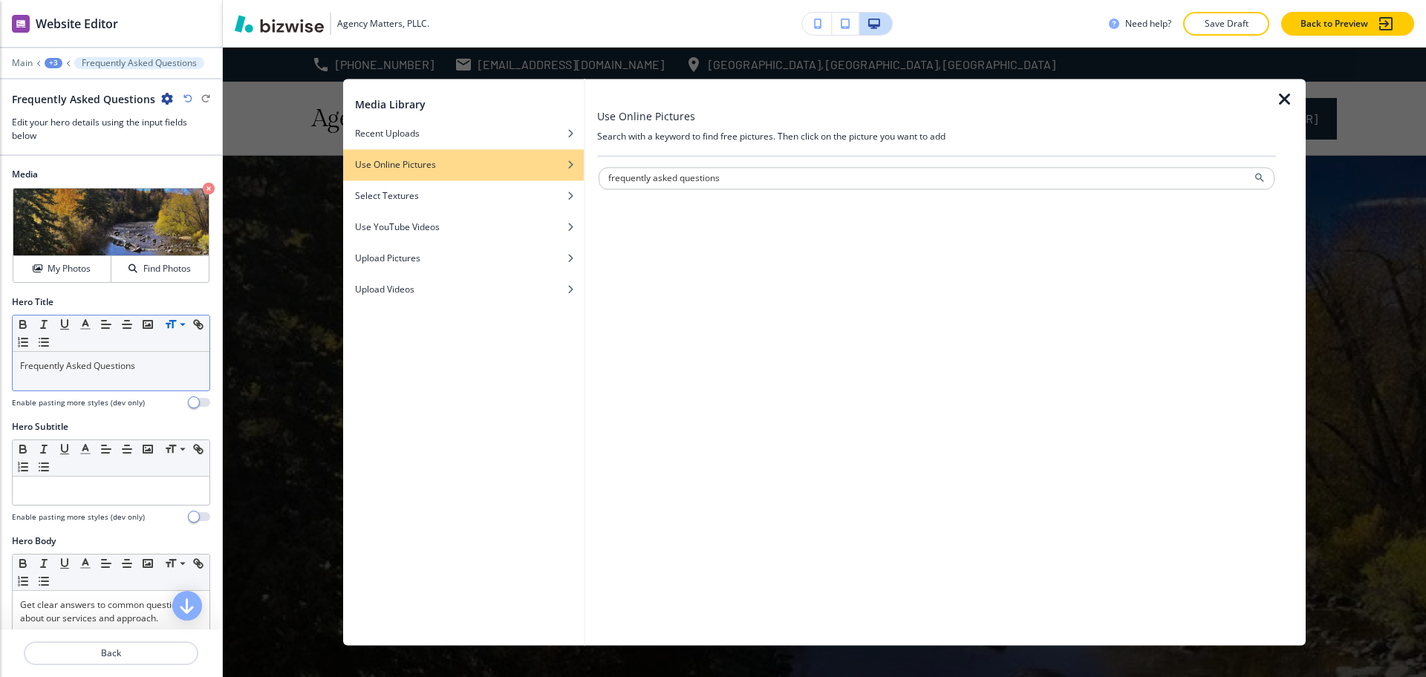
type input "frequently asked questions"
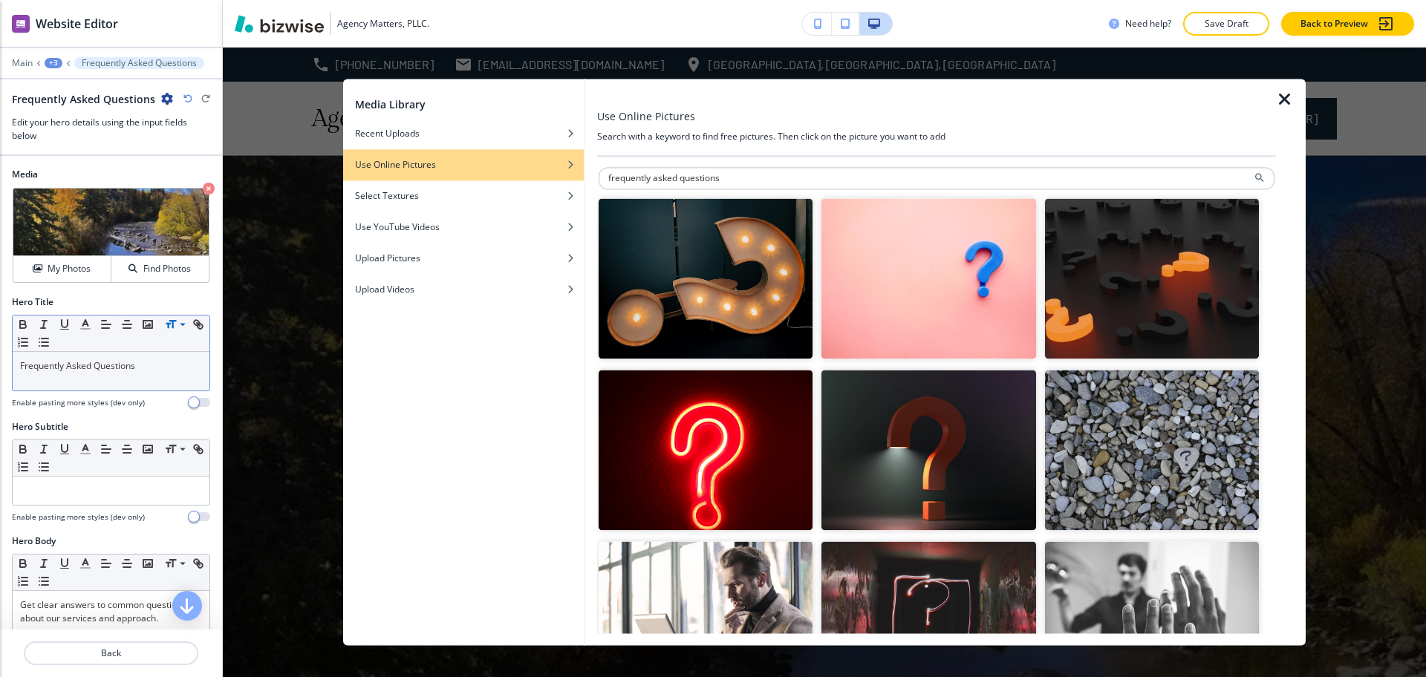
click at [754, 300] on img "button" at bounding box center [706, 278] width 214 height 160
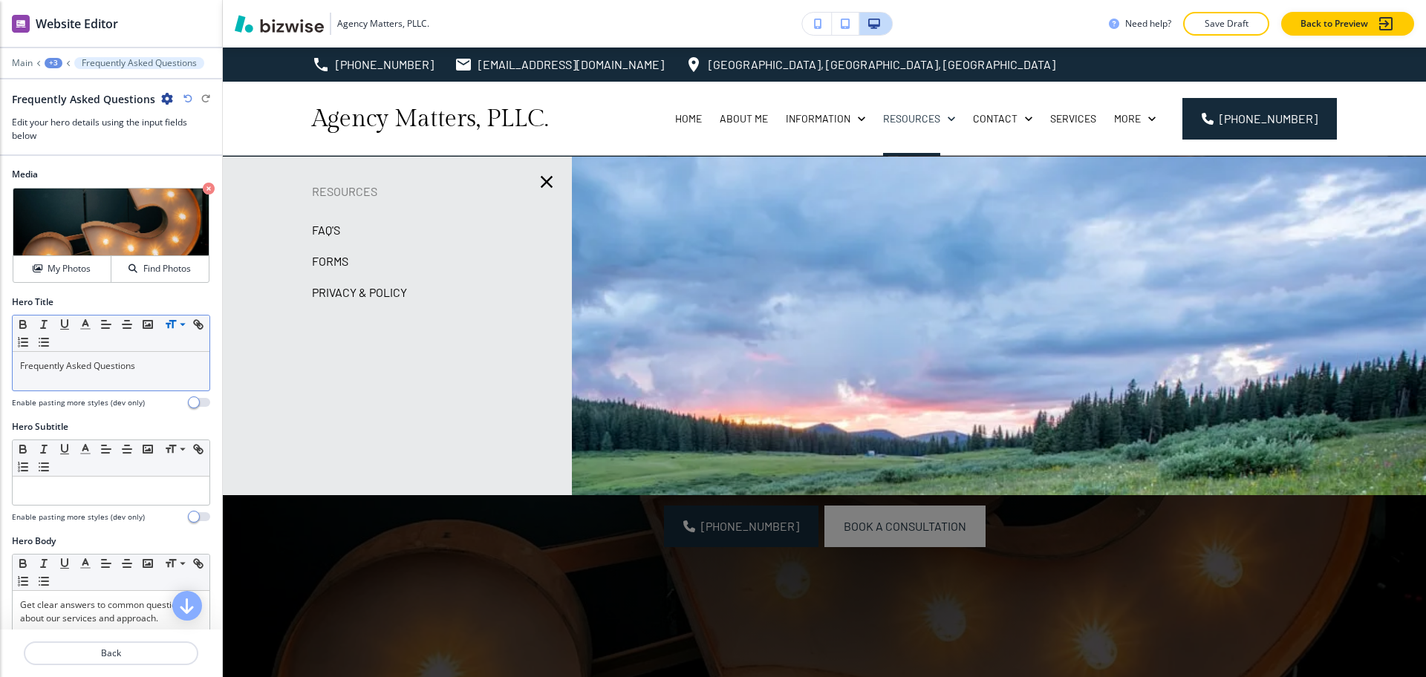
click at [338, 258] on p "Forms" at bounding box center [330, 261] width 36 height 22
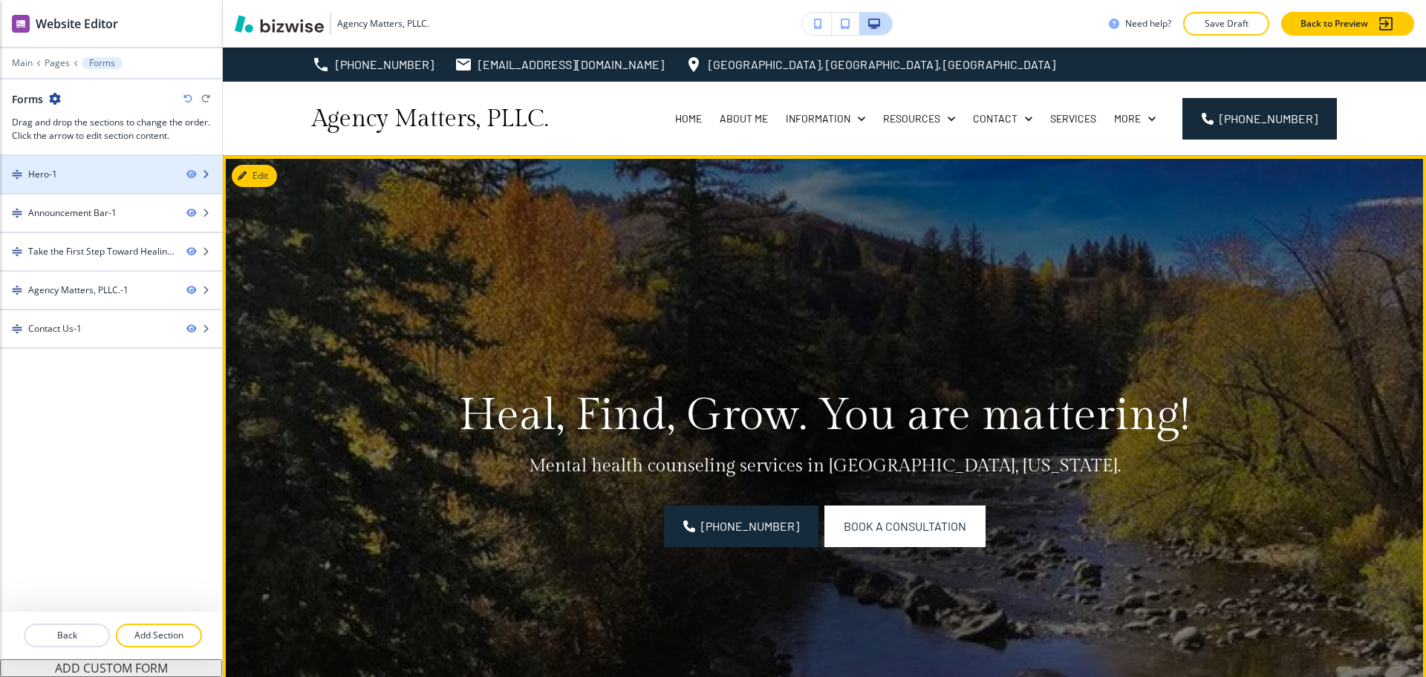
click at [92, 184] on div at bounding box center [111, 187] width 222 height 12
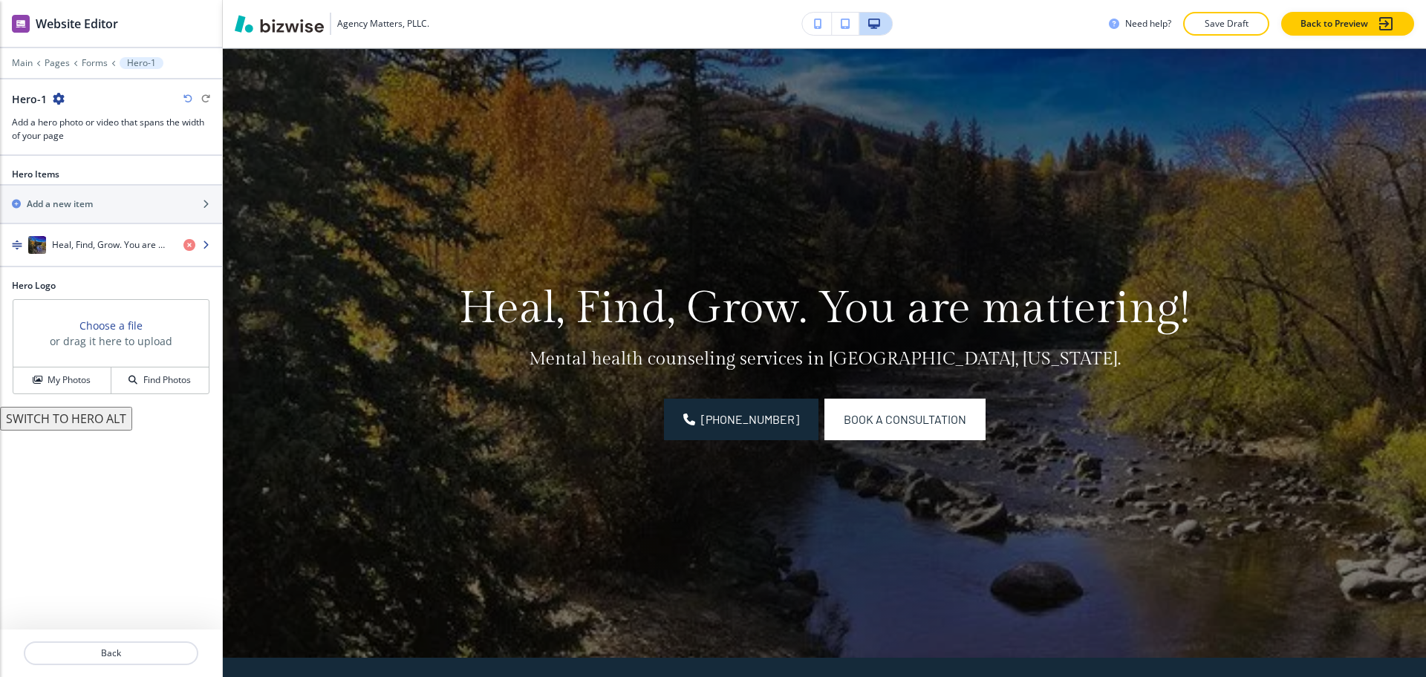
scroll to position [108, 0]
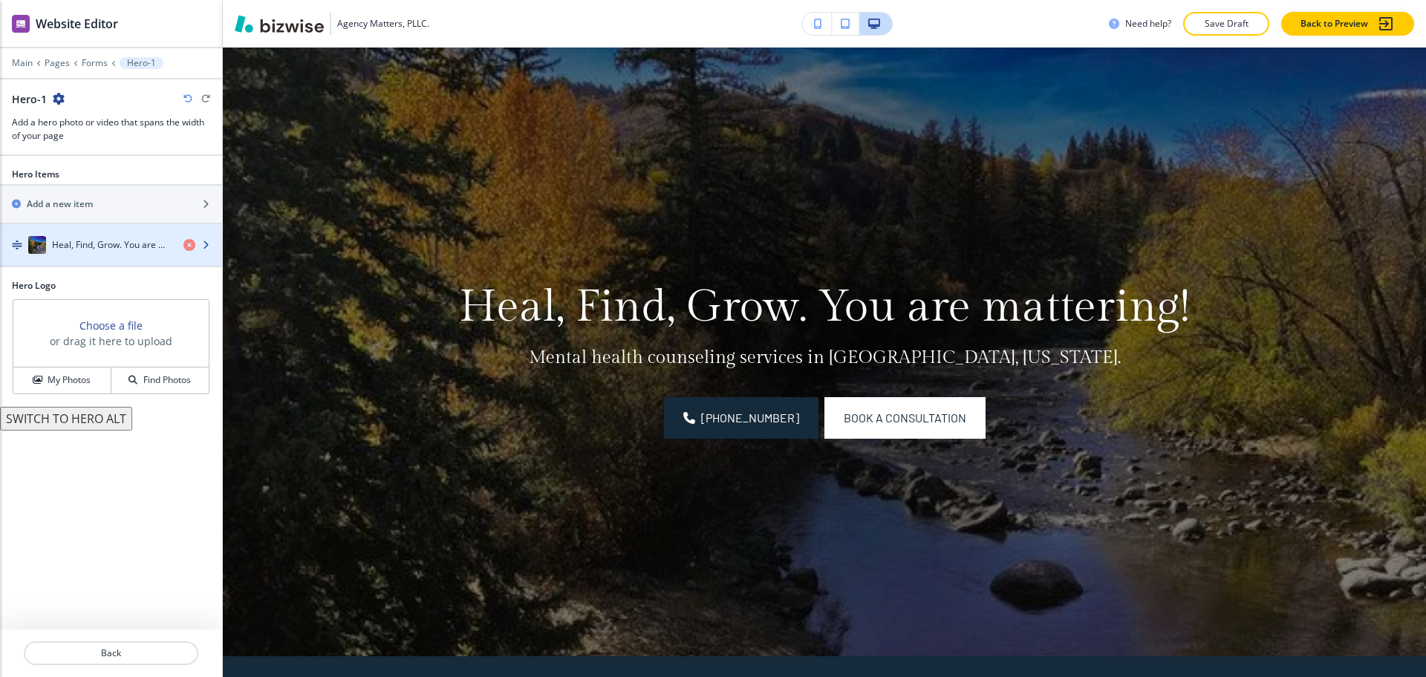
click at [120, 248] on h4 "Heal, Find, Grow. You are mattering!" at bounding box center [112, 244] width 120 height 13
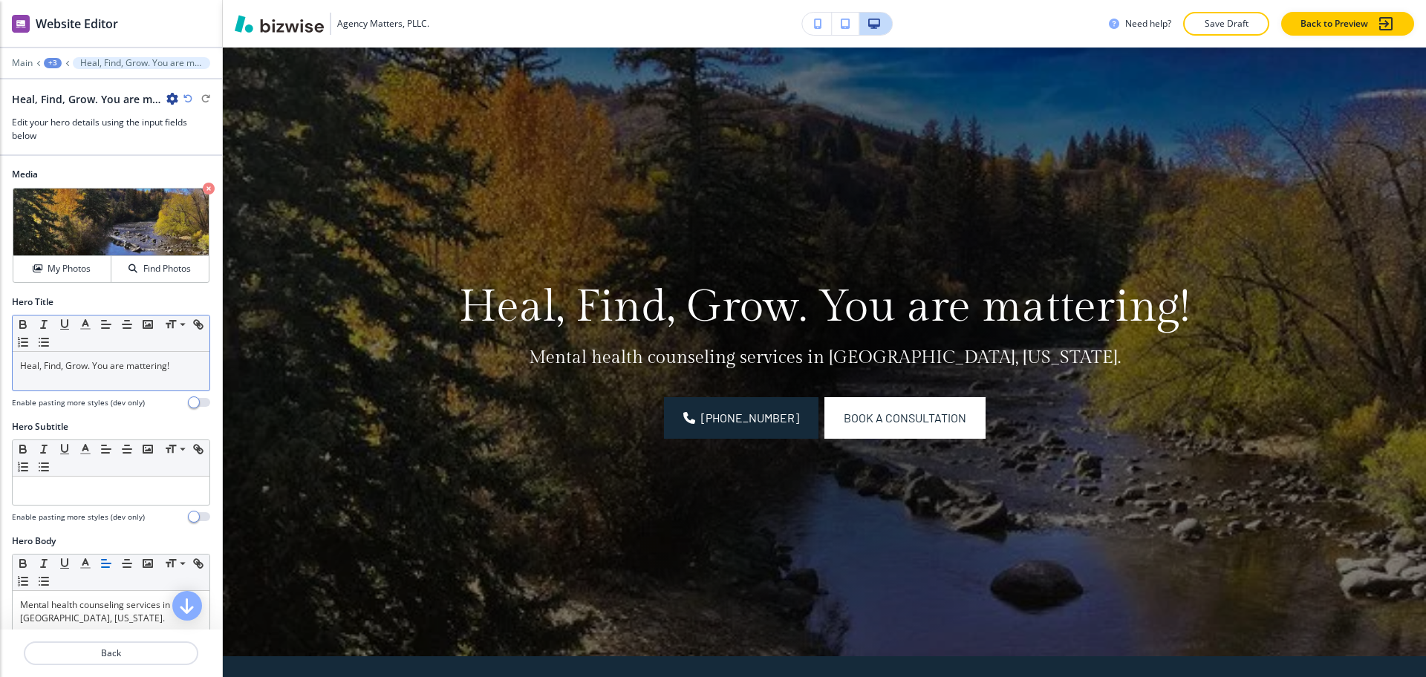
click at [156, 368] on p "Heal, Find, Grow. You are mattering!" at bounding box center [111, 365] width 182 height 13
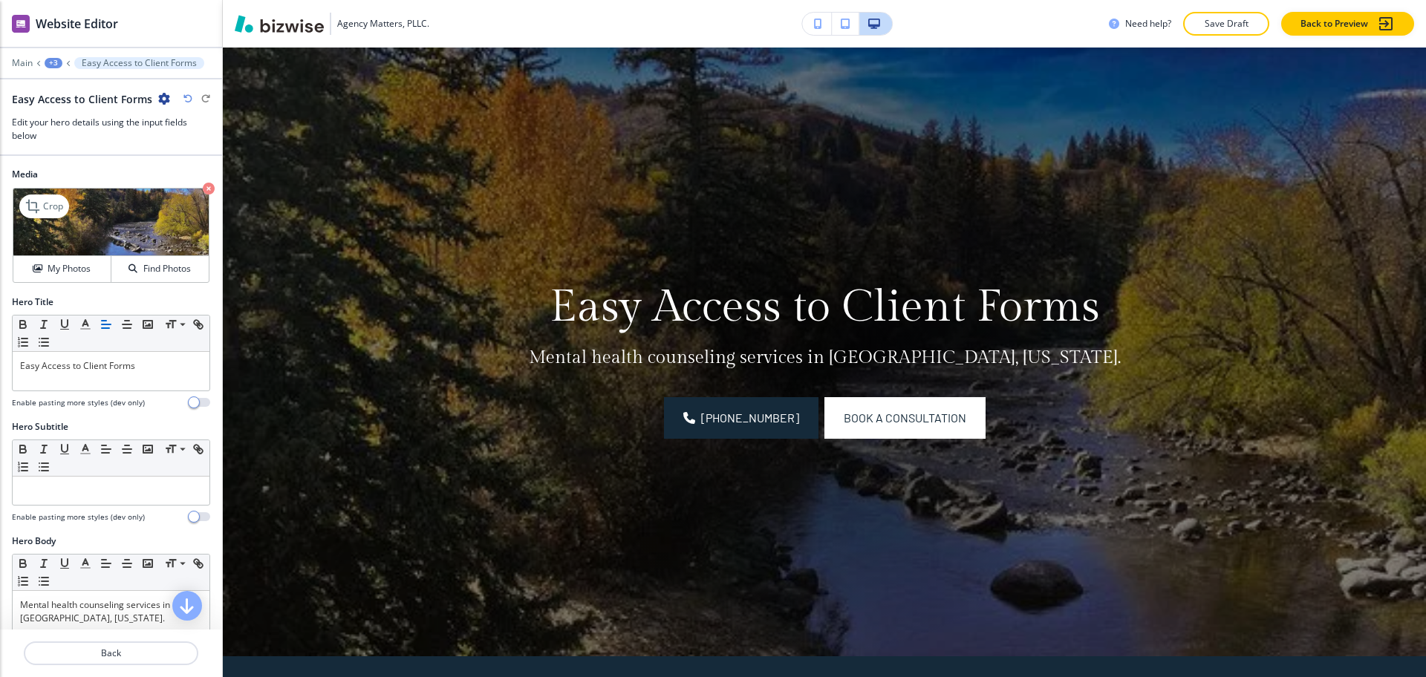
click at [203, 189] on icon "button" at bounding box center [209, 189] width 12 height 12
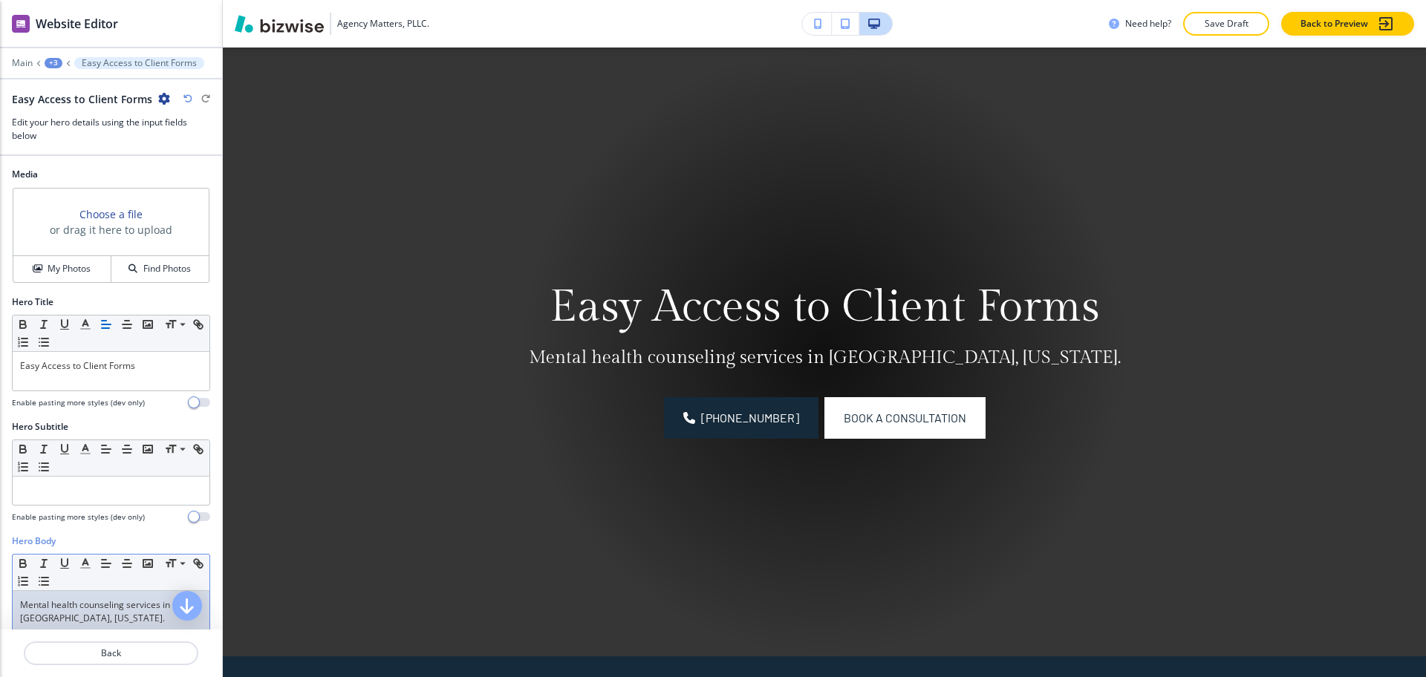
click at [151, 613] on p "Mental health counseling services in [GEOGRAPHIC_DATA], [US_STATE]." at bounding box center [111, 612] width 182 height 27
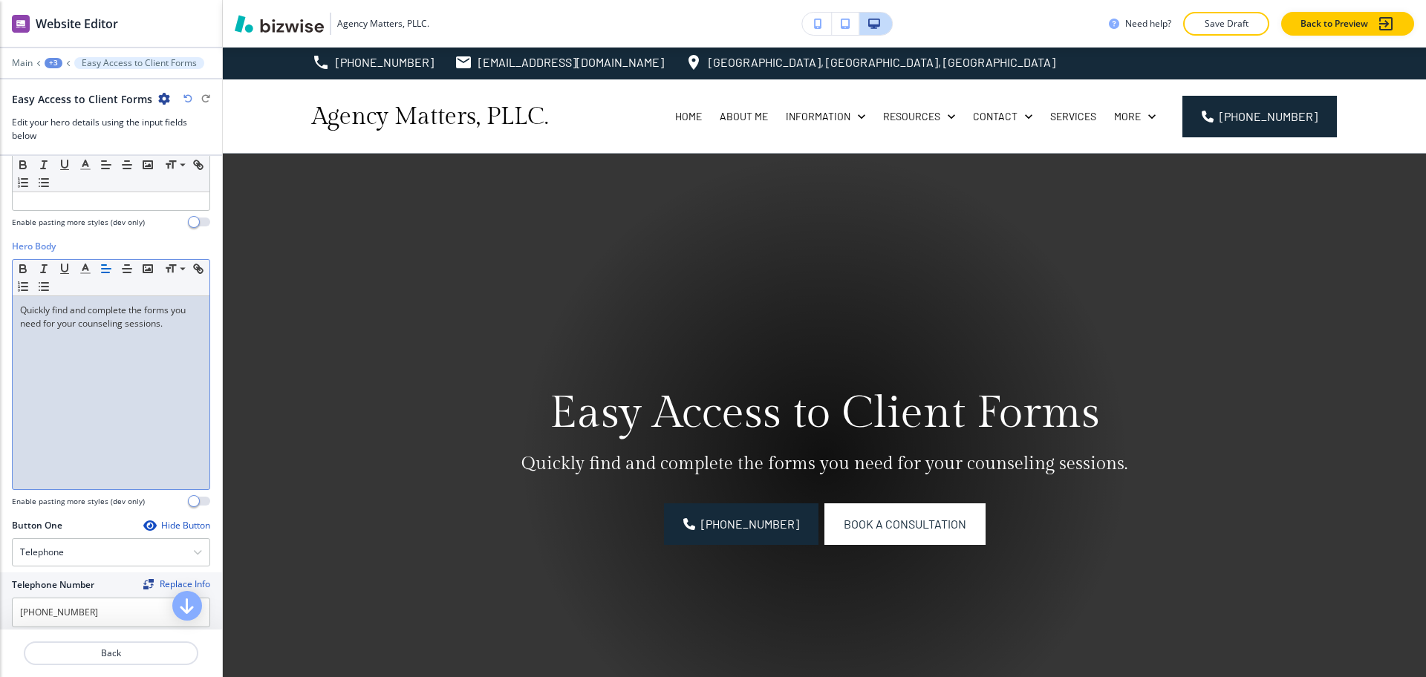
scroll to position [0, 0]
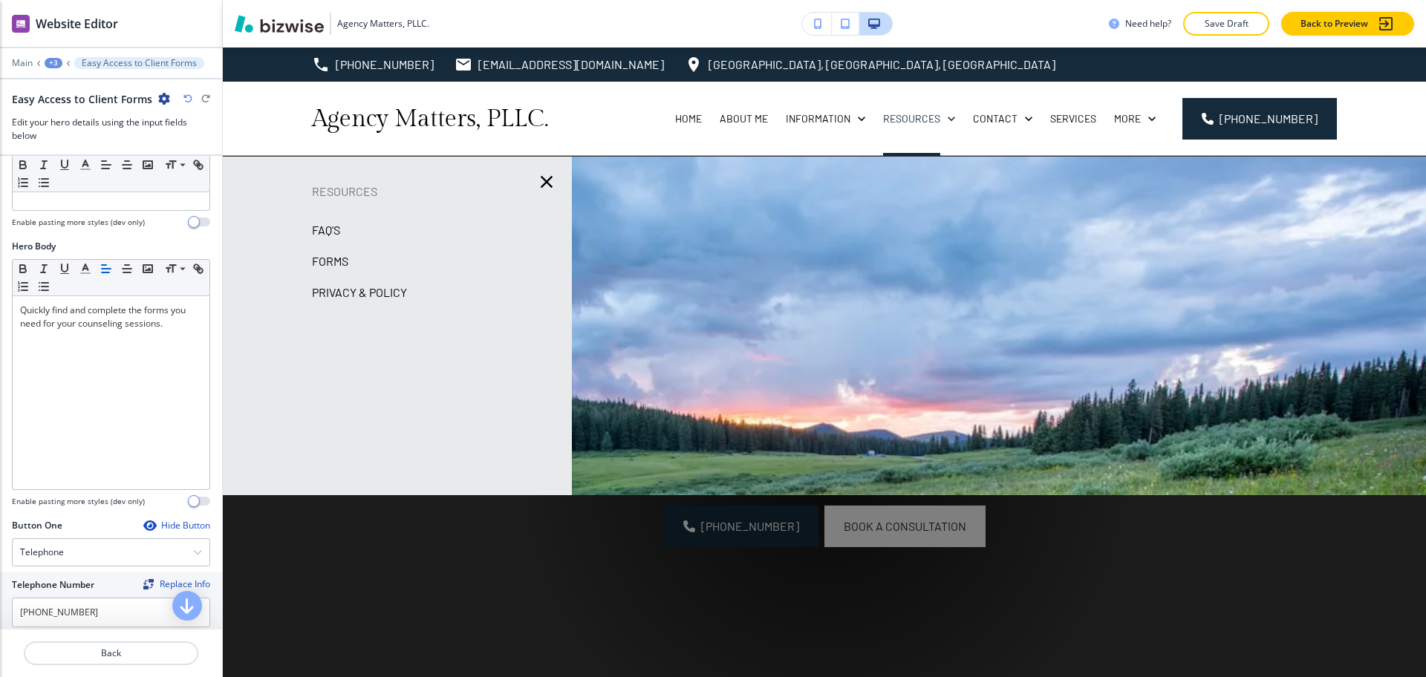
click at [395, 293] on p "Privacy & Policy" at bounding box center [359, 292] width 95 height 22
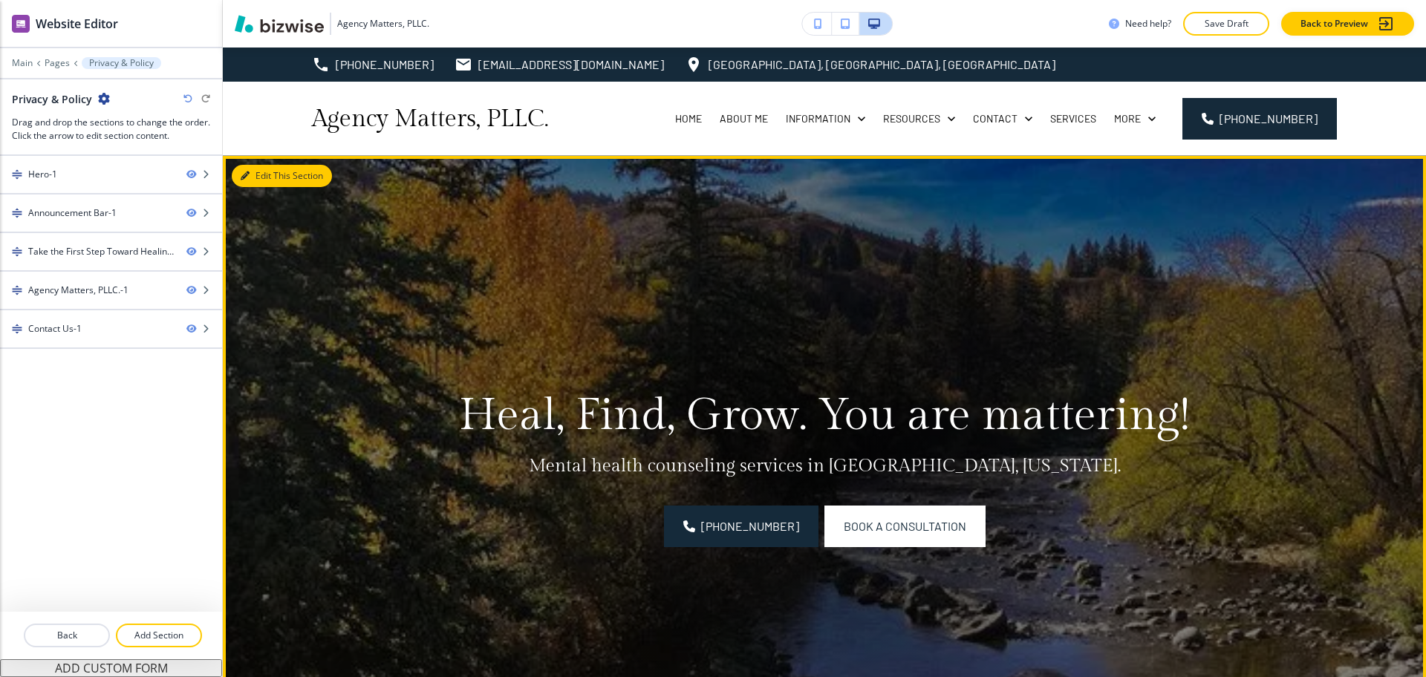
click at [270, 172] on button "Edit This Section" at bounding box center [282, 176] width 100 height 22
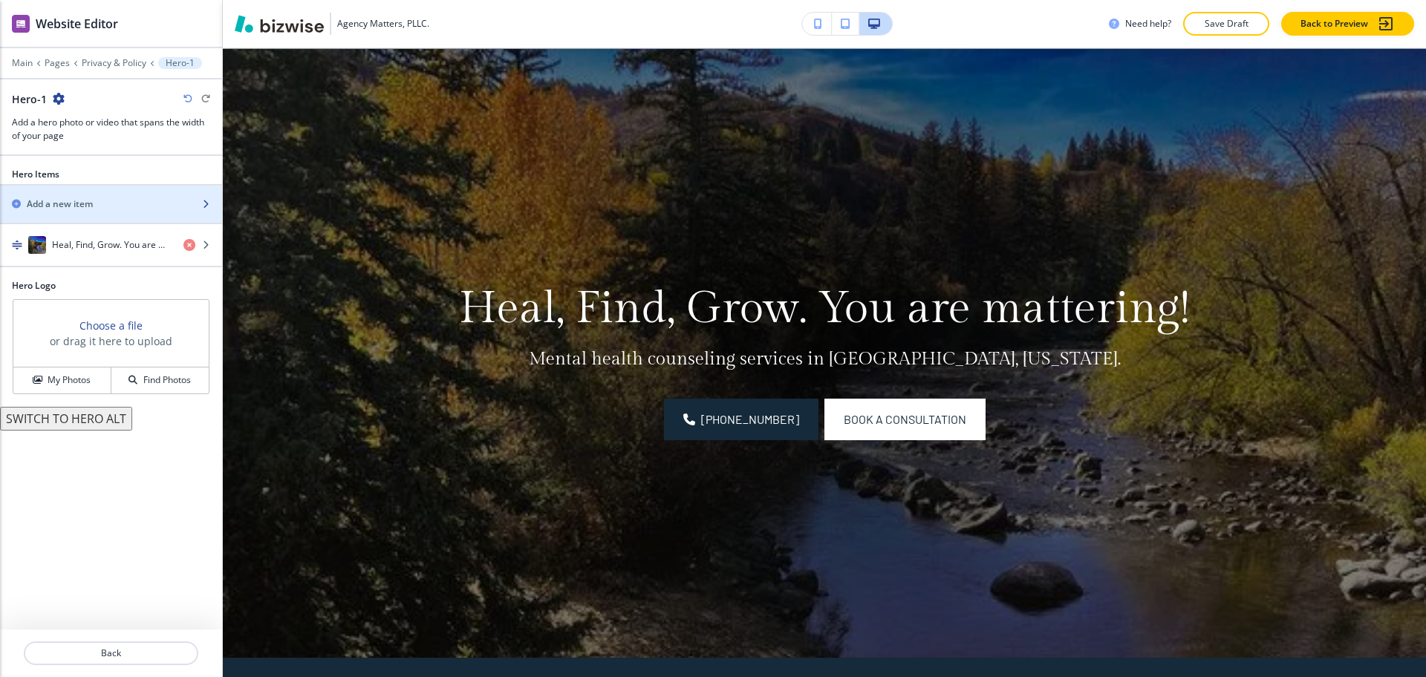
scroll to position [108, 0]
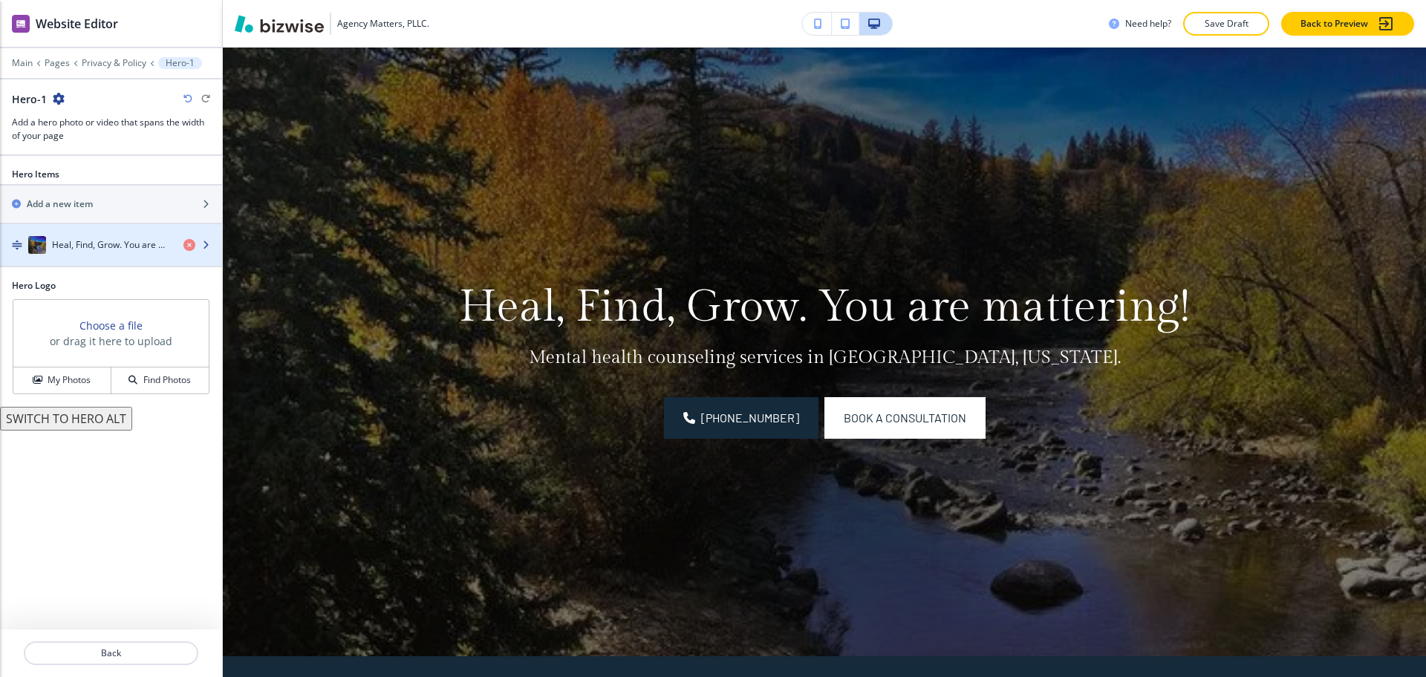
click at [87, 232] on div "button" at bounding box center [111, 230] width 222 height 12
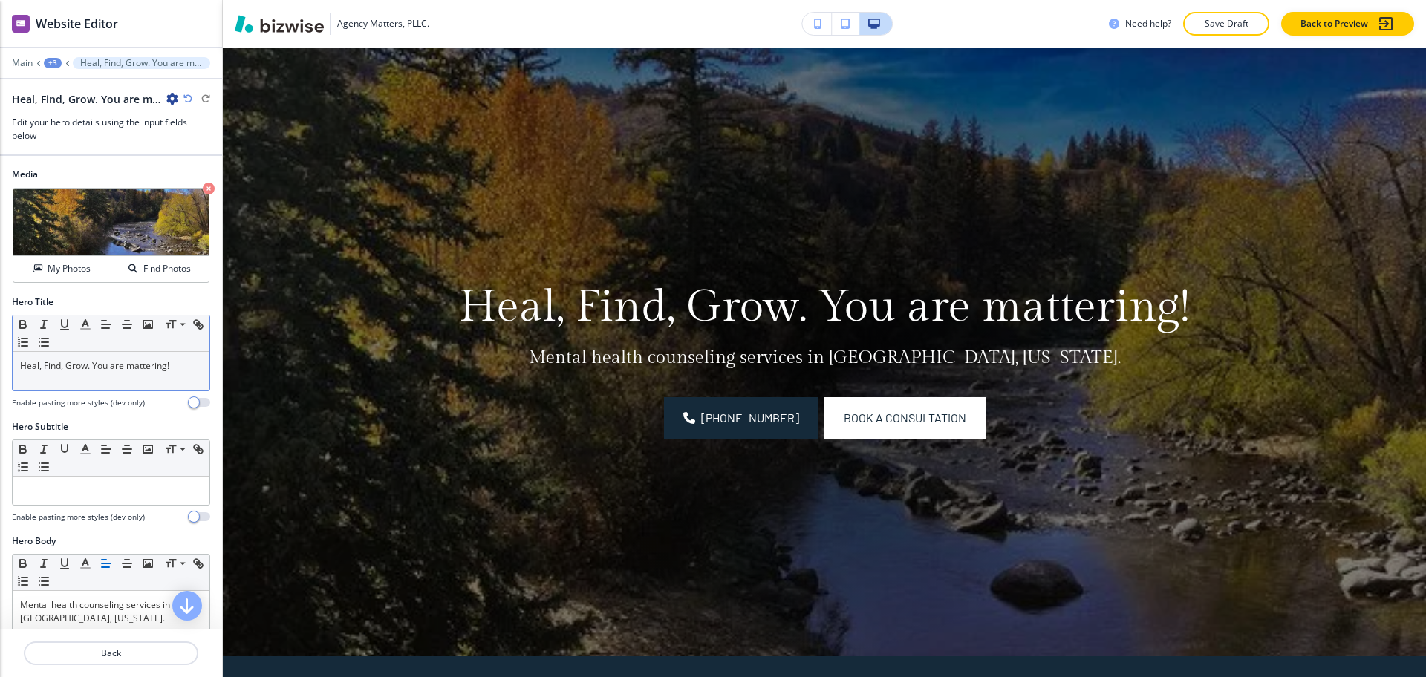
click at [132, 370] on p "Heal, Find, Grow. You are mattering!" at bounding box center [111, 365] width 182 height 13
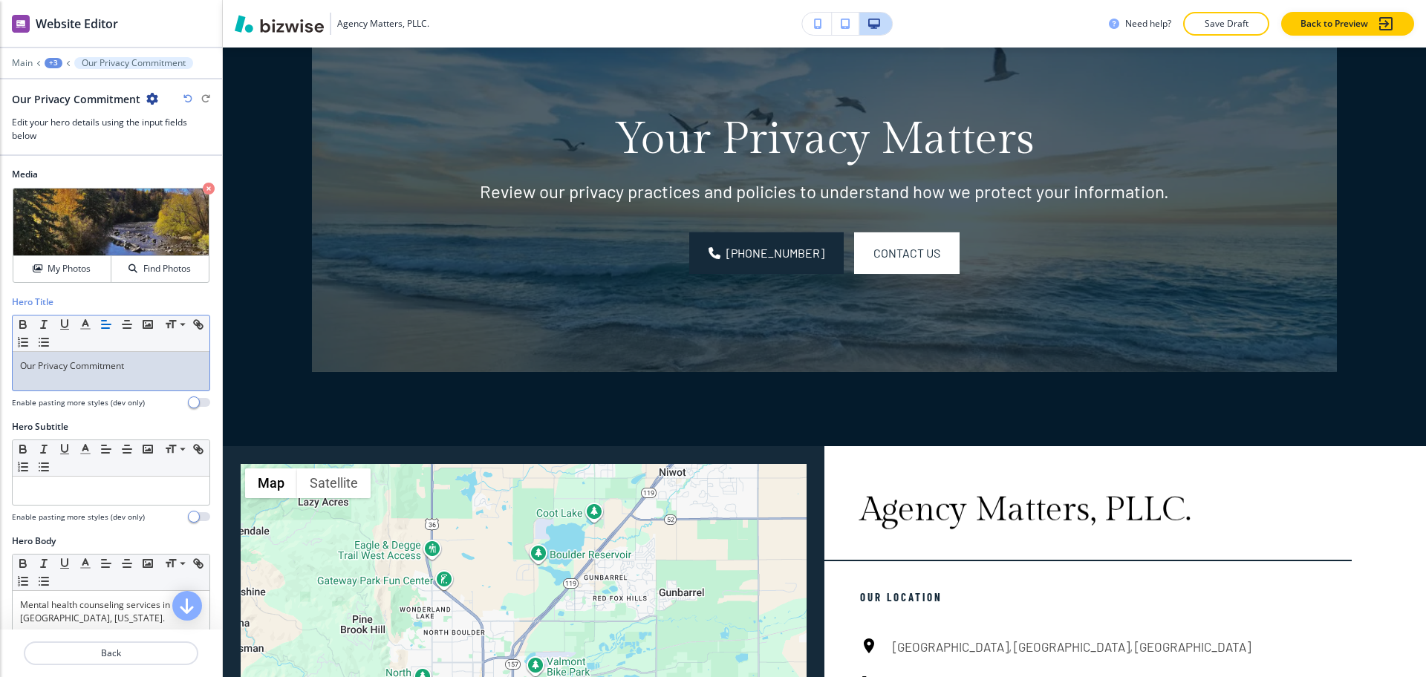
scroll to position [732, 0]
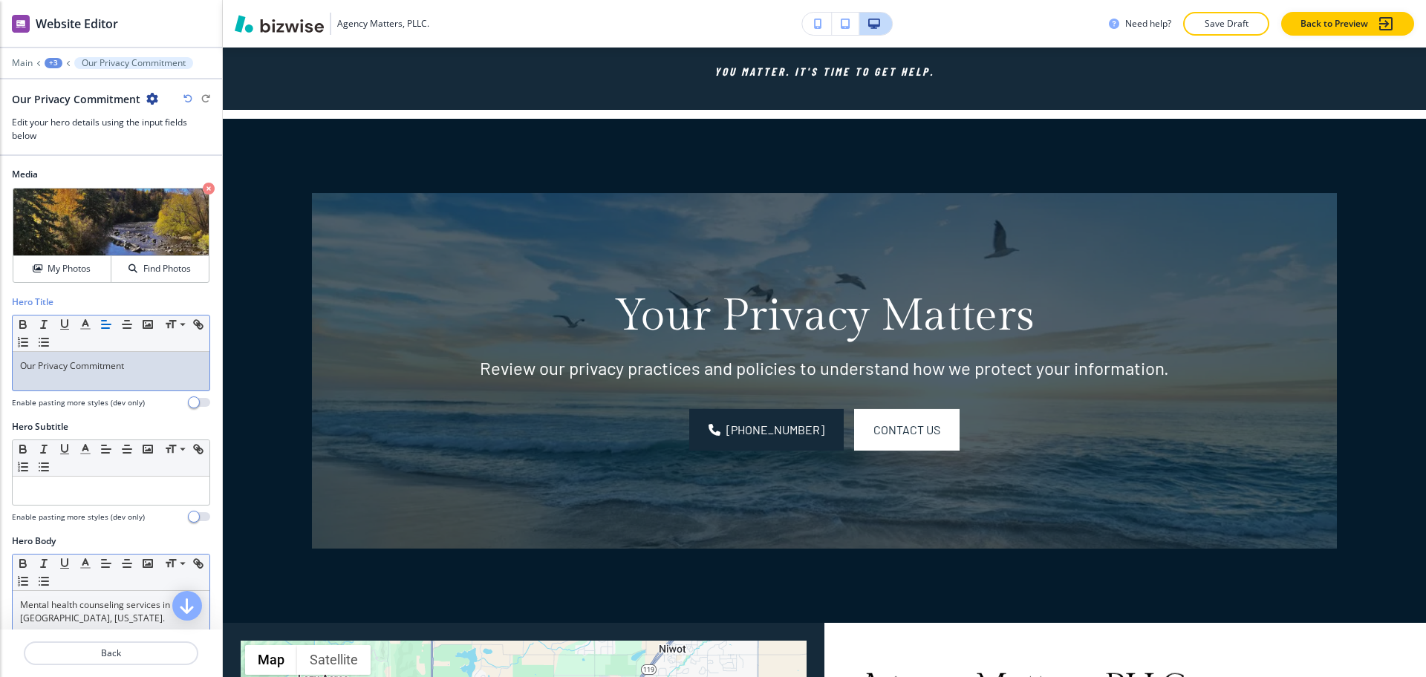
click at [118, 628] on div "Mental health counseling services in [GEOGRAPHIC_DATA], [US_STATE]." at bounding box center [111, 687] width 197 height 193
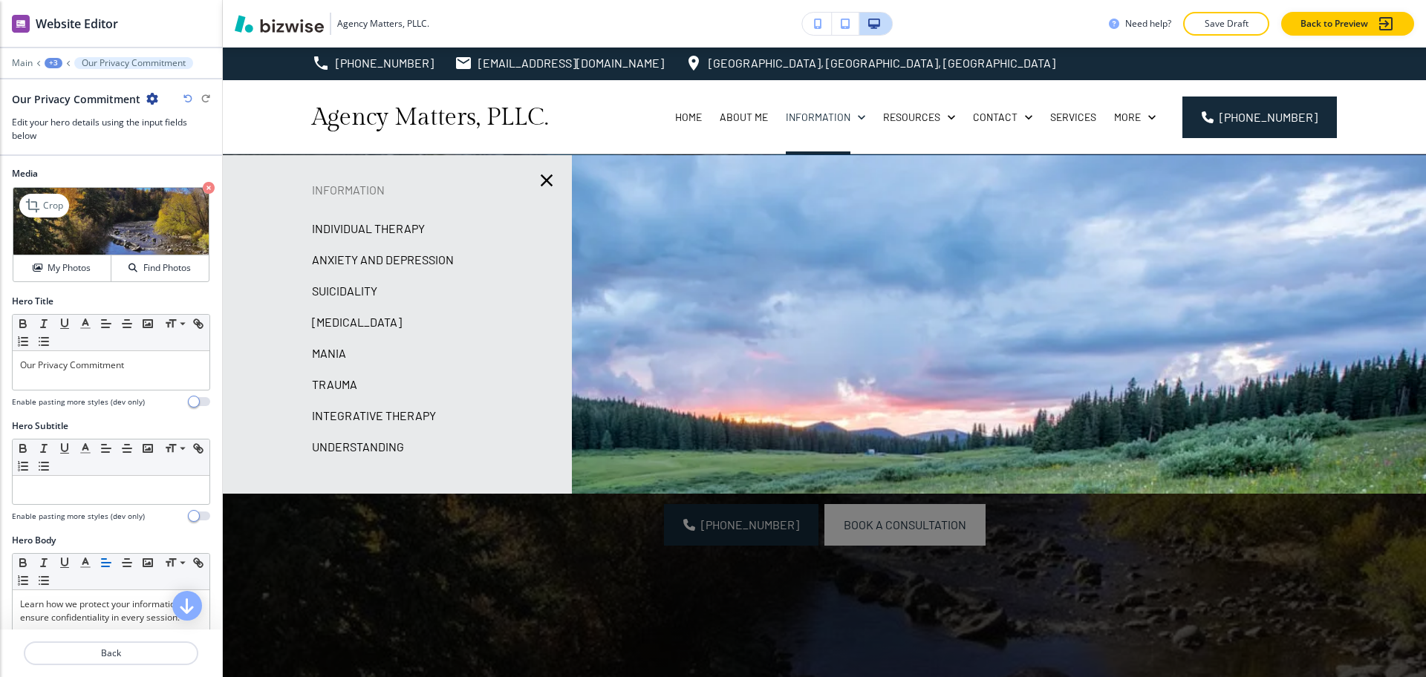
scroll to position [0, 0]
click at [203, 189] on icon "button" at bounding box center [209, 189] width 12 height 12
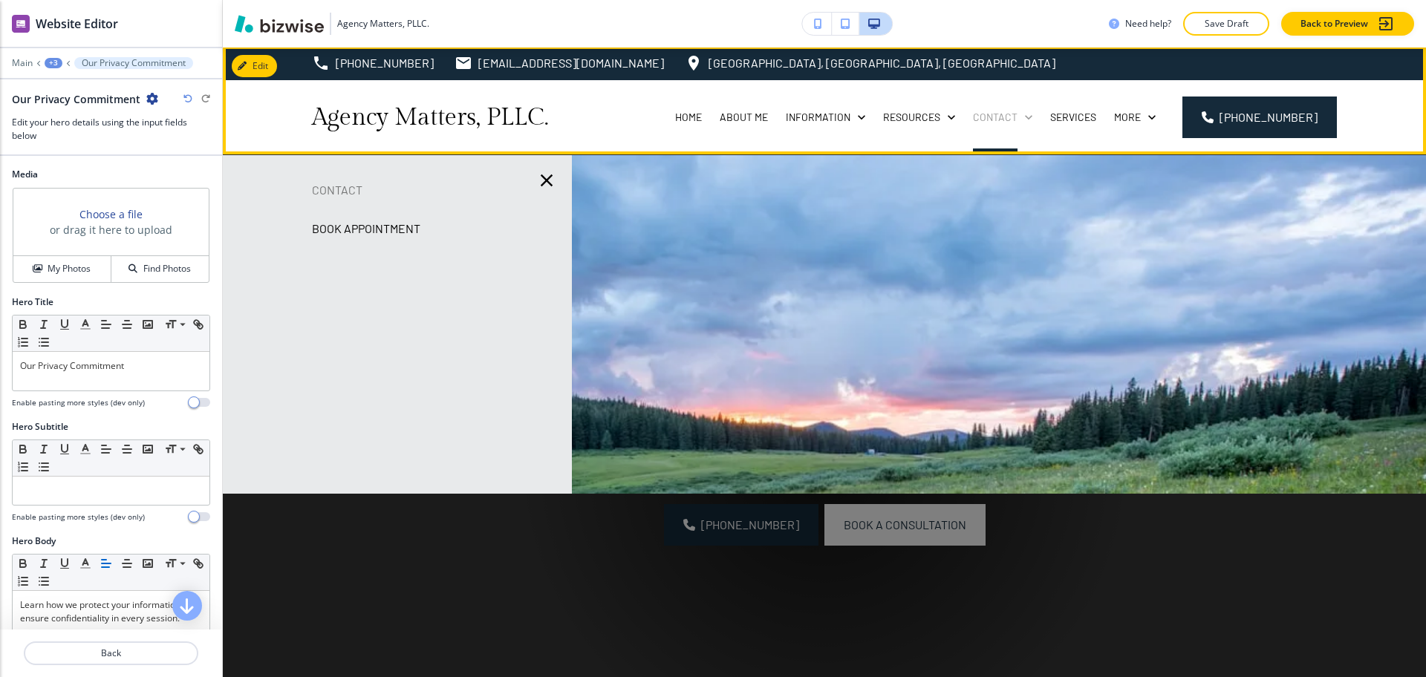
click at [1009, 114] on p "Contact" at bounding box center [995, 117] width 45 height 15
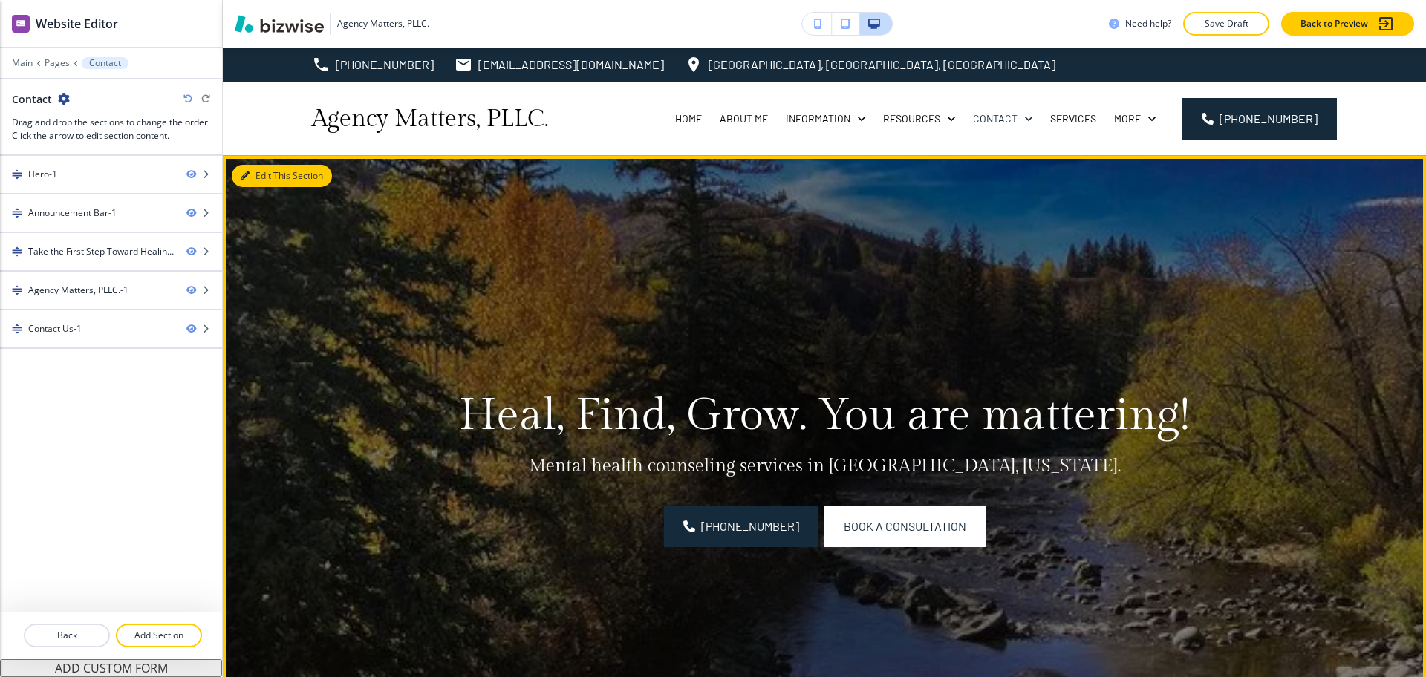
click at [263, 181] on button "Edit This Section" at bounding box center [282, 176] width 100 height 22
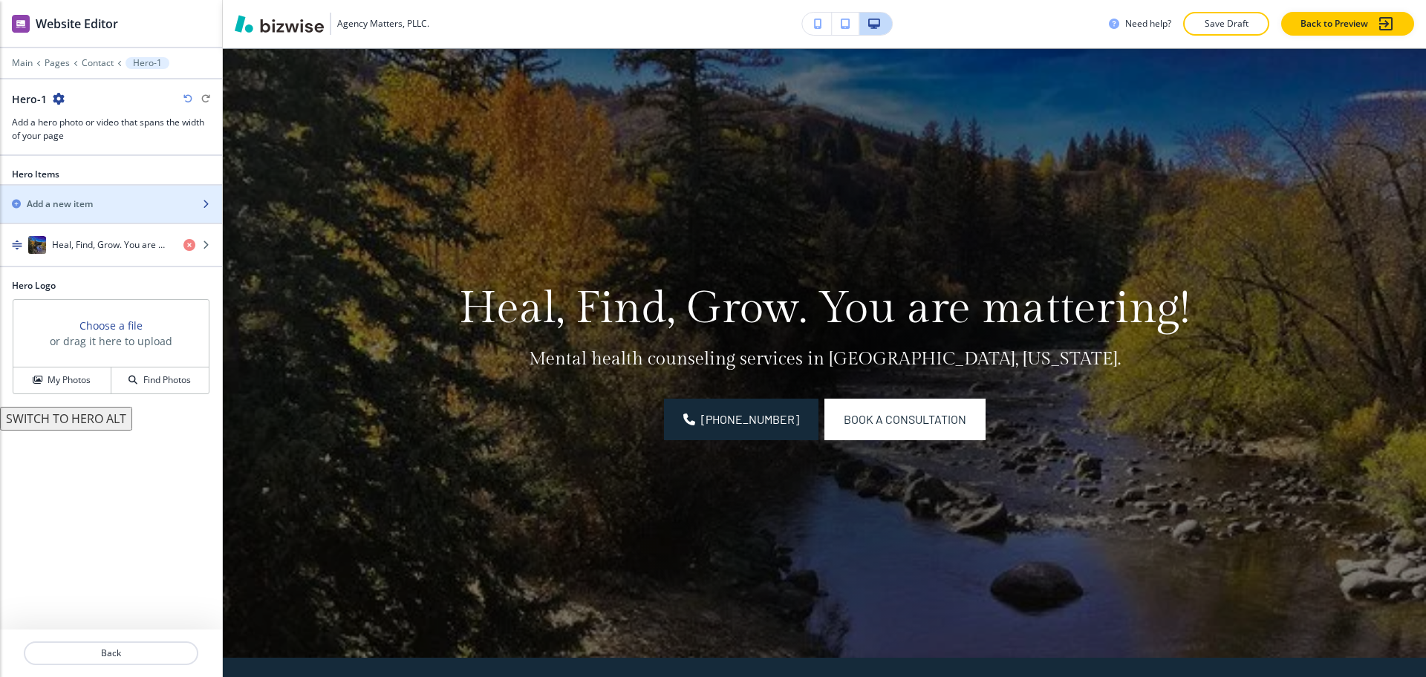
scroll to position [108, 0]
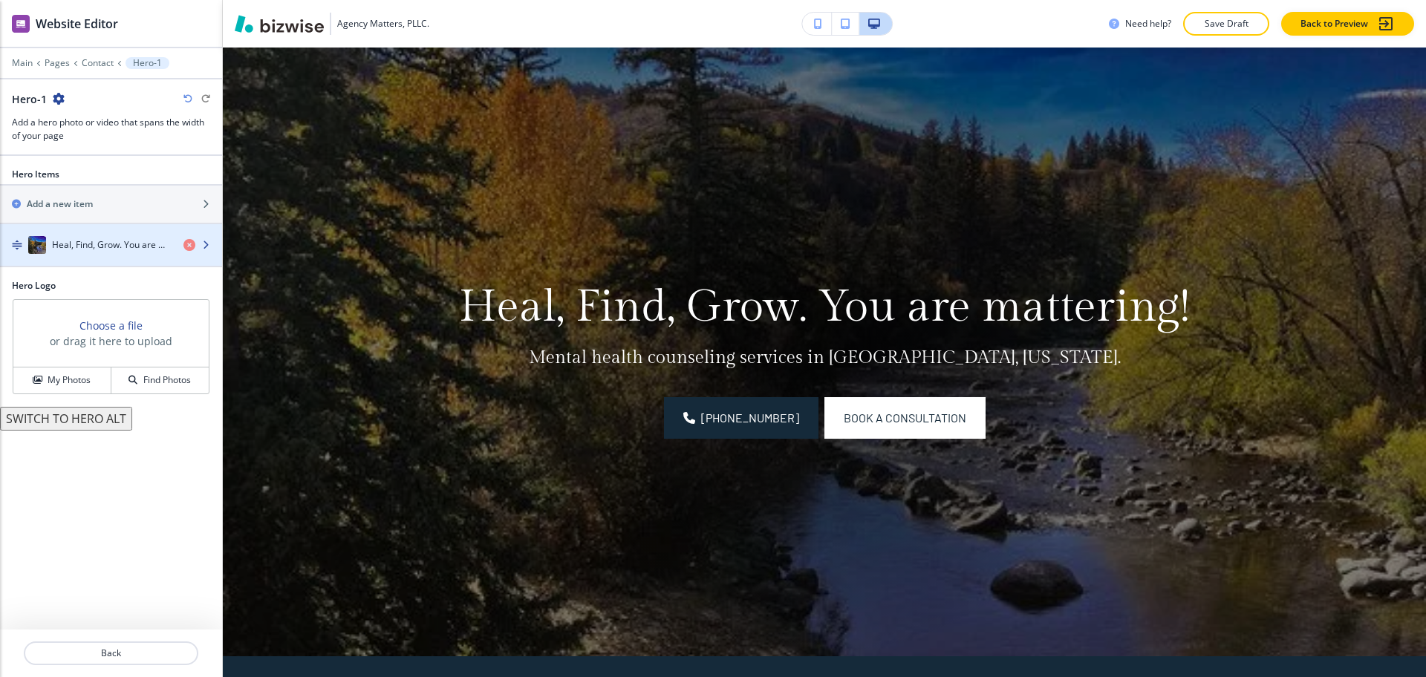
click at [91, 250] on h4 "Heal, Find, Grow. You are mattering!" at bounding box center [112, 244] width 120 height 13
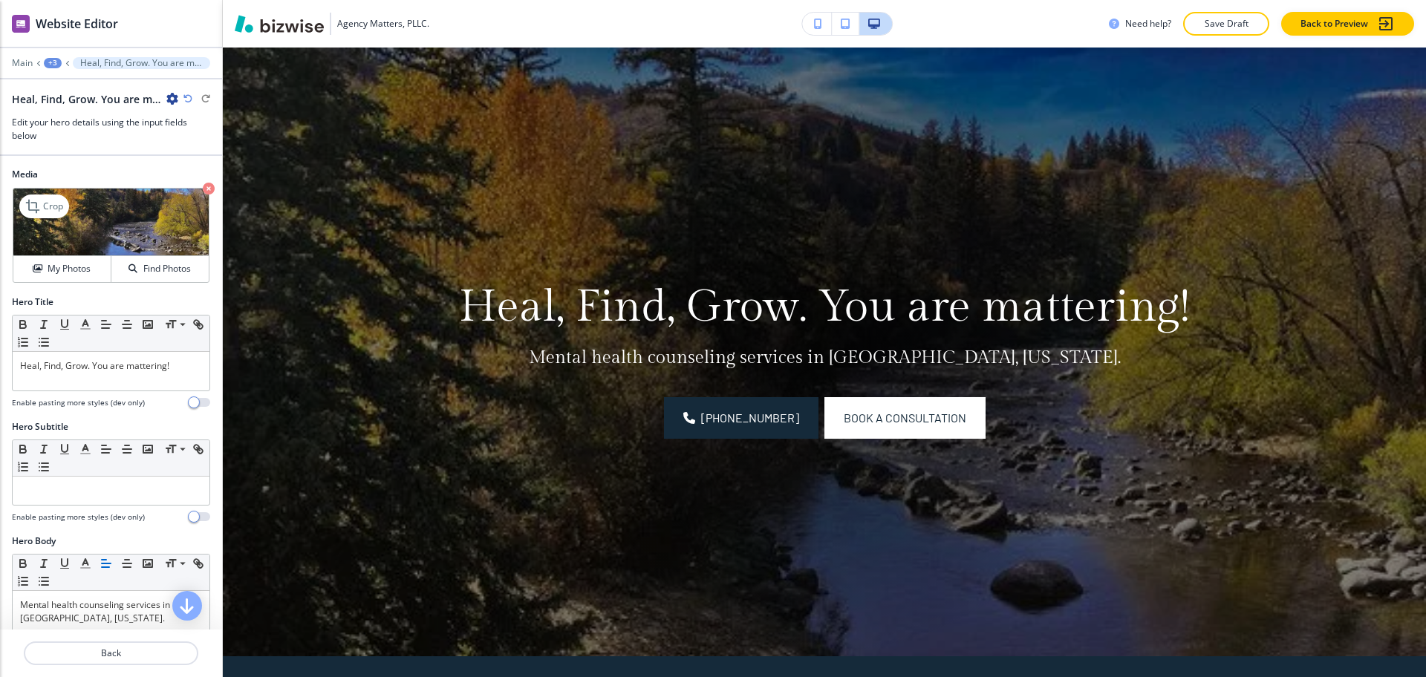
click at [203, 185] on icon "button" at bounding box center [209, 189] width 12 height 12
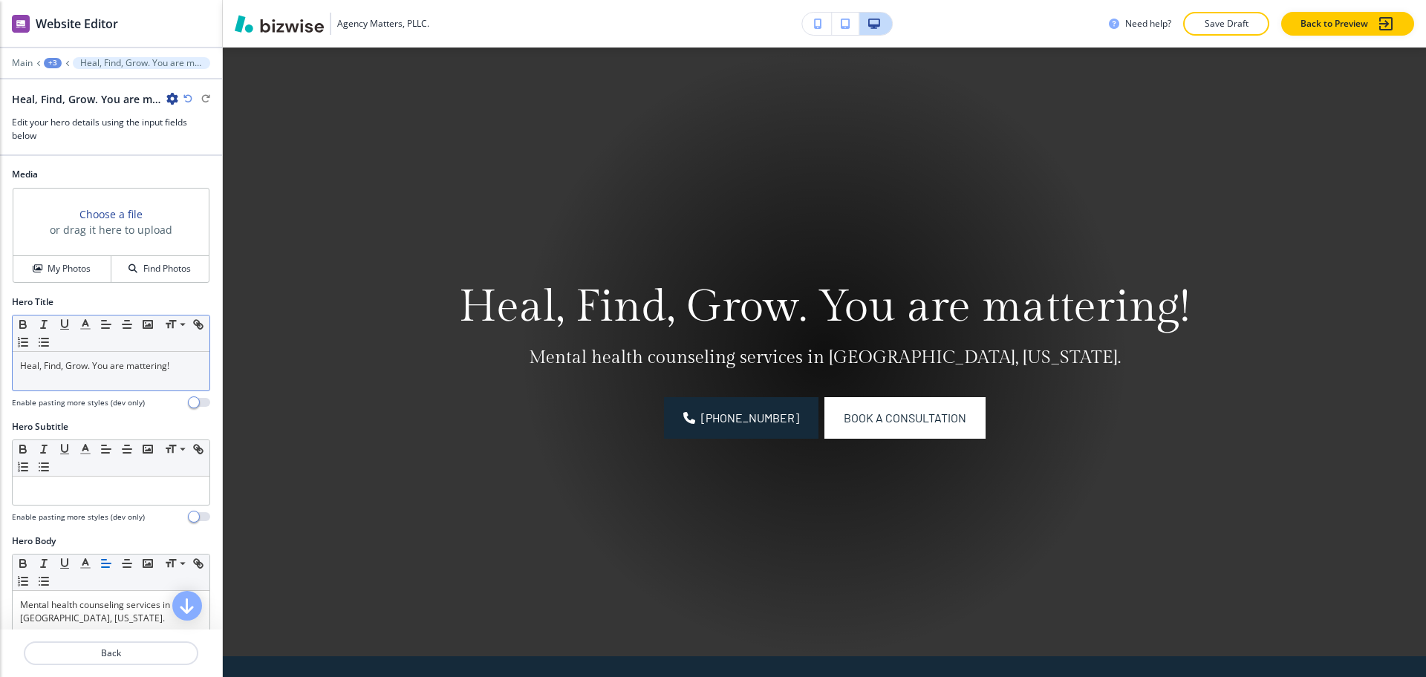
click at [150, 382] on div "Heal, Find, Grow. You are mattering!" at bounding box center [111, 371] width 197 height 39
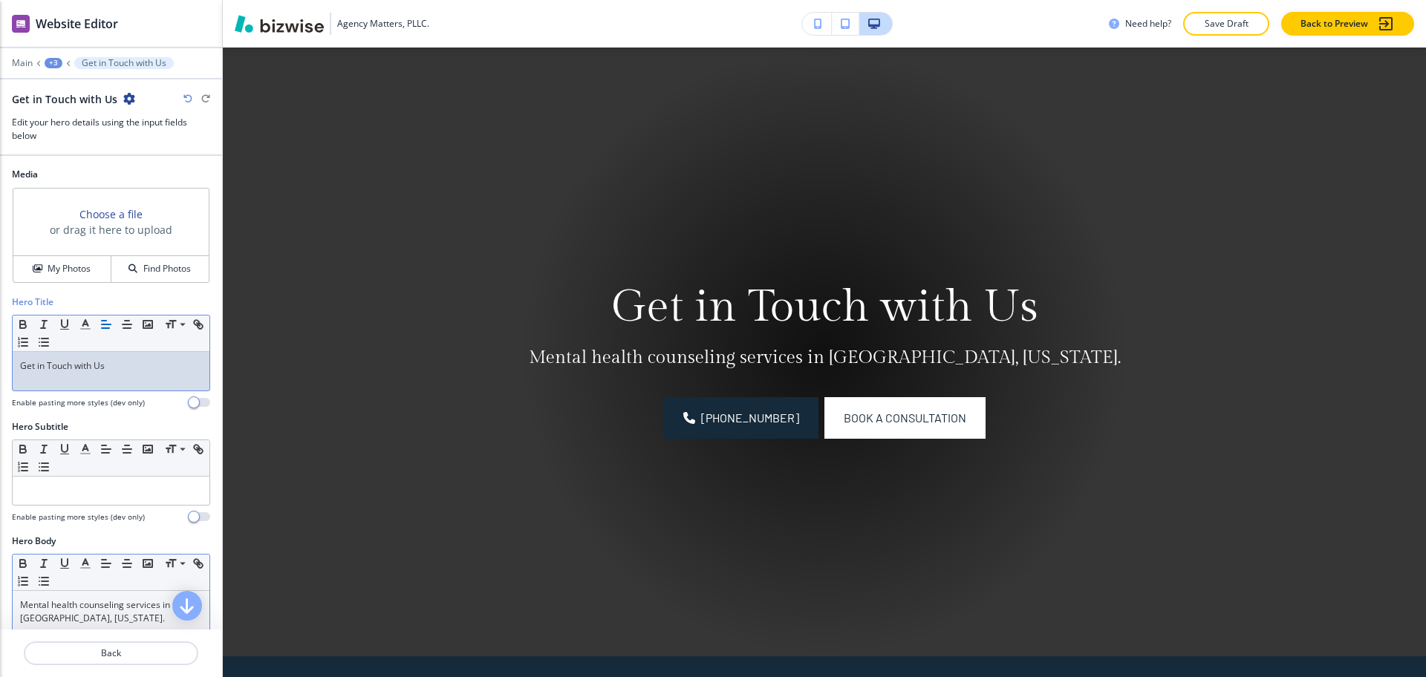
click at [149, 619] on p "Mental health counseling services in [GEOGRAPHIC_DATA], [US_STATE]." at bounding box center [111, 612] width 182 height 27
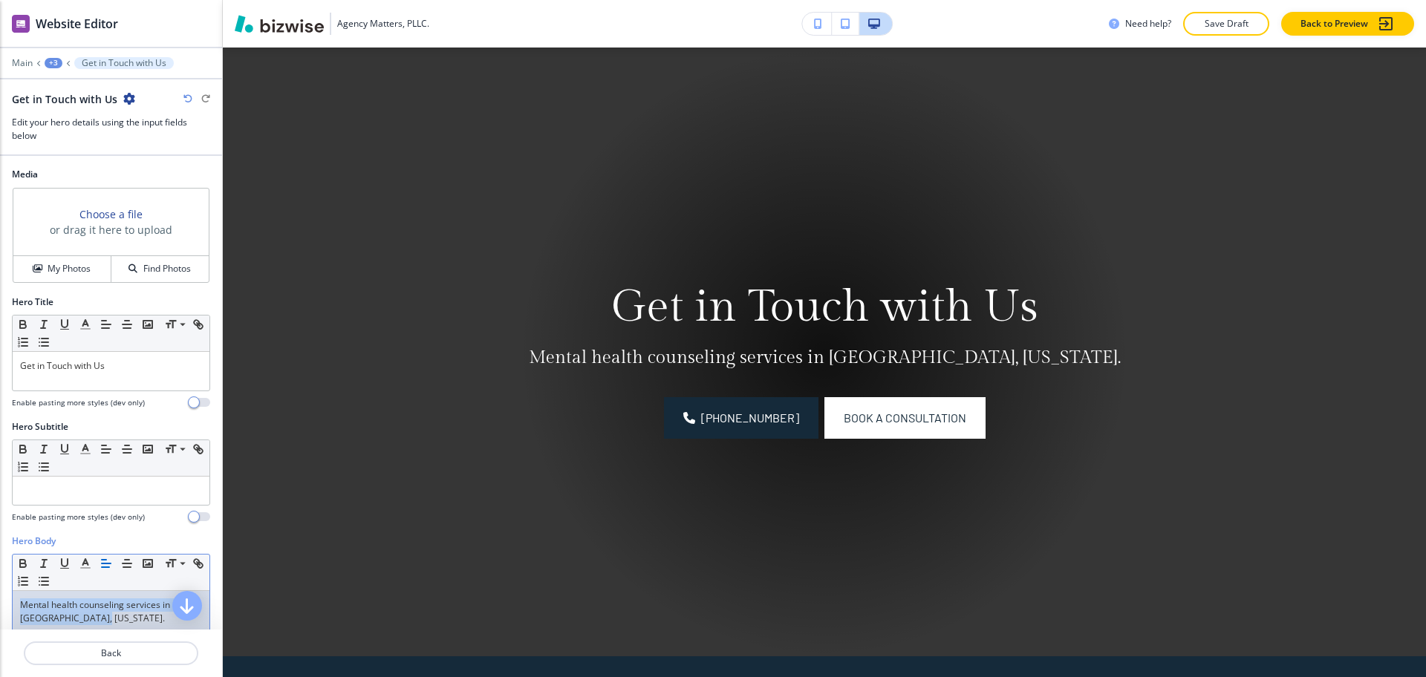
paste div
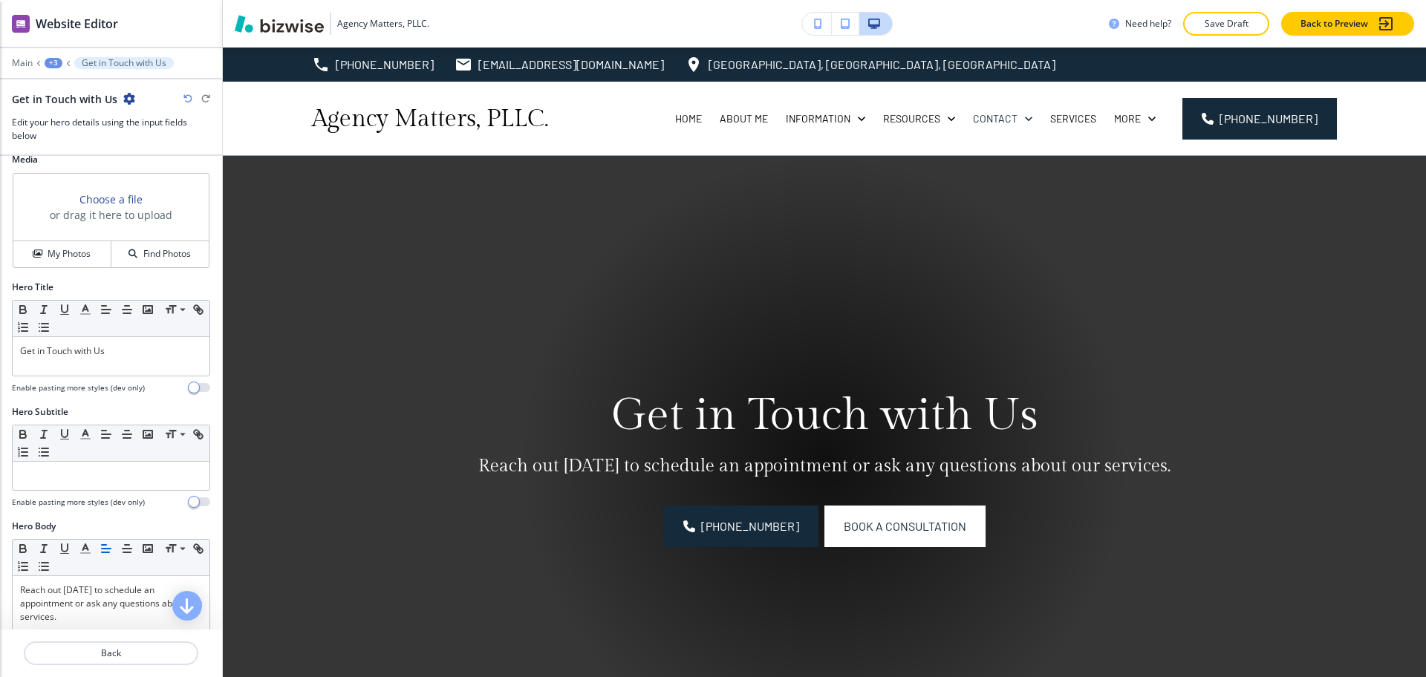
scroll to position [0, 0]
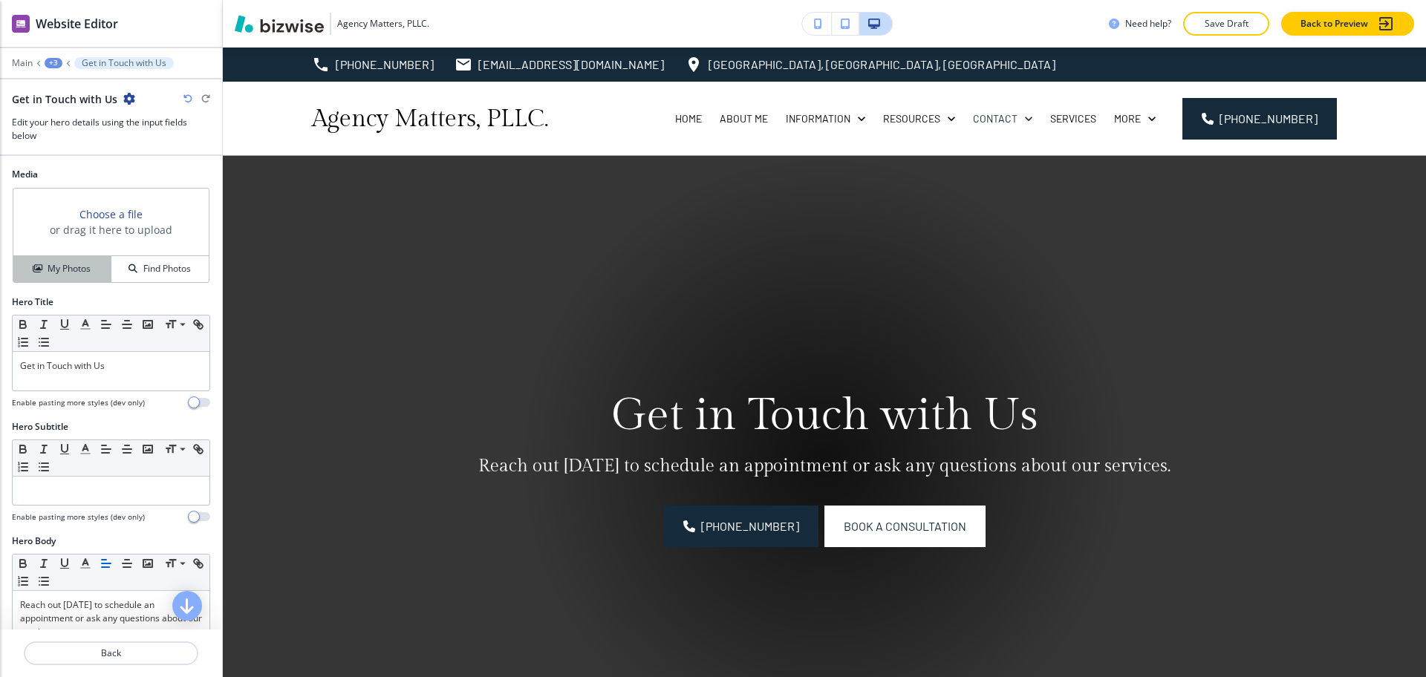
click at [80, 270] on h4 "My Photos" at bounding box center [69, 268] width 43 height 13
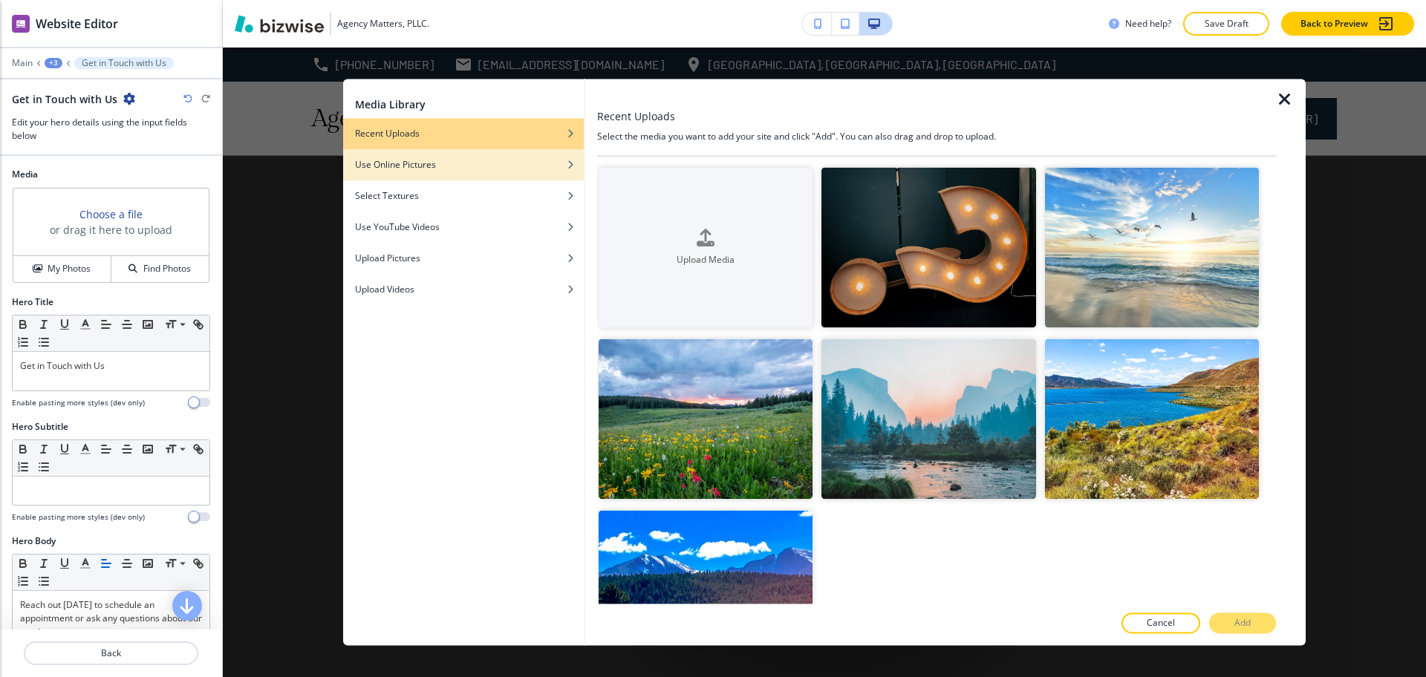
click at [545, 170] on div "Use Online Pictures" at bounding box center [463, 164] width 241 height 13
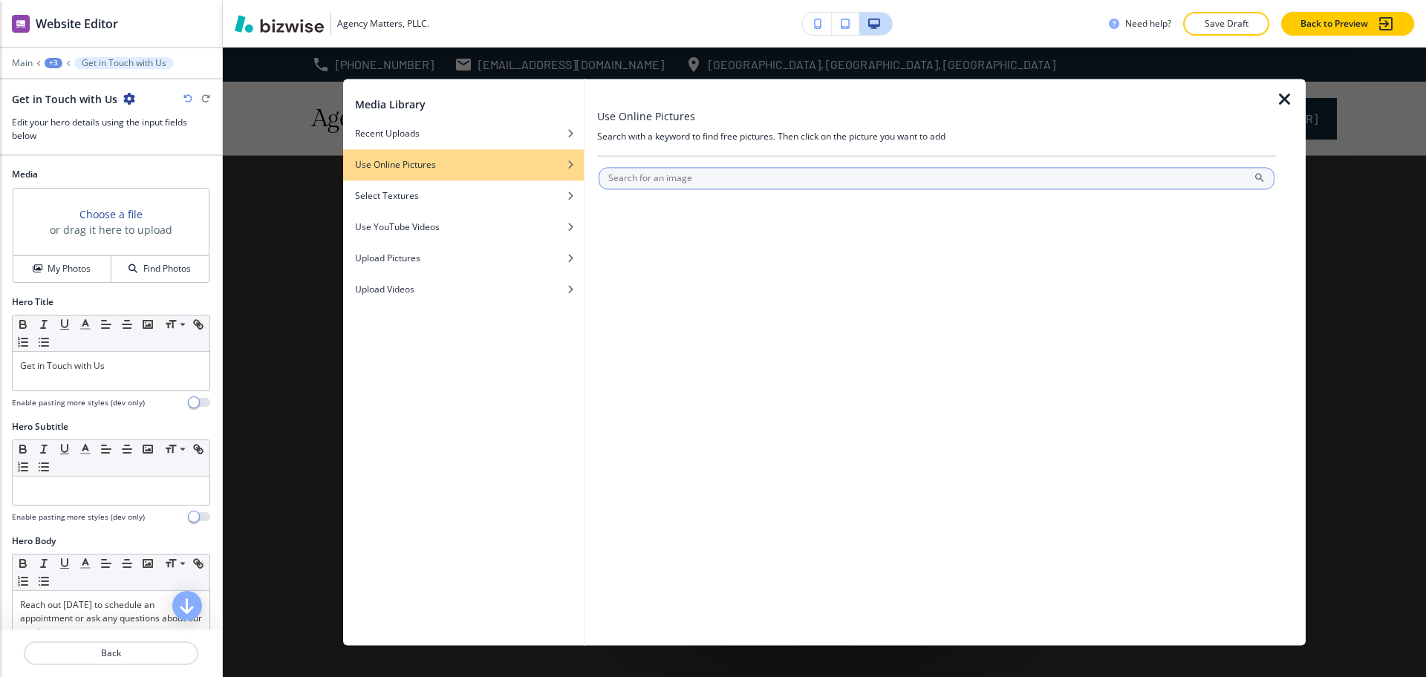
click at [638, 178] on input "text" at bounding box center [937, 178] width 676 height 22
click at [670, 175] on input "text" at bounding box center [937, 178] width 676 height 22
type input "contact"
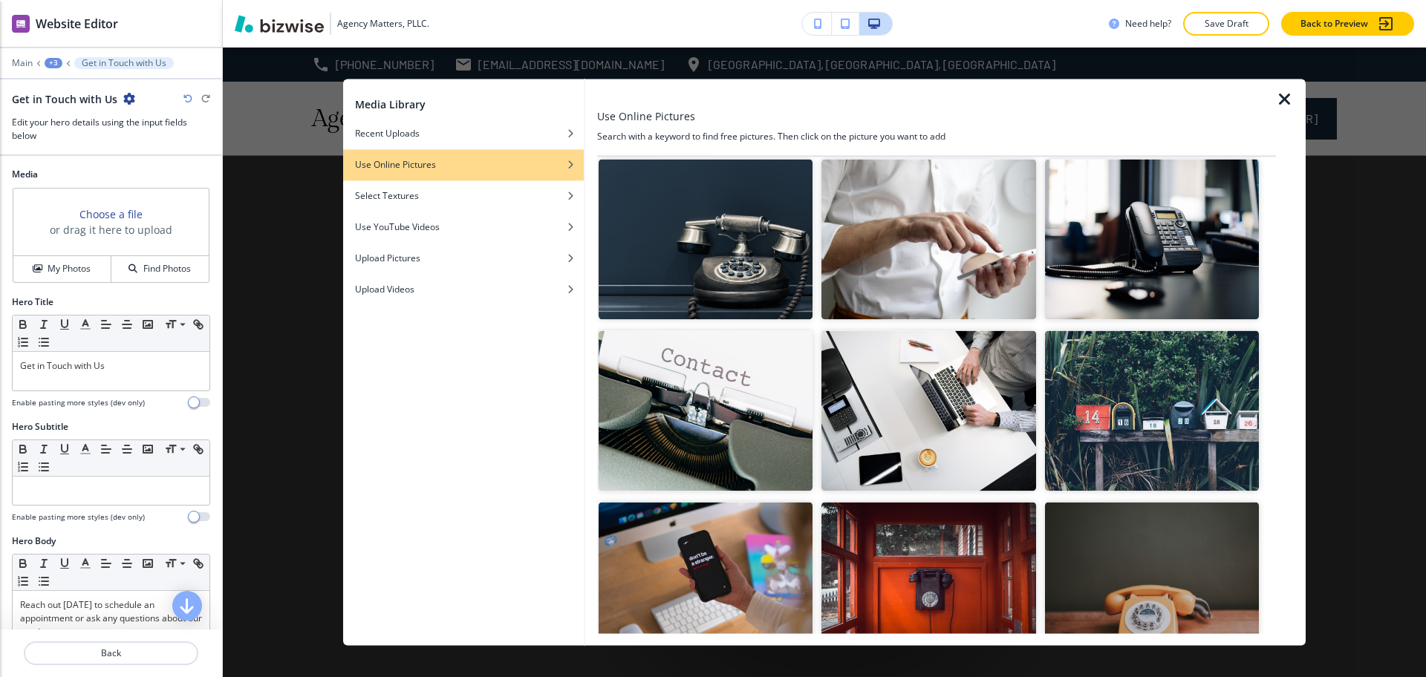
scroll to position [556, 0]
click at [713, 278] on img "button" at bounding box center [706, 238] width 214 height 160
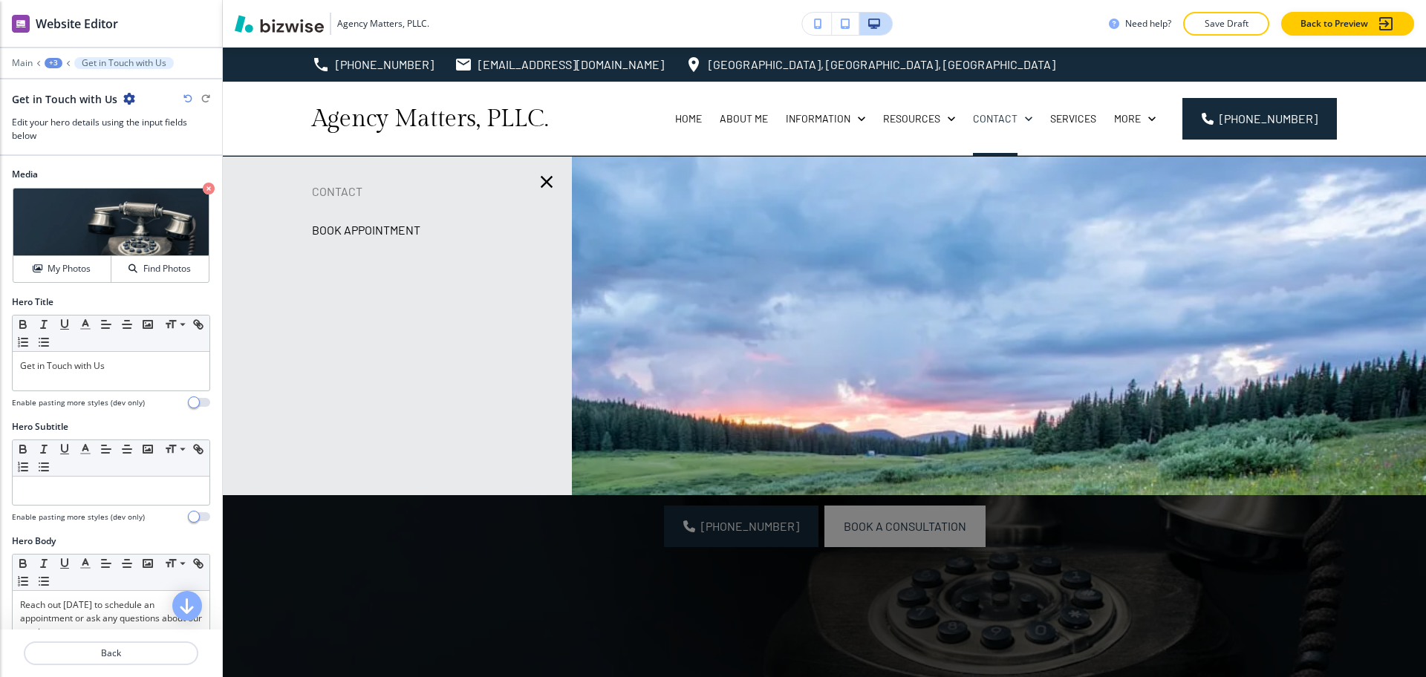
click at [339, 227] on p "Book Appointment" at bounding box center [366, 230] width 108 height 22
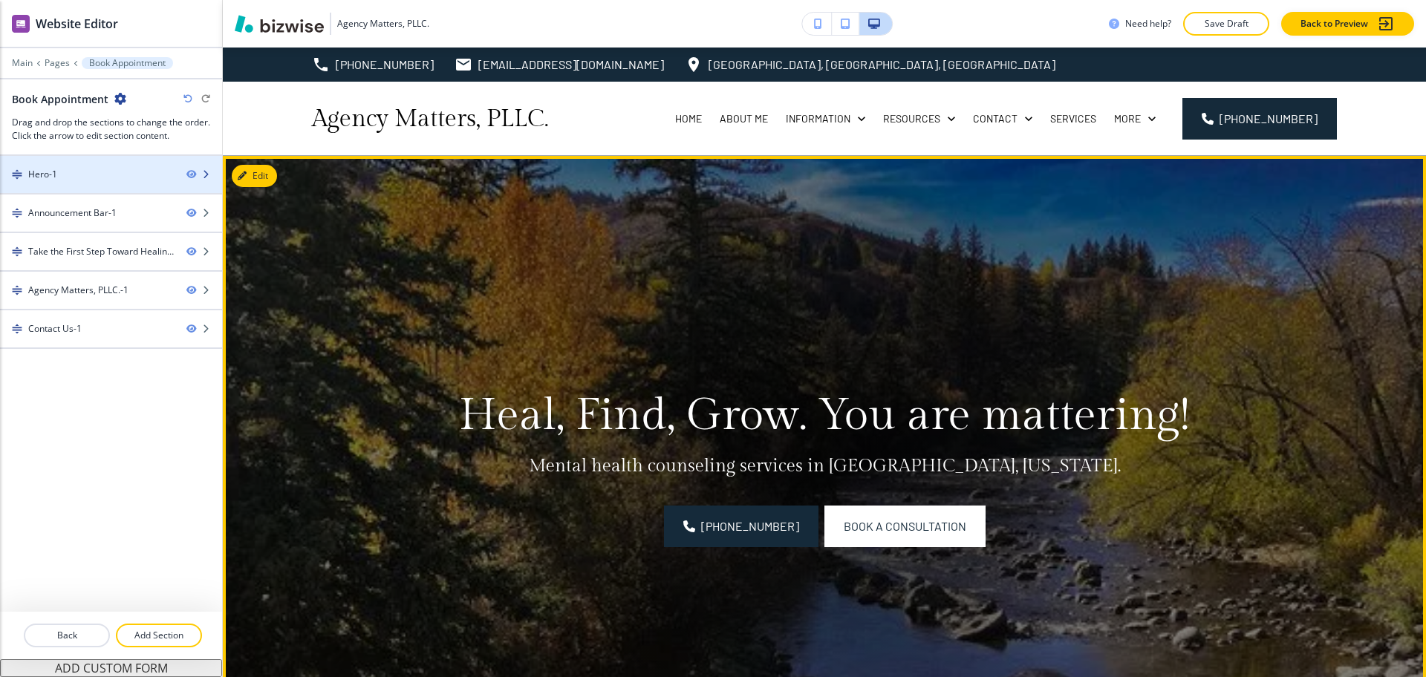
click at [79, 172] on div "Hero-1" at bounding box center [87, 174] width 175 height 13
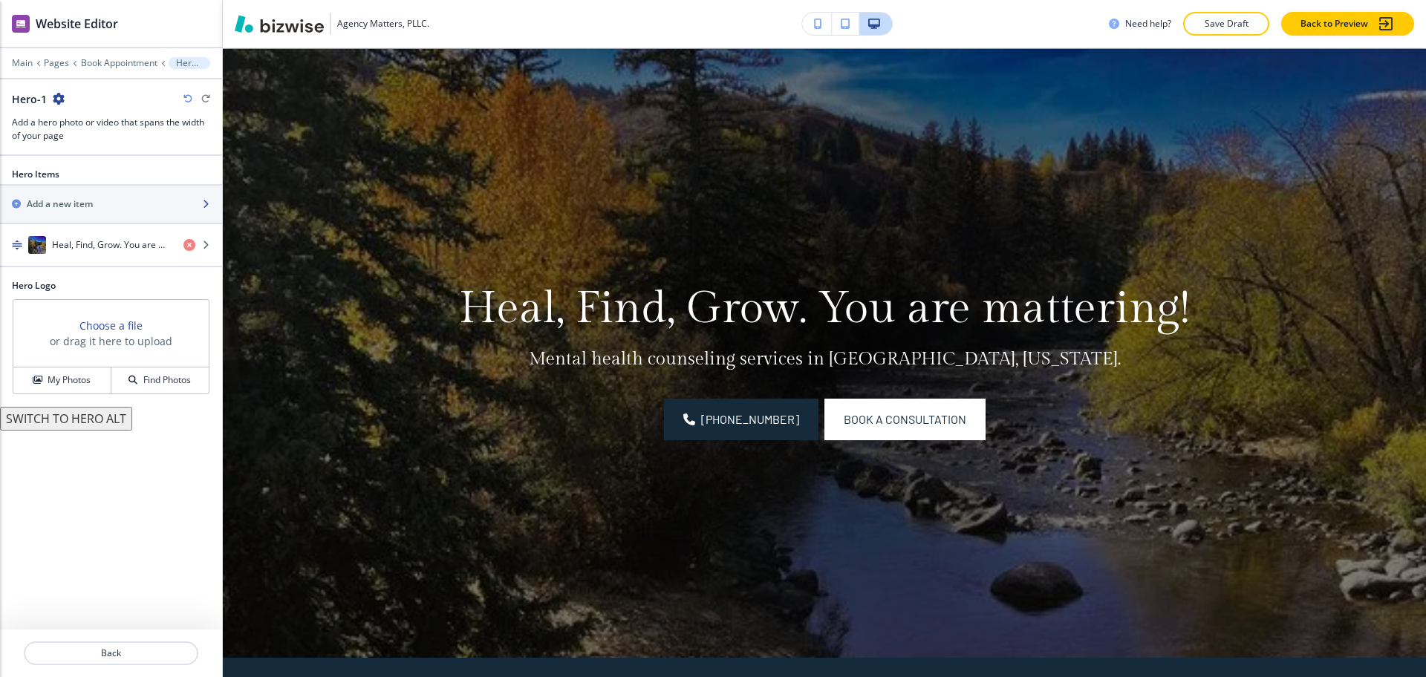
scroll to position [108, 0]
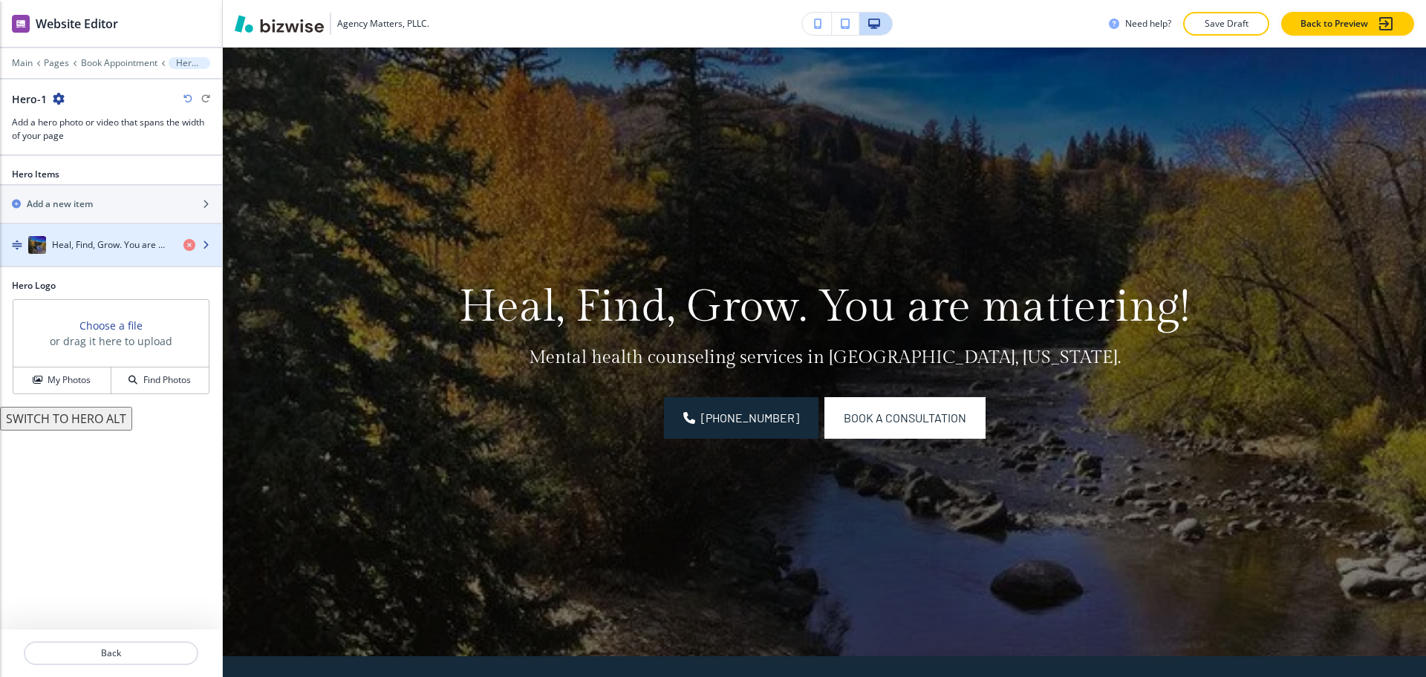
click at [108, 253] on div "Heal, Find, Grow. You are mattering!" at bounding box center [86, 245] width 172 height 18
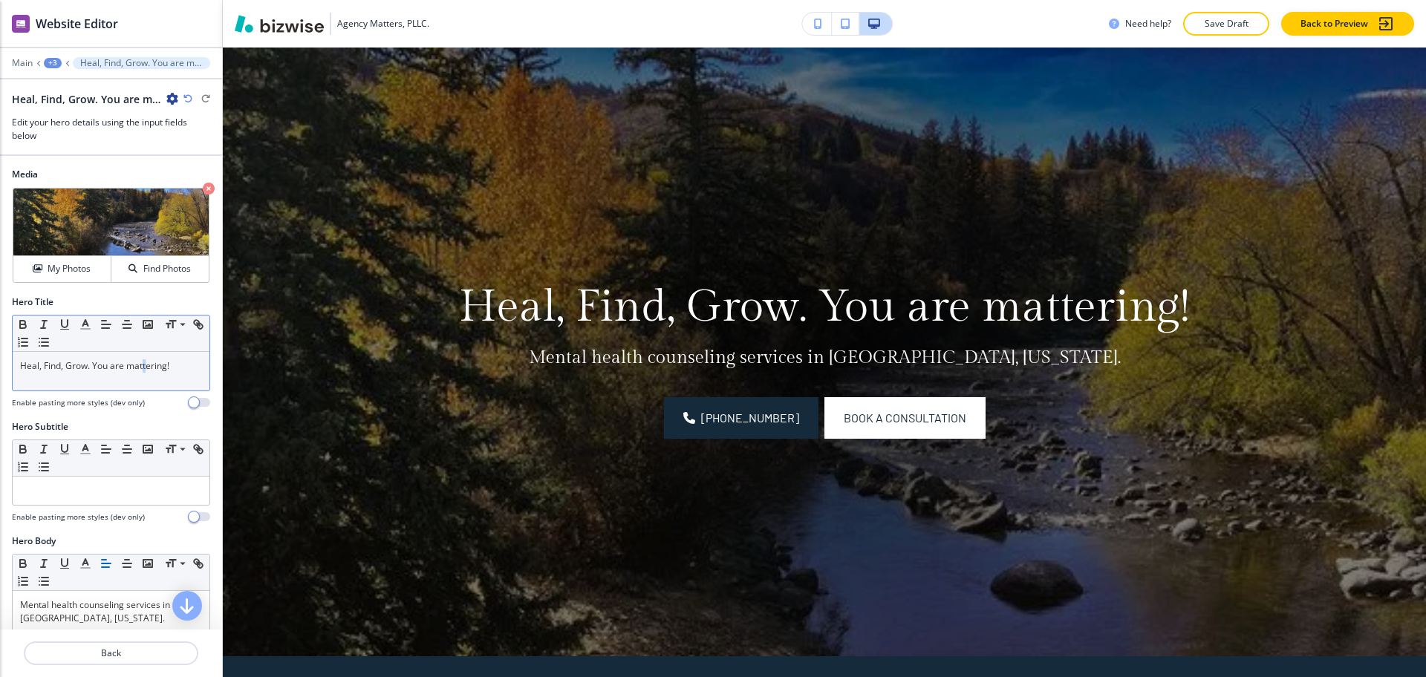
click at [146, 374] on div "Heal, Find, Grow. You are mattering!" at bounding box center [111, 371] width 197 height 39
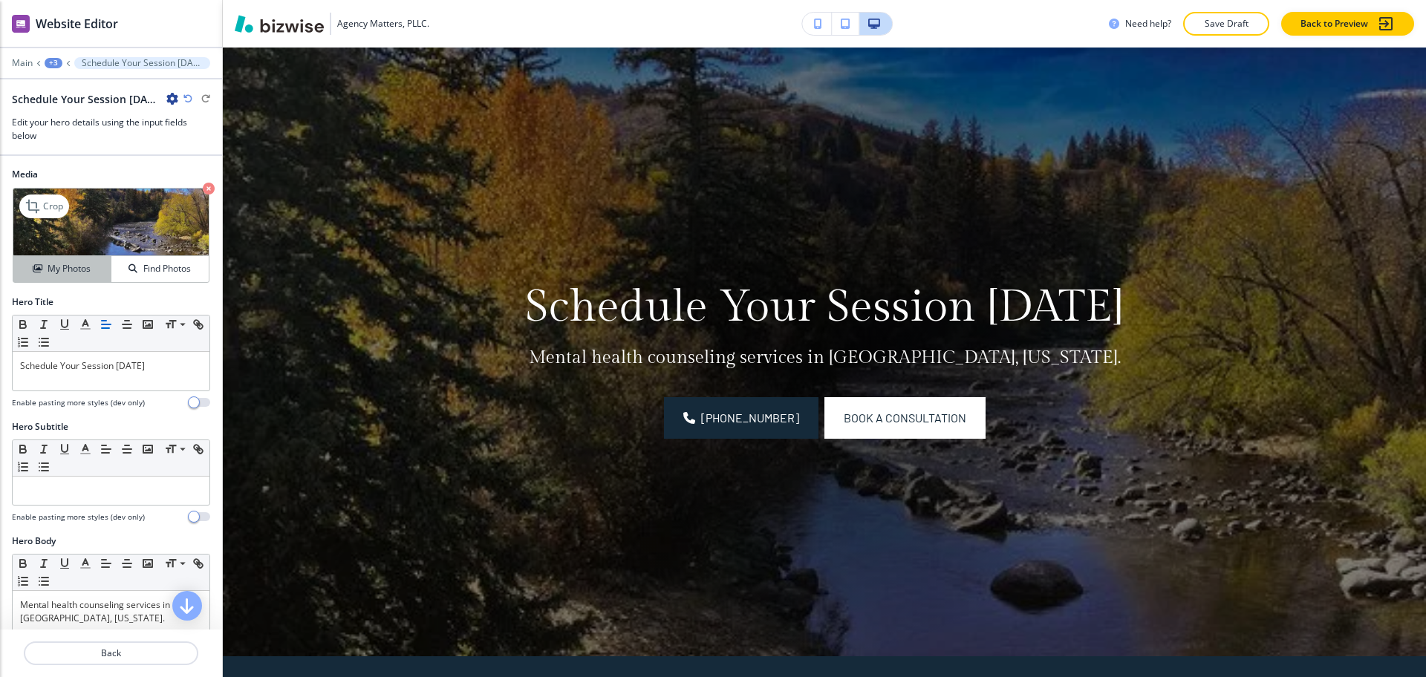
click at [75, 268] on h4 "My Photos" at bounding box center [69, 268] width 43 height 13
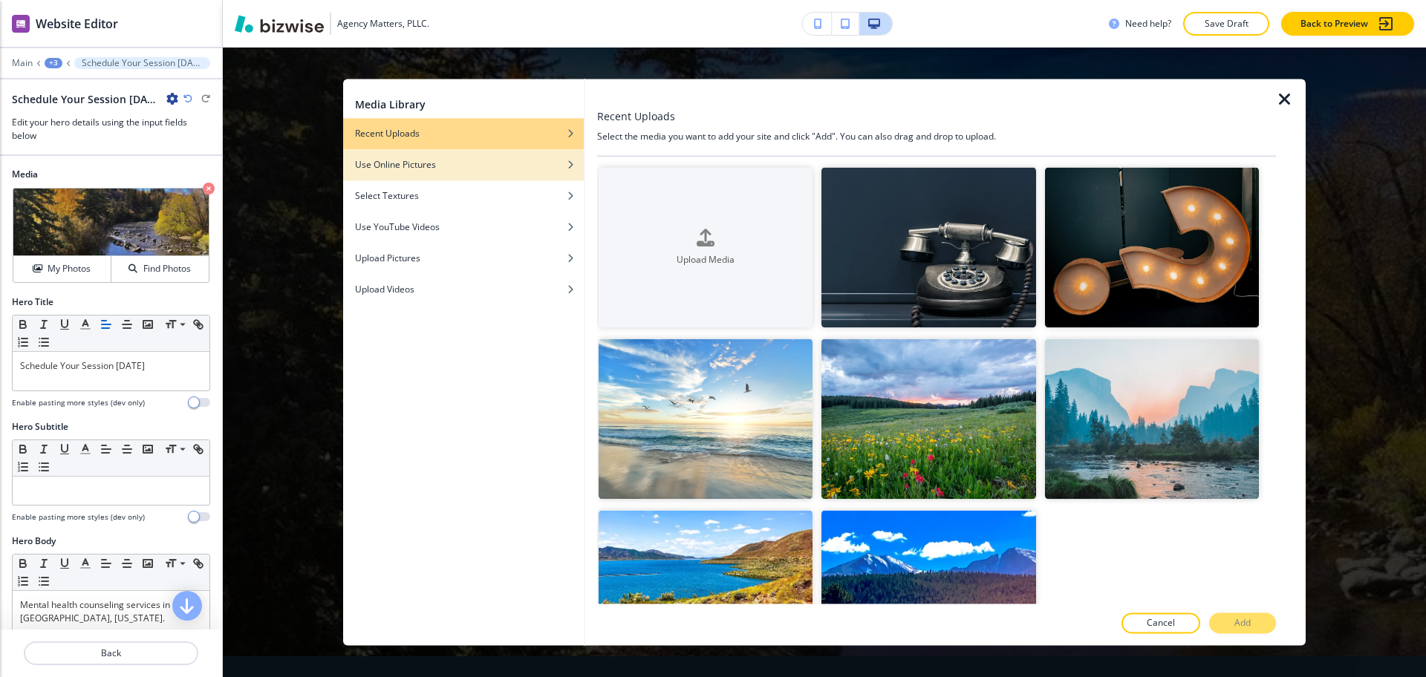
click at [480, 178] on div "button" at bounding box center [463, 176] width 241 height 9
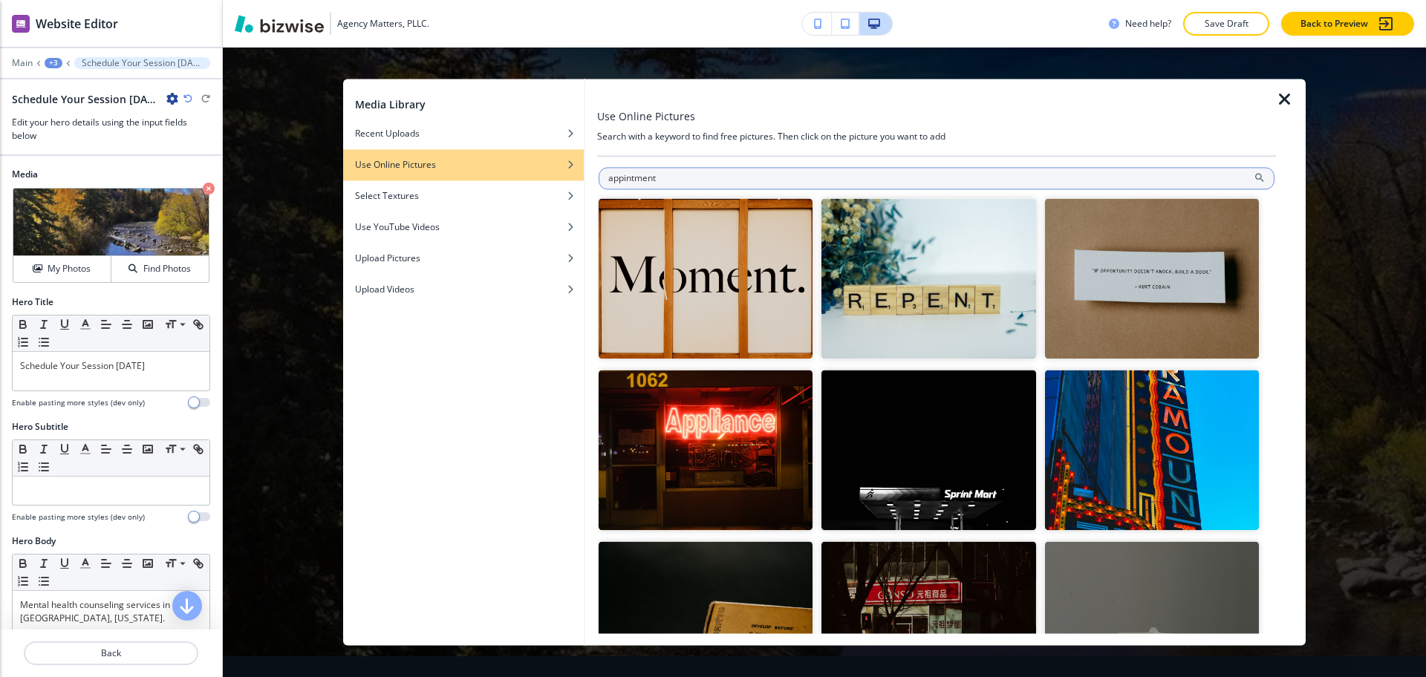
click at [622, 173] on input "appintment" at bounding box center [937, 178] width 676 height 22
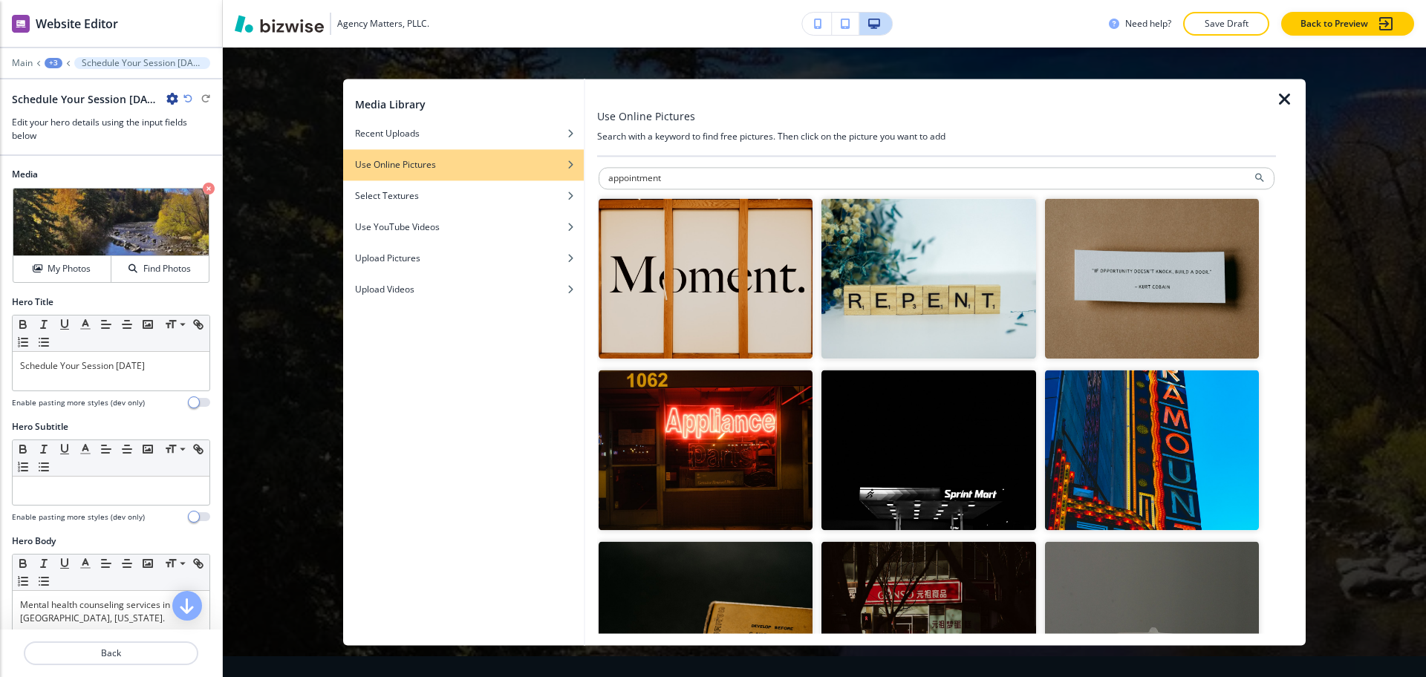
type input "appointment"
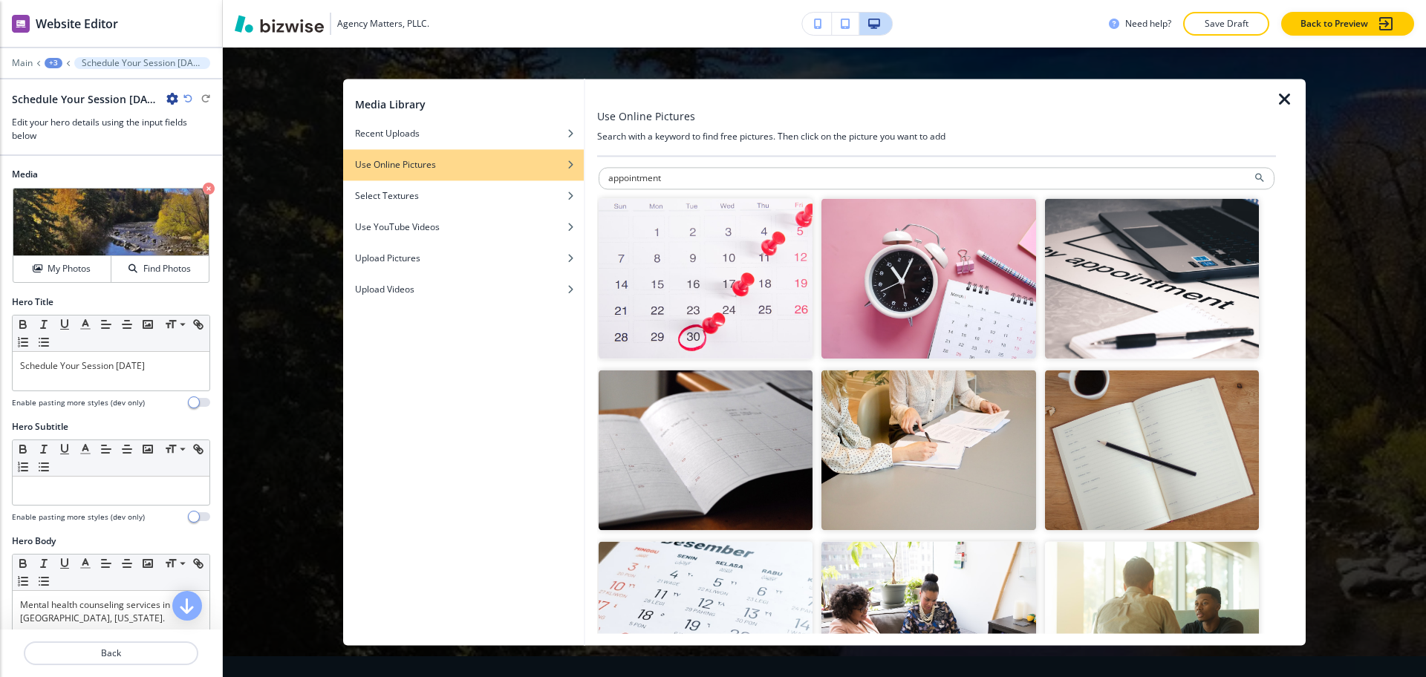
click at [708, 466] on img "button" at bounding box center [706, 451] width 214 height 160
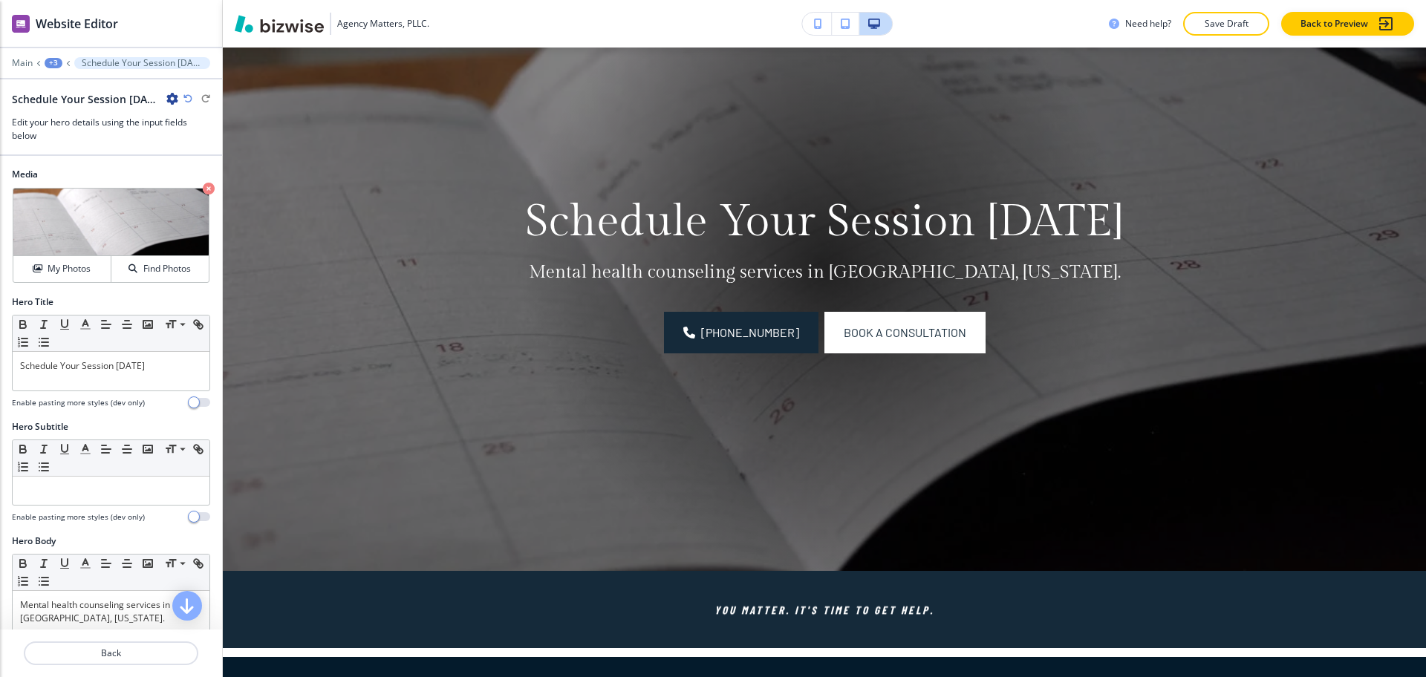
scroll to position [0, 0]
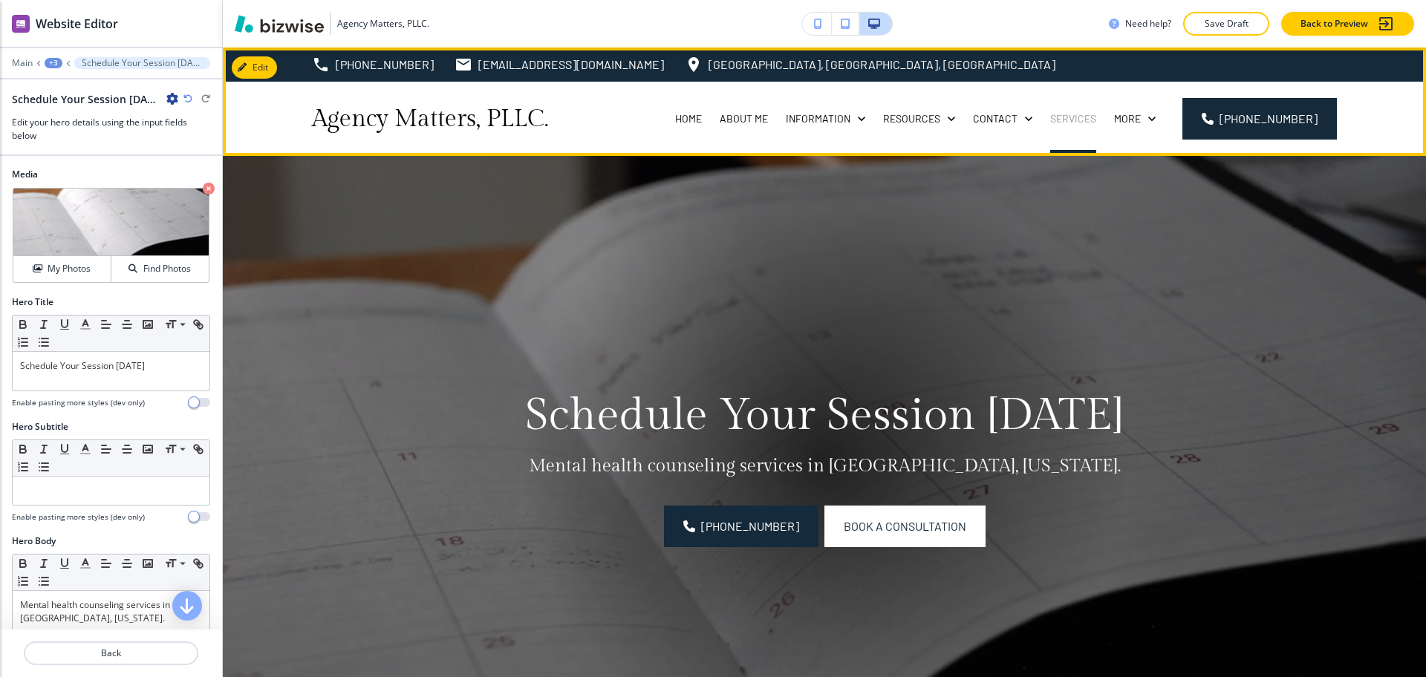
click at [1071, 114] on p "Services" at bounding box center [1073, 118] width 46 height 15
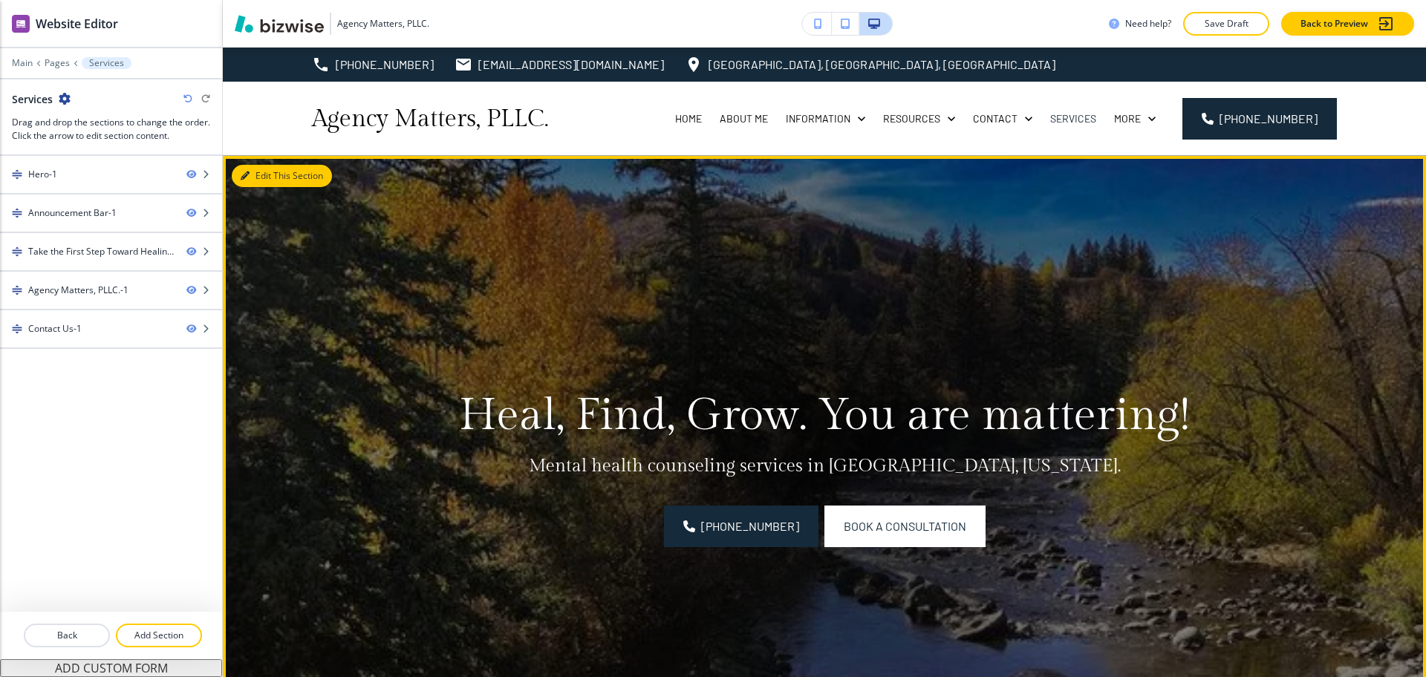
click at [271, 180] on button "Edit This Section" at bounding box center [282, 176] width 100 height 22
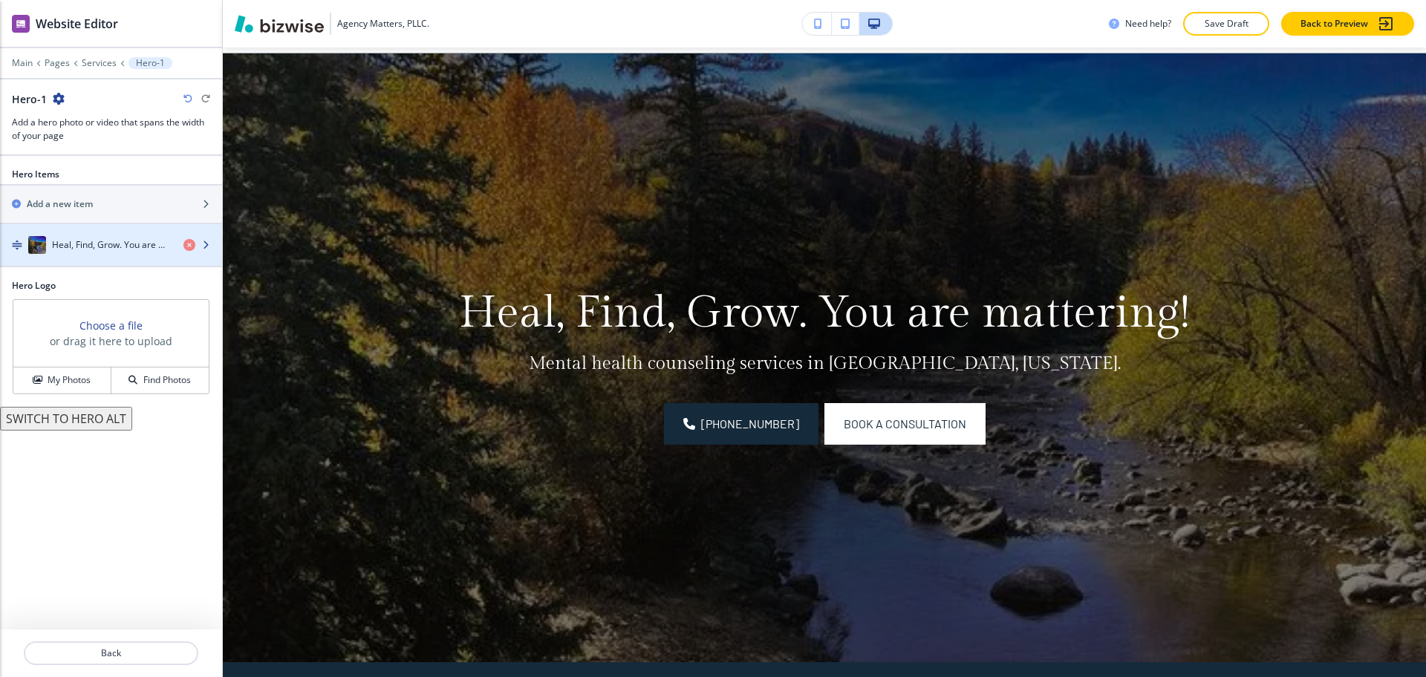
scroll to position [108, 0]
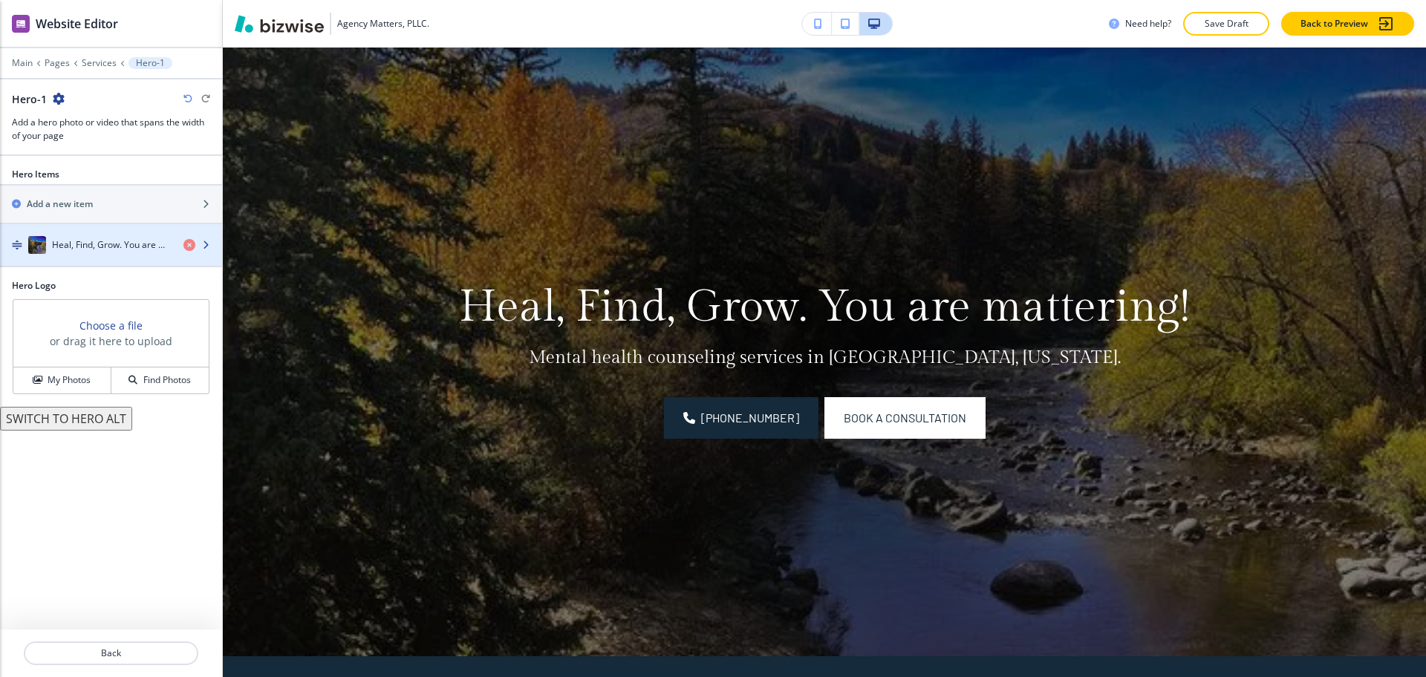
click at [103, 241] on h4 "Heal, Find, Grow. You are mattering!" at bounding box center [112, 244] width 120 height 13
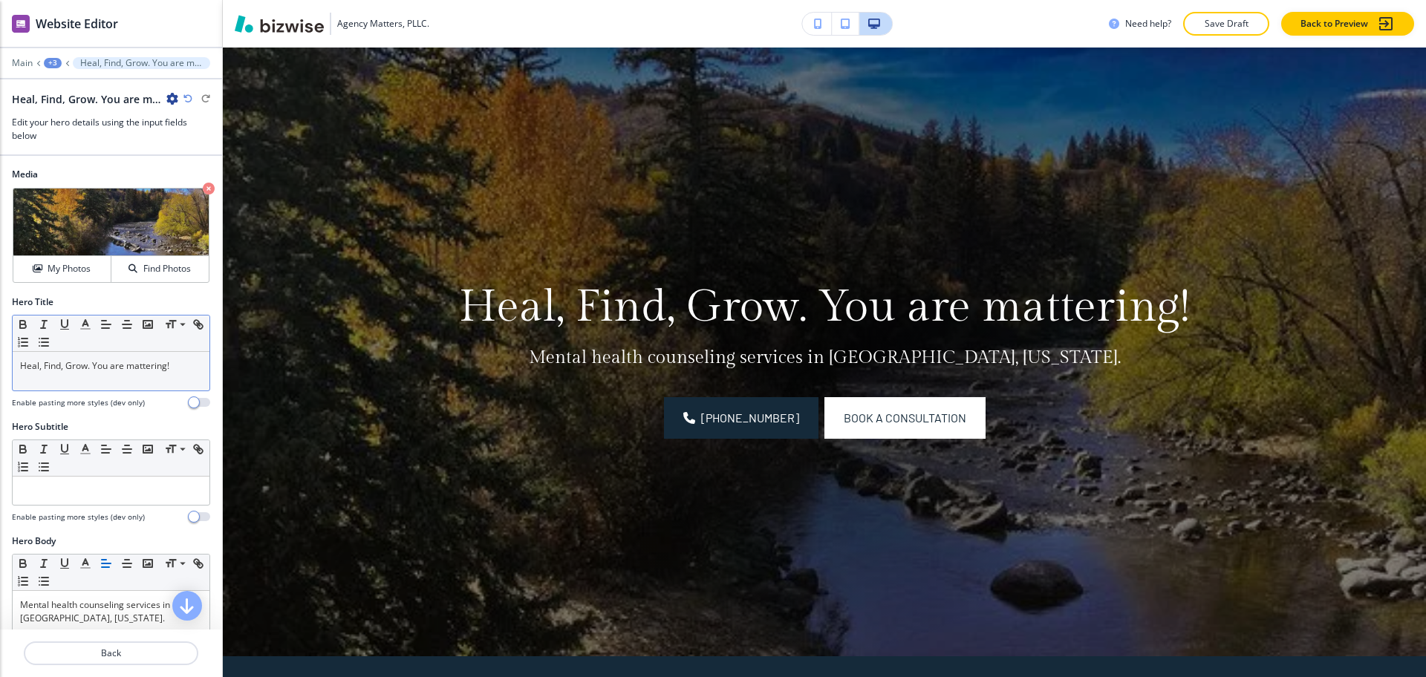
click at [126, 369] on p "Heal, Find, Grow. You are mattering!" at bounding box center [111, 365] width 182 height 13
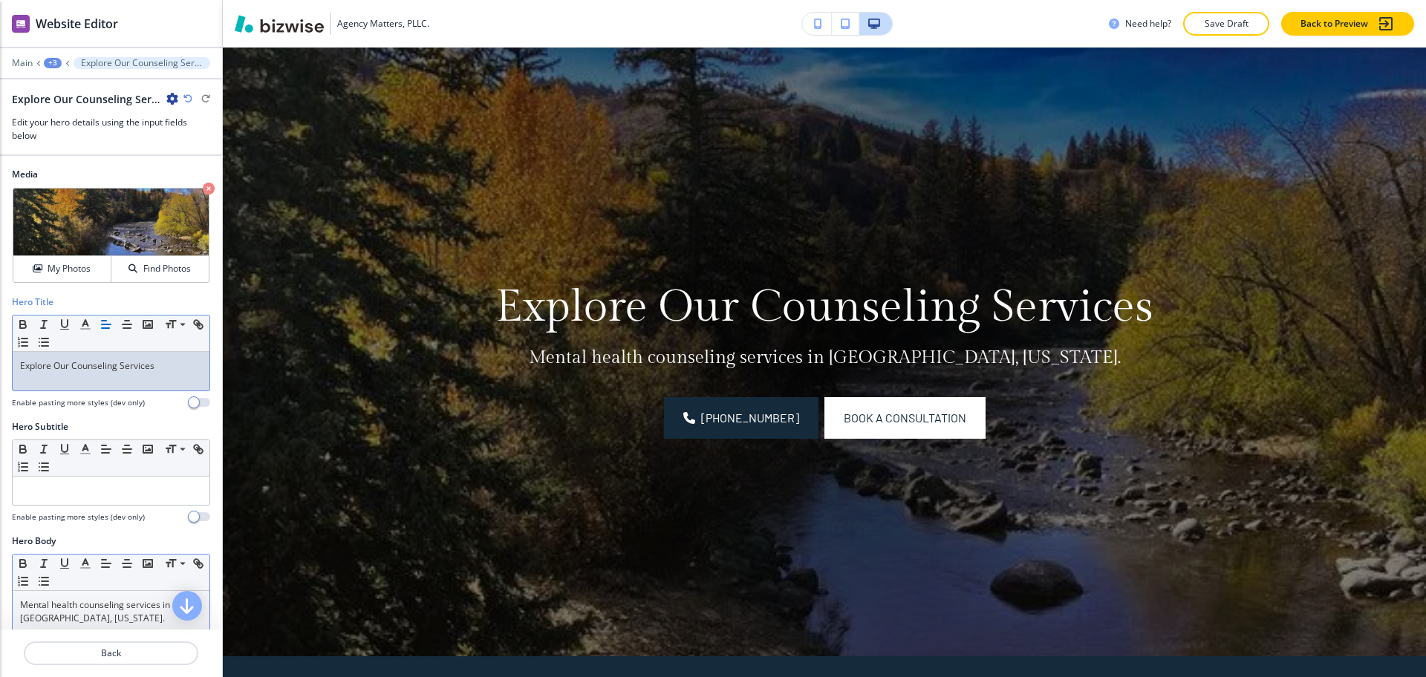
click at [163, 600] on p "Mental health counseling services in [GEOGRAPHIC_DATA], [US_STATE]." at bounding box center [111, 612] width 182 height 27
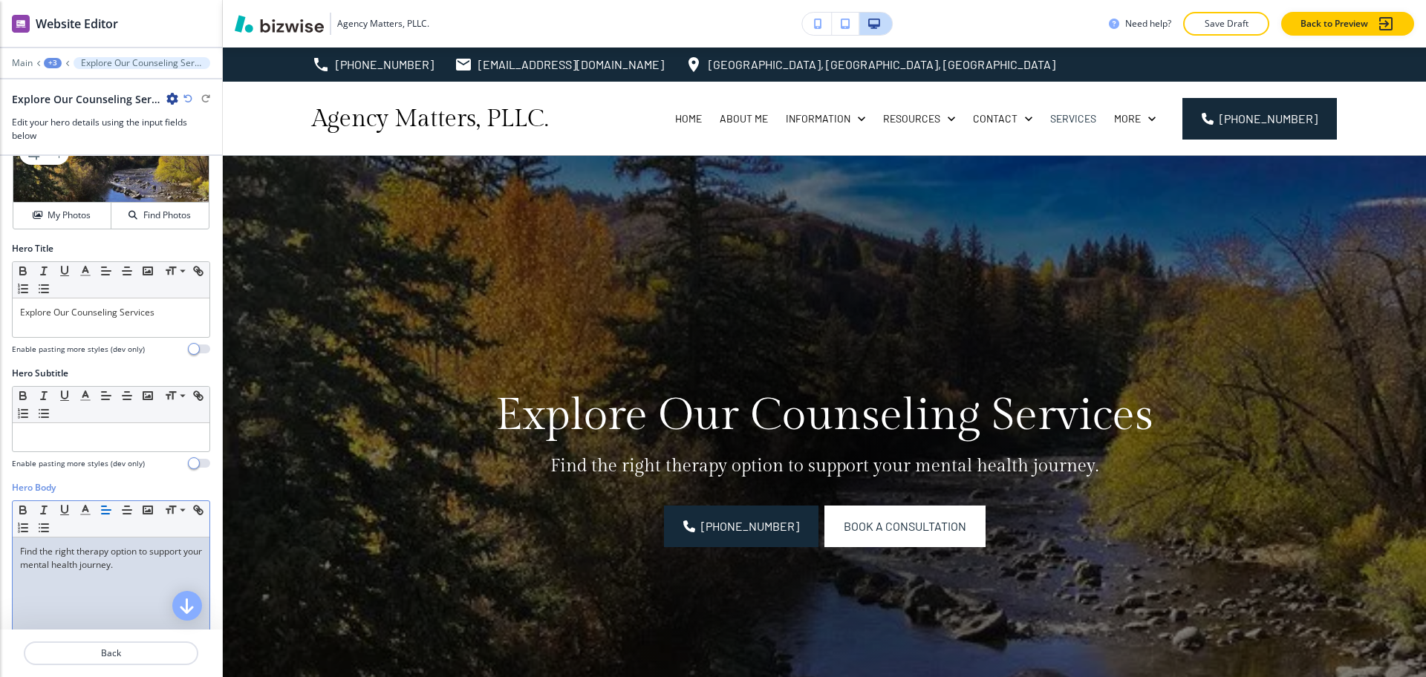
scroll to position [0, 0]
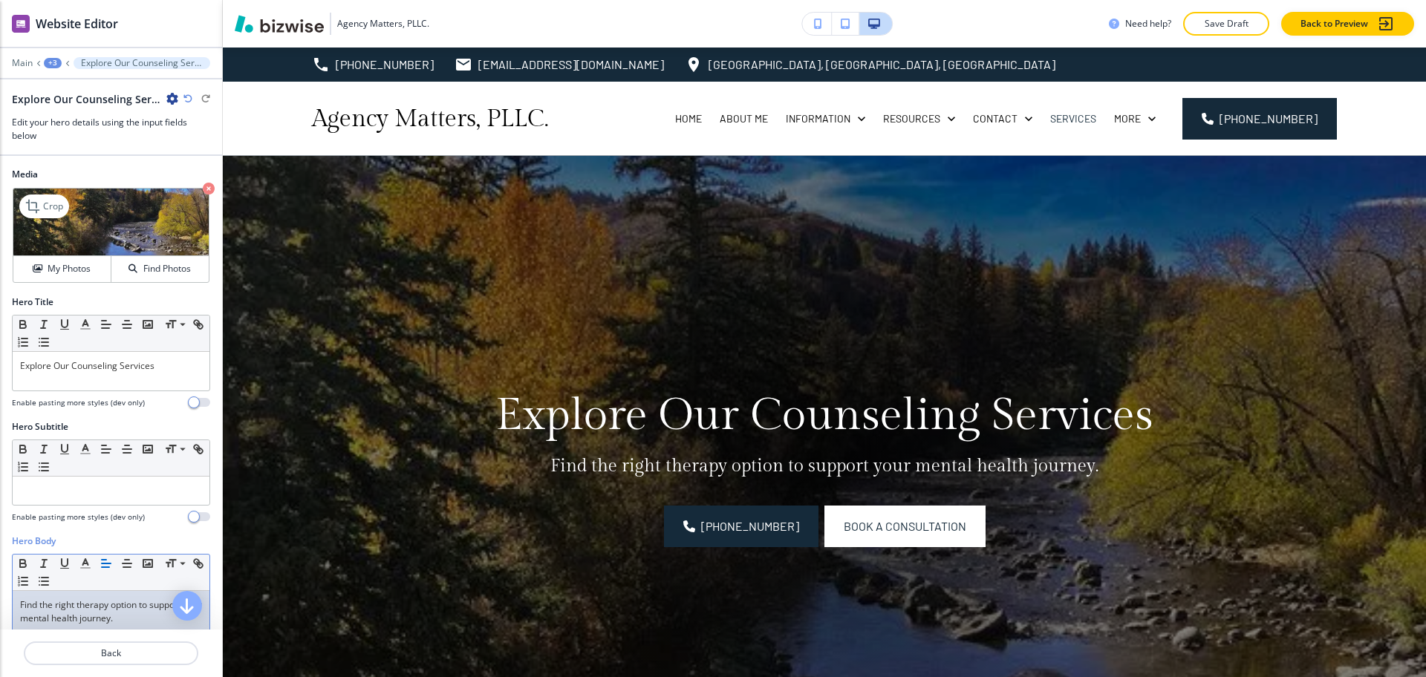
click at [203, 185] on icon "button" at bounding box center [209, 189] width 12 height 12
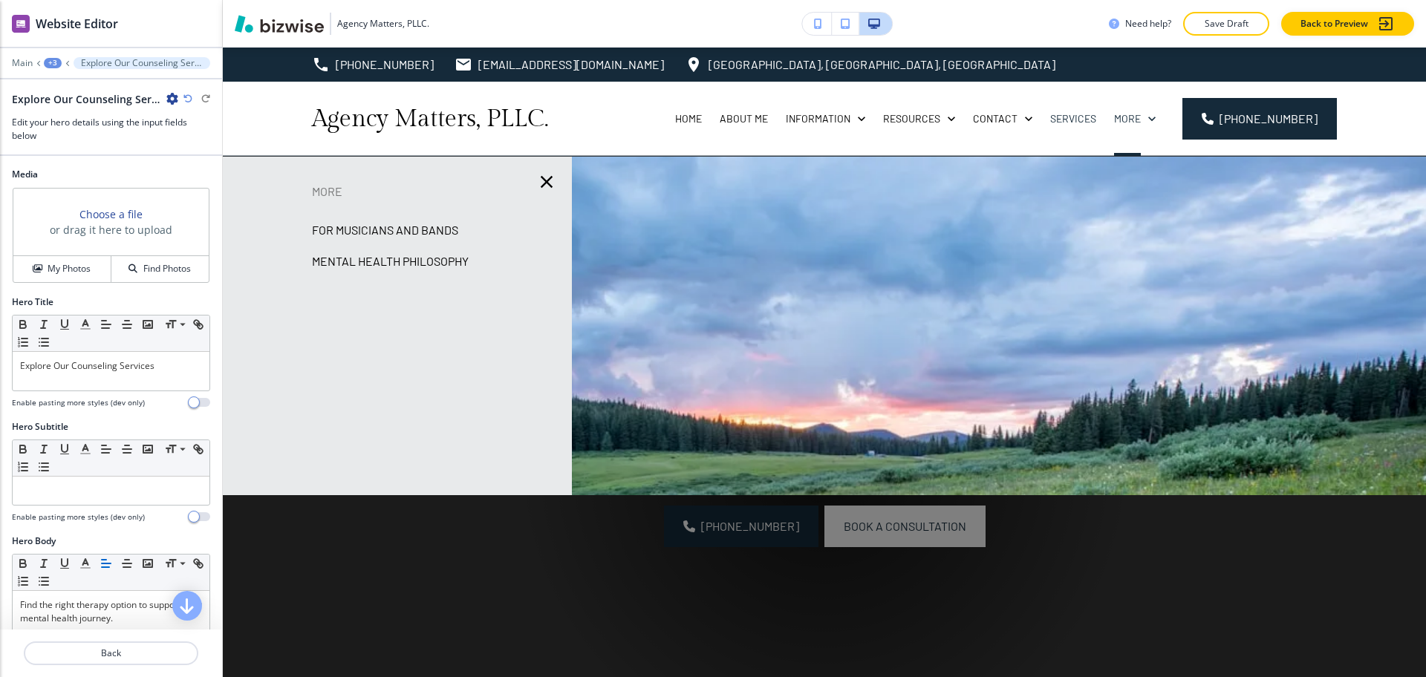
click at [419, 229] on p "For Musicians and Bands" at bounding box center [385, 230] width 146 height 22
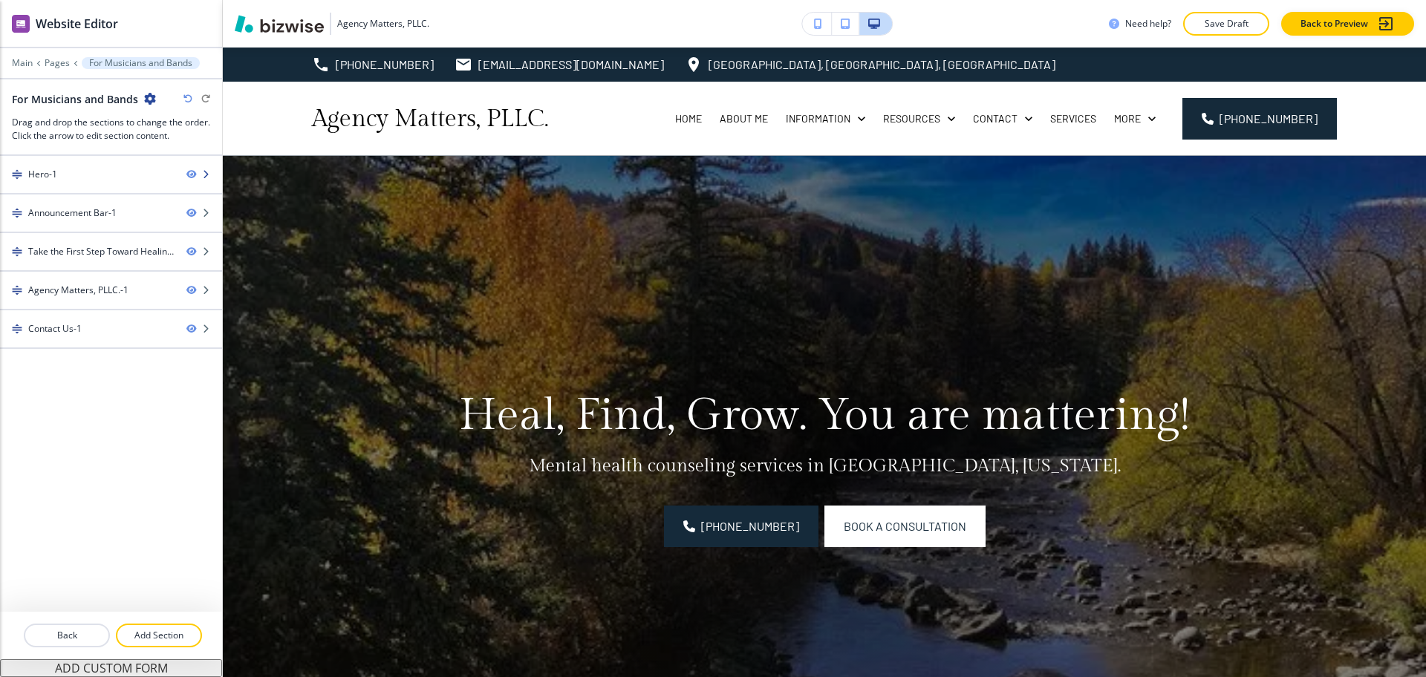
click at [62, 179] on div "Hero-1" at bounding box center [87, 174] width 175 height 13
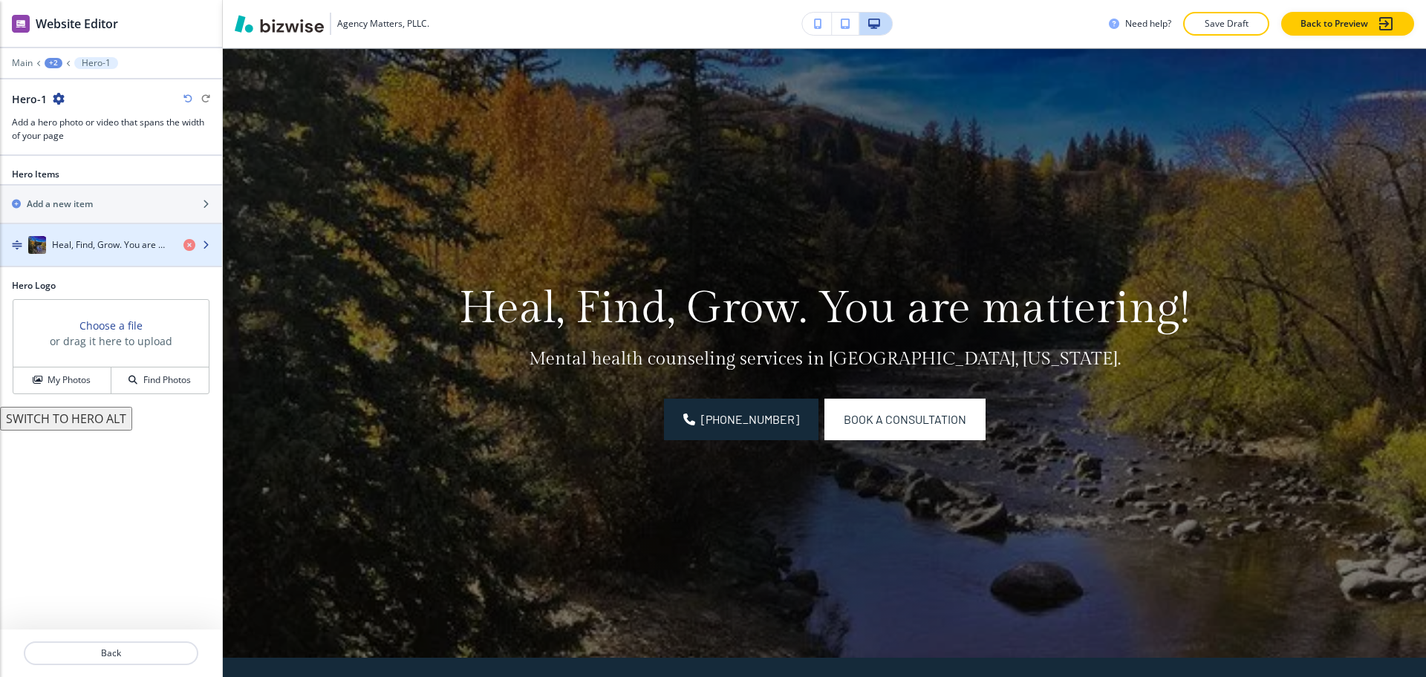
scroll to position [108, 0]
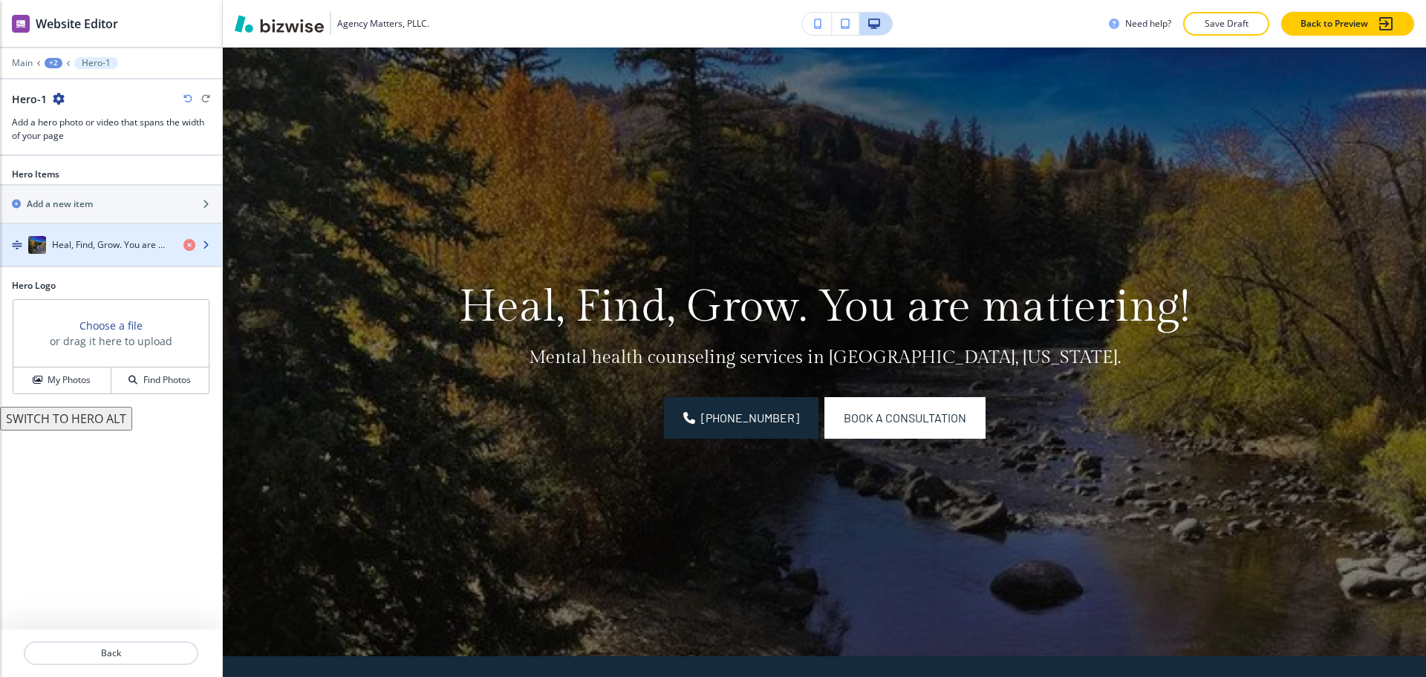
click at [110, 241] on h4 "Heal, Find, Grow. You are mattering!" at bounding box center [112, 244] width 120 height 13
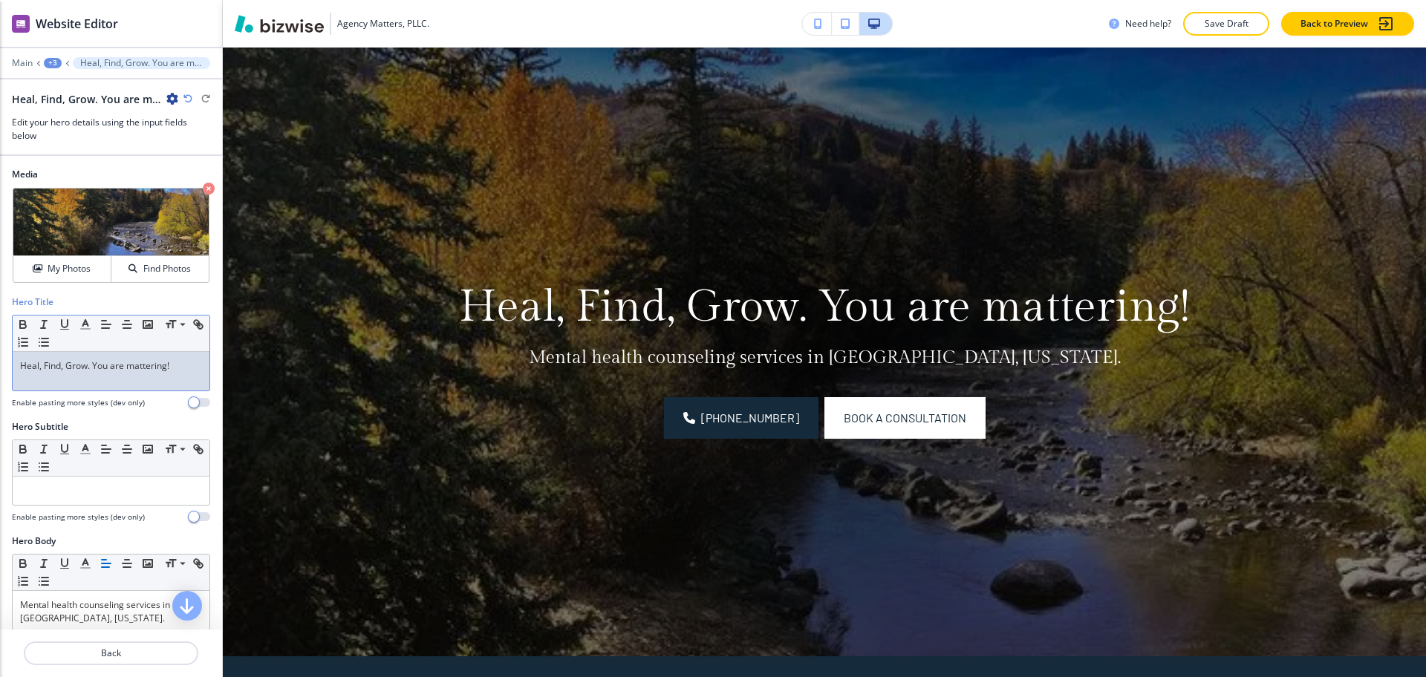
click at [126, 357] on div "Heal, Find, Grow. You are mattering!" at bounding box center [111, 371] width 197 height 39
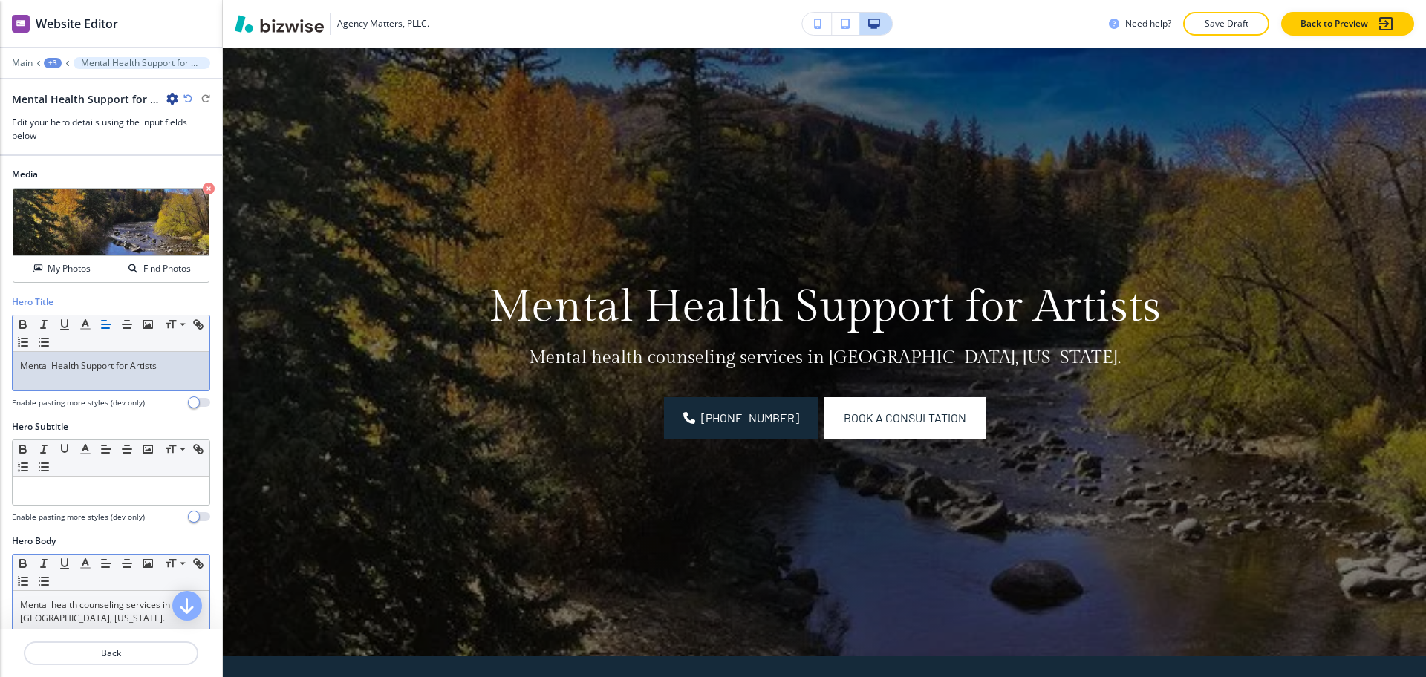
click at [117, 615] on p "Mental health counseling services in [GEOGRAPHIC_DATA], [US_STATE]." at bounding box center [111, 612] width 182 height 27
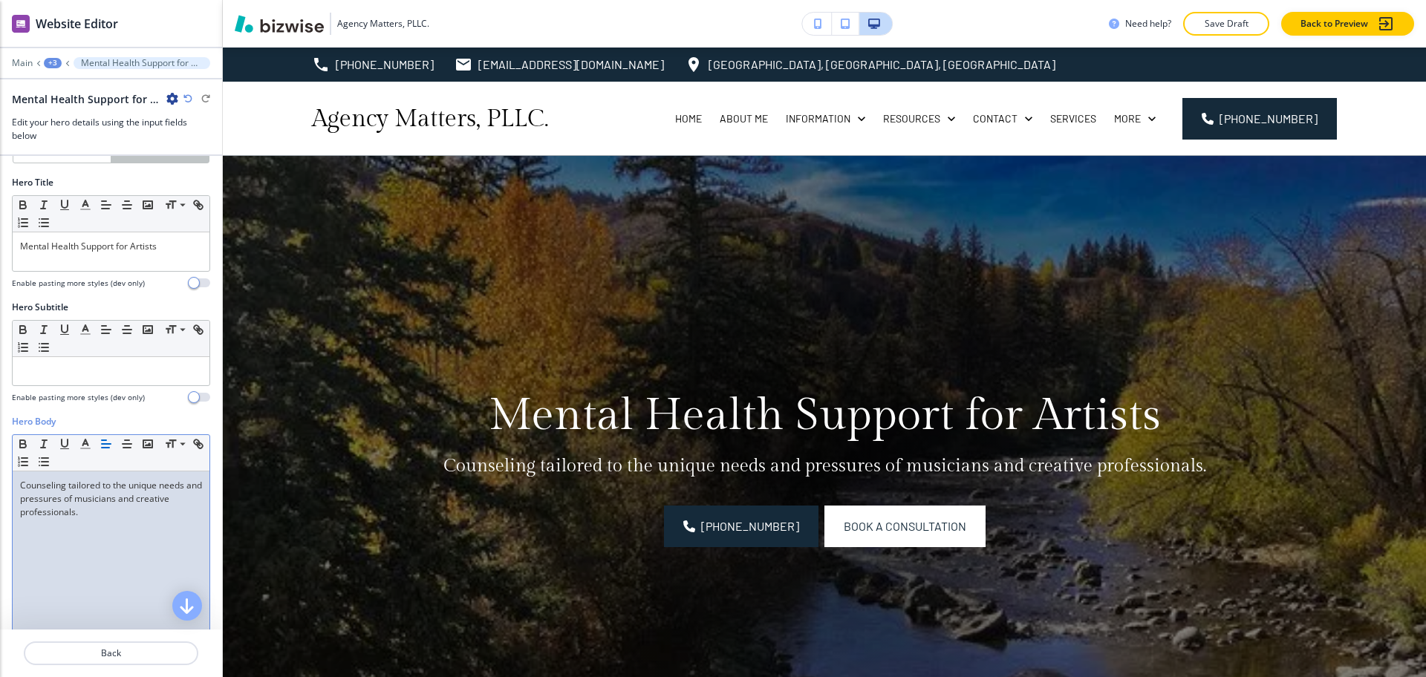
scroll to position [0, 0]
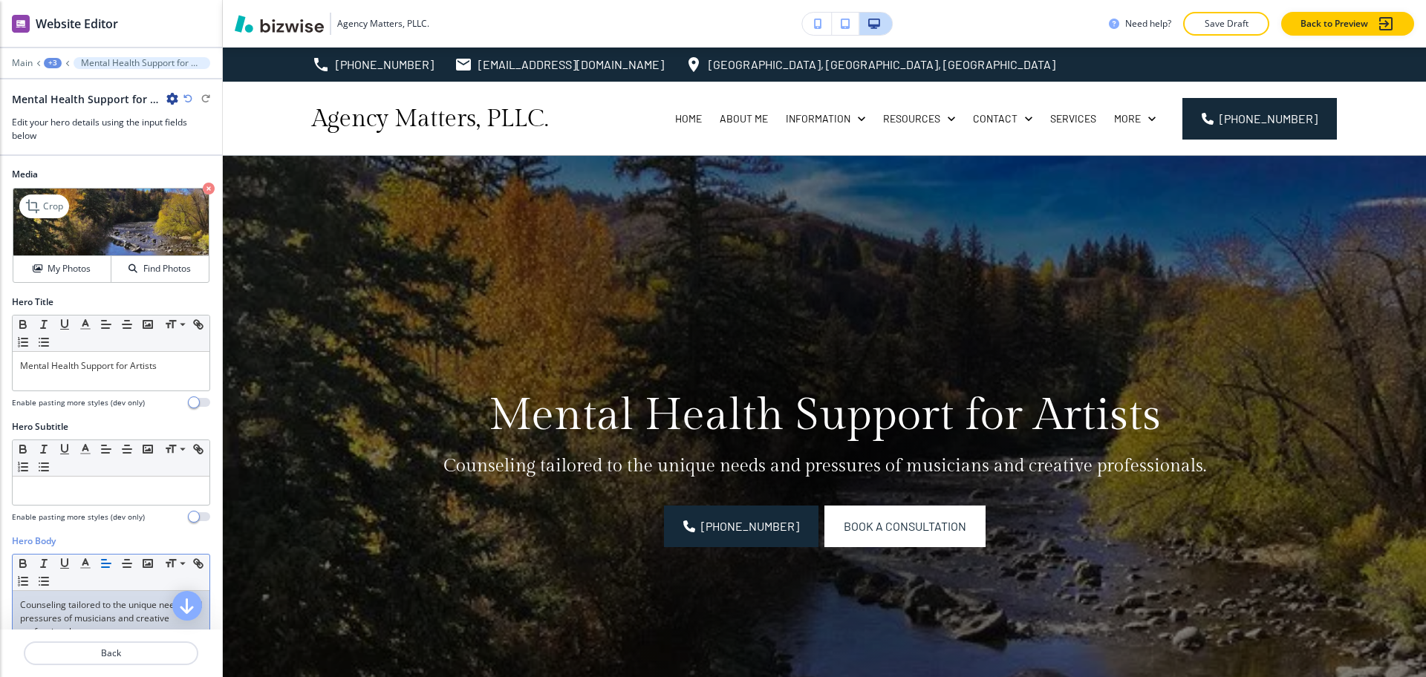
click at [203, 189] on icon "button" at bounding box center [209, 189] width 12 height 12
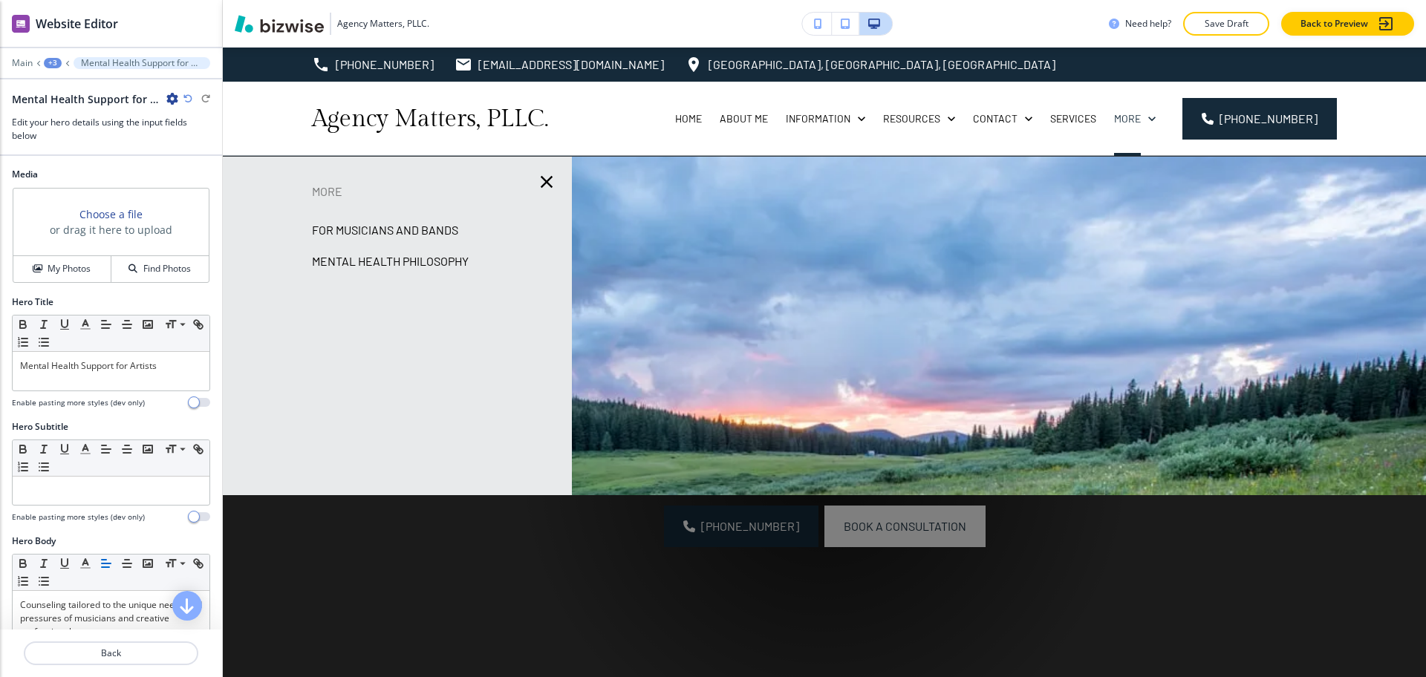
click at [447, 259] on p "Mental Health Philosophy" at bounding box center [390, 261] width 157 height 22
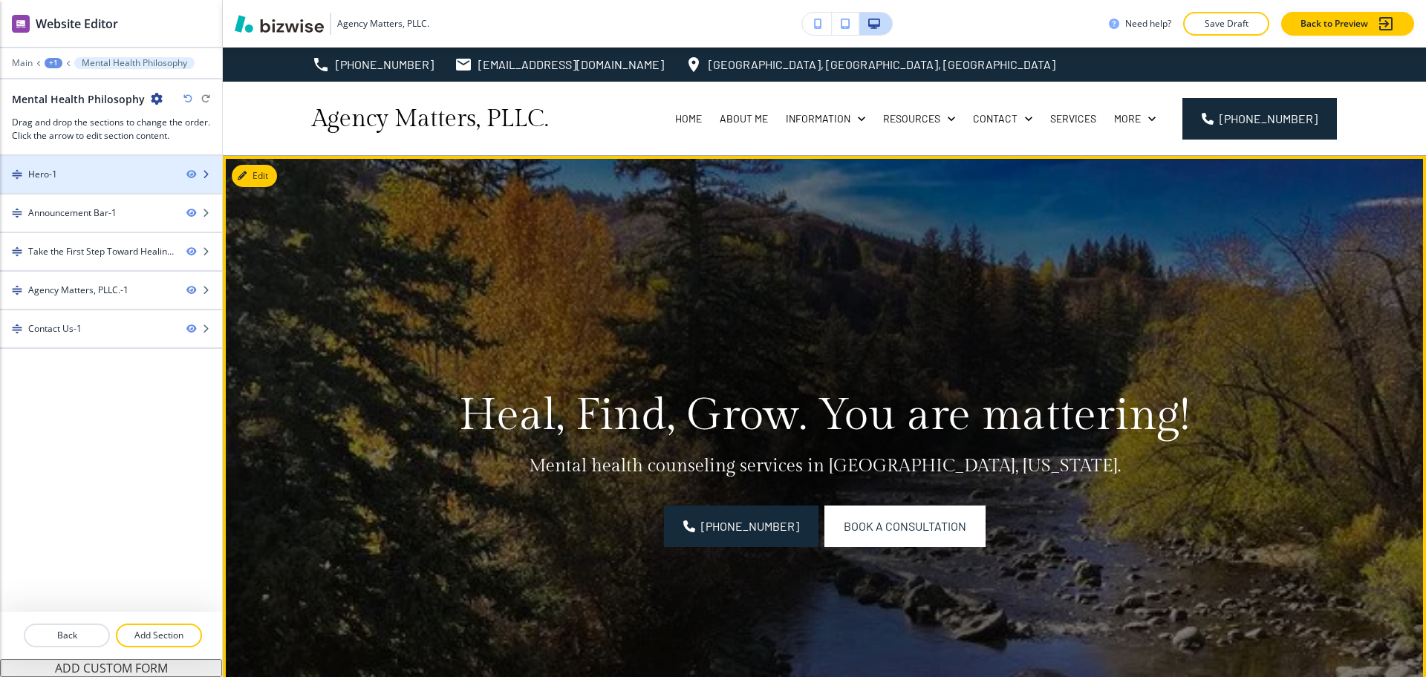
click at [67, 163] on div at bounding box center [111, 162] width 222 height 12
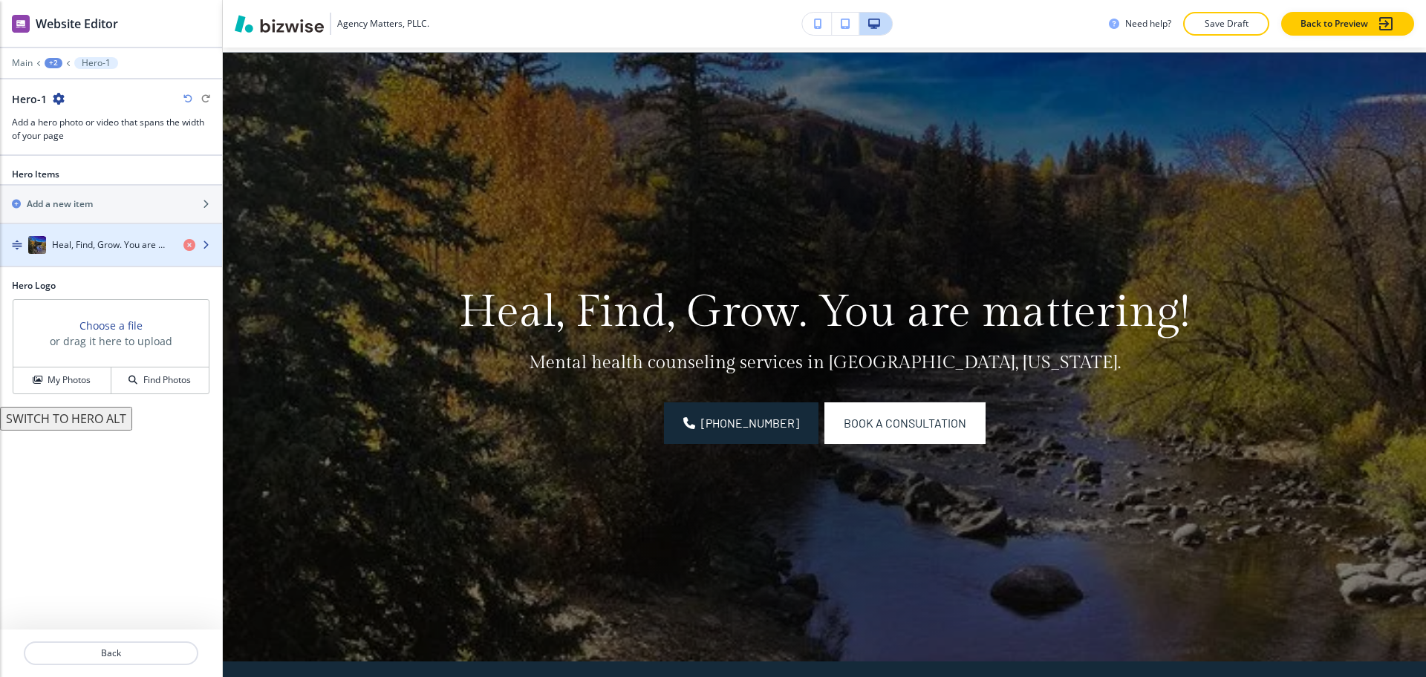
scroll to position [108, 0]
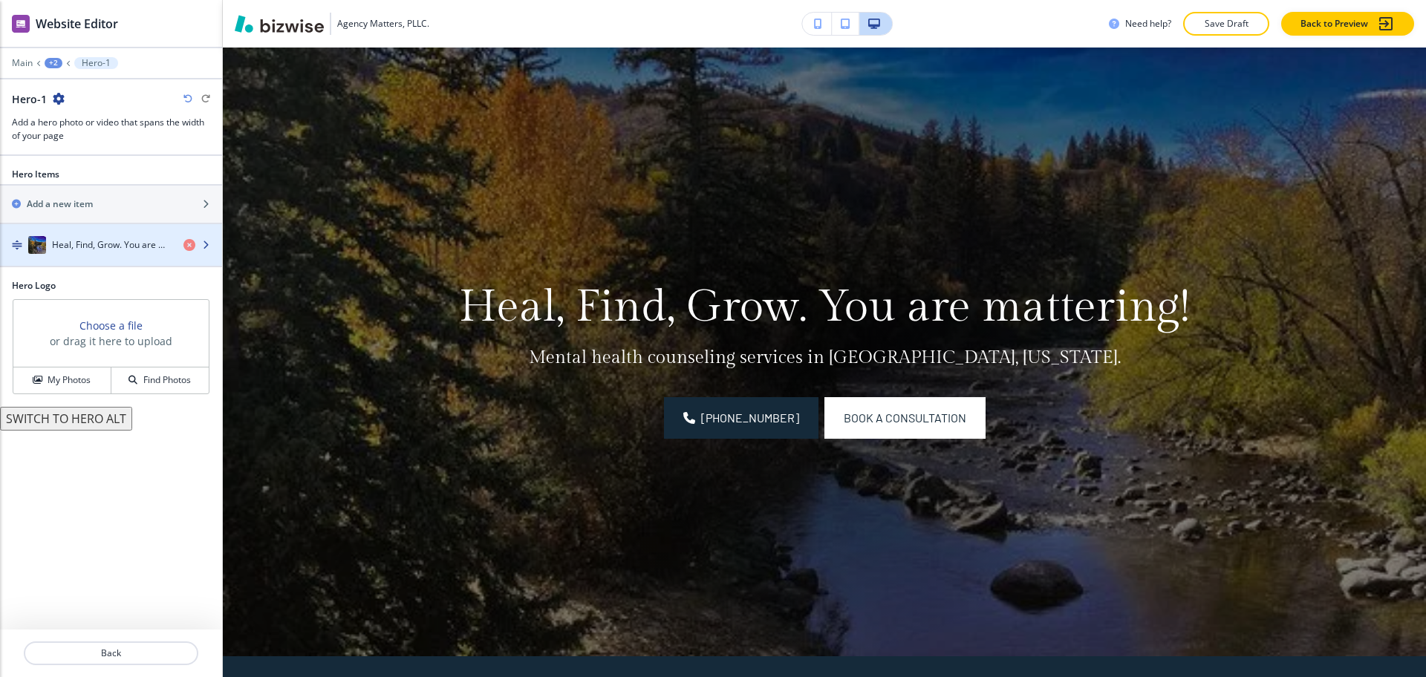
click at [113, 255] on div "button" at bounding box center [111, 260] width 222 height 12
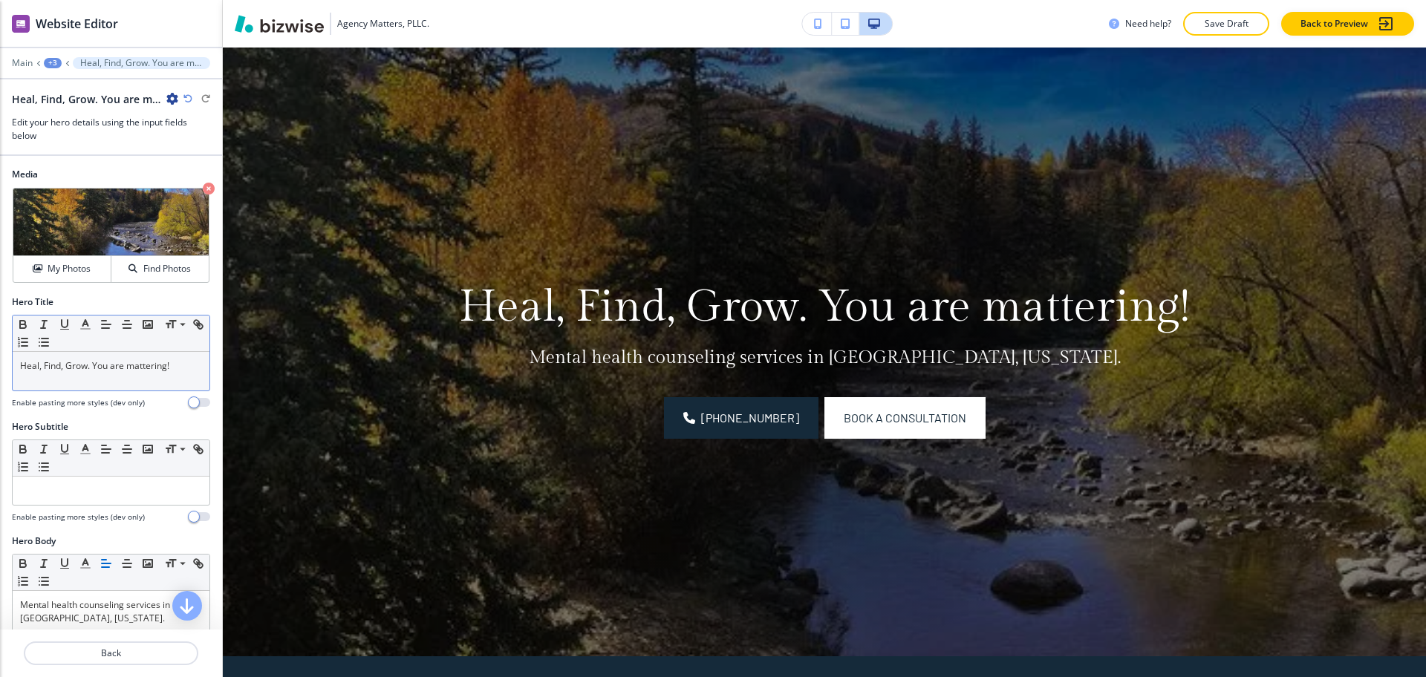
click at [137, 374] on div "Heal, Find, Grow. You are mattering!" at bounding box center [111, 371] width 197 height 39
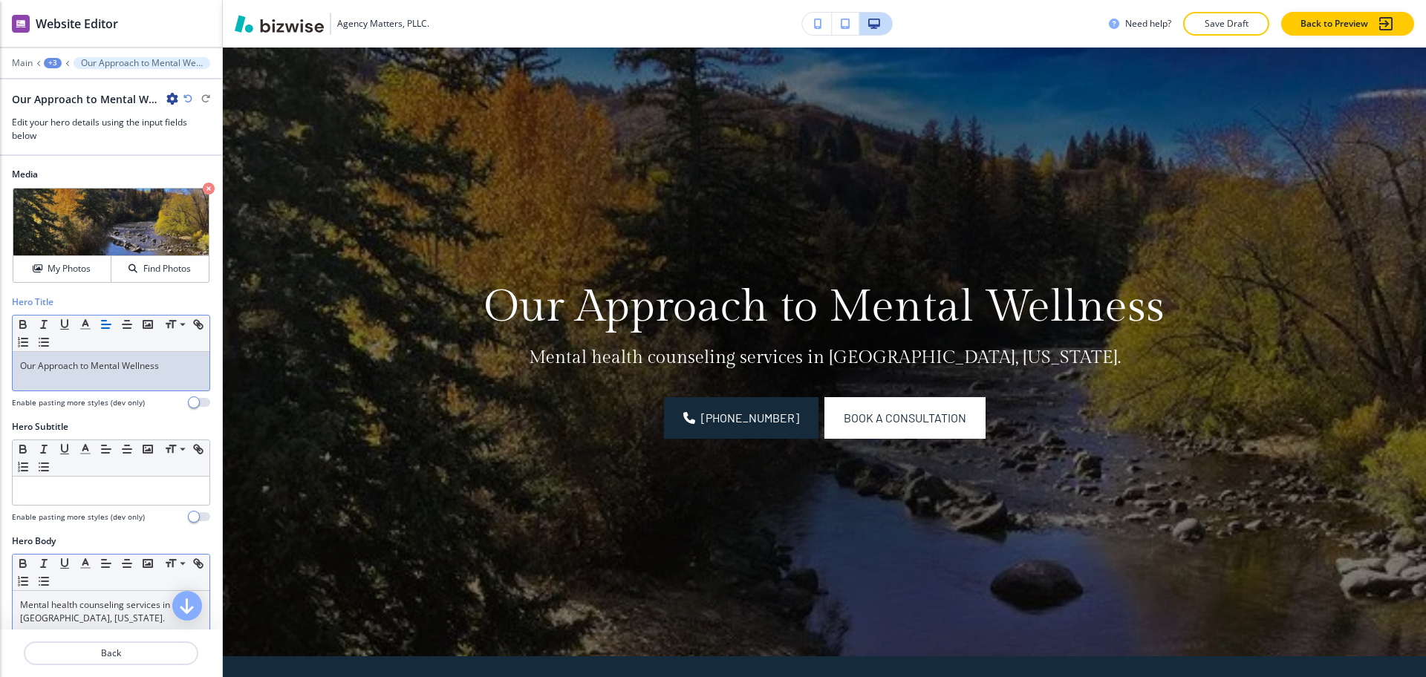
click at [148, 608] on p "Mental health counseling services in [GEOGRAPHIC_DATA], [US_STATE]." at bounding box center [111, 612] width 182 height 27
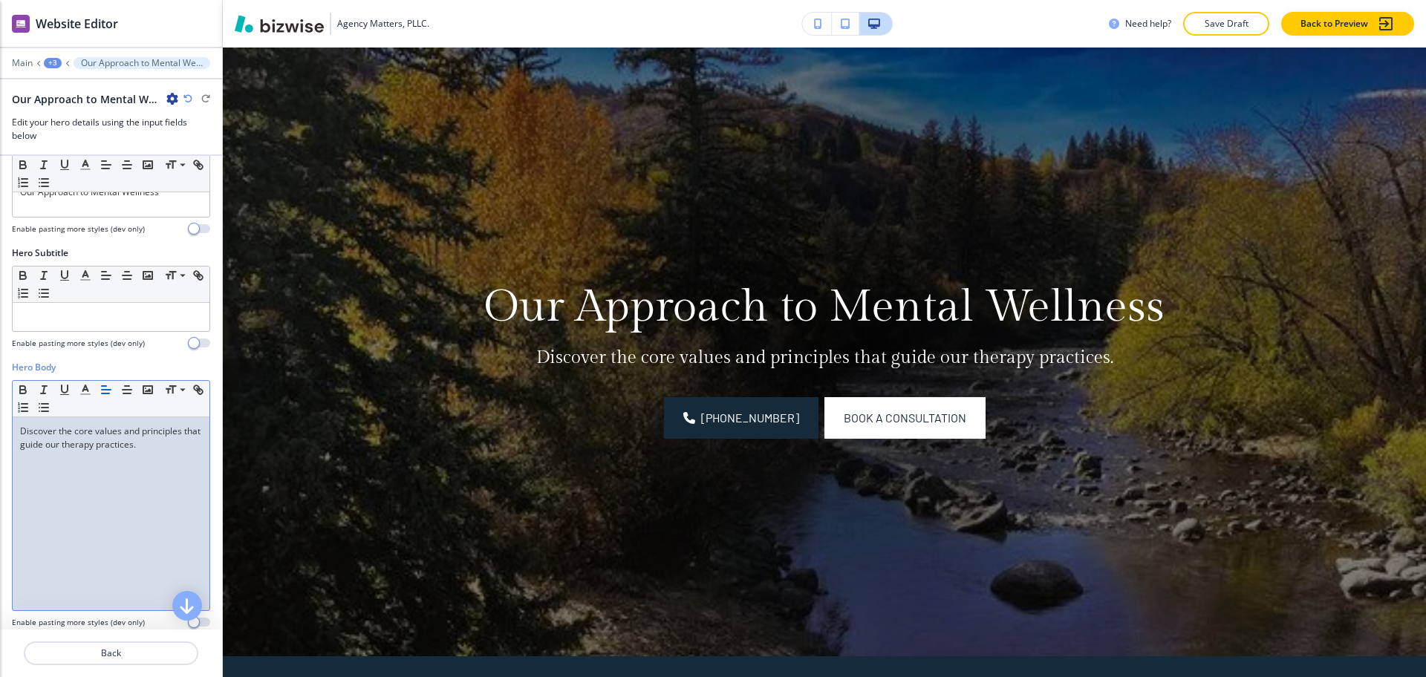
scroll to position [0, 0]
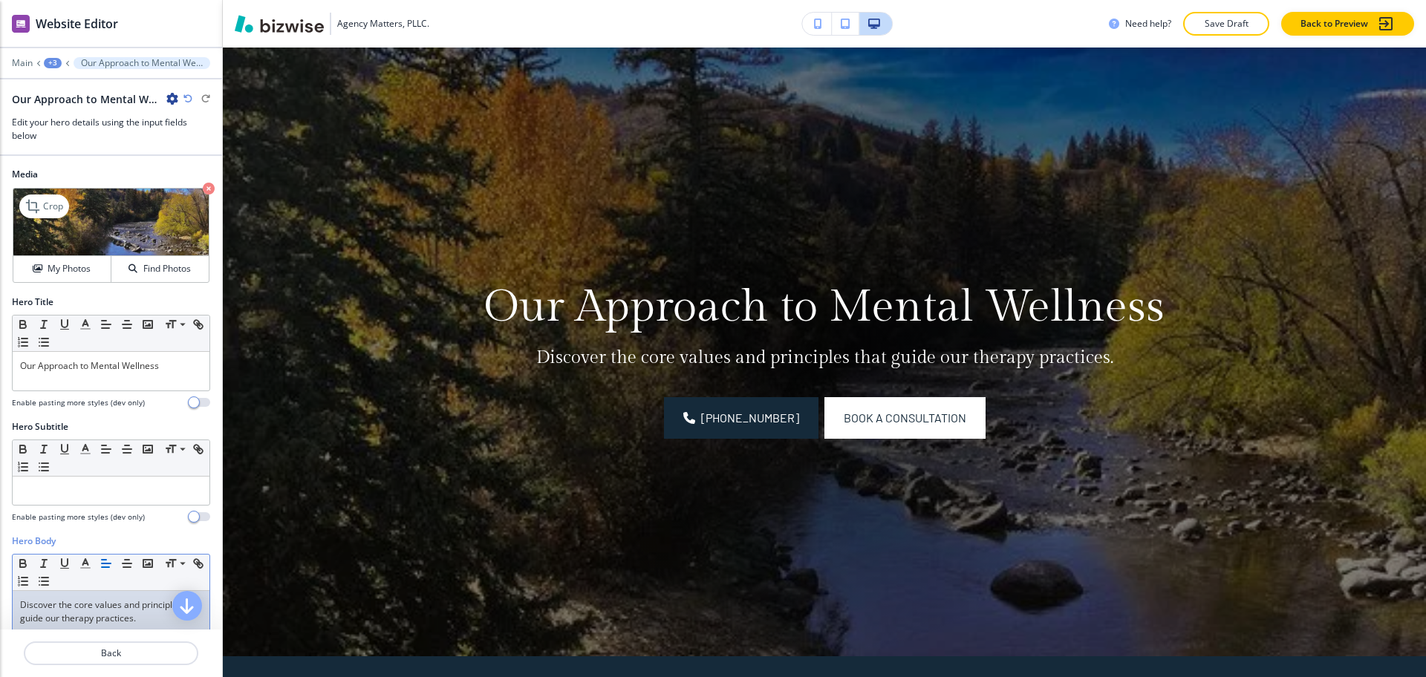
click at [187, 188] on div "Crop My Photos Find Photos" at bounding box center [111, 235] width 197 height 95
click at [203, 187] on icon "button" at bounding box center [209, 189] width 12 height 12
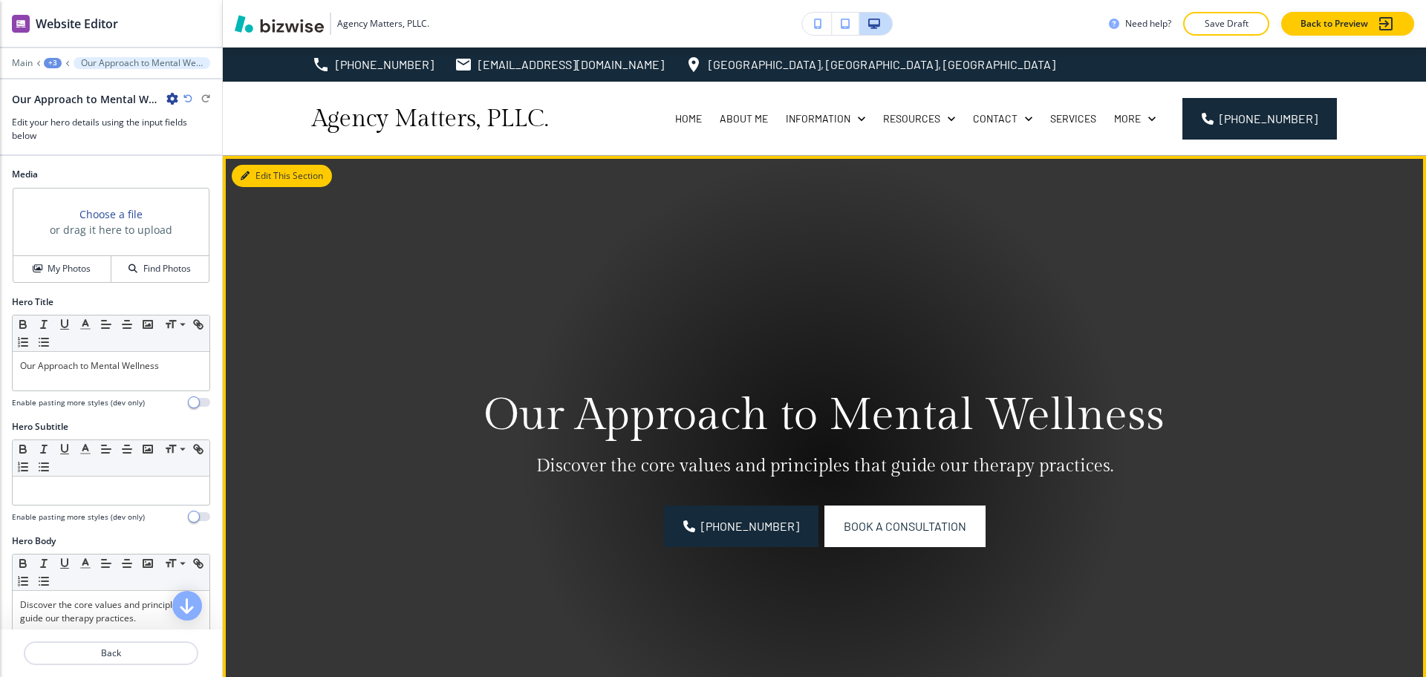
click at [250, 178] on button "Edit This Section" at bounding box center [282, 176] width 100 height 22
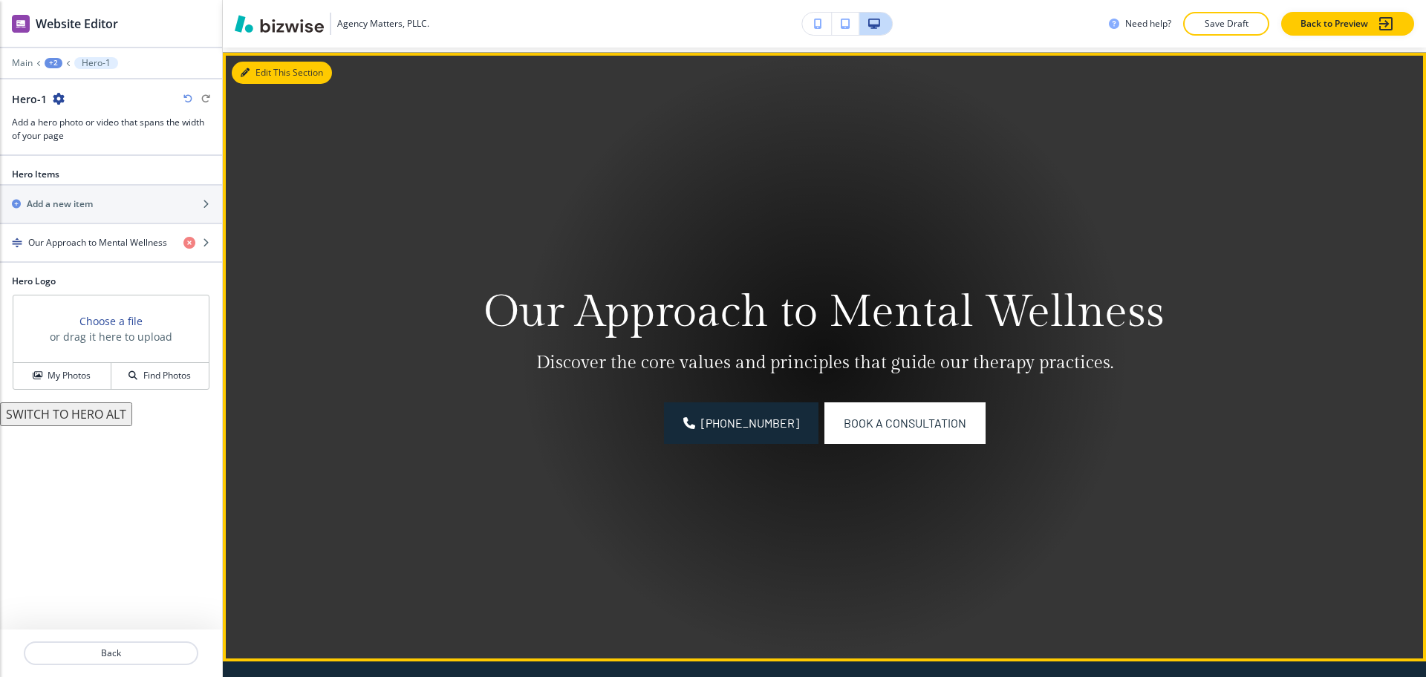
scroll to position [108, 0]
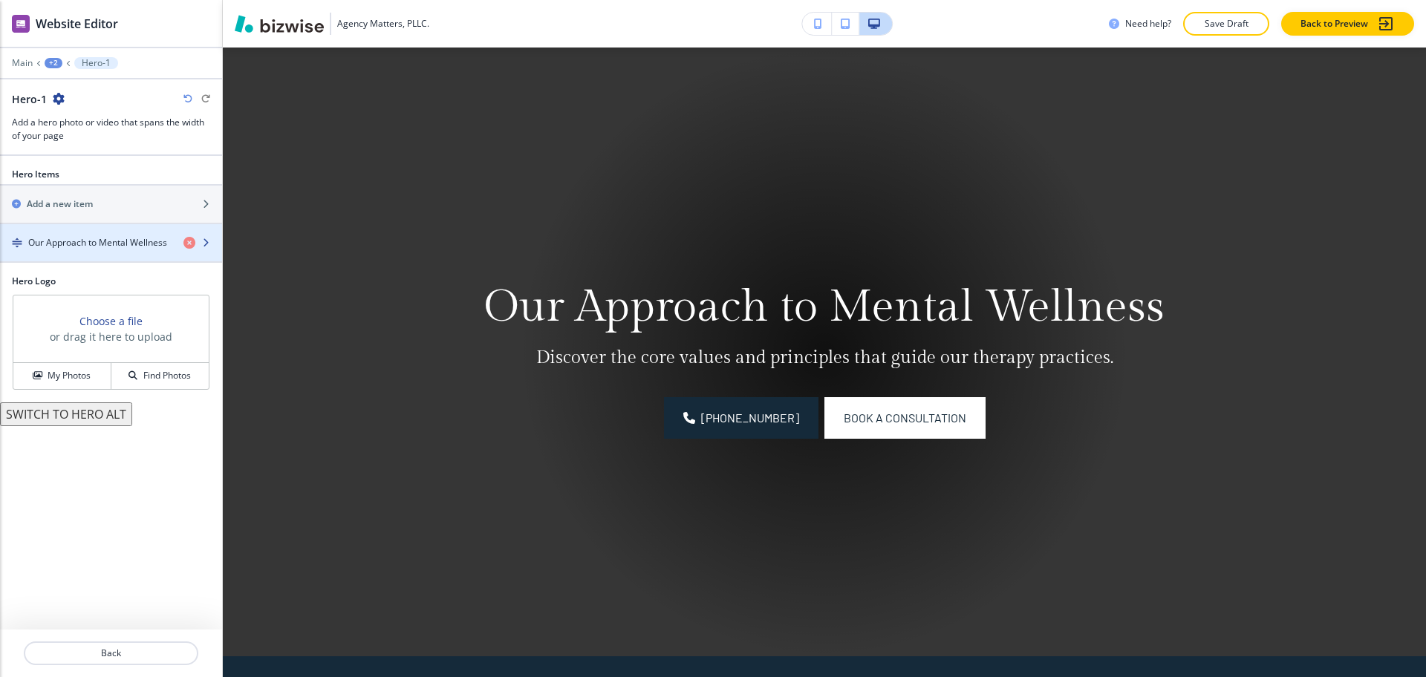
click at [127, 244] on h4 "Our Approach to Mental Wellness" at bounding box center [97, 242] width 139 height 13
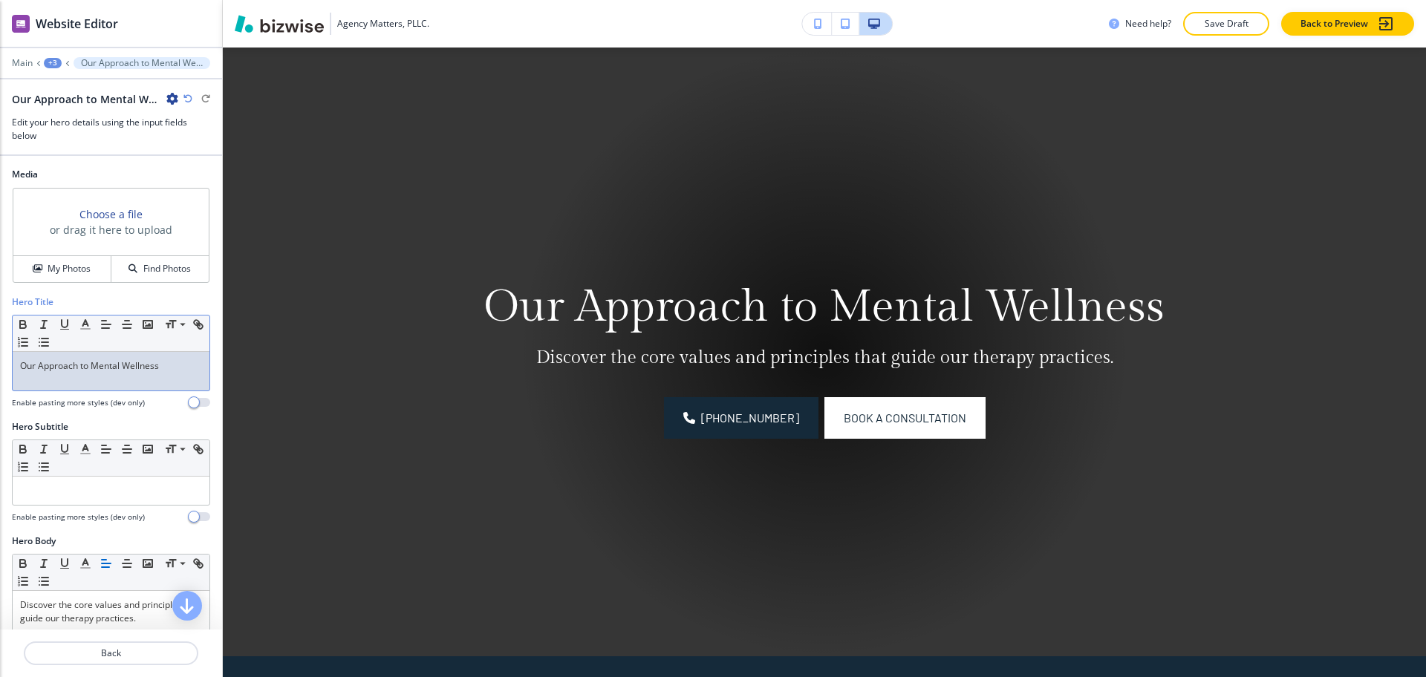
click at [159, 380] on div "Our Approach to Mental Wellness" at bounding box center [111, 371] width 197 height 39
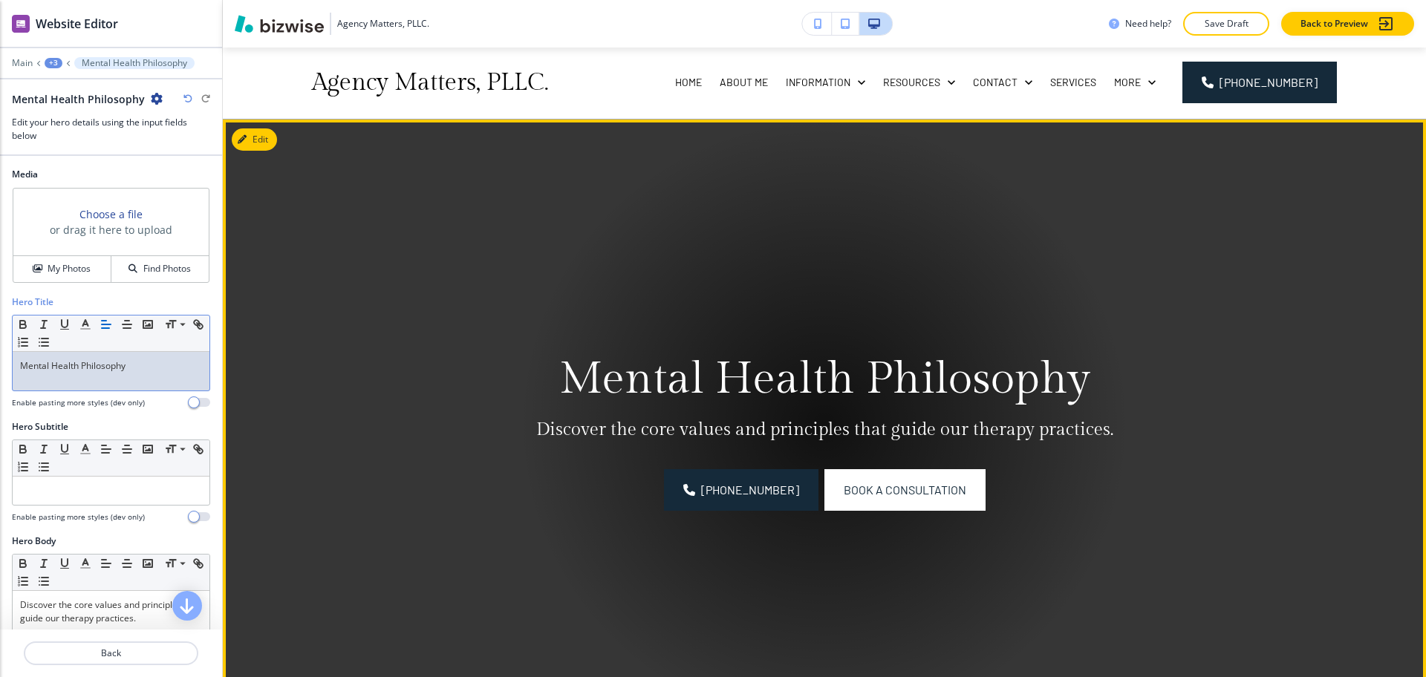
scroll to position [0, 0]
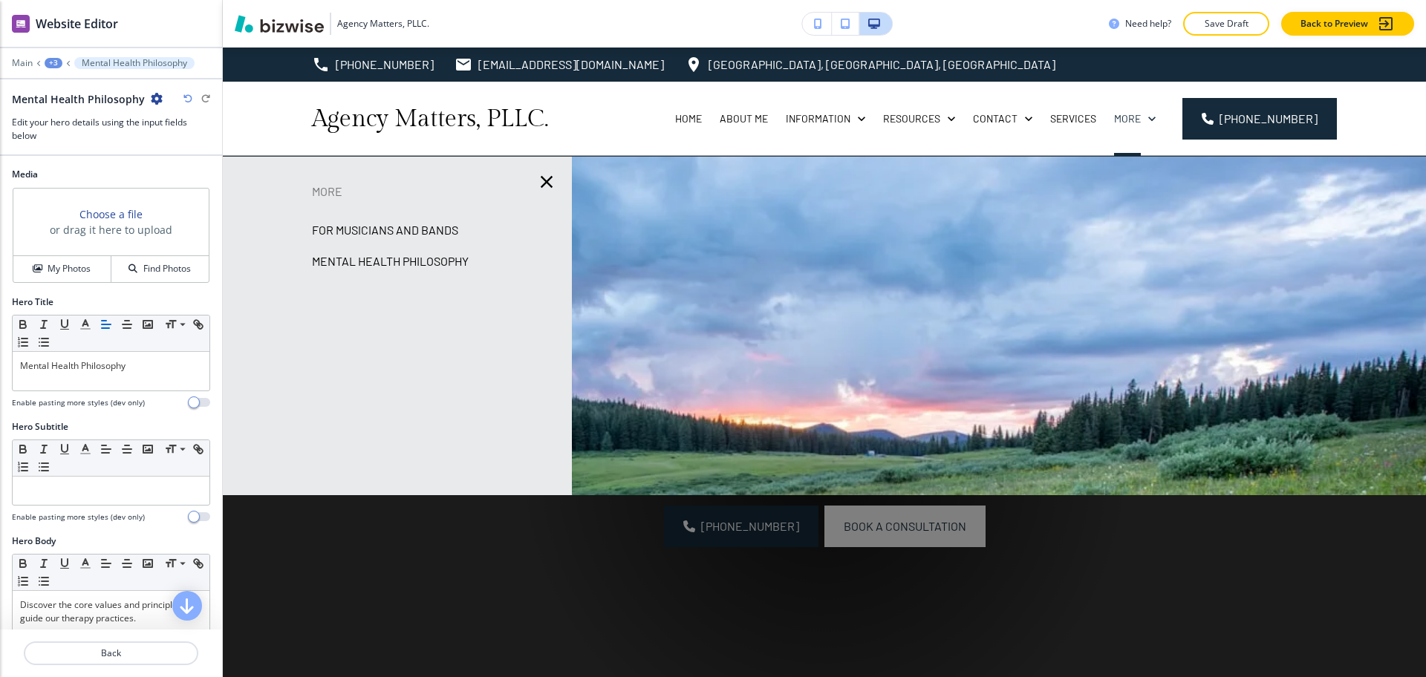
click at [396, 231] on p "For Musicians and Bands" at bounding box center [385, 230] width 146 height 22
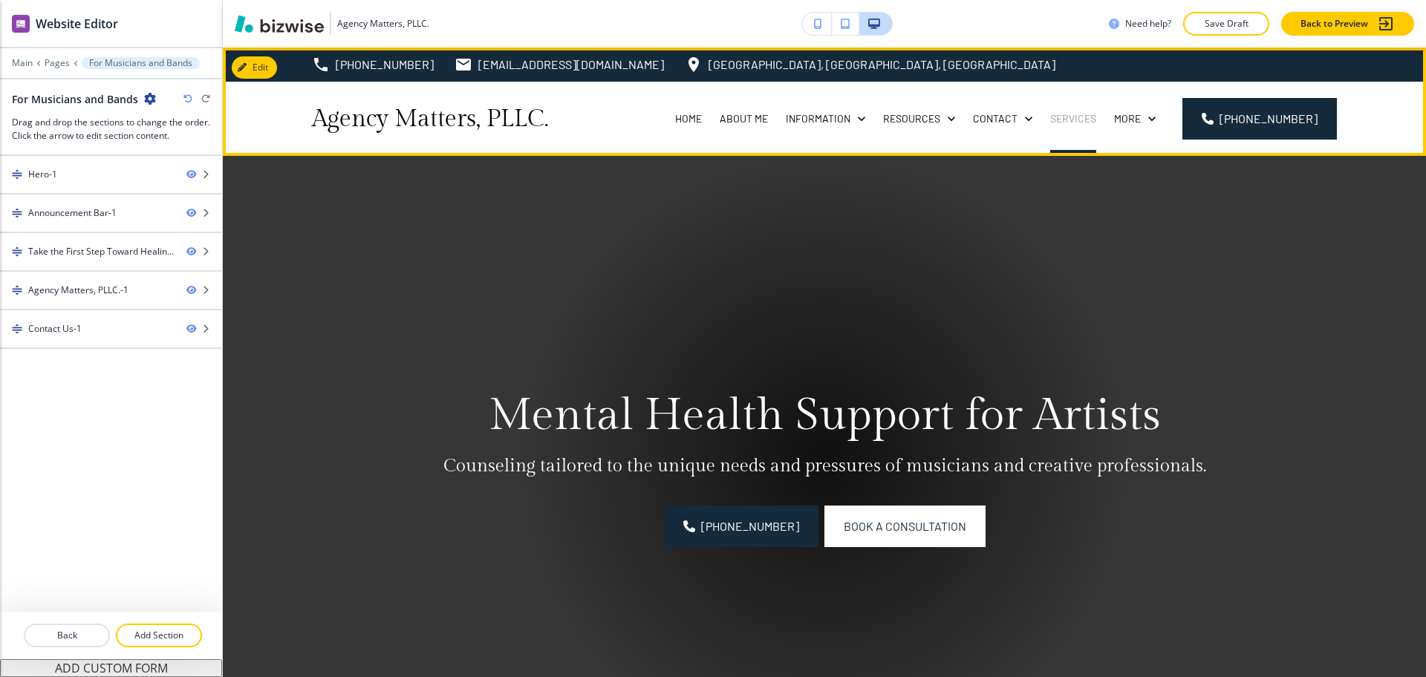
click at [1065, 115] on p "Services" at bounding box center [1073, 118] width 46 height 15
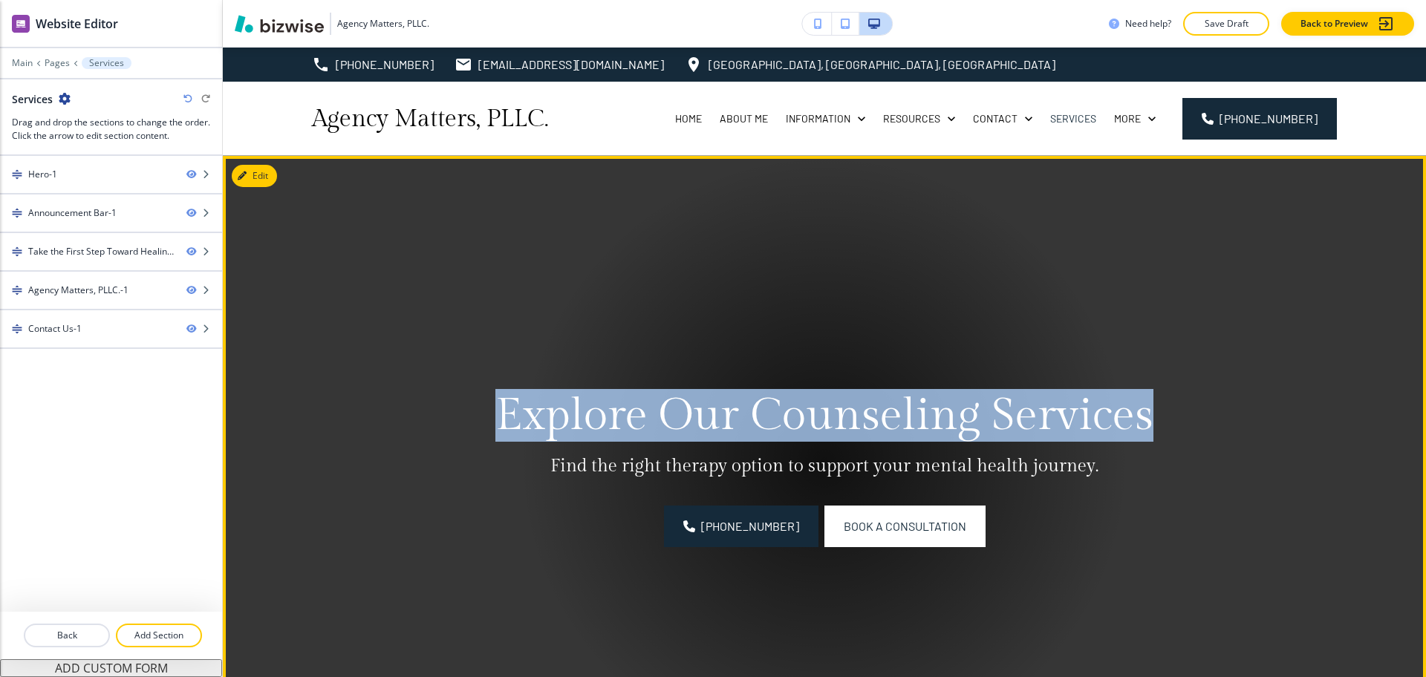
drag, startPoint x: 494, startPoint y: 400, endPoint x: 1175, endPoint y: 382, distance: 681.3
click at [1175, 382] on div "Explore Our Counseling Services Find the right therapy option to support your m…" at bounding box center [825, 460] width 856 height 173
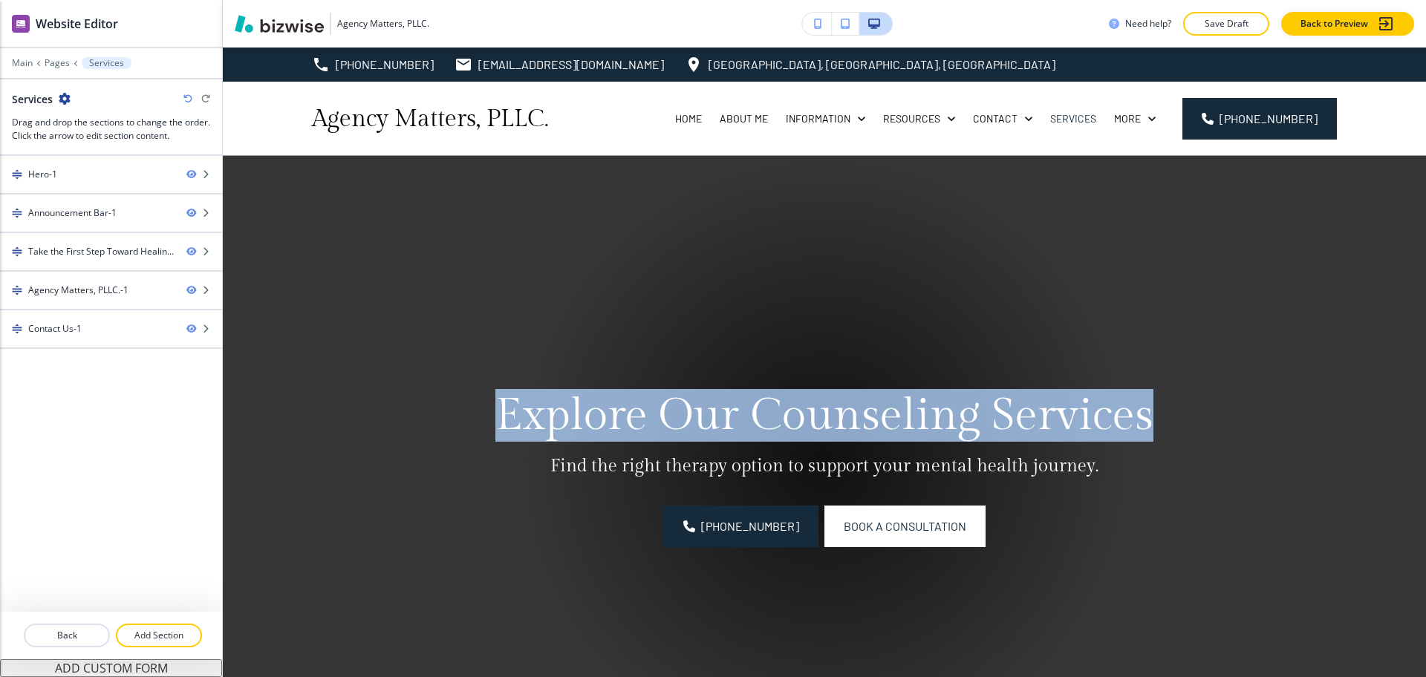
copy p "Explore Our Counseling Services"
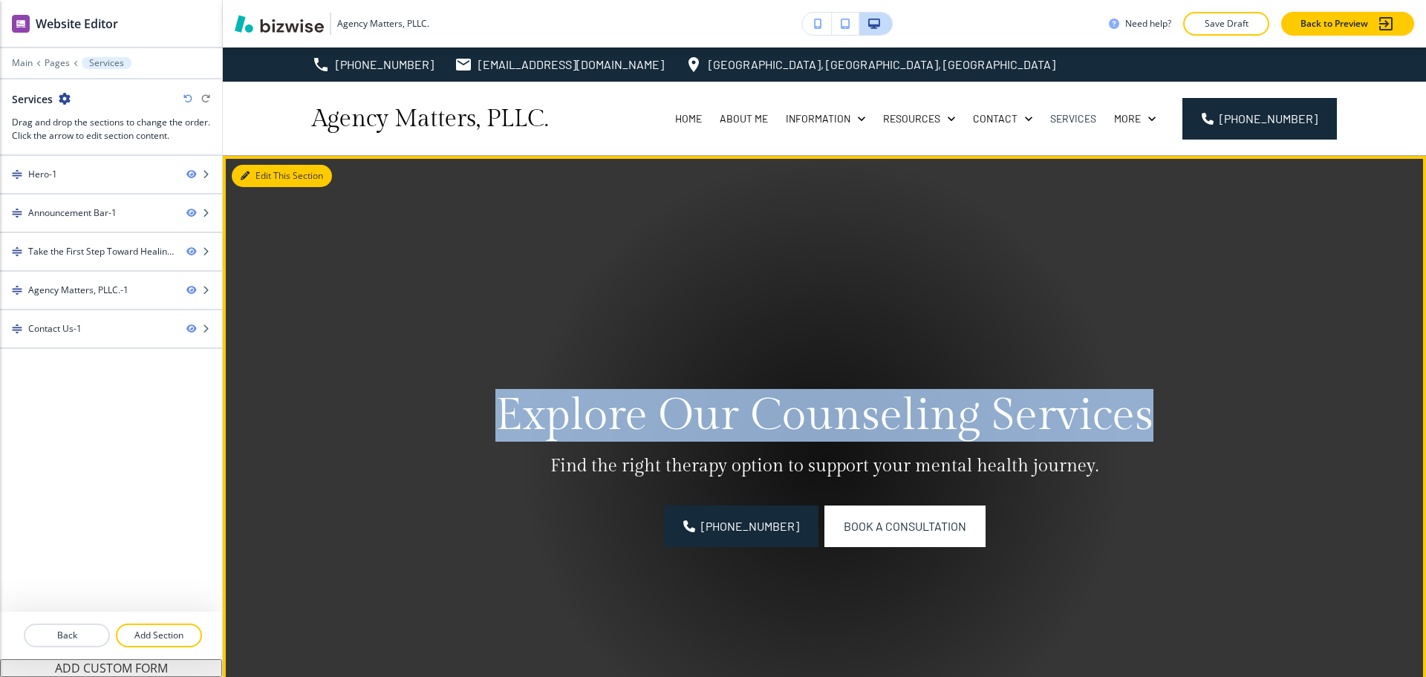
click at [263, 175] on button "Edit This Section" at bounding box center [282, 176] width 100 height 22
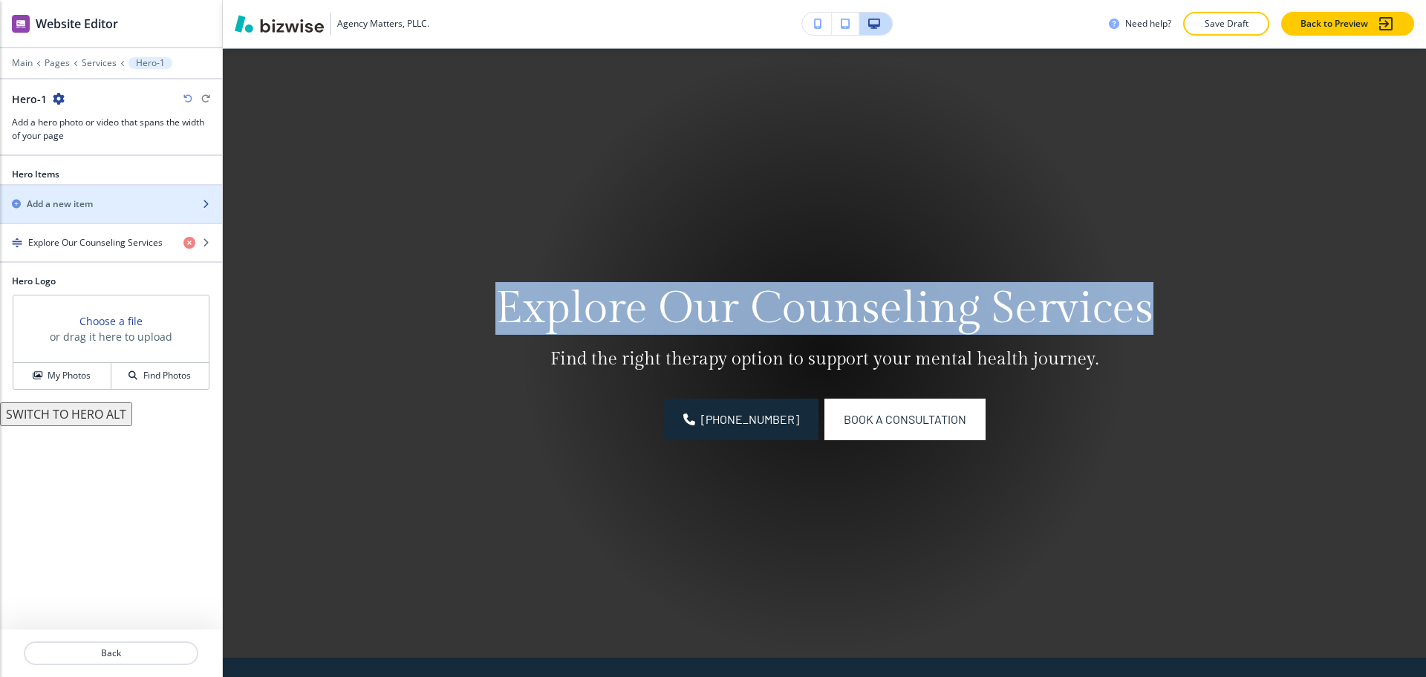
scroll to position [108, 0]
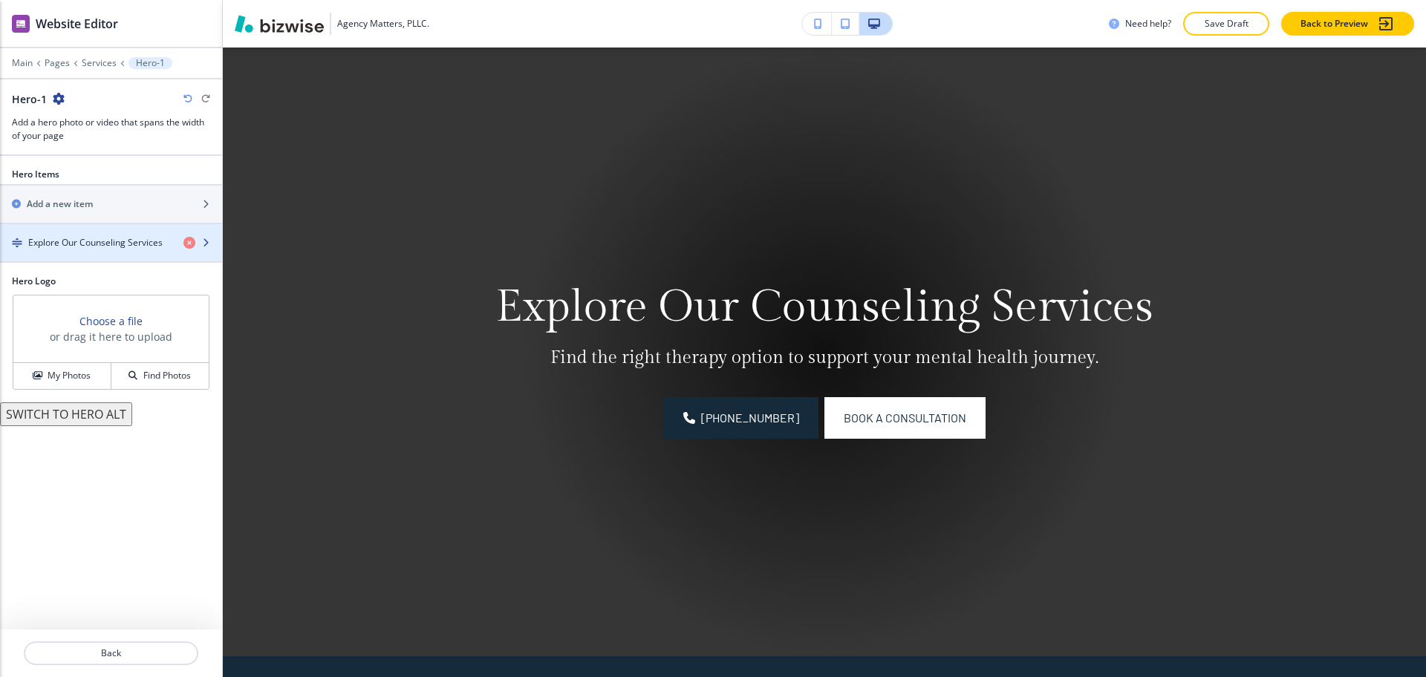
click at [114, 233] on div "button" at bounding box center [111, 230] width 222 height 12
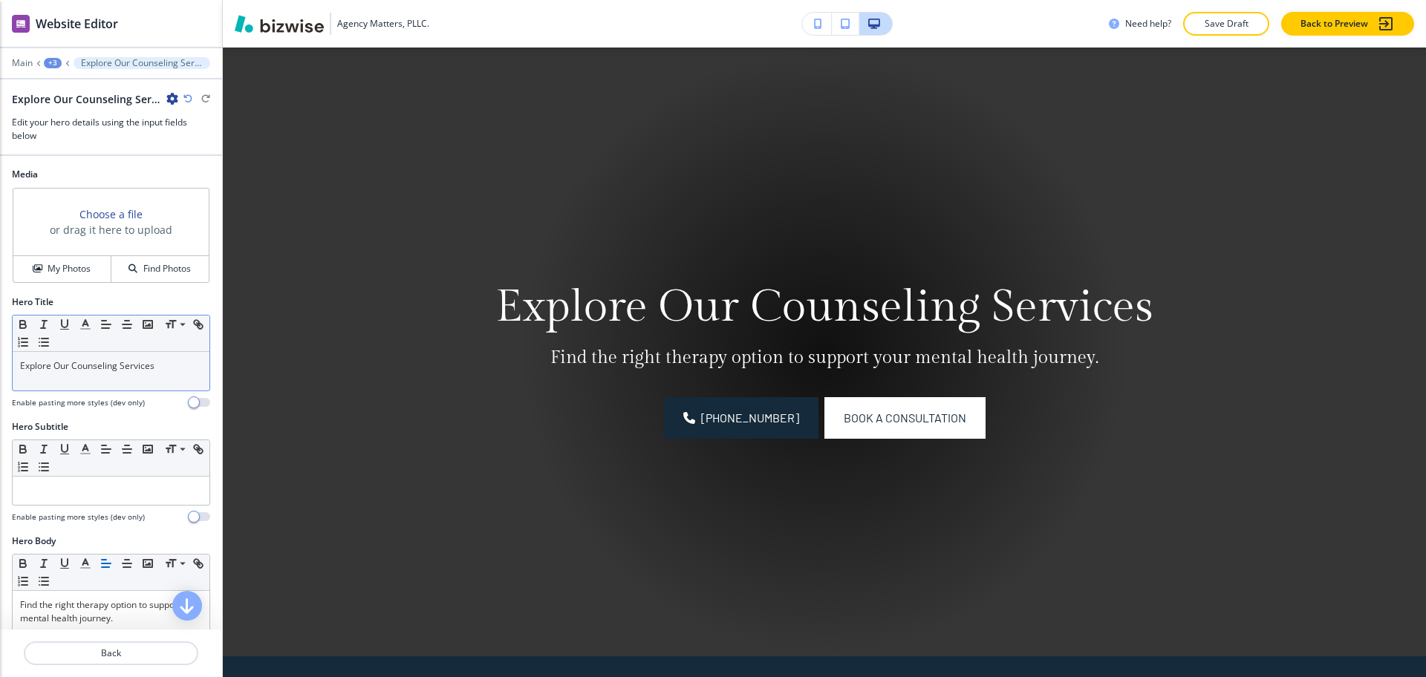
click at [166, 373] on div "Explore Our Counseling Services" at bounding box center [111, 371] width 197 height 39
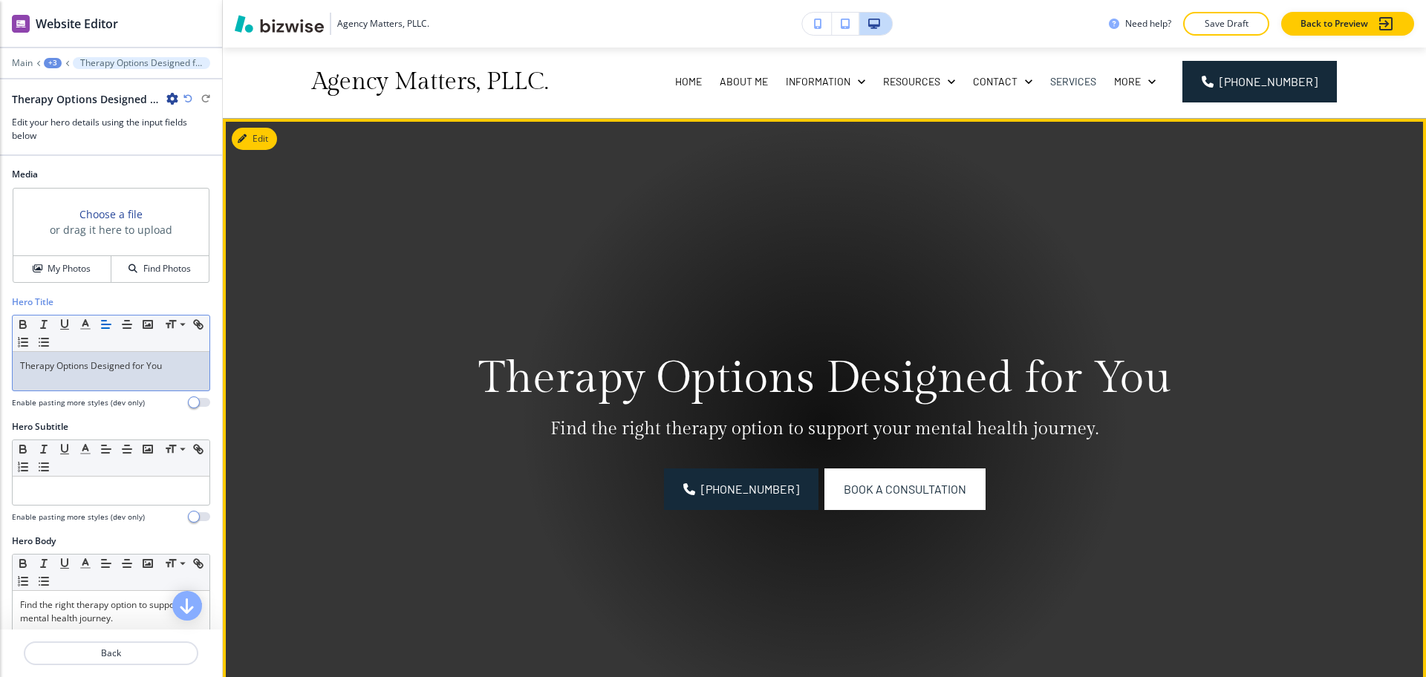
scroll to position [0, 0]
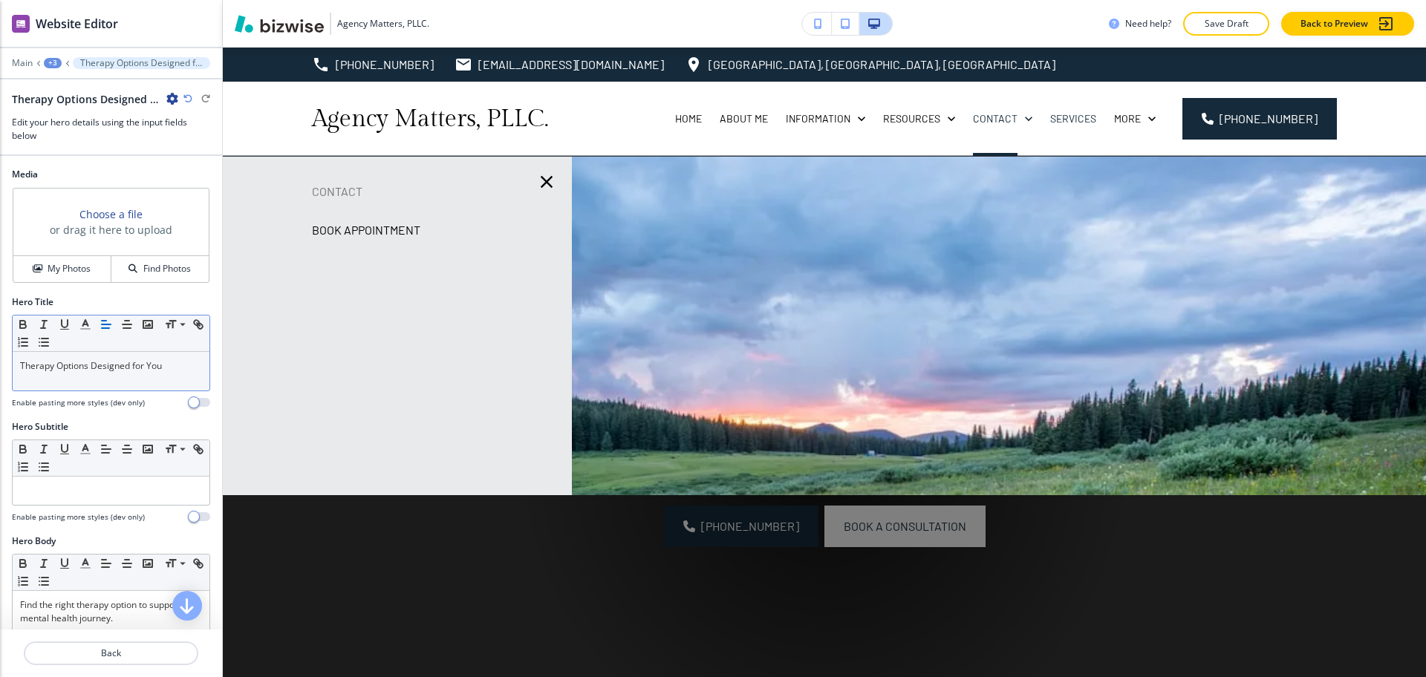
click at [376, 227] on p "Book Appointment" at bounding box center [366, 230] width 108 height 22
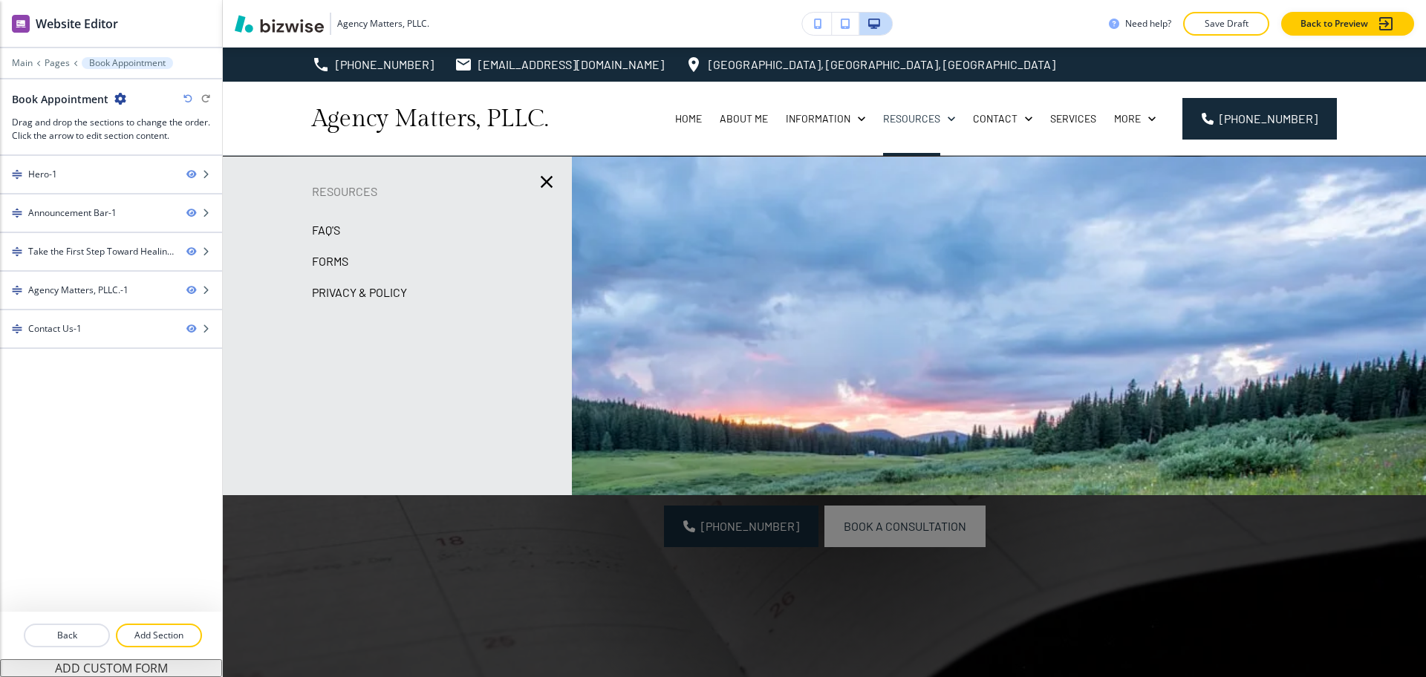
click at [325, 229] on p "FAQ's" at bounding box center [326, 230] width 28 height 22
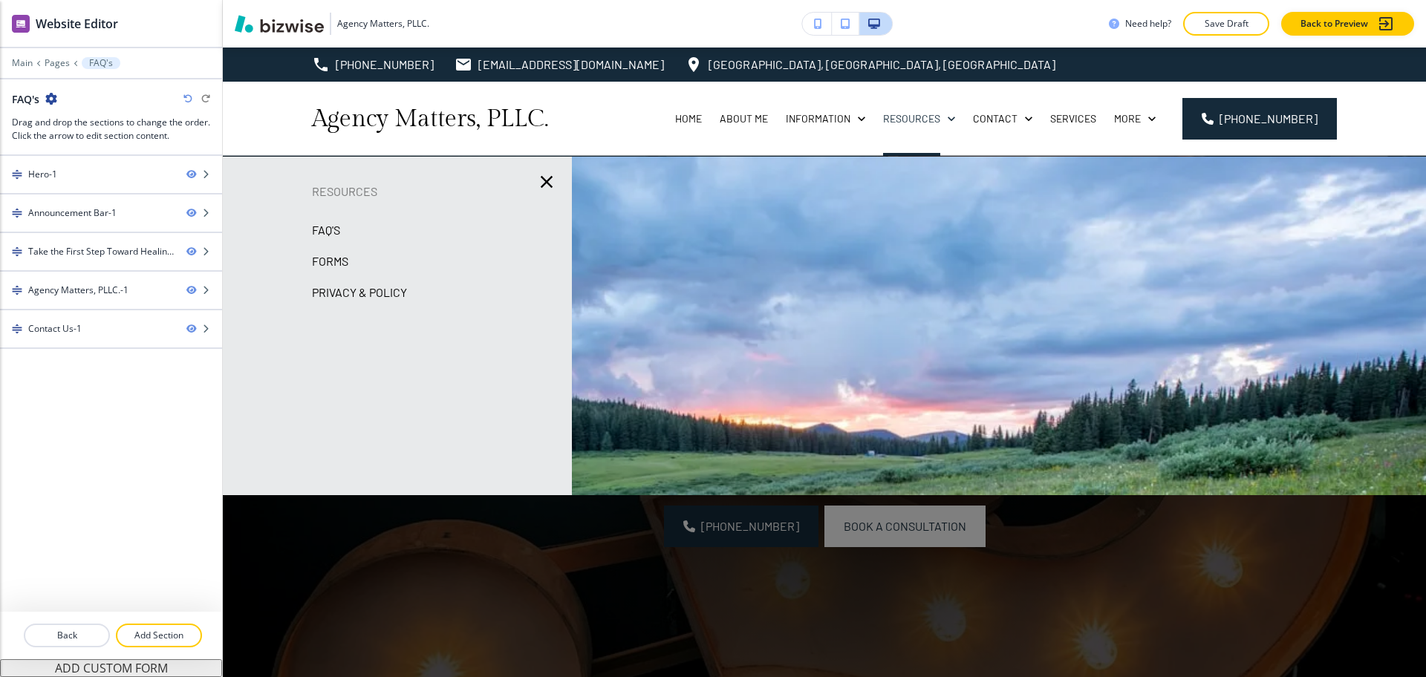
click at [336, 256] on p "Forms" at bounding box center [330, 261] width 36 height 22
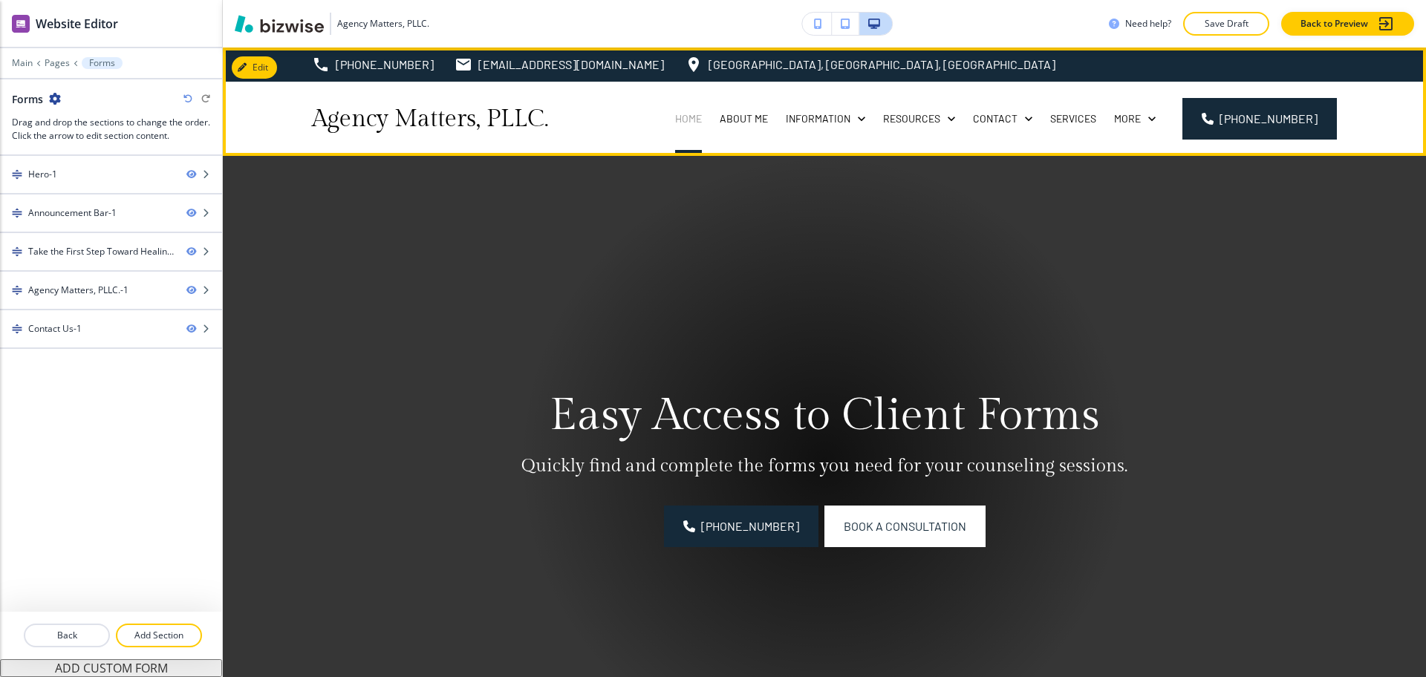
click at [698, 117] on p "Home" at bounding box center [688, 118] width 27 height 15
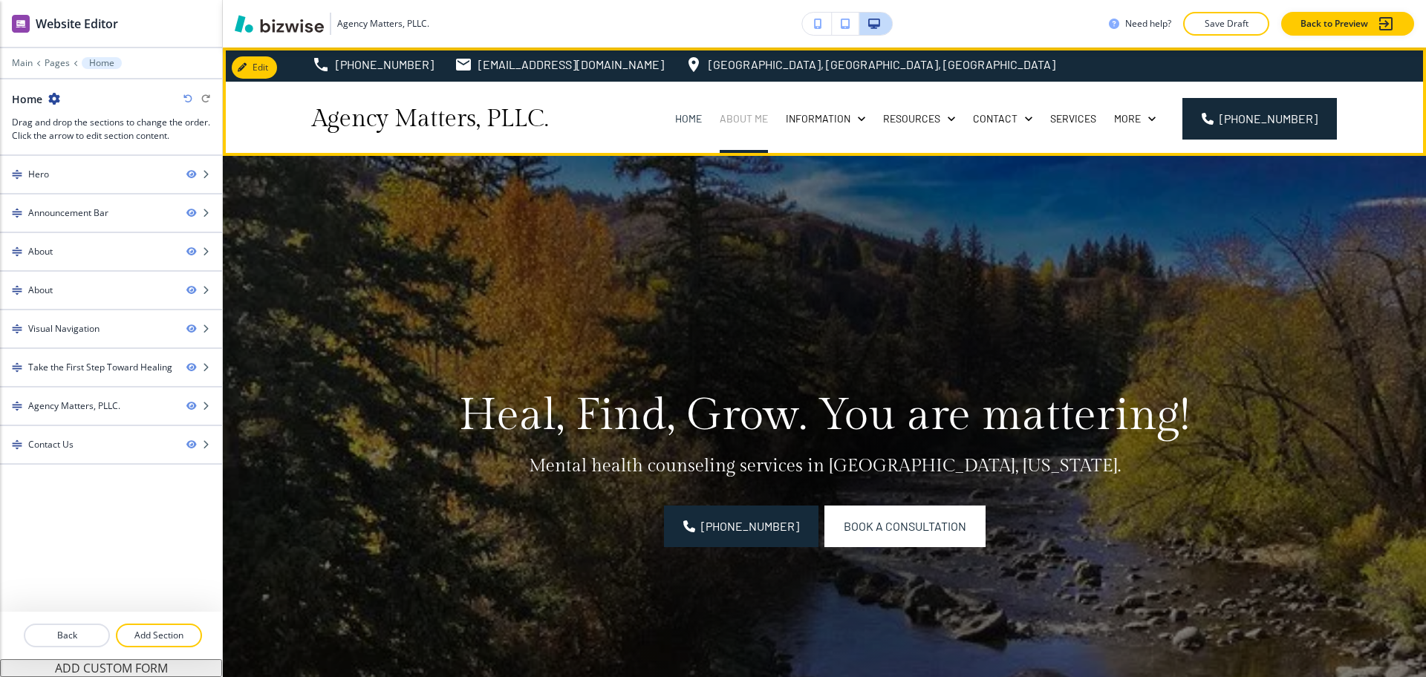
click at [768, 122] on p "About Me" at bounding box center [744, 118] width 48 height 15
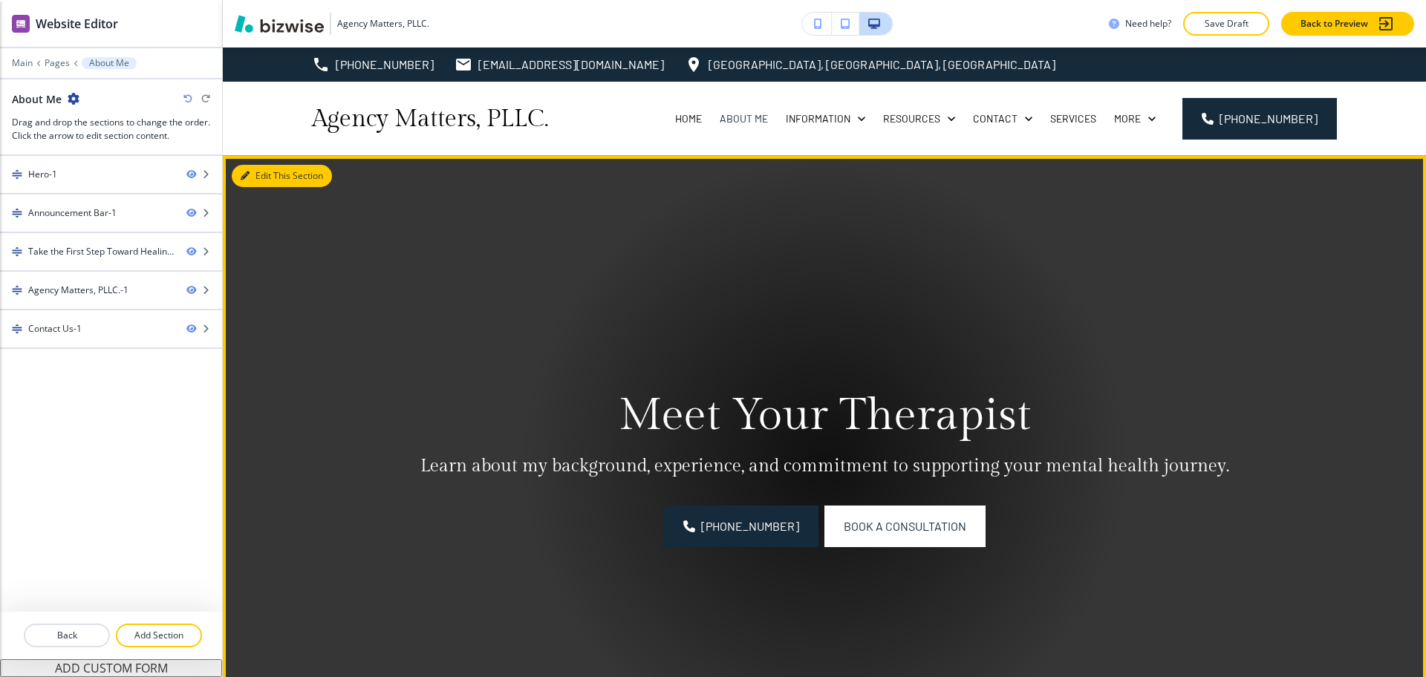
click at [268, 172] on button "Edit This Section" at bounding box center [282, 176] width 100 height 22
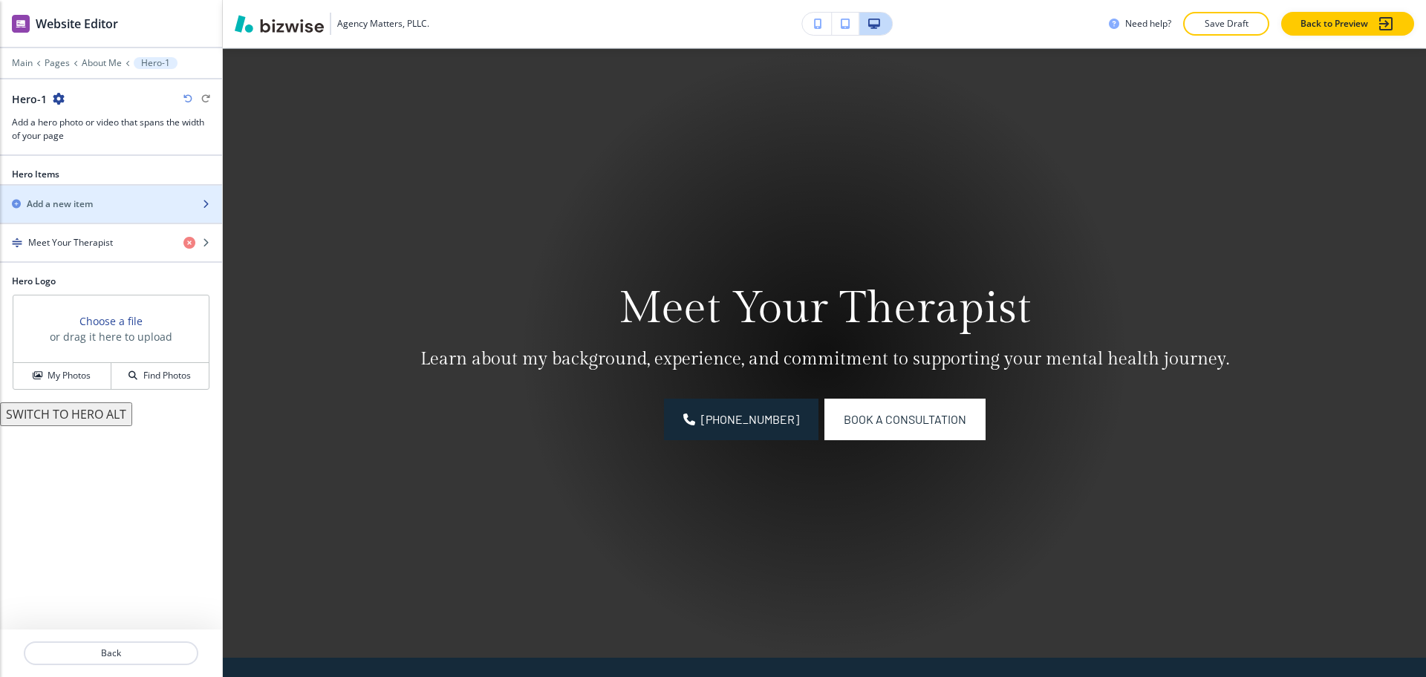
scroll to position [108, 0]
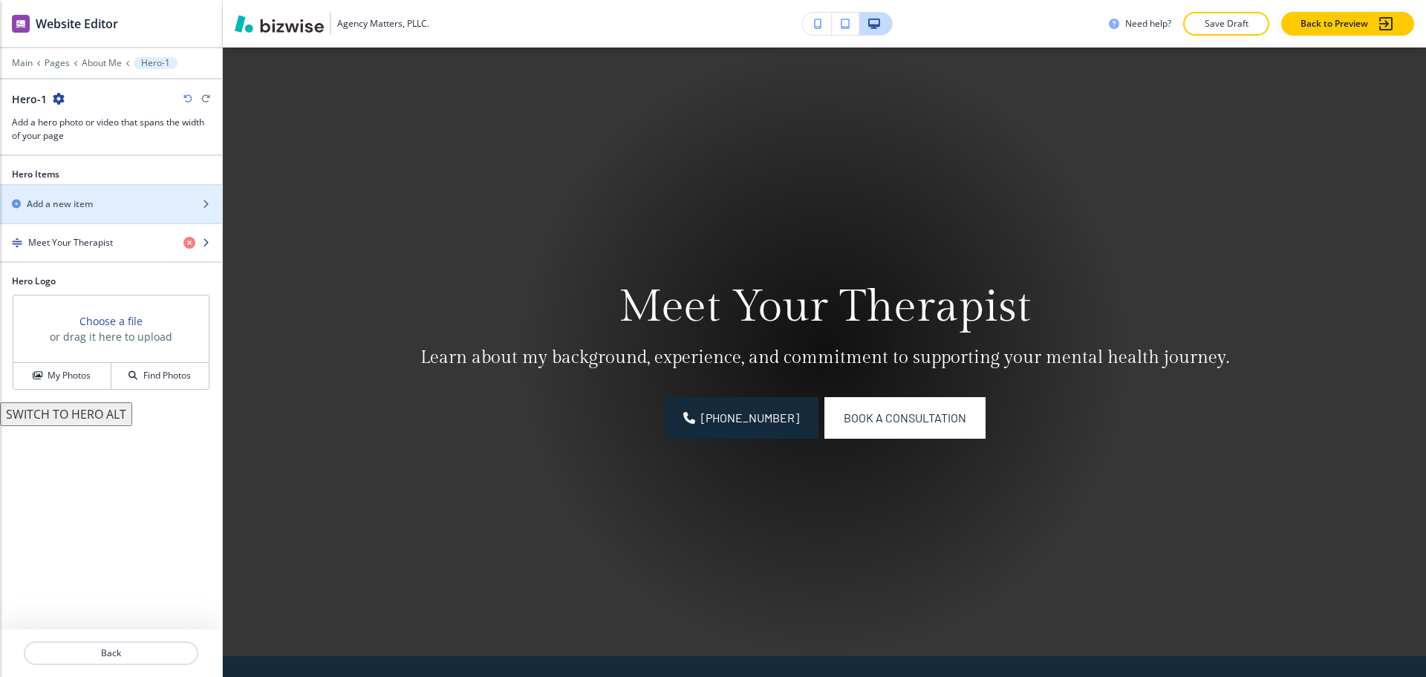
click at [94, 236] on h4 "Meet Your Therapist" at bounding box center [70, 242] width 85 height 13
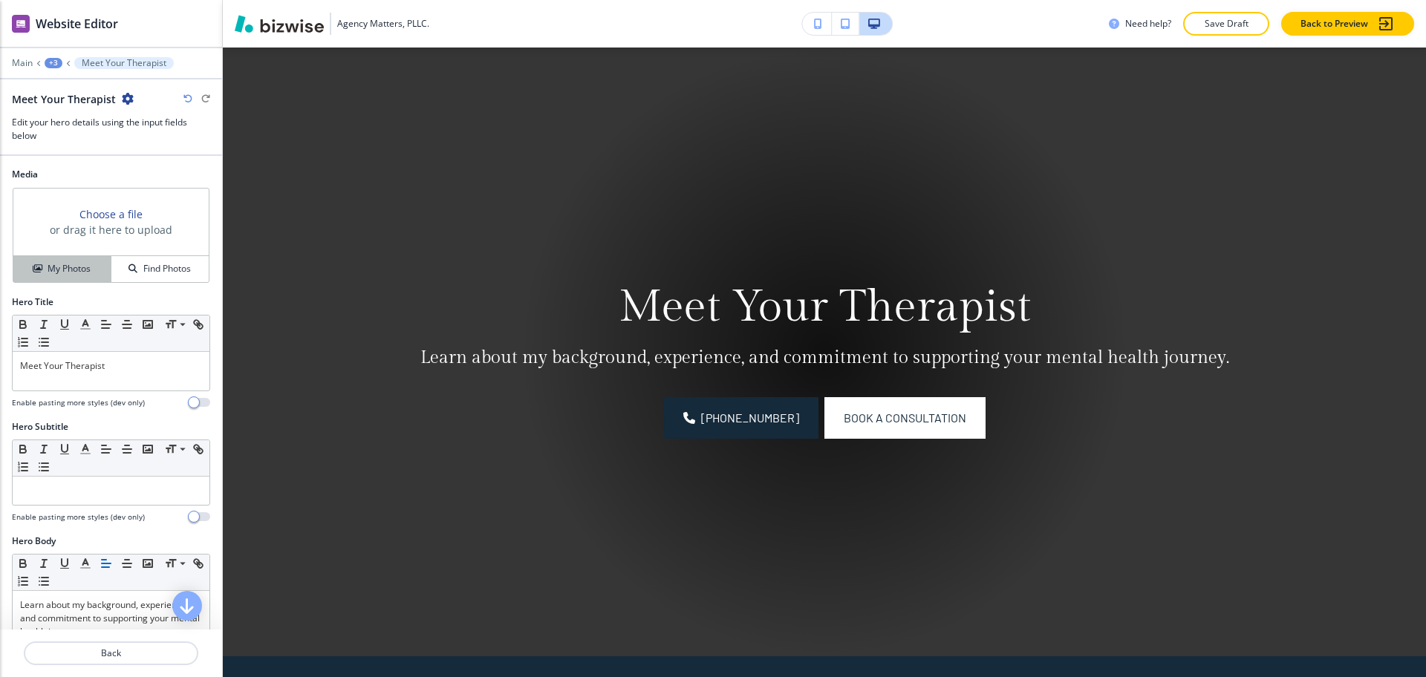
click at [74, 264] on h4 "My Photos" at bounding box center [69, 268] width 43 height 13
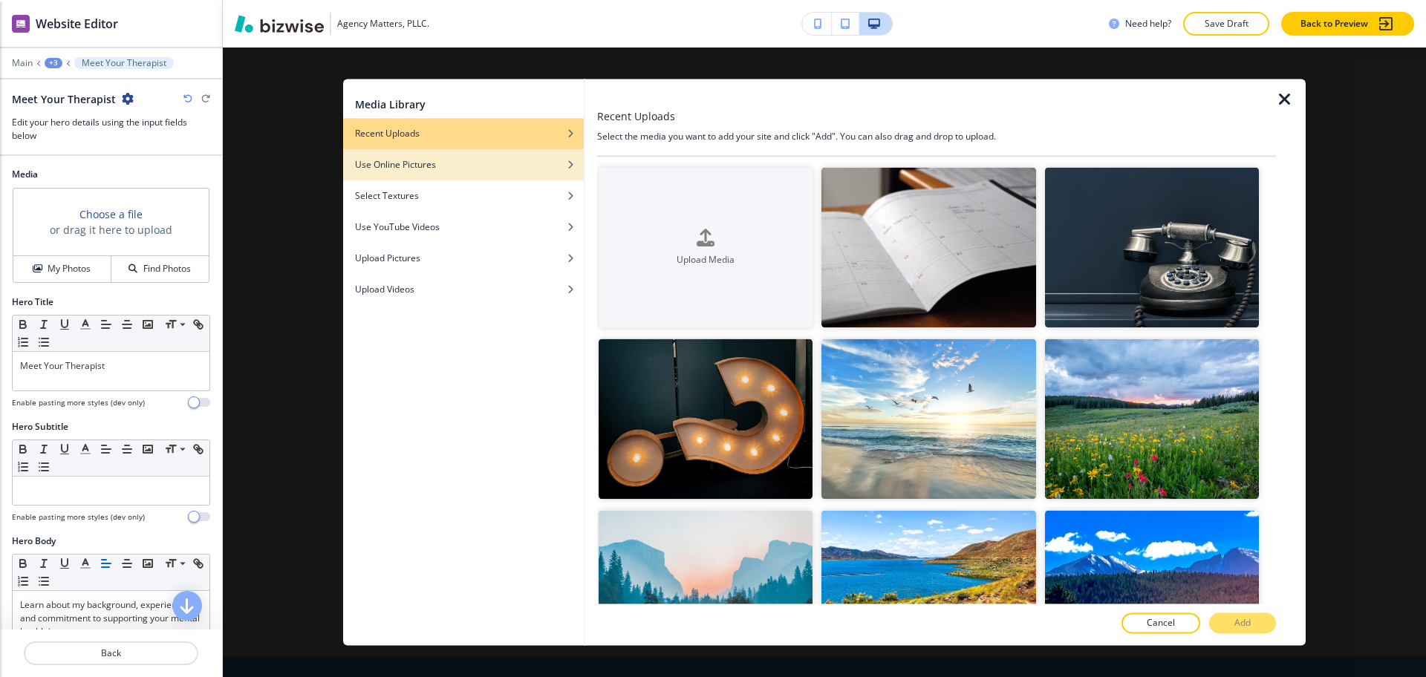
click at [437, 175] on div "button" at bounding box center [463, 176] width 241 height 9
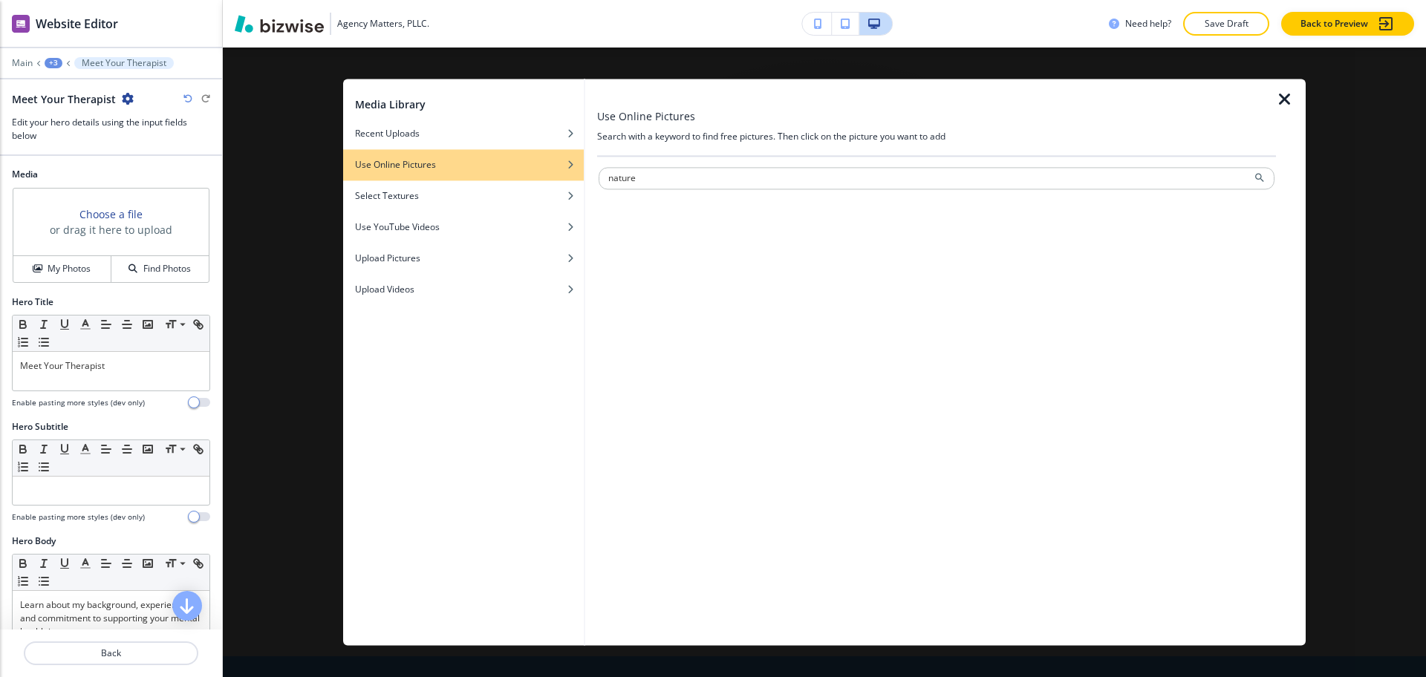
type input "nature"
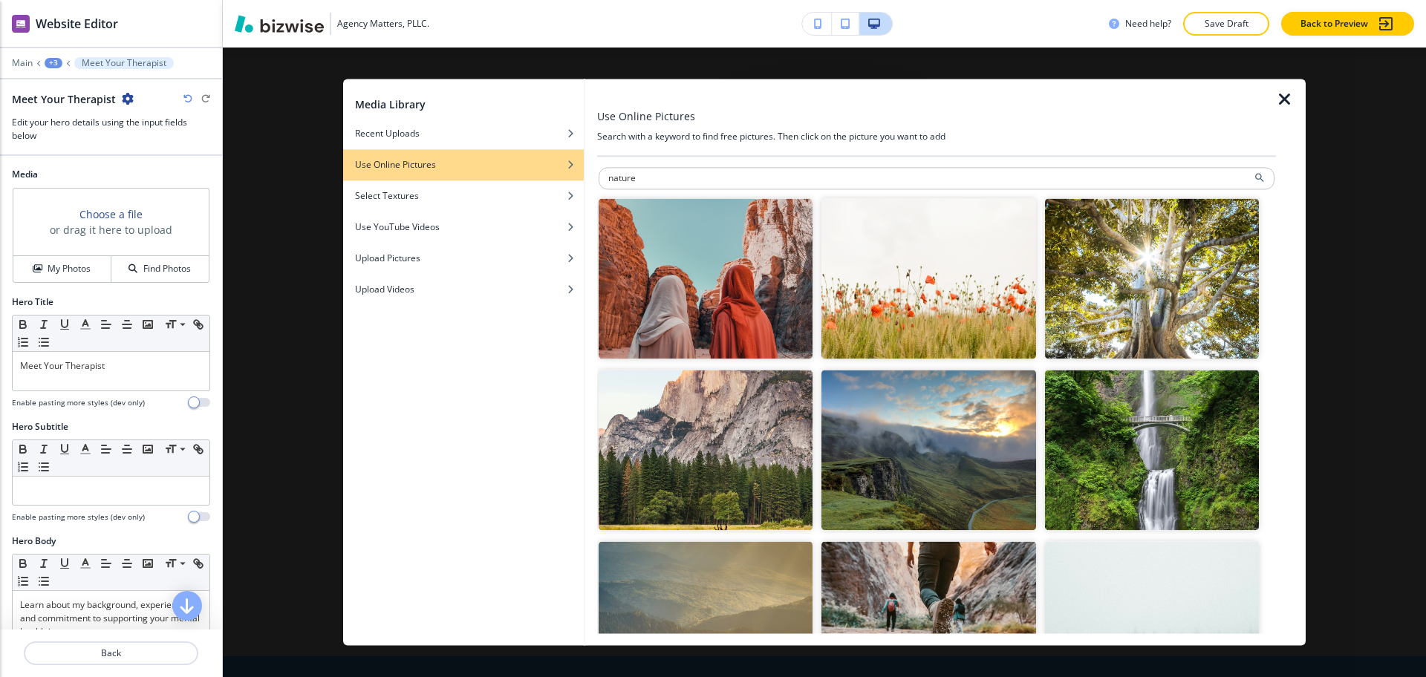
click at [670, 480] on img "button" at bounding box center [706, 451] width 214 height 160
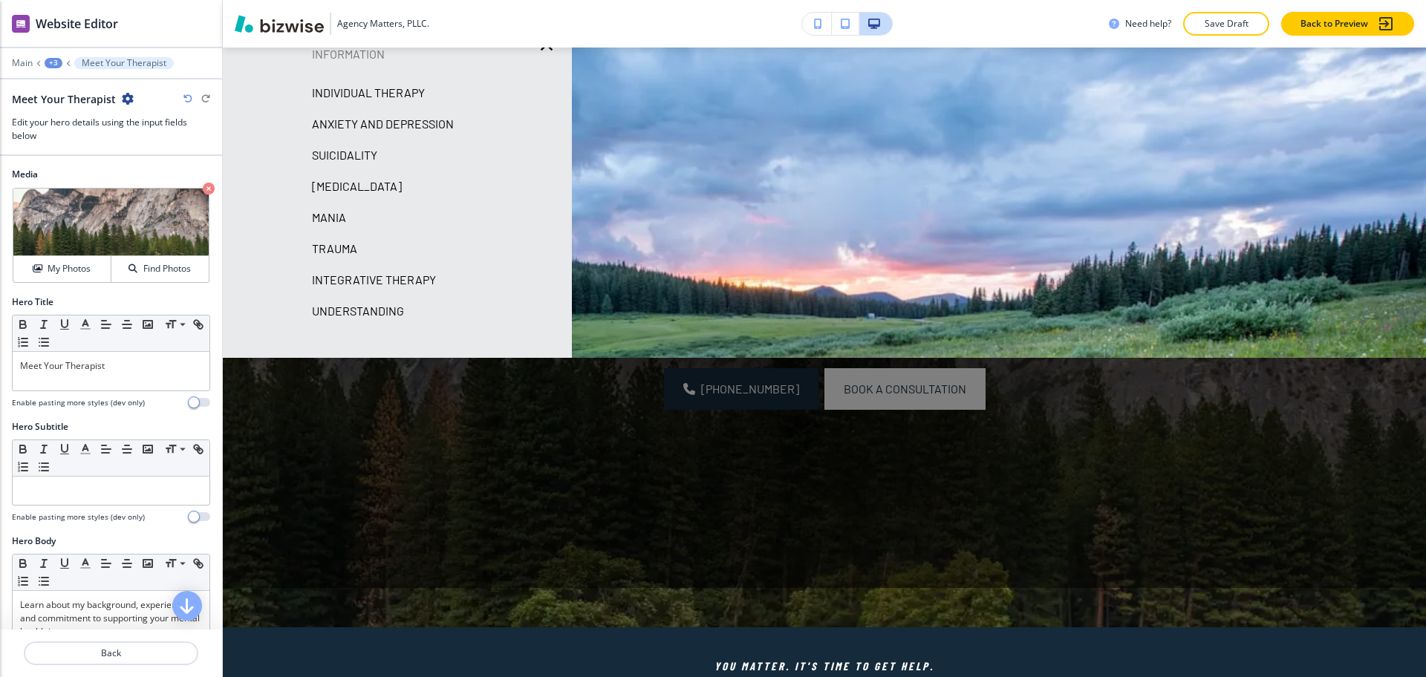
scroll to position [0, 0]
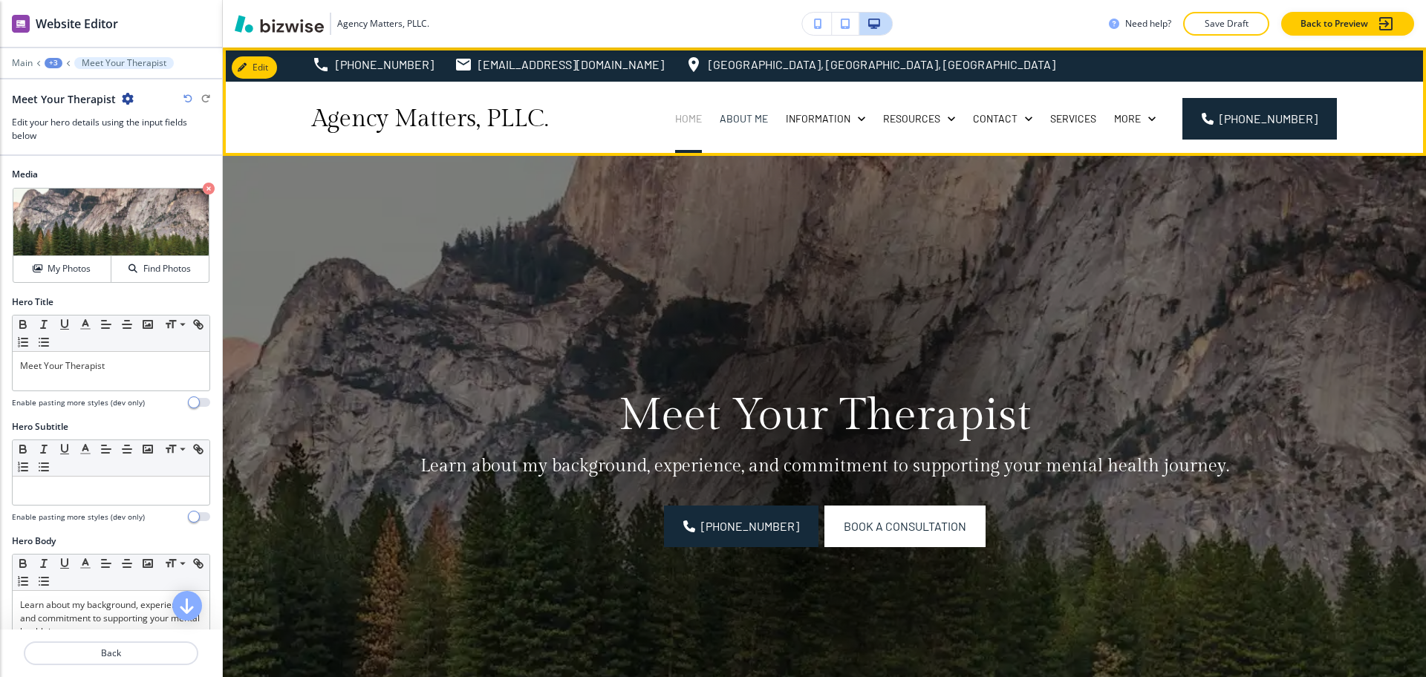
click at [696, 123] on p "Home" at bounding box center [688, 118] width 27 height 15
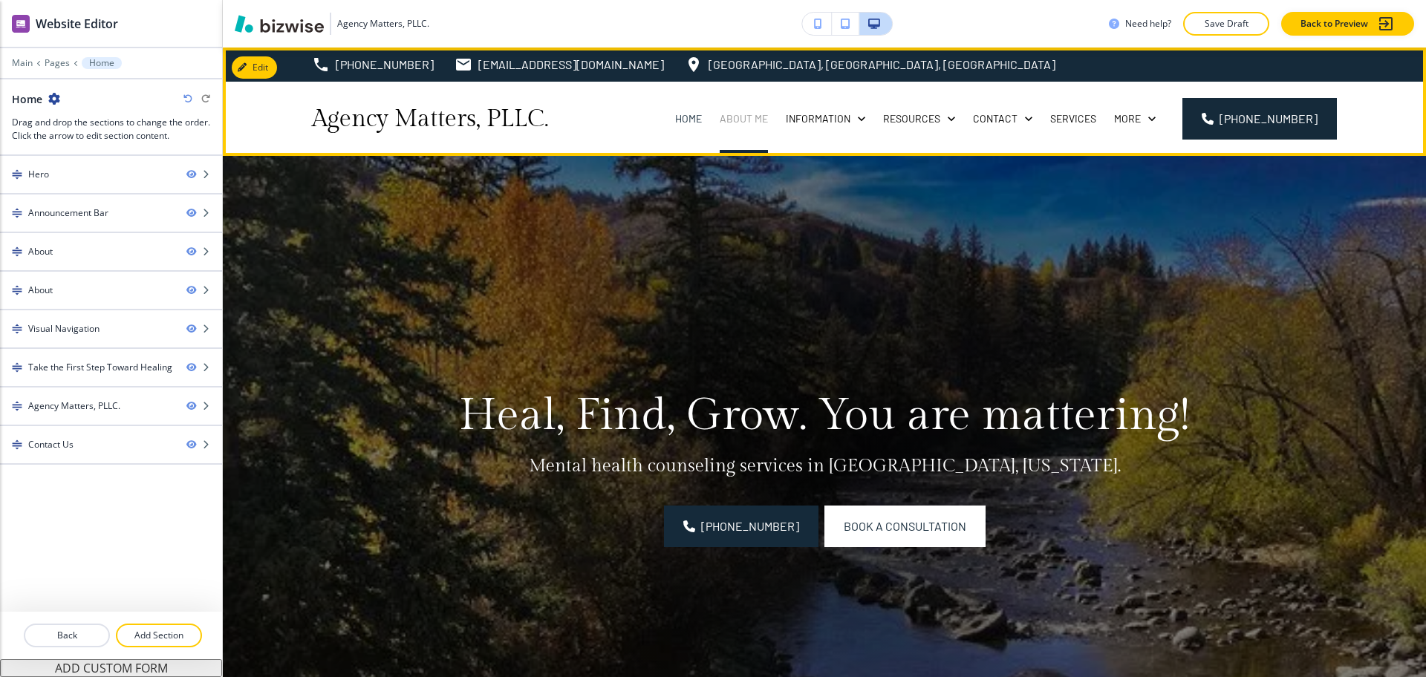
click at [755, 120] on p "About Me" at bounding box center [744, 118] width 48 height 15
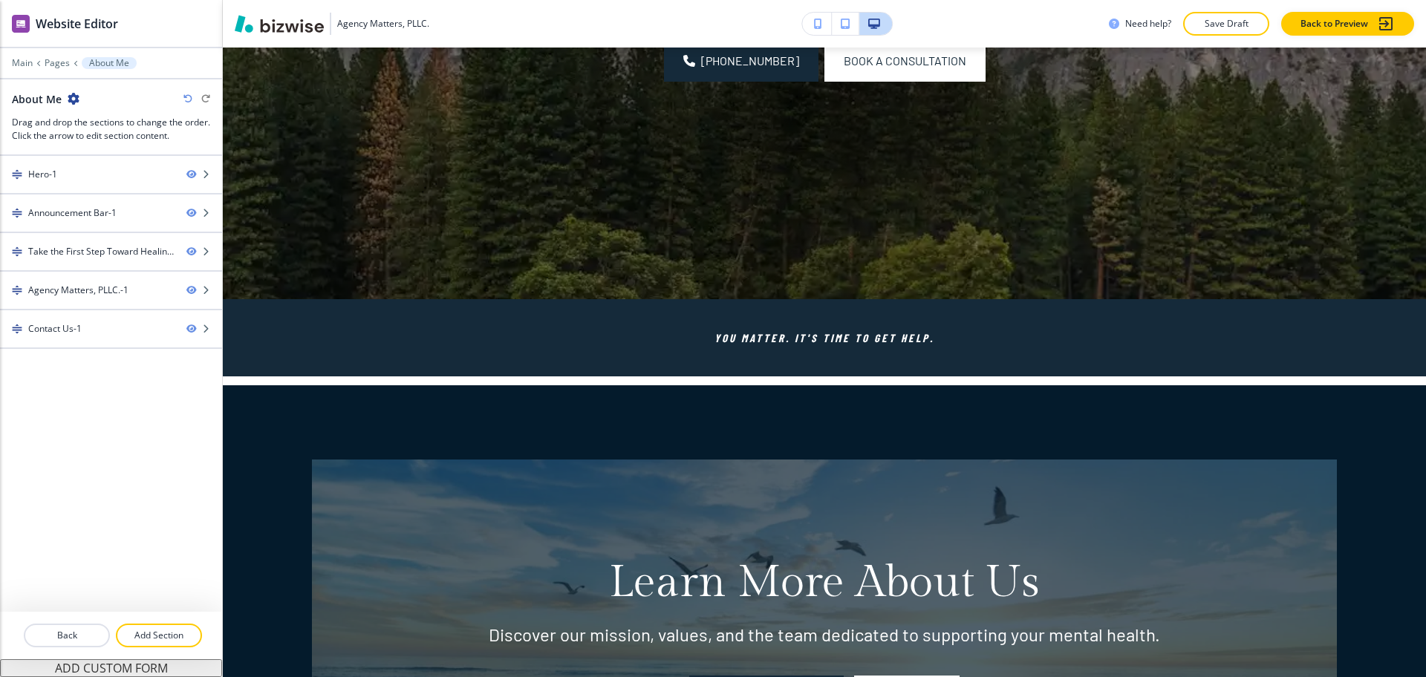
scroll to position [463, 0]
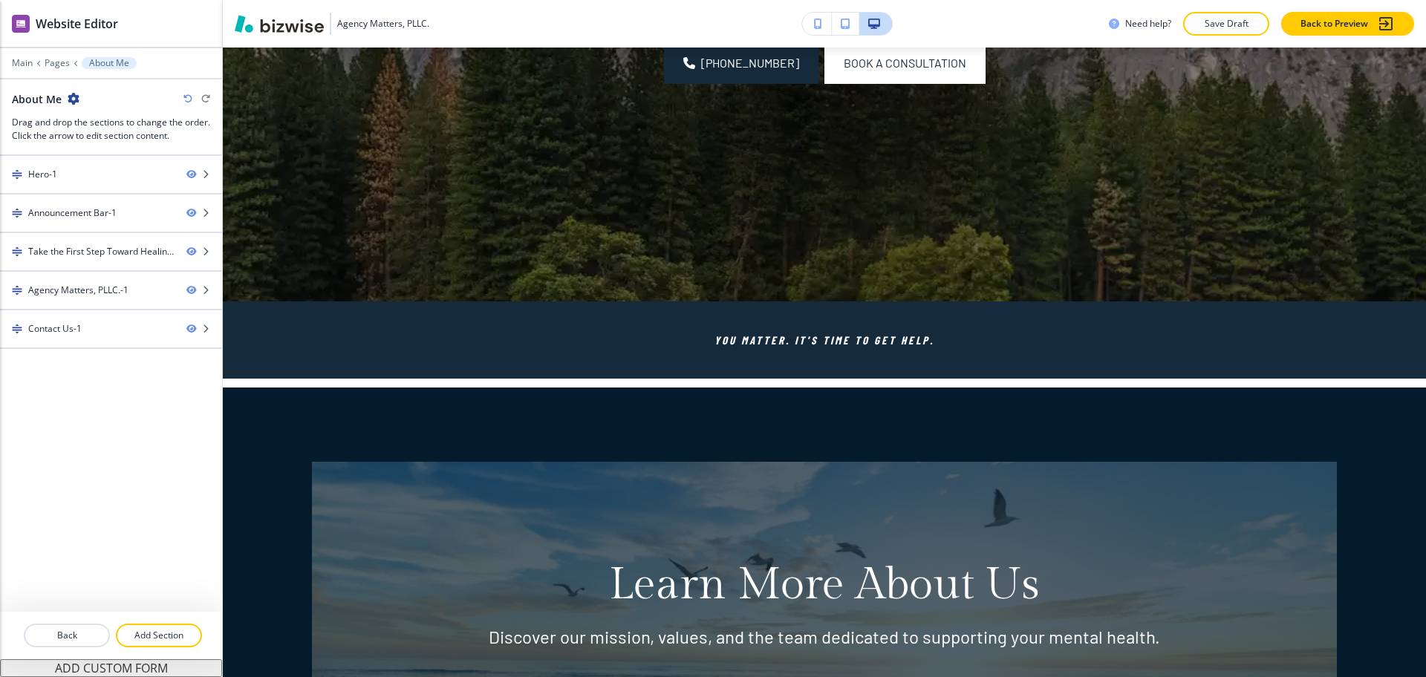
drag, startPoint x: 176, startPoint y: 627, endPoint x: 189, endPoint y: 618, distance: 15.5
click at [176, 626] on button "Add Section" at bounding box center [159, 636] width 86 height 24
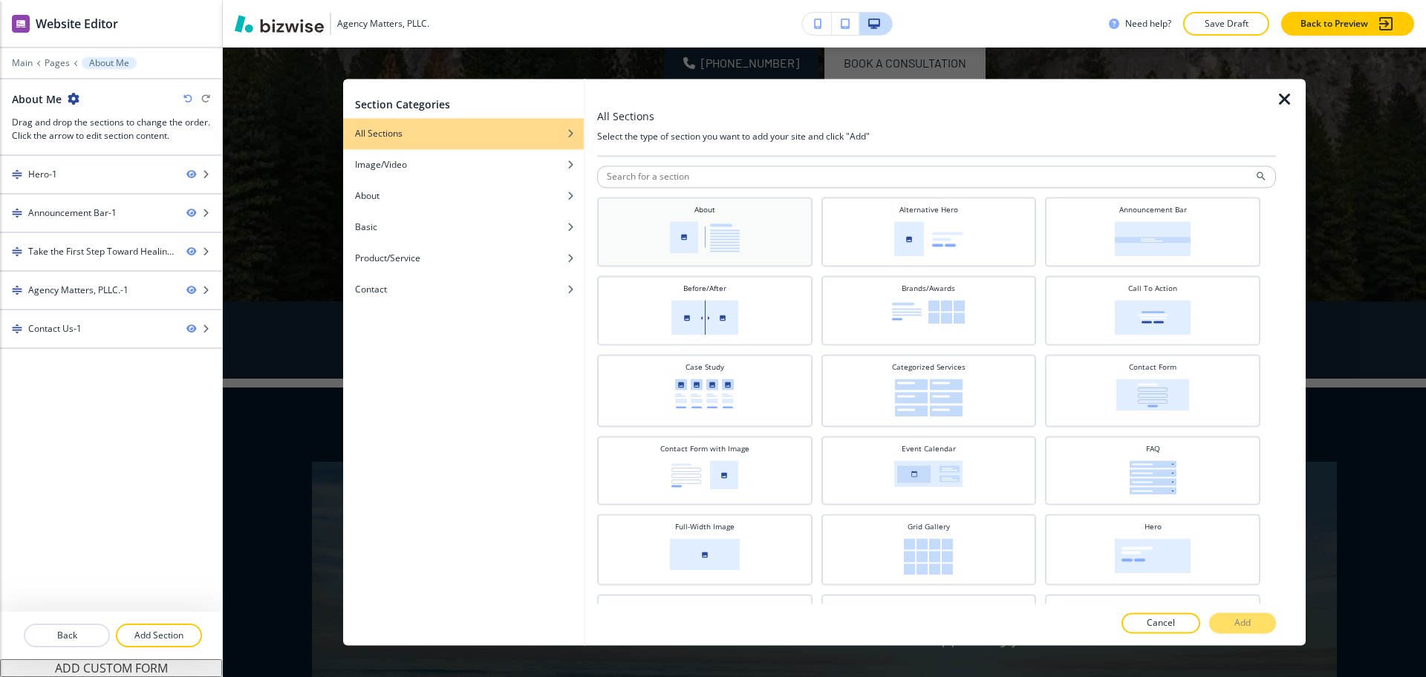
click at [736, 218] on div "About" at bounding box center [705, 230] width 201 height 52
click at [1246, 626] on p "Add" at bounding box center [1242, 623] width 16 height 13
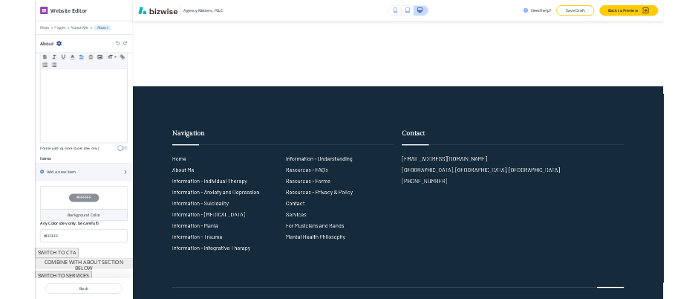
scroll to position [305, 0]
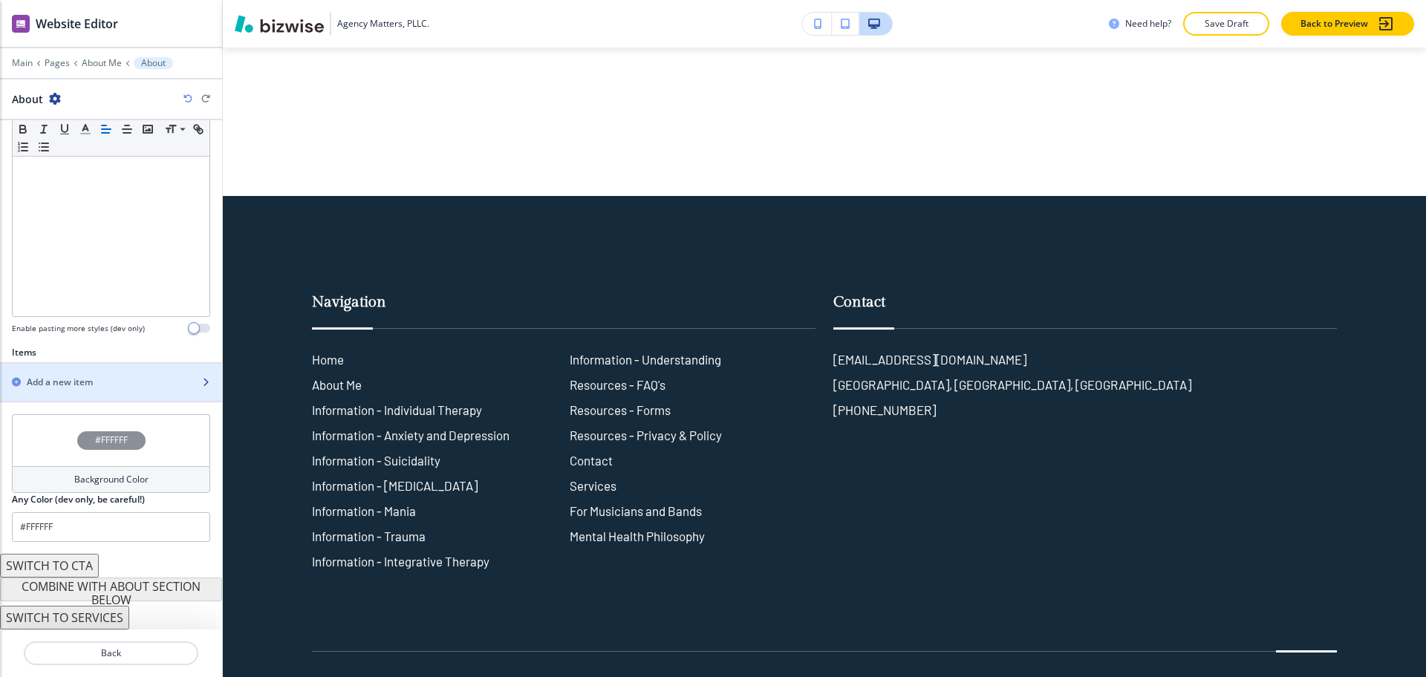
click at [77, 380] on h2 "Add a new item" at bounding box center [60, 382] width 66 height 13
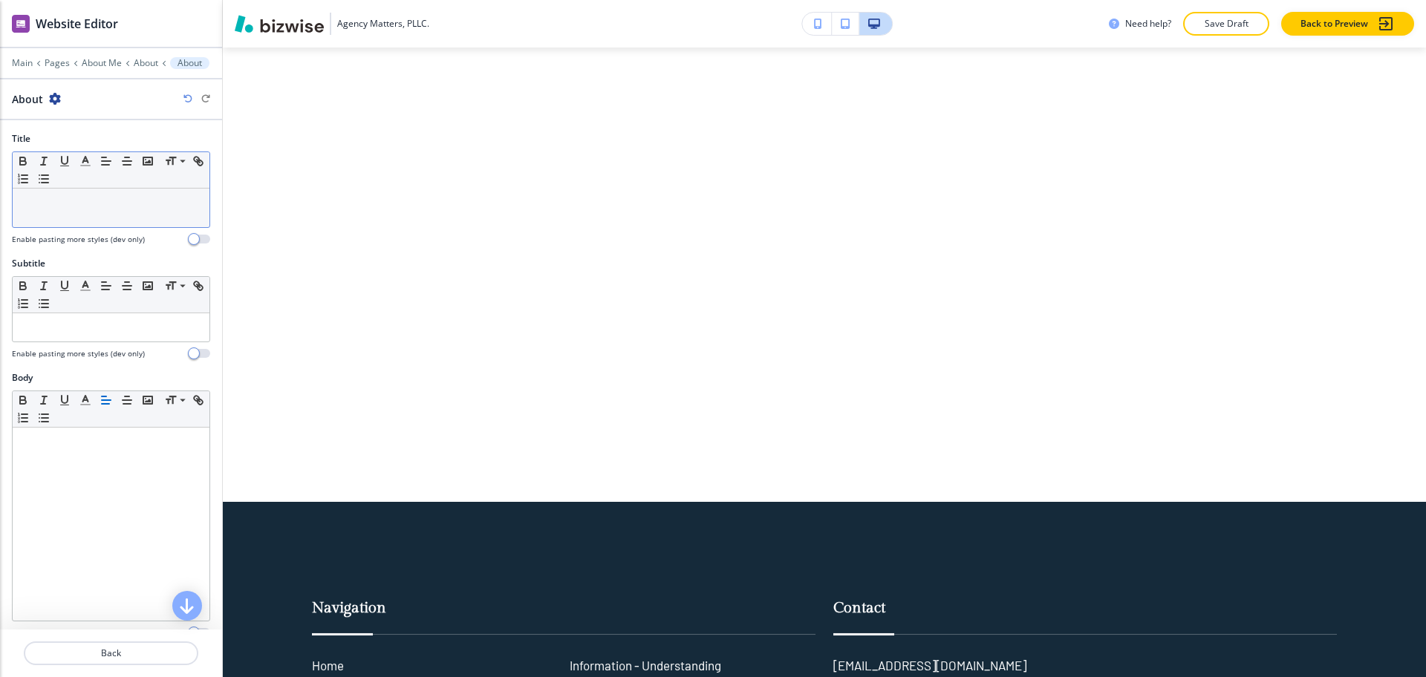
click at [91, 211] on div at bounding box center [111, 208] width 197 height 39
paste div
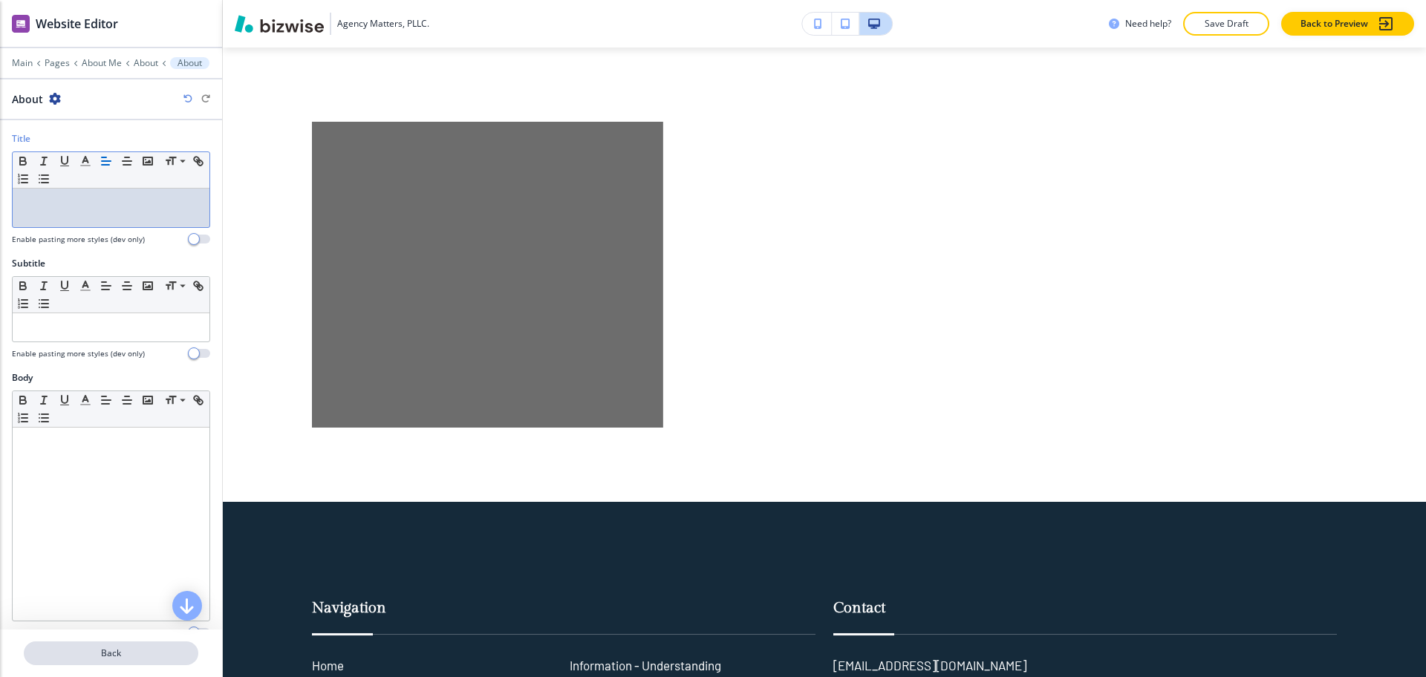
click at [107, 658] on p "Back" at bounding box center [111, 653] width 172 height 13
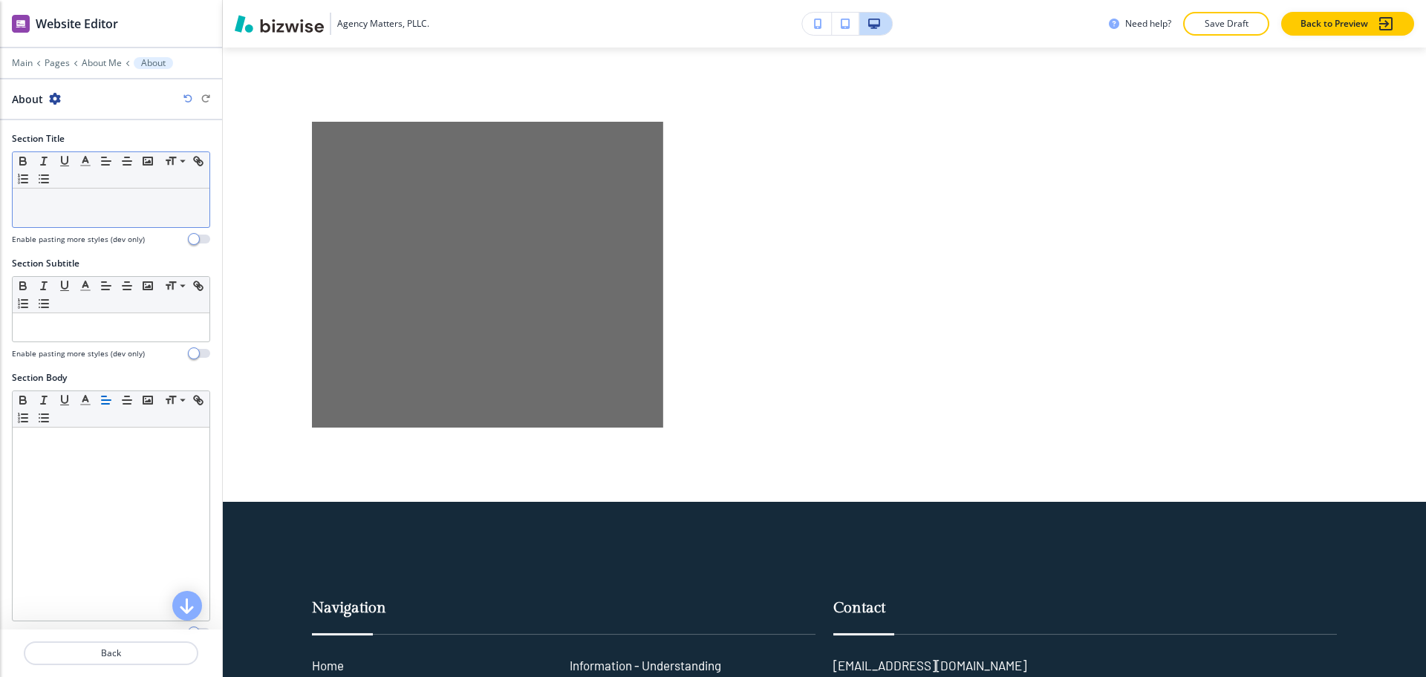
drag, startPoint x: 80, startPoint y: 187, endPoint x: 84, endPoint y: 196, distance: 9.7
click at [82, 193] on div "Small Normal Large Huge" at bounding box center [111, 190] width 198 height 76
click at [84, 196] on p at bounding box center [111, 202] width 182 height 13
